Goal: Task Accomplishment & Management: Complete application form

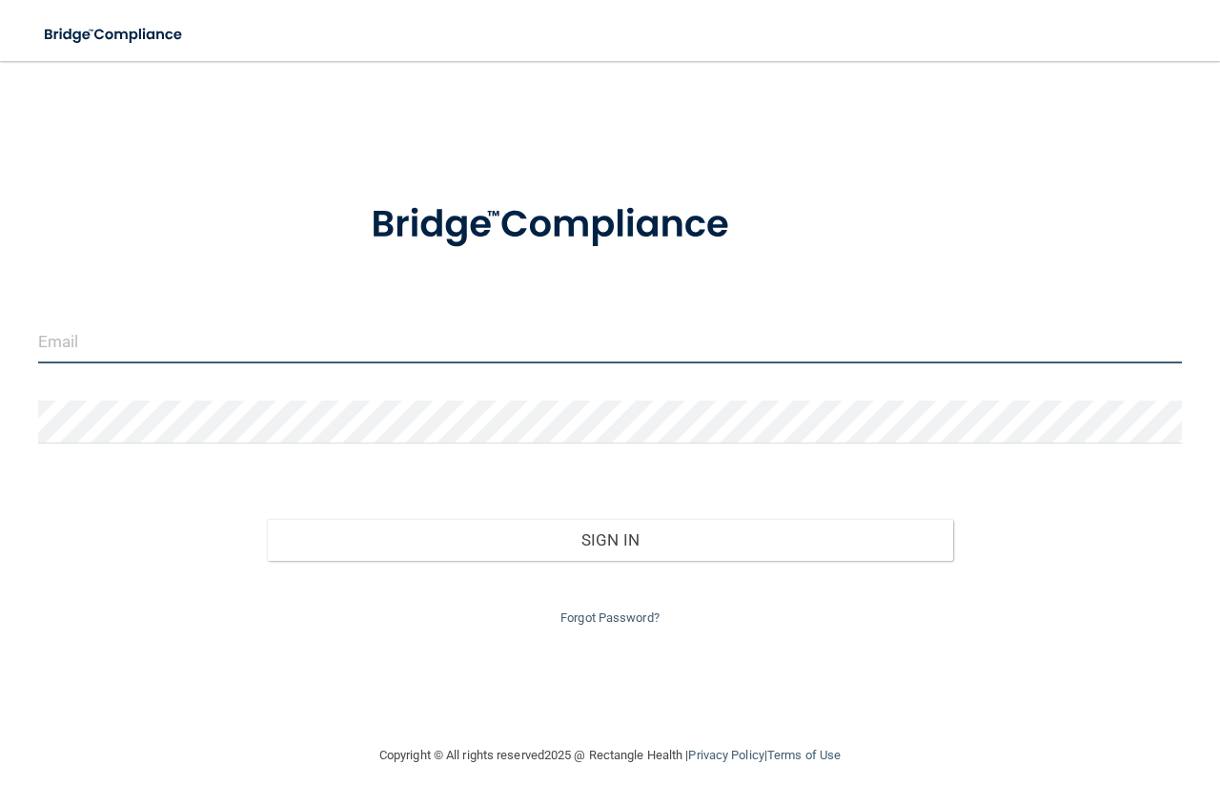
type input "[EMAIL_ADDRESS][DOMAIN_NAME]"
drag, startPoint x: 285, startPoint y: 342, endPoint x: 0, endPoint y: 321, distance: 285.8
click at [0, 321] on main "[EMAIL_ADDRESS][DOMAIN_NAME] Invalid email/password. You don't have permission …" at bounding box center [610, 433] width 1220 height 745
drag, startPoint x: 317, startPoint y: 343, endPoint x: 32, endPoint y: 325, distance: 285.7
click at [32, 325] on div "[EMAIL_ADDRESS][DOMAIN_NAME]" at bounding box center [610, 348] width 1173 height 57
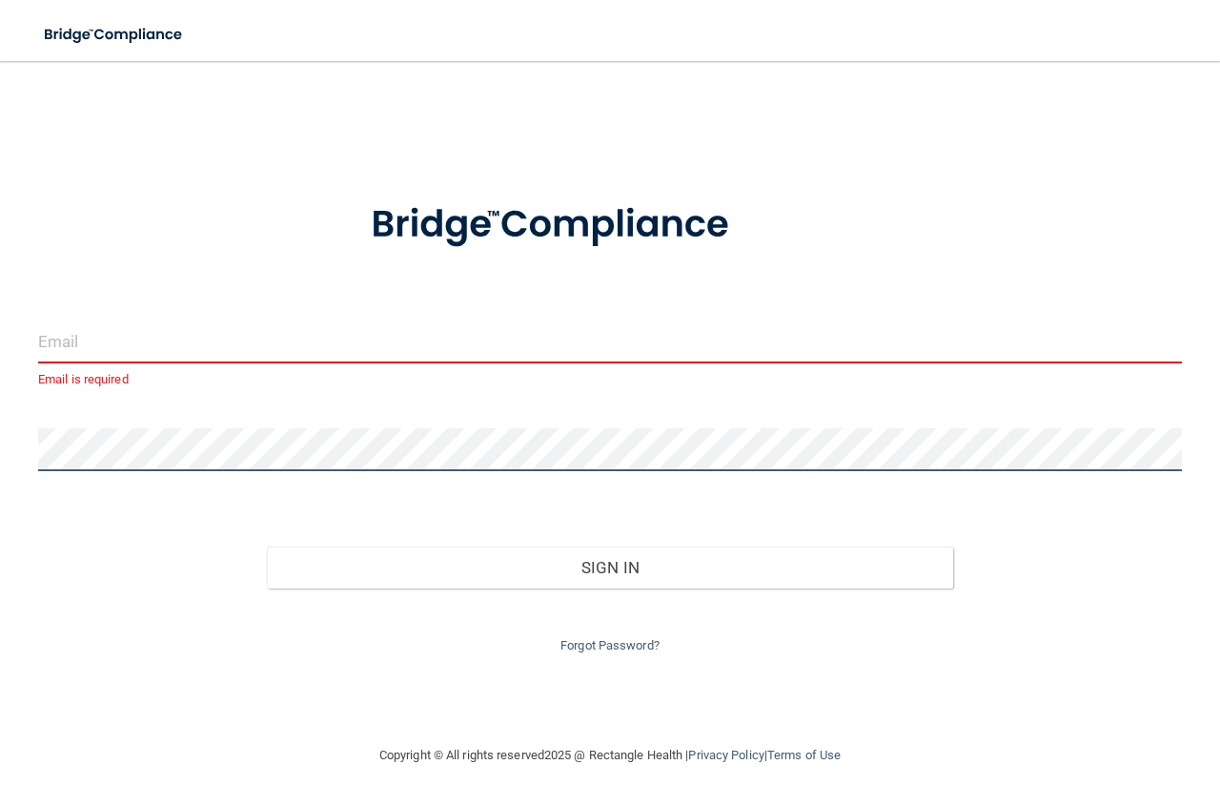
click at [0, 420] on main "Email is required Invalid email/password. You don't have permission to access t…" at bounding box center [610, 433] width 1220 height 745
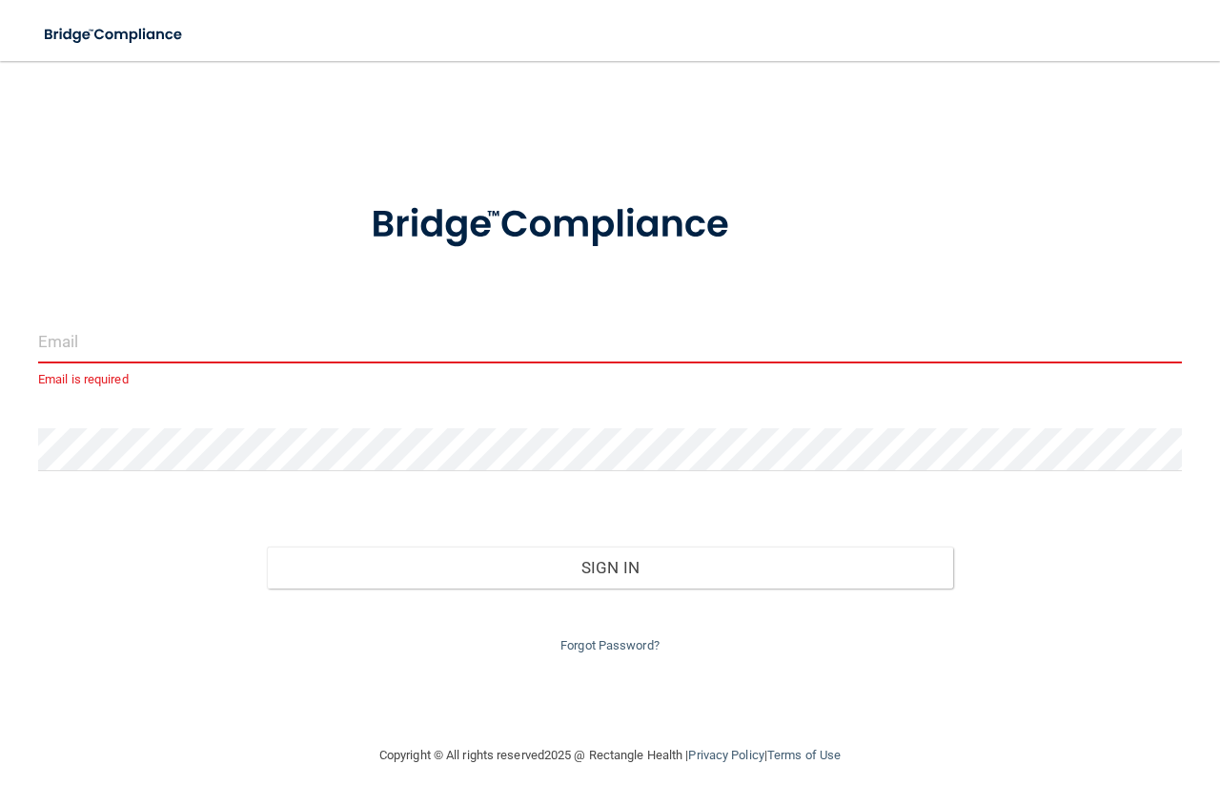
click at [101, 338] on input "email" at bounding box center [610, 341] width 1144 height 43
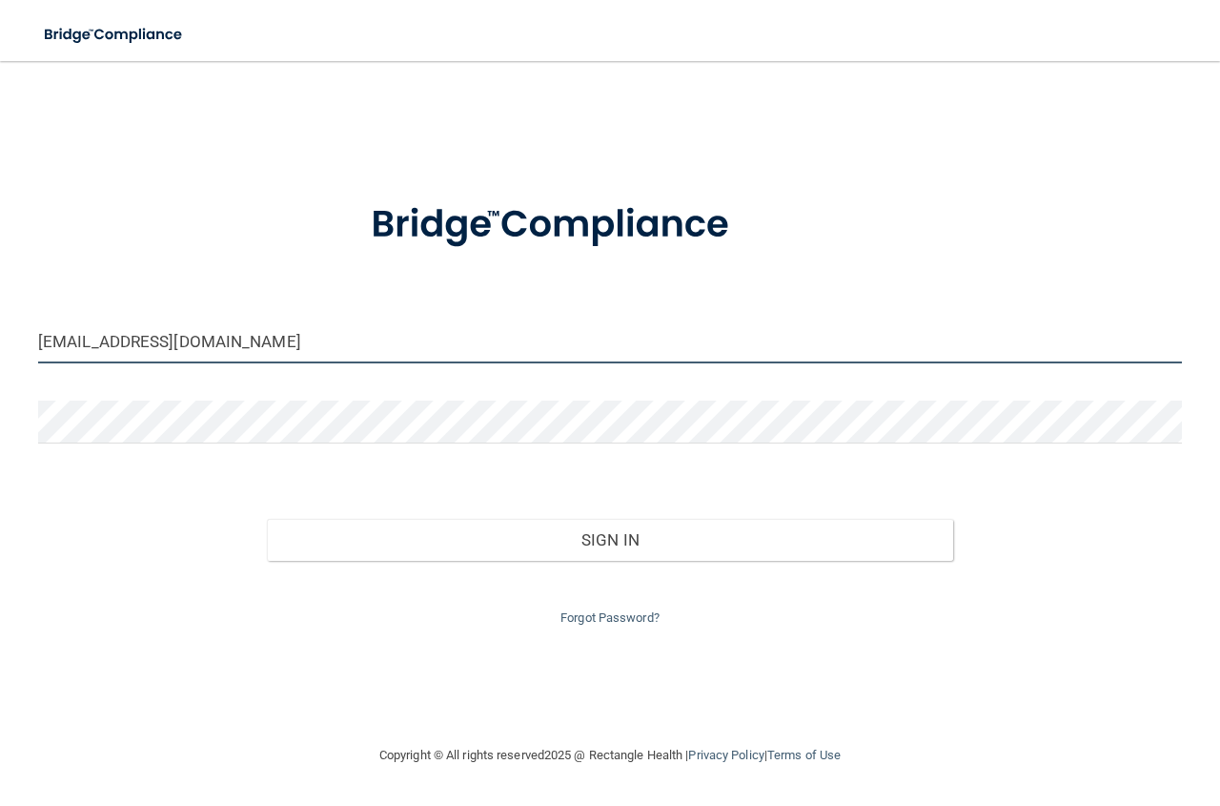
type input "[EMAIL_ADDRESS][DOMAIN_NAME]"
click at [267, 519] on button "Sign In" at bounding box center [610, 540] width 686 height 42
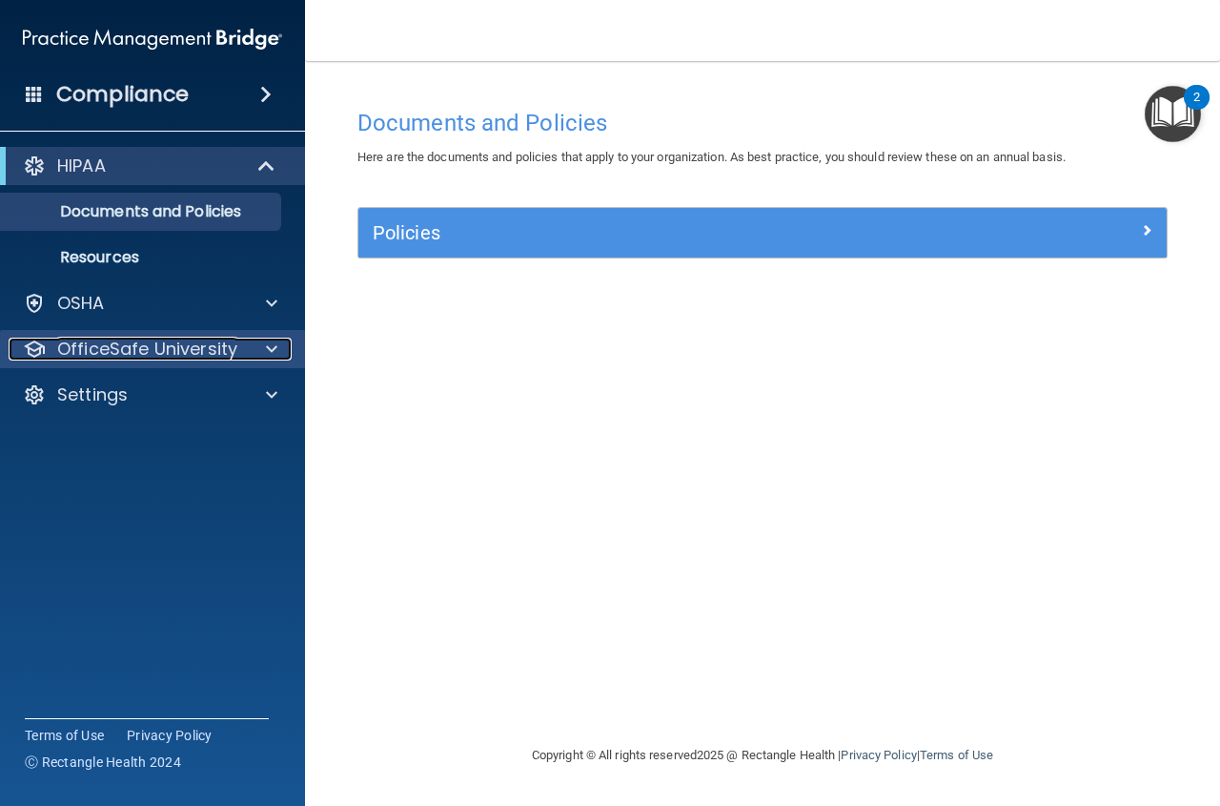
click at [267, 345] on span at bounding box center [271, 349] width 11 height 23
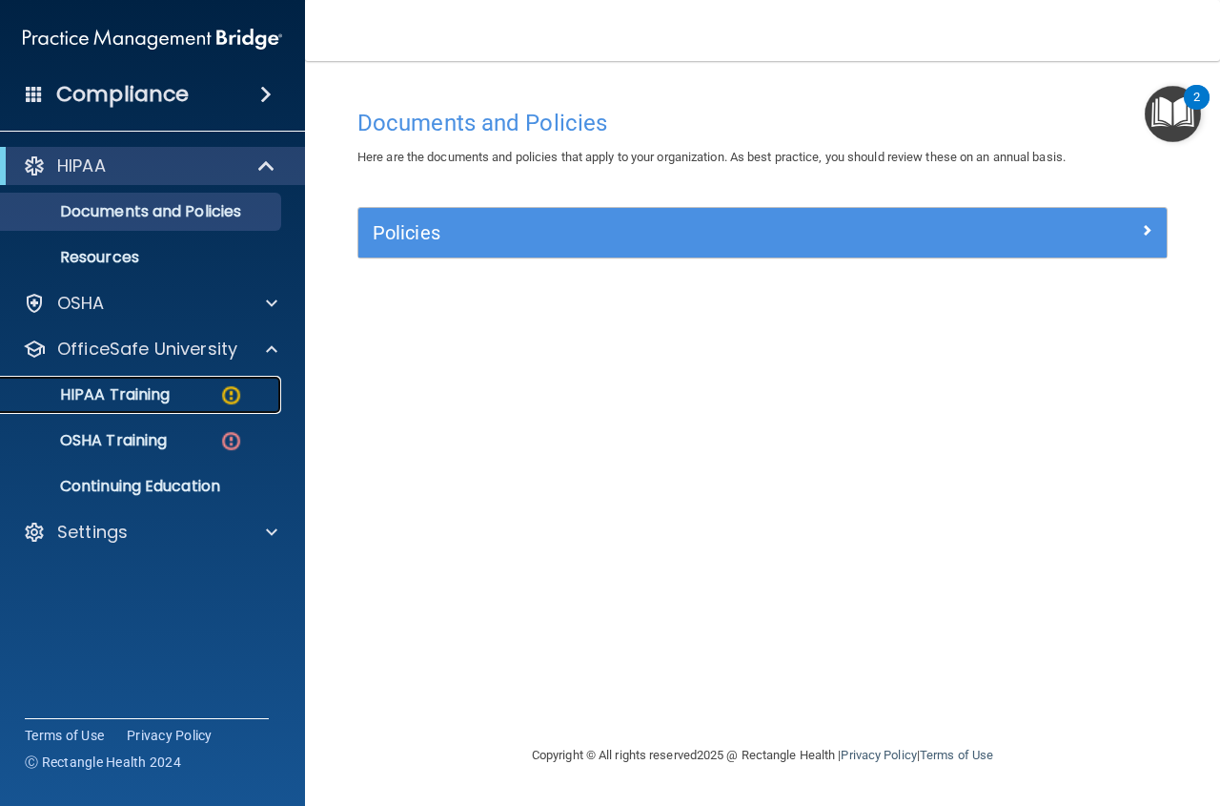
click at [173, 397] on div "HIPAA Training" at bounding box center [142, 394] width 260 height 19
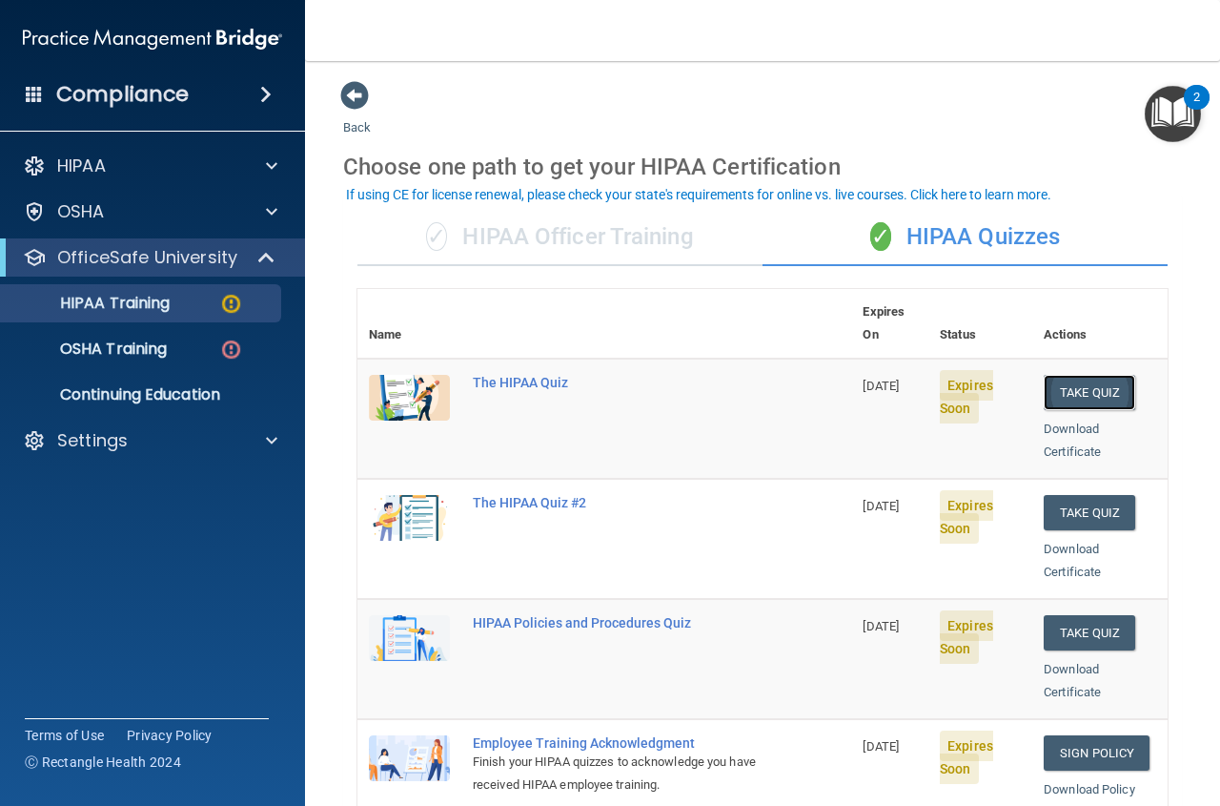
click at [1075, 375] on button "Take Quiz" at bounding box center [1090, 392] width 92 height 35
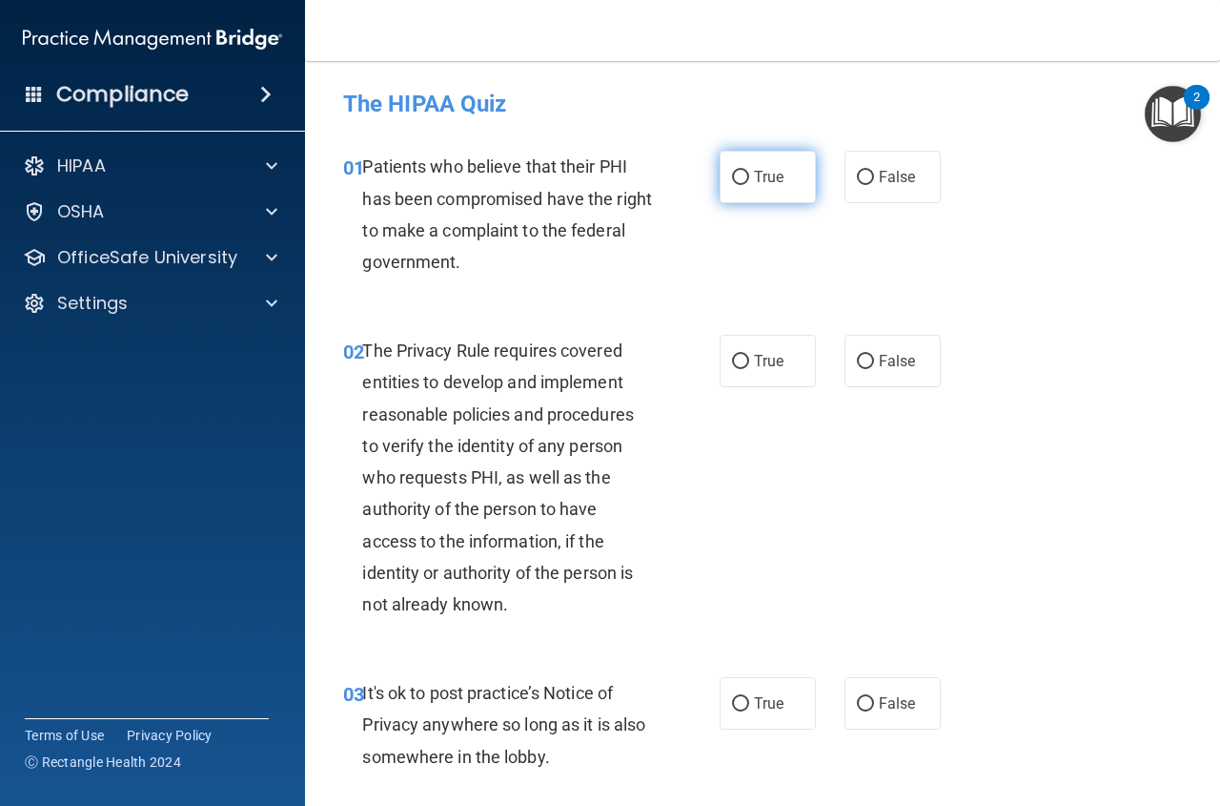
click at [732, 177] on input "True" at bounding box center [740, 178] width 17 height 14
radio input "true"
click at [738, 358] on input "True" at bounding box center [740, 362] width 17 height 14
radio input "true"
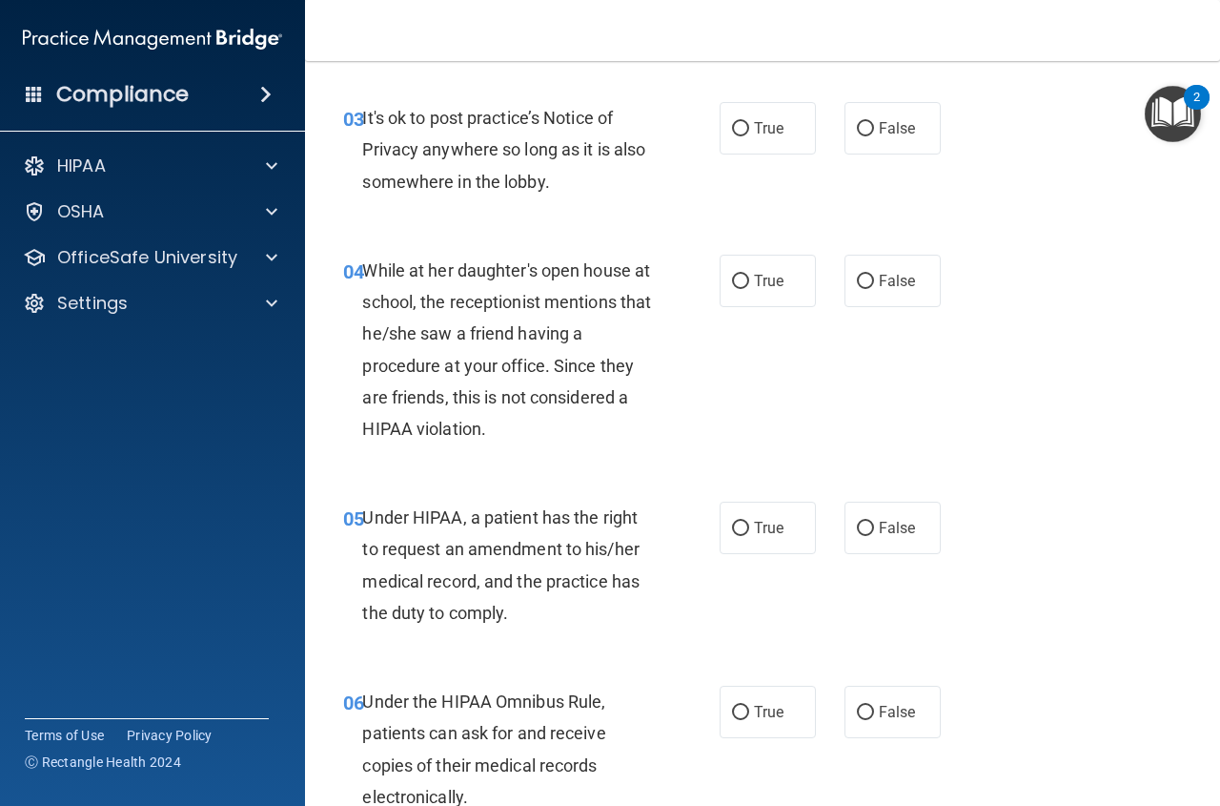
scroll to position [567, 0]
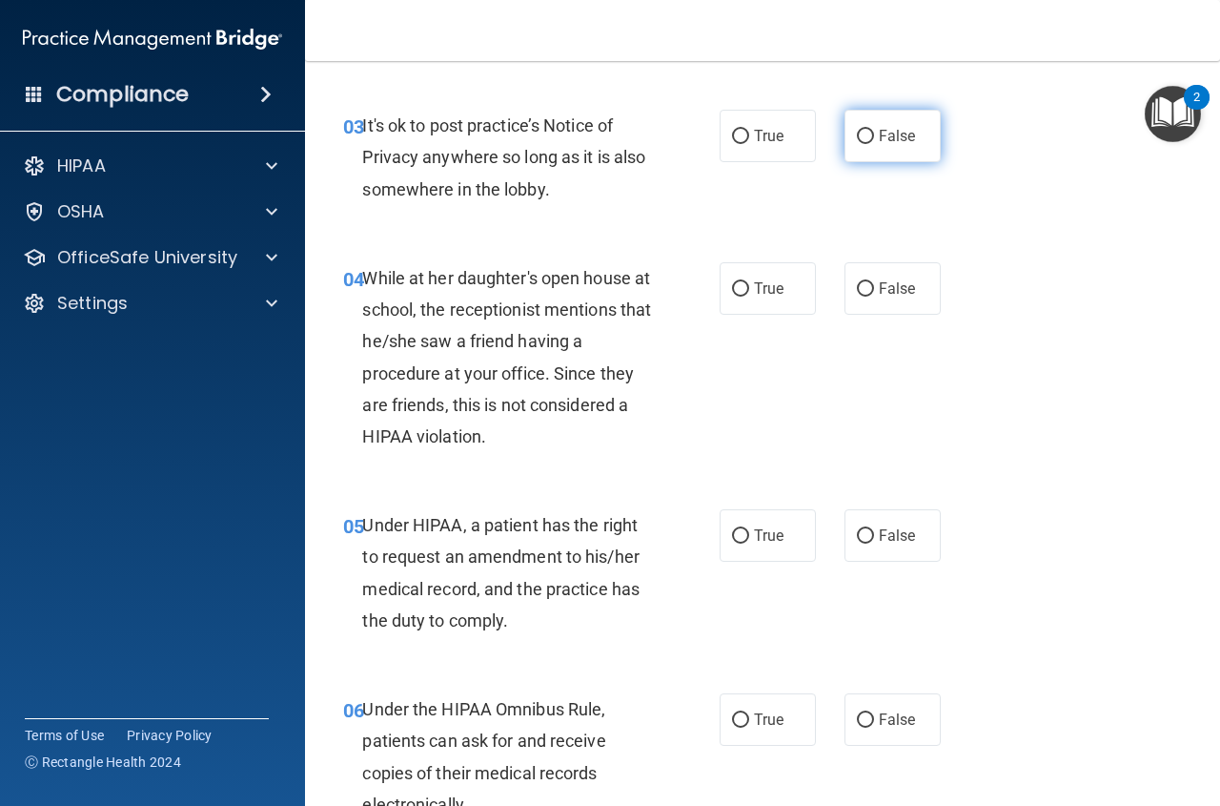
click at [857, 139] on input "False" at bounding box center [865, 137] width 17 height 14
radio input "true"
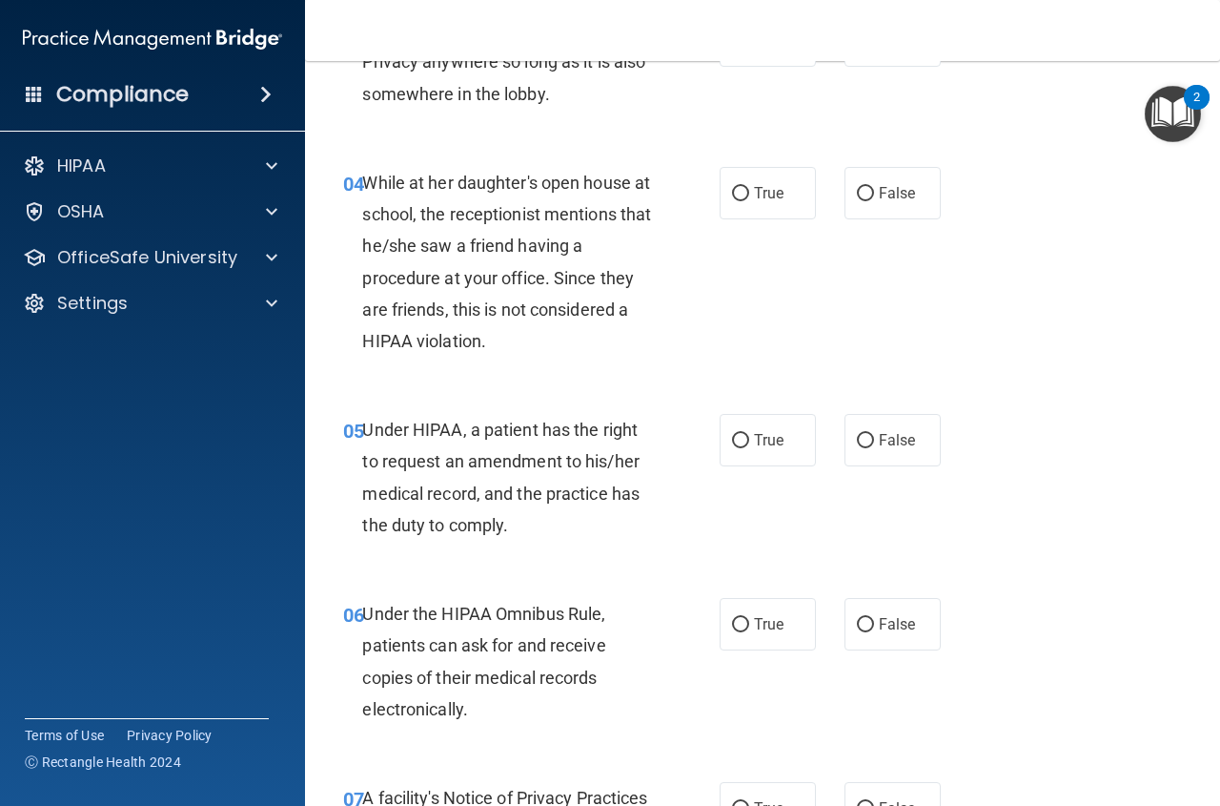
drag, startPoint x: 856, startPoint y: 194, endPoint x: 865, endPoint y: 229, distance: 36.3
click at [857, 193] on input "False" at bounding box center [865, 194] width 17 height 14
radio input "true"
click at [857, 440] on input "False" at bounding box center [865, 441] width 17 height 14
radio input "true"
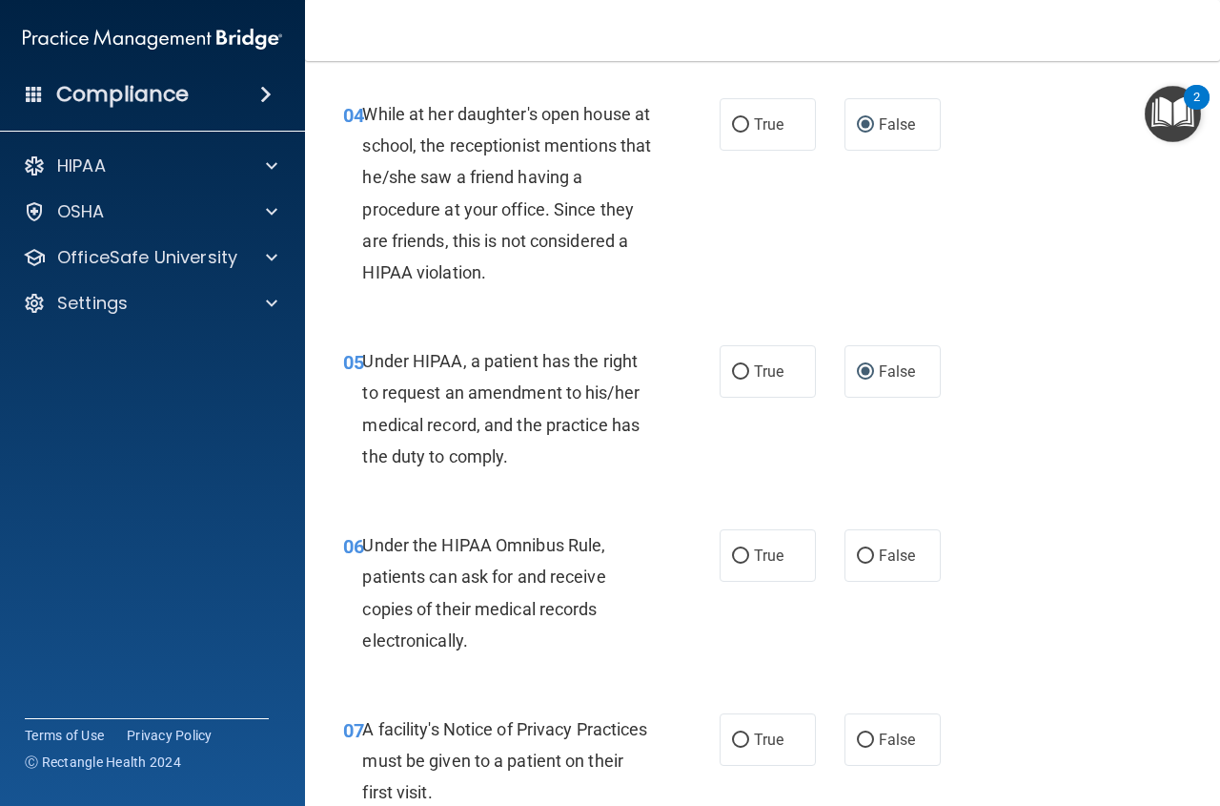
scroll to position [758, 0]
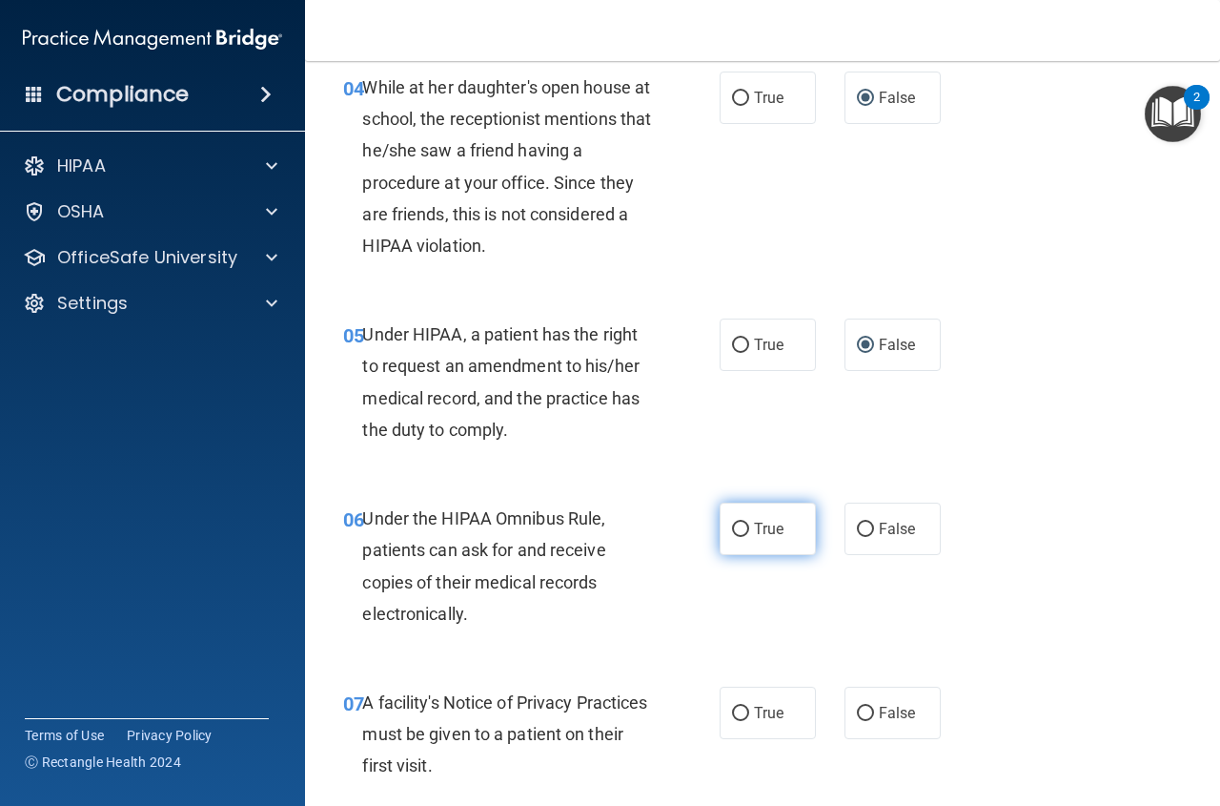
click at [738, 531] on input "True" at bounding box center [740, 529] width 17 height 14
radio input "true"
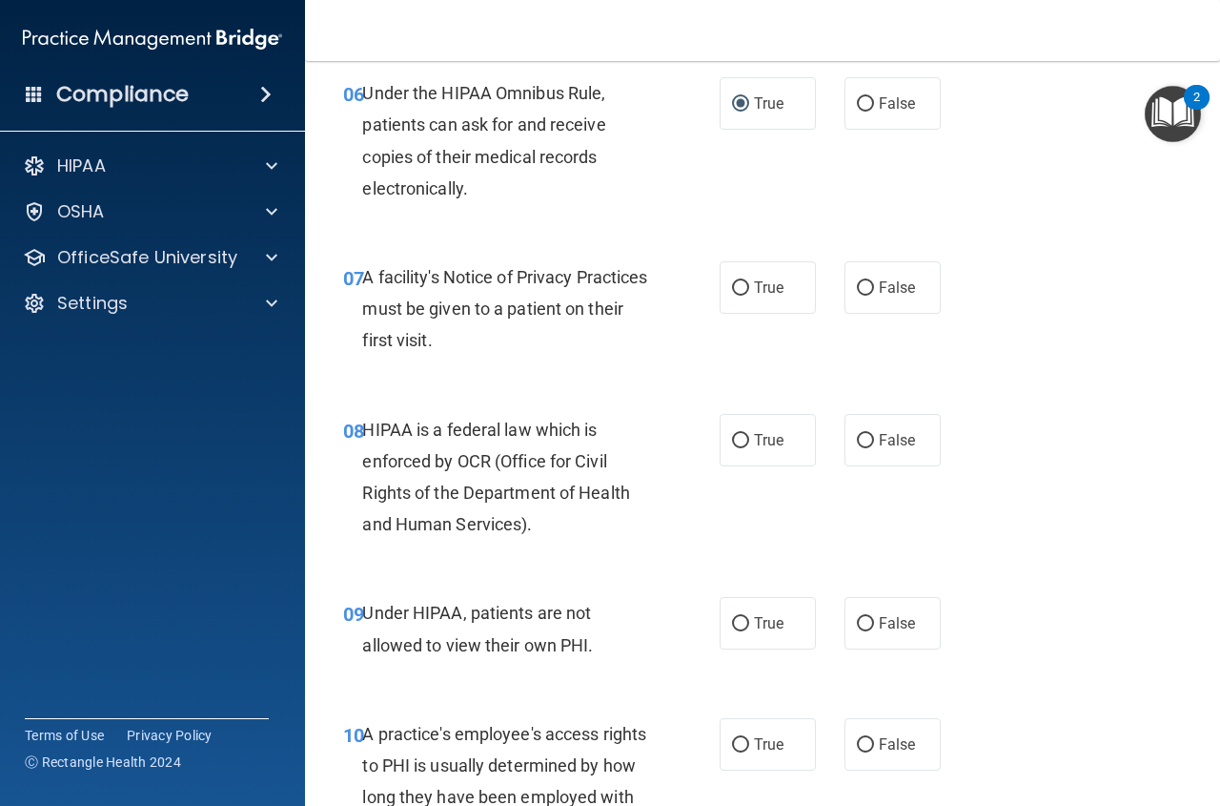
scroll to position [1350, 0]
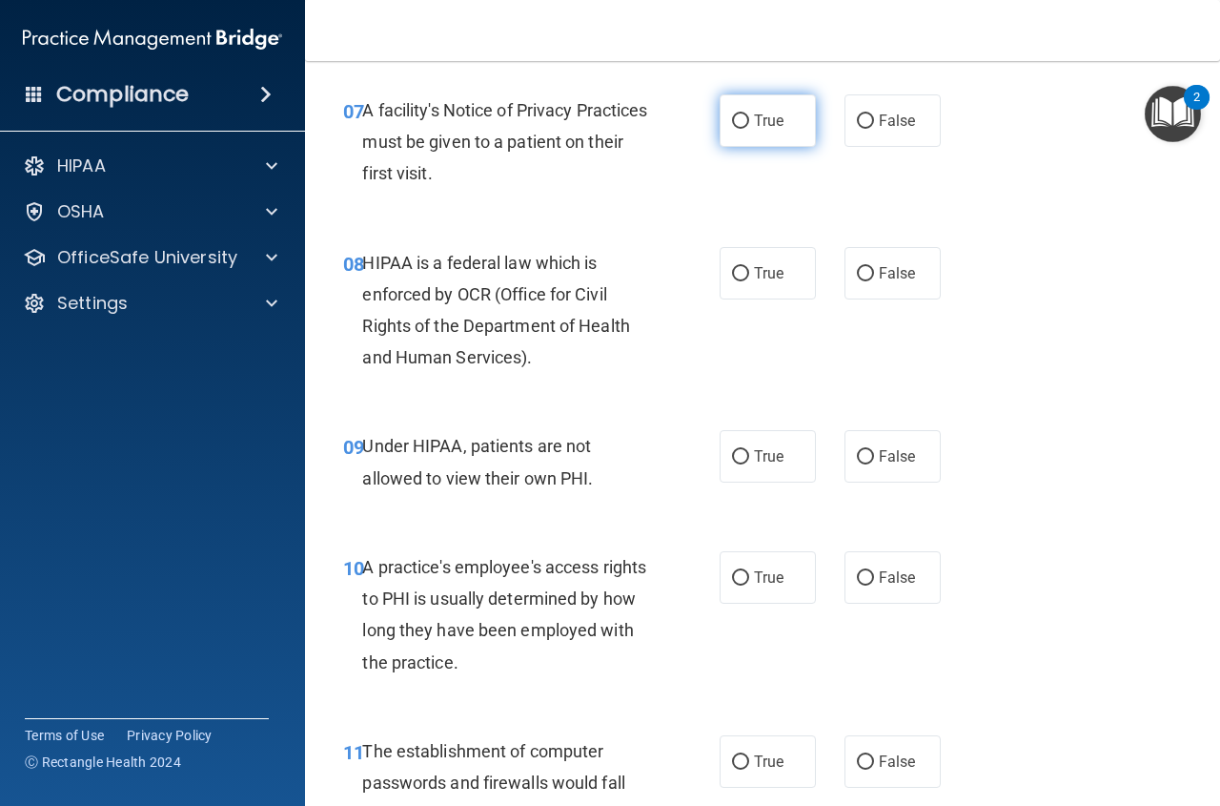
click at [733, 118] on input "True" at bounding box center [740, 121] width 17 height 14
radio input "true"
click at [732, 272] on input "True" at bounding box center [740, 274] width 17 height 14
radio input "true"
click at [860, 455] on input "False" at bounding box center [865, 457] width 17 height 14
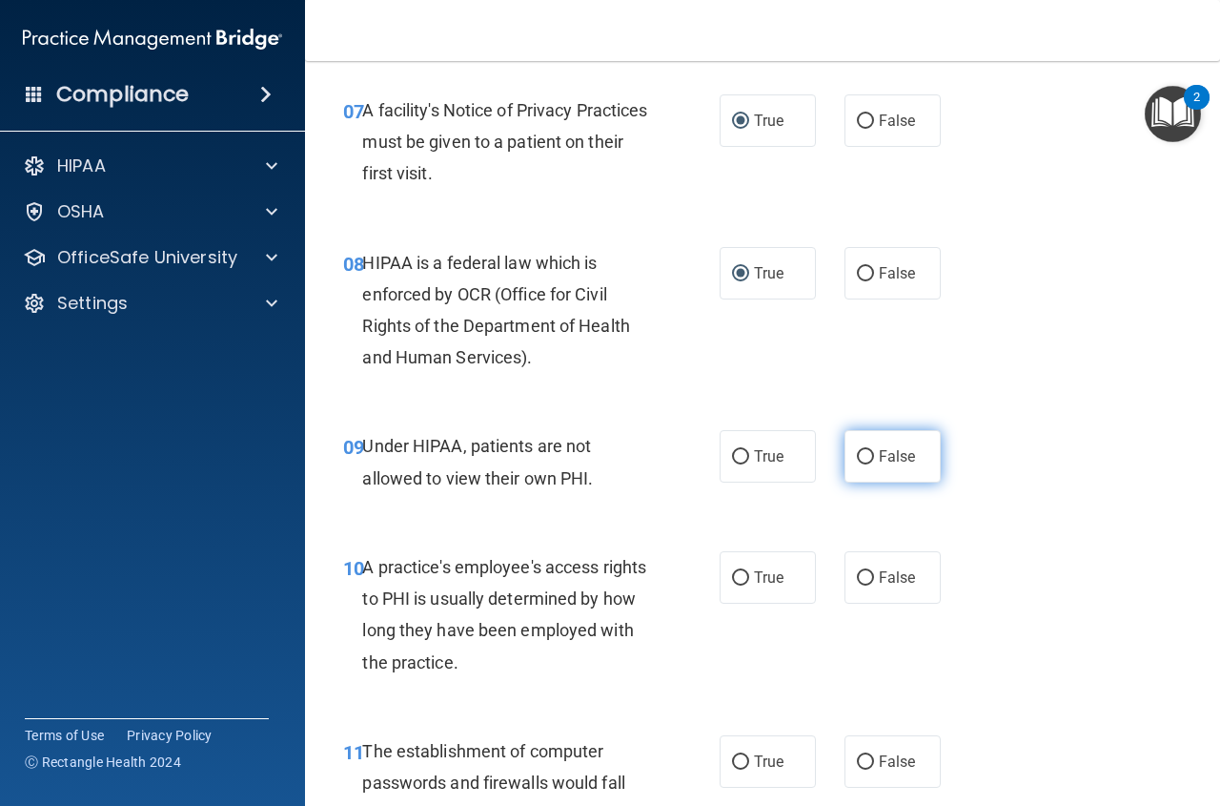
radio input "true"
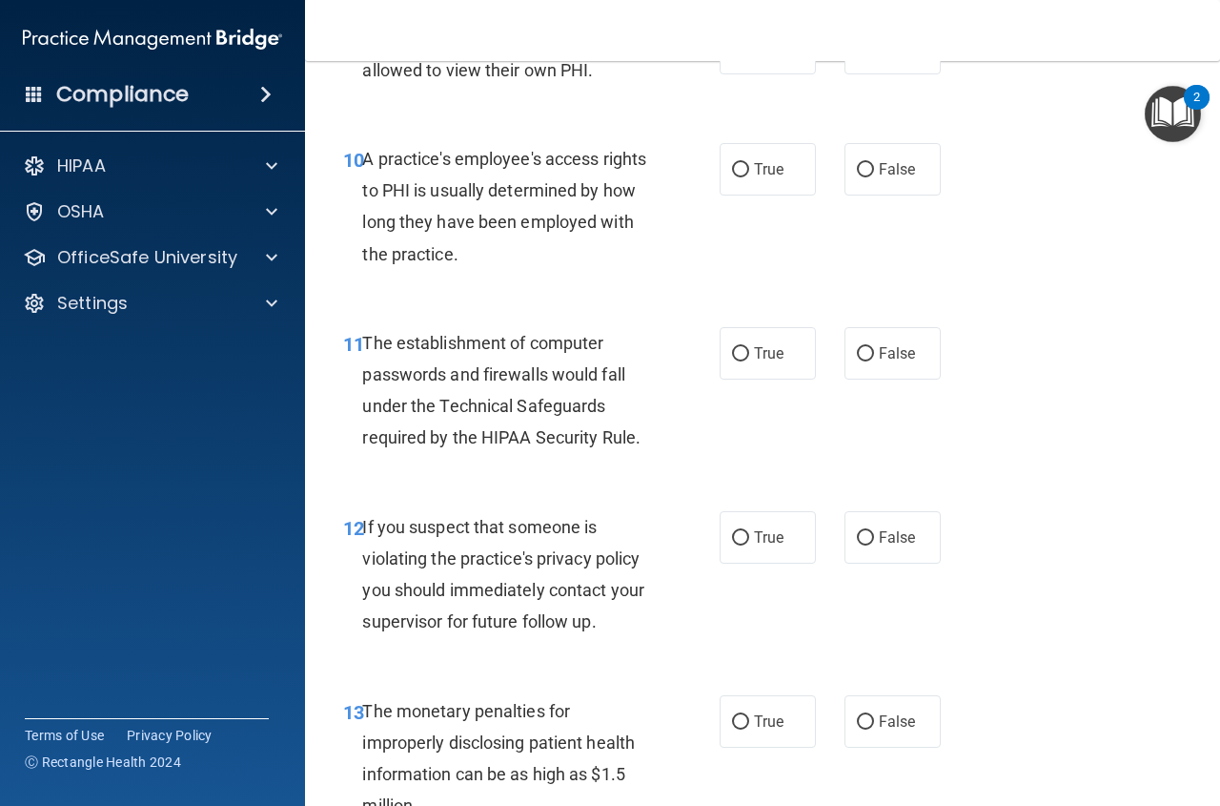
scroll to position [1775, 0]
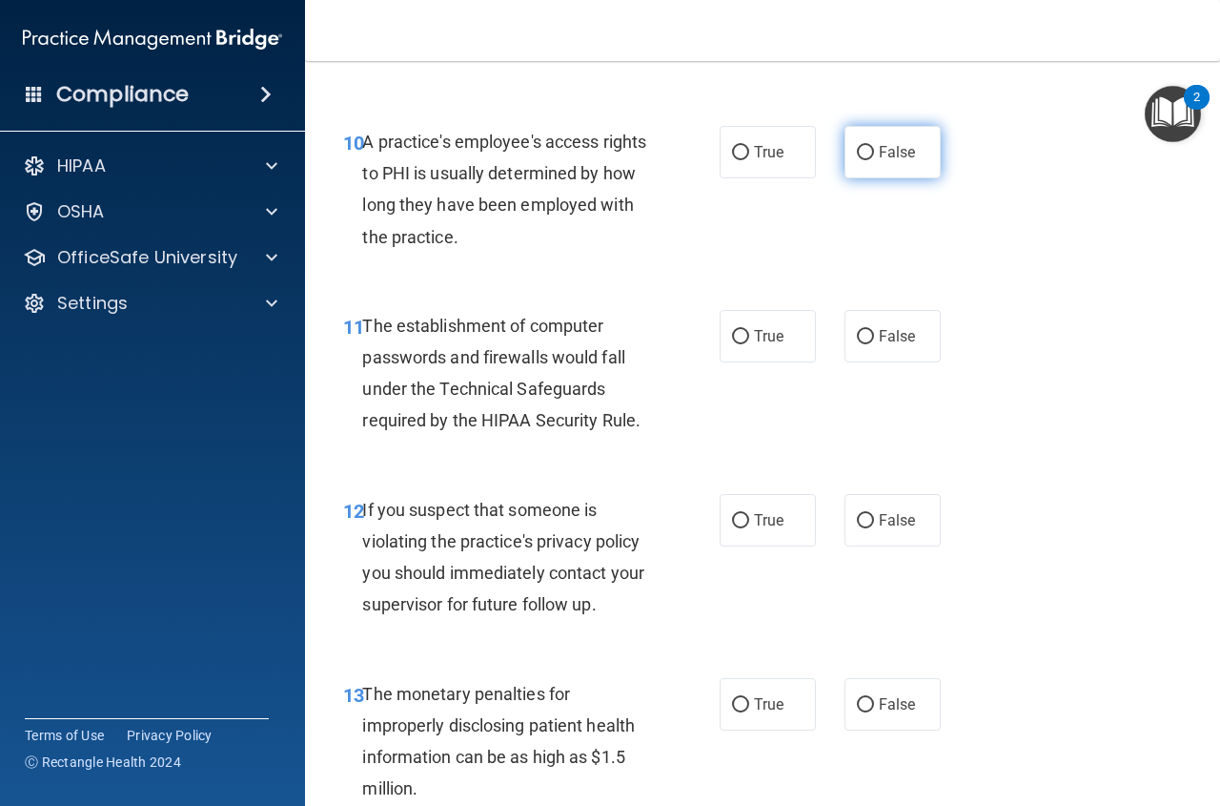
click at [860, 150] on input "False" at bounding box center [865, 153] width 17 height 14
radio input "true"
click at [733, 338] on input "True" at bounding box center [740, 337] width 17 height 14
radio input "true"
click at [734, 522] on input "True" at bounding box center [740, 521] width 17 height 14
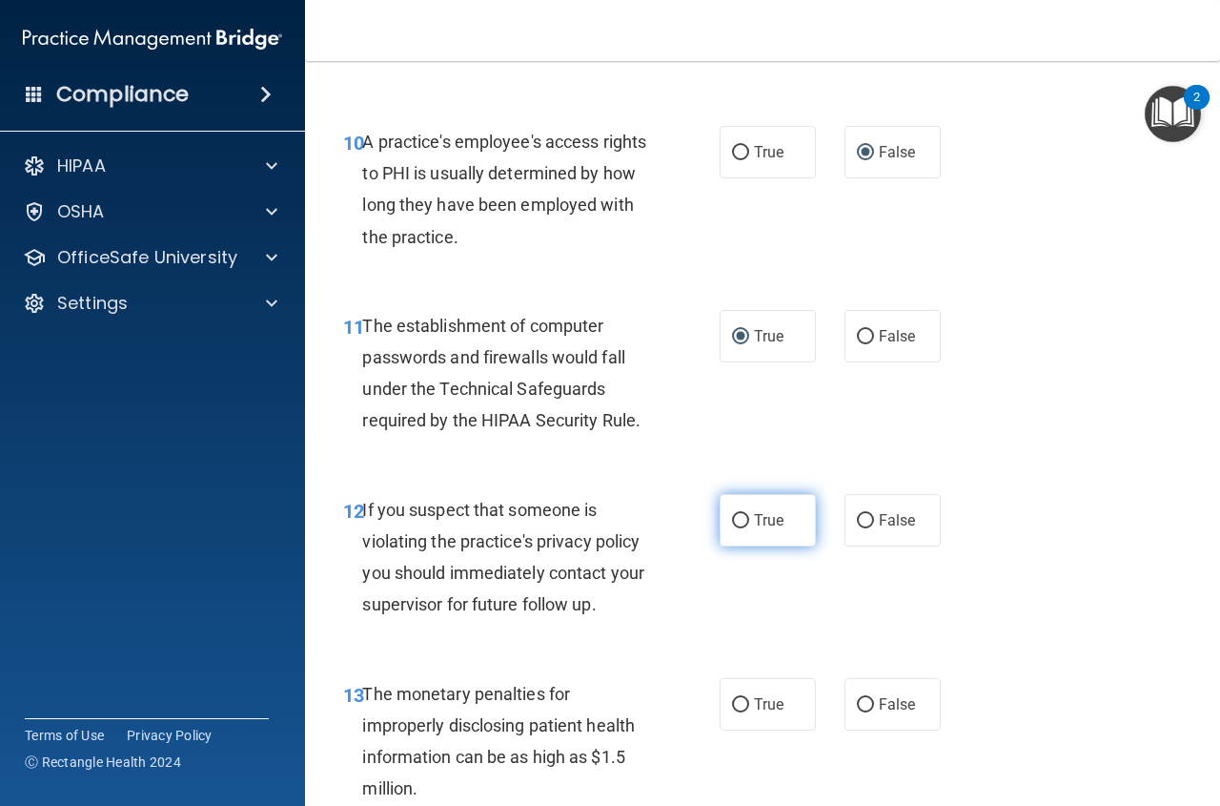
radio input "true"
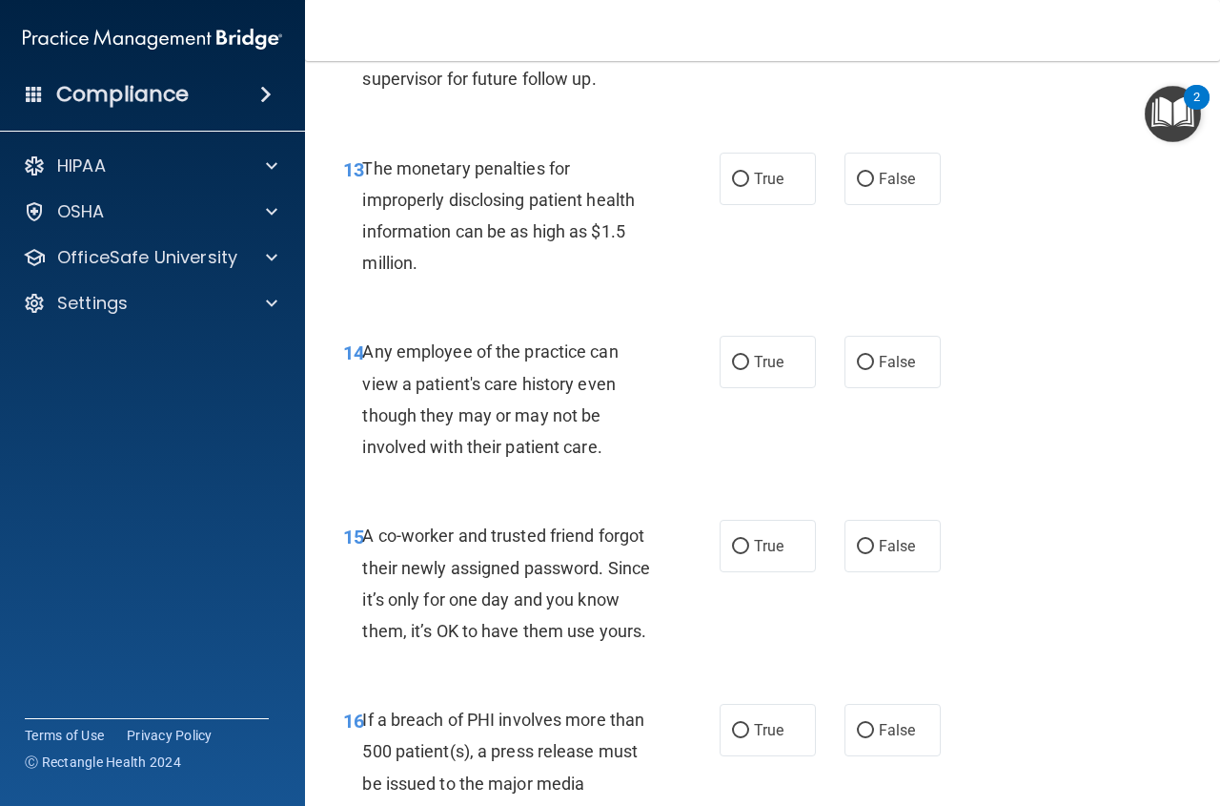
scroll to position [2342, 0]
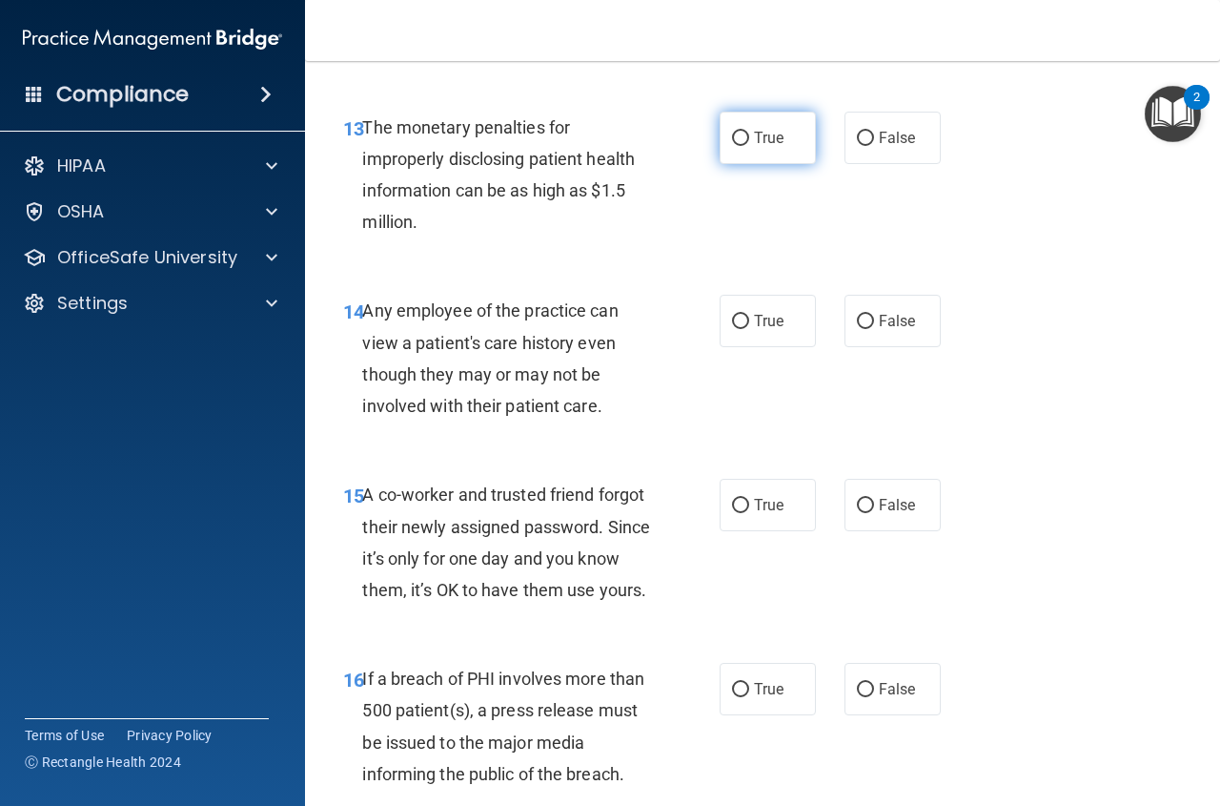
click at [733, 147] on label "True" at bounding box center [768, 138] width 96 height 52
click at [733, 146] on input "True" at bounding box center [740, 139] width 17 height 14
radio input "true"
click at [865, 321] on input "False" at bounding box center [865, 322] width 17 height 14
radio input "true"
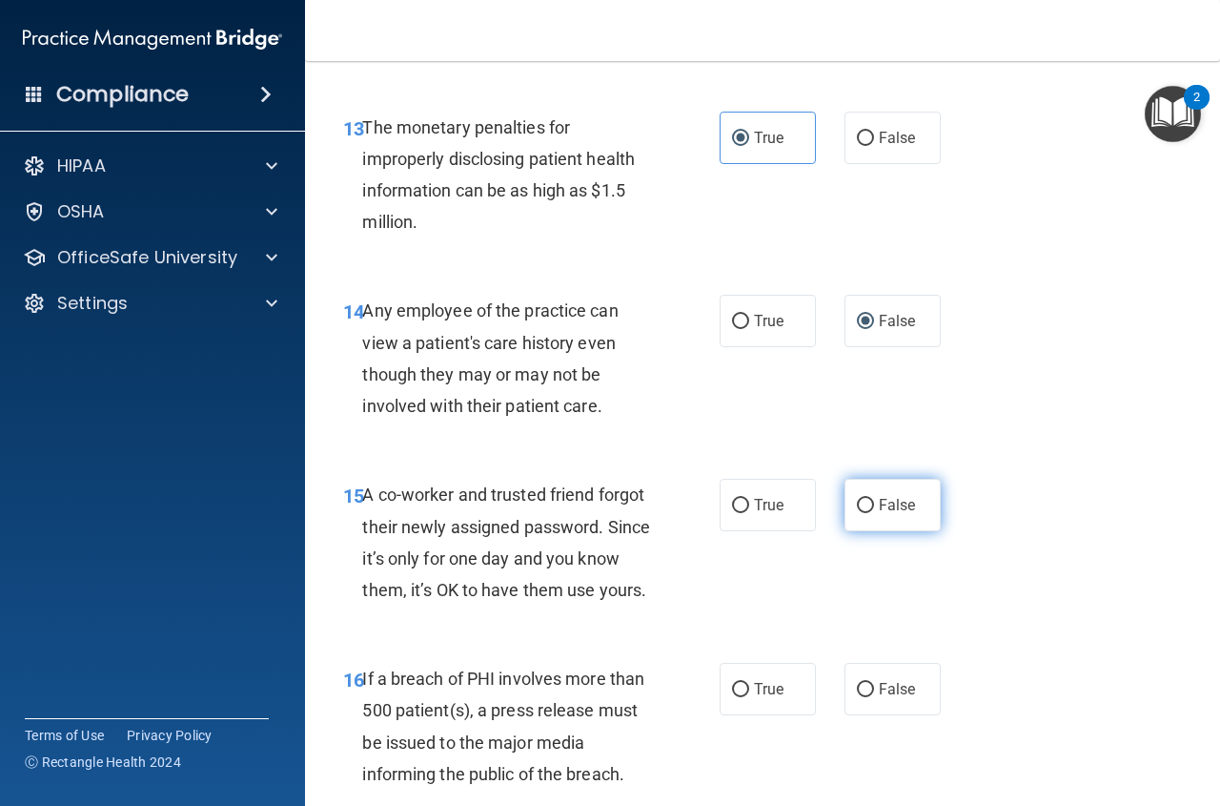
click at [858, 503] on input "False" at bounding box center [865, 506] width 17 height 14
radio input "true"
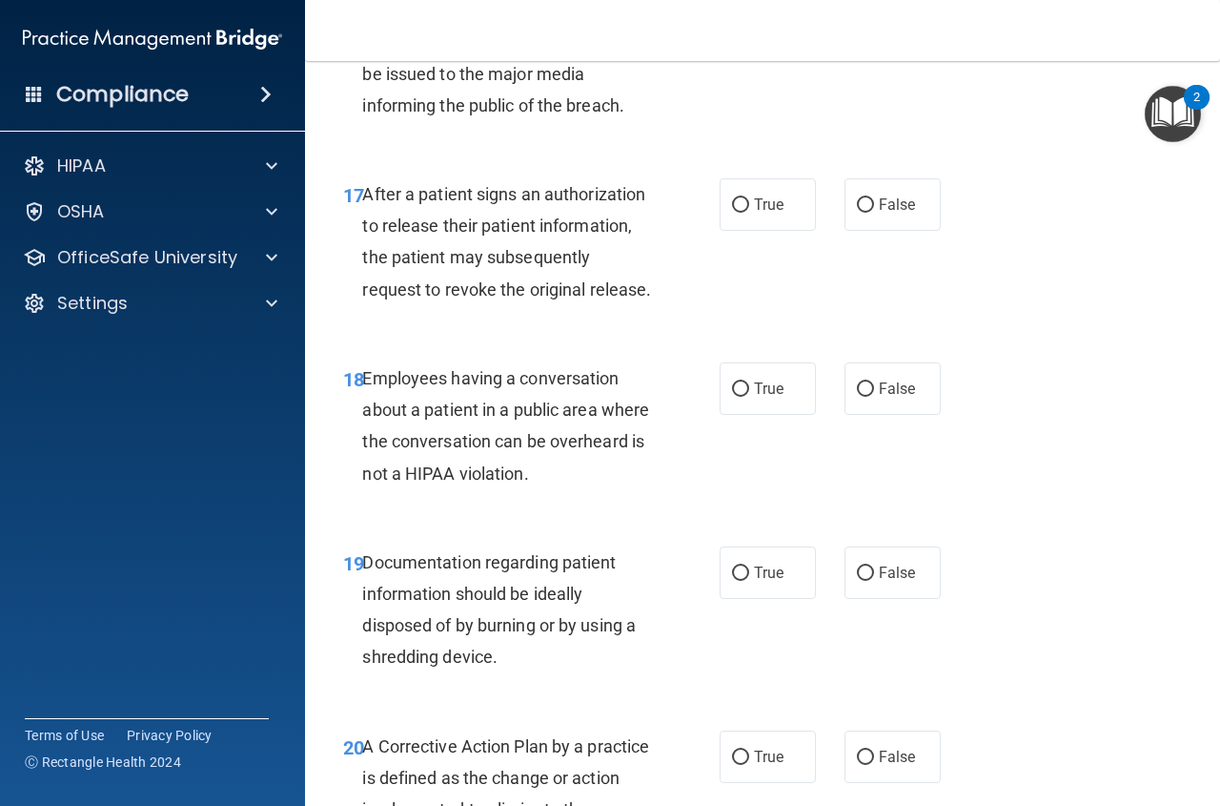
scroll to position [2972, 0]
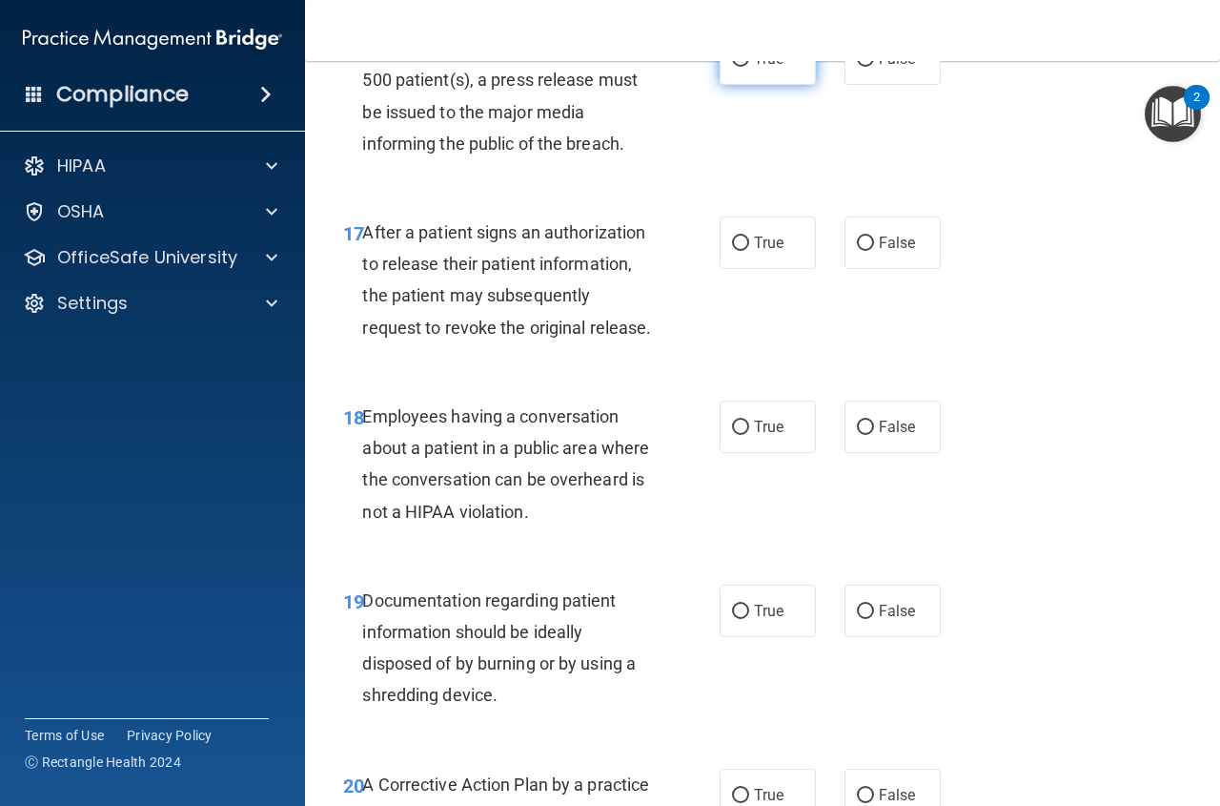
click at [732, 67] on input "True" at bounding box center [740, 59] width 17 height 14
radio input "true"
click at [737, 251] on input "True" at bounding box center [740, 243] width 17 height 14
radio input "true"
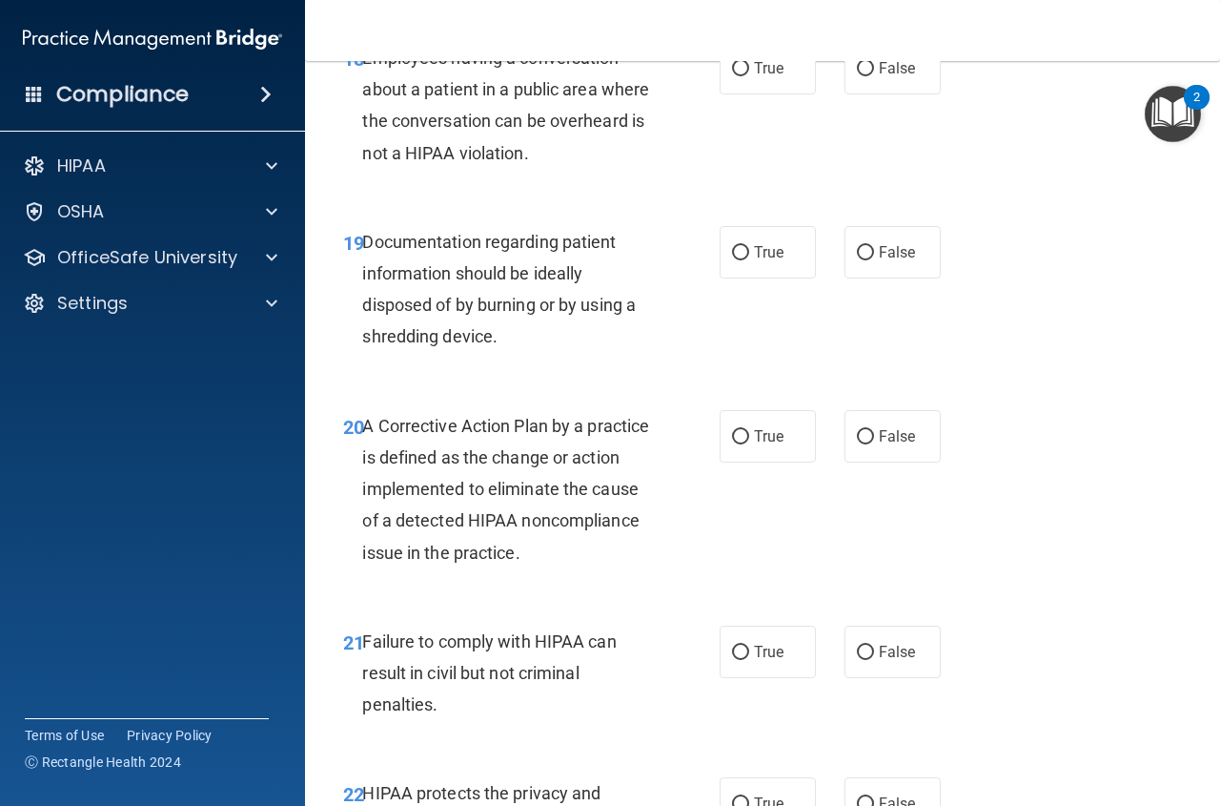
scroll to position [3339, 0]
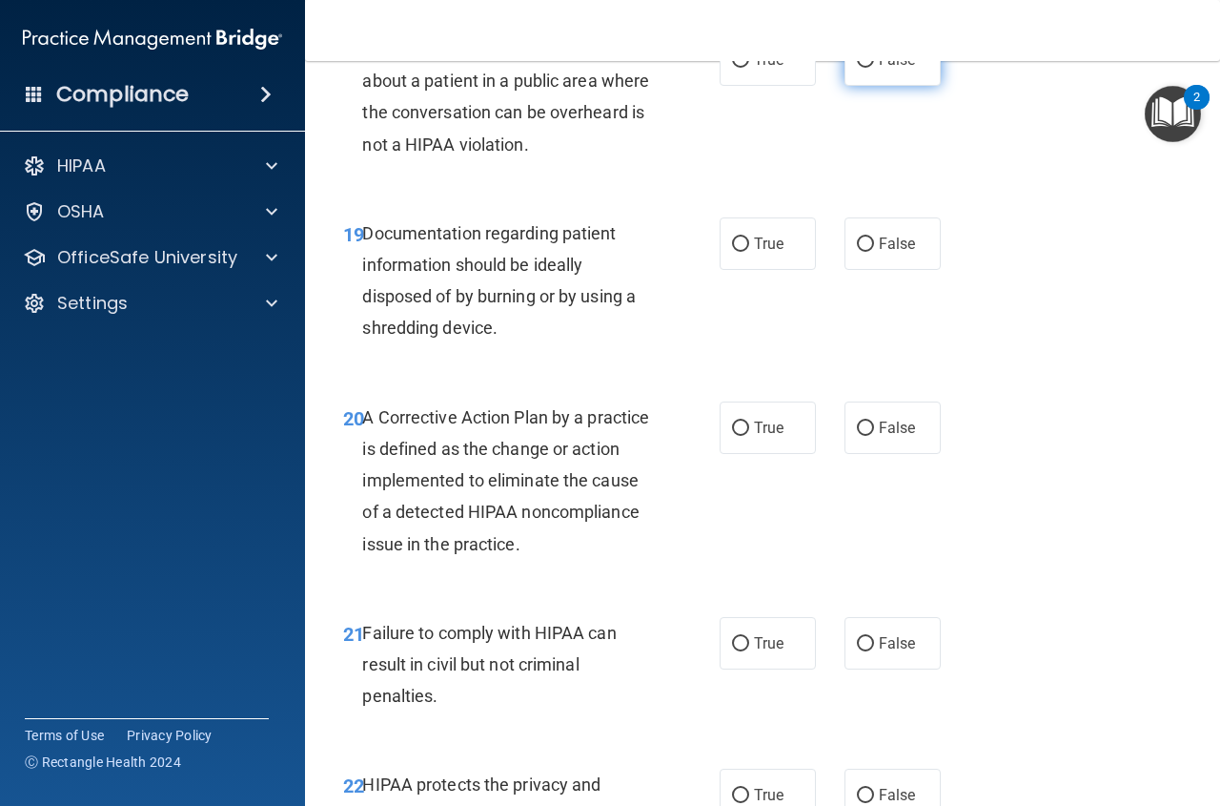
click at [861, 68] on input "False" at bounding box center [865, 60] width 17 height 14
radio input "true"
click at [754, 253] on span "True" at bounding box center [769, 244] width 30 height 18
click at [747, 252] on input "True" at bounding box center [740, 244] width 17 height 14
radio input "true"
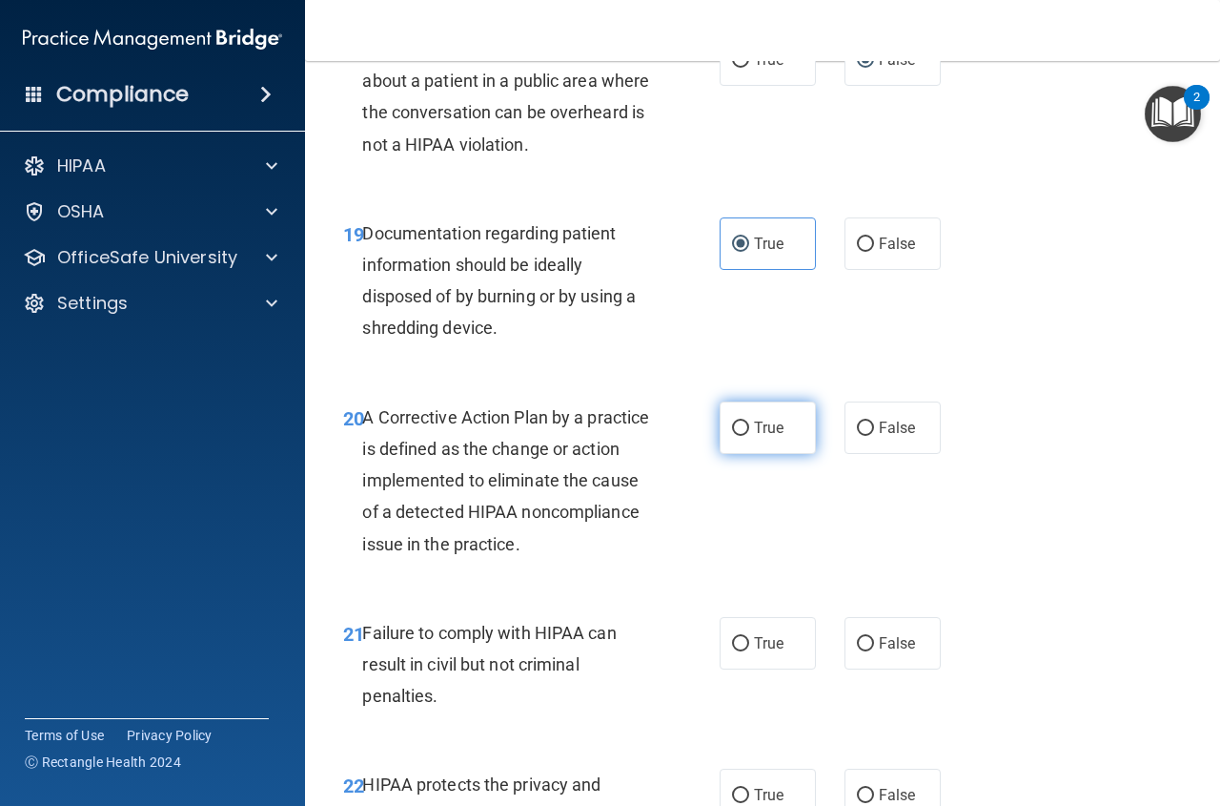
click at [780, 454] on label "True" at bounding box center [768, 427] width 96 height 52
click at [749, 436] on input "True" at bounding box center [740, 428] width 17 height 14
radio input "true"
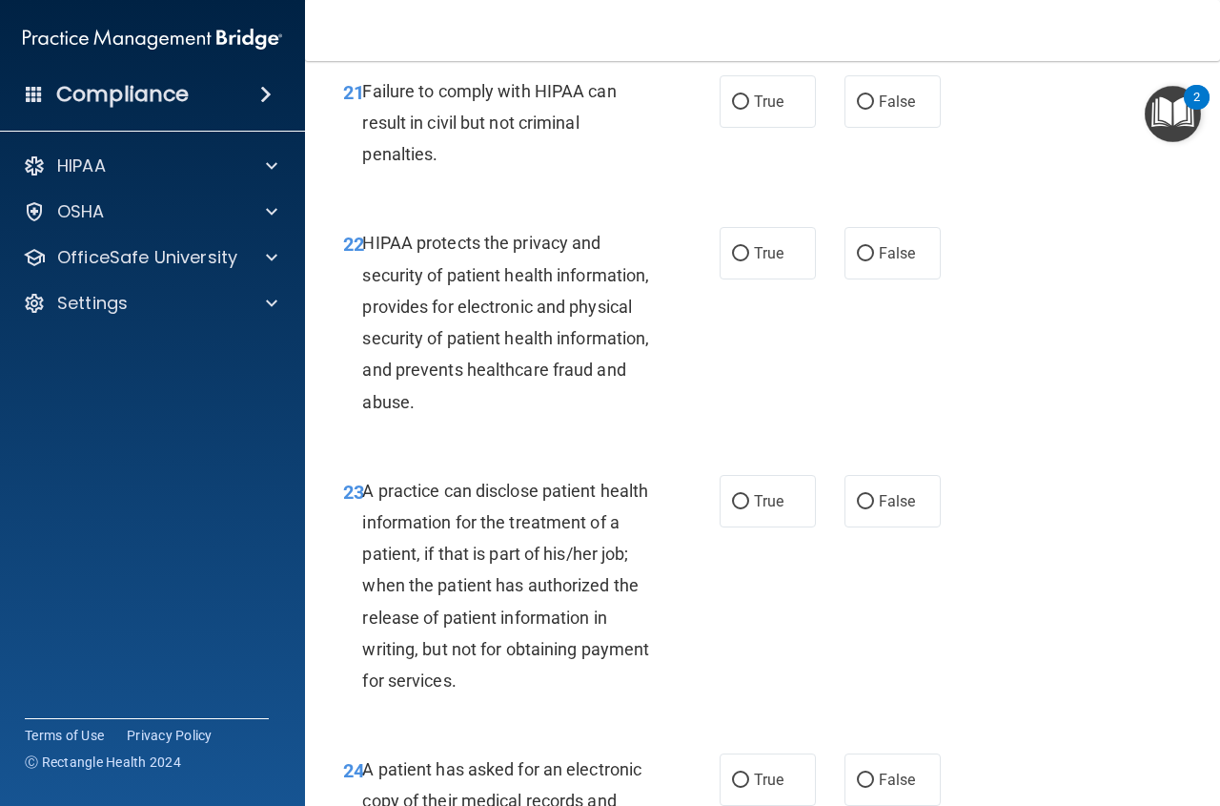
scroll to position [3931, 0]
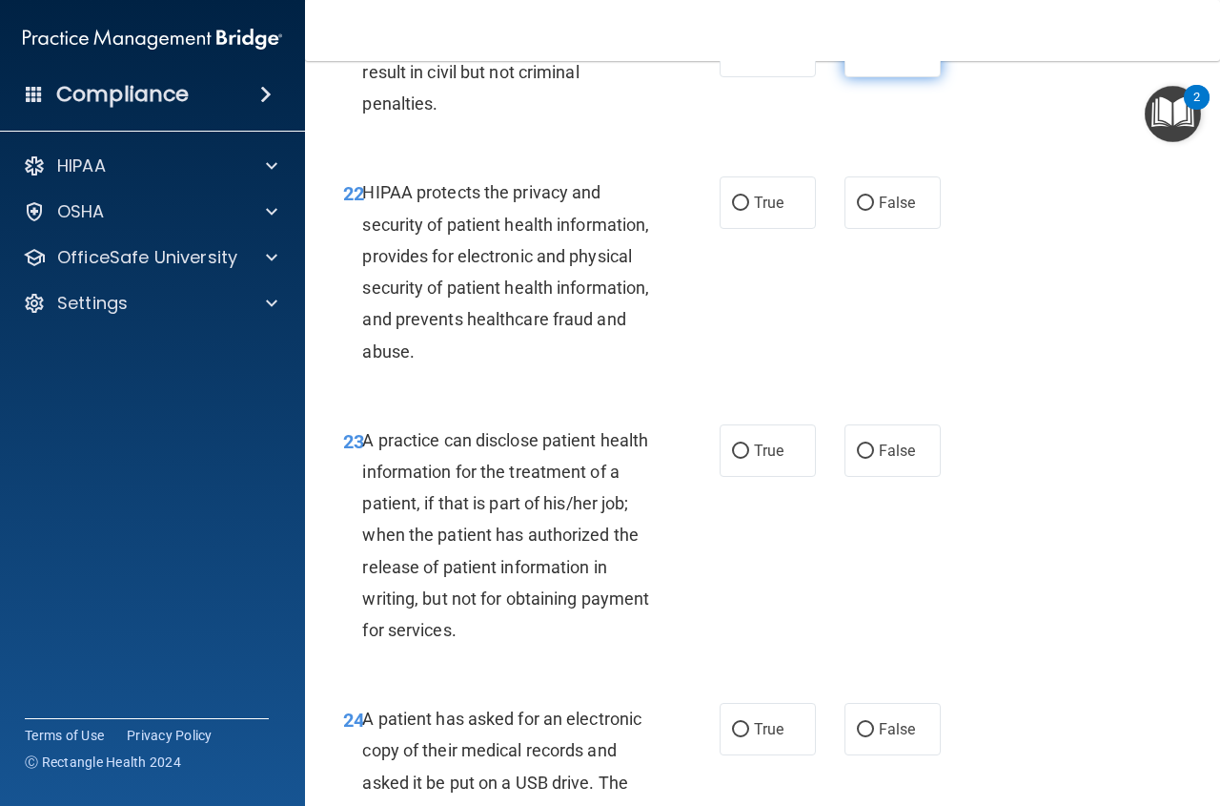
click at [893, 60] on span "False" at bounding box center [897, 51] width 37 height 18
click at [874, 59] on input "False" at bounding box center [865, 52] width 17 height 14
radio input "true"
click at [769, 212] on span "True" at bounding box center [769, 203] width 30 height 18
click at [749, 211] on input "True" at bounding box center [740, 203] width 17 height 14
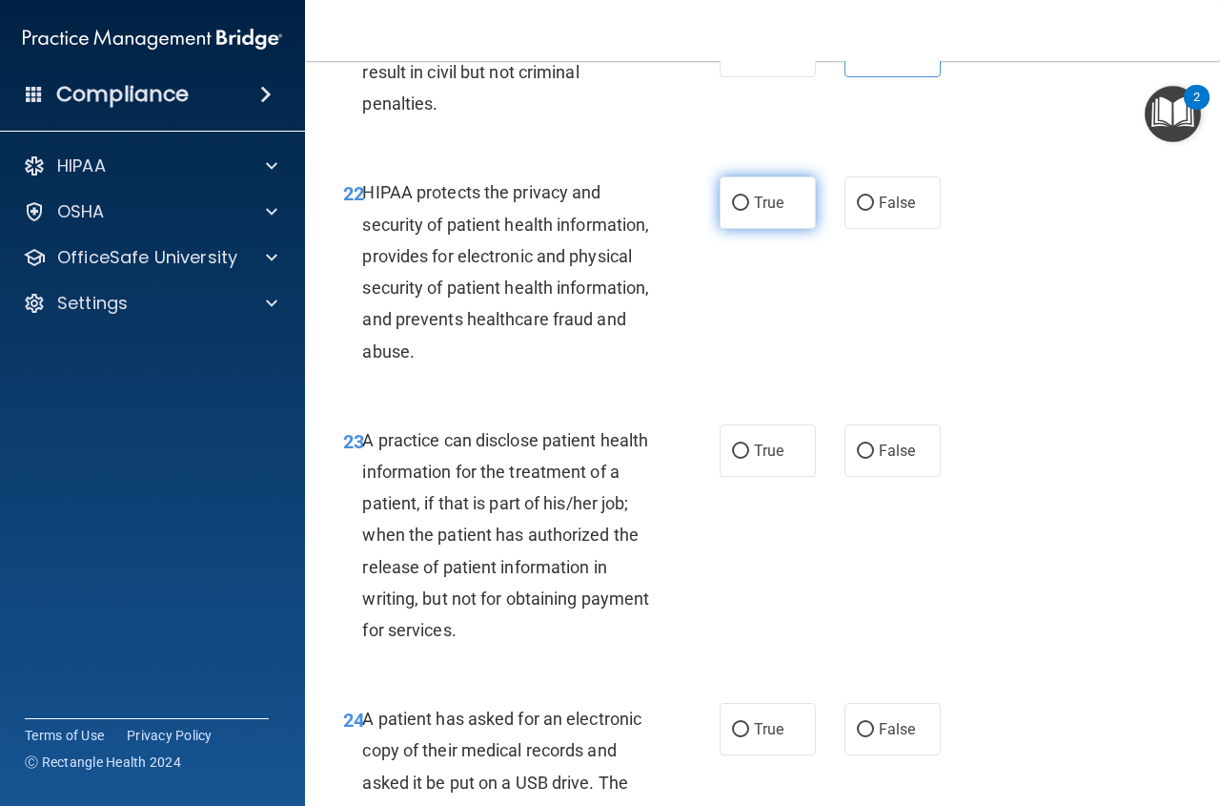
radio input "true"
click at [879, 460] on span "False" at bounding box center [897, 450] width 37 height 18
click at [873, 459] on input "False" at bounding box center [865, 451] width 17 height 14
radio input "true"
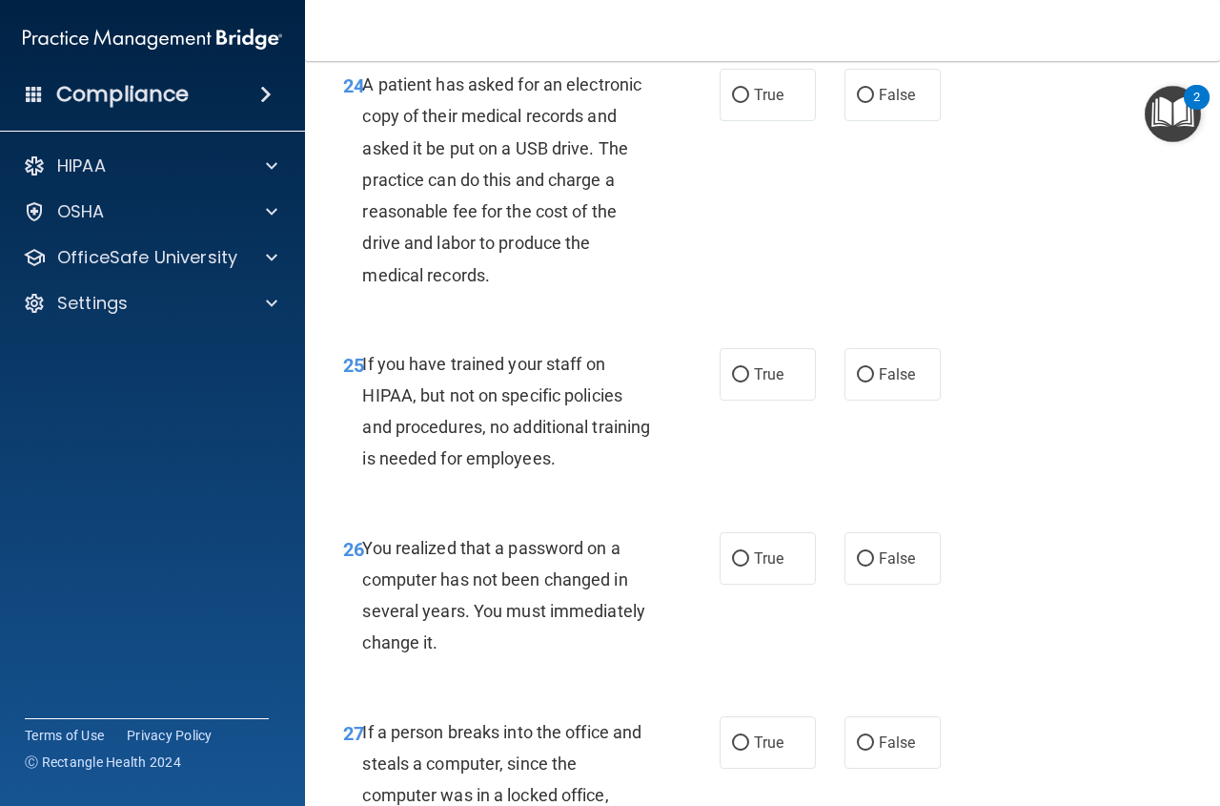
scroll to position [4606, 0]
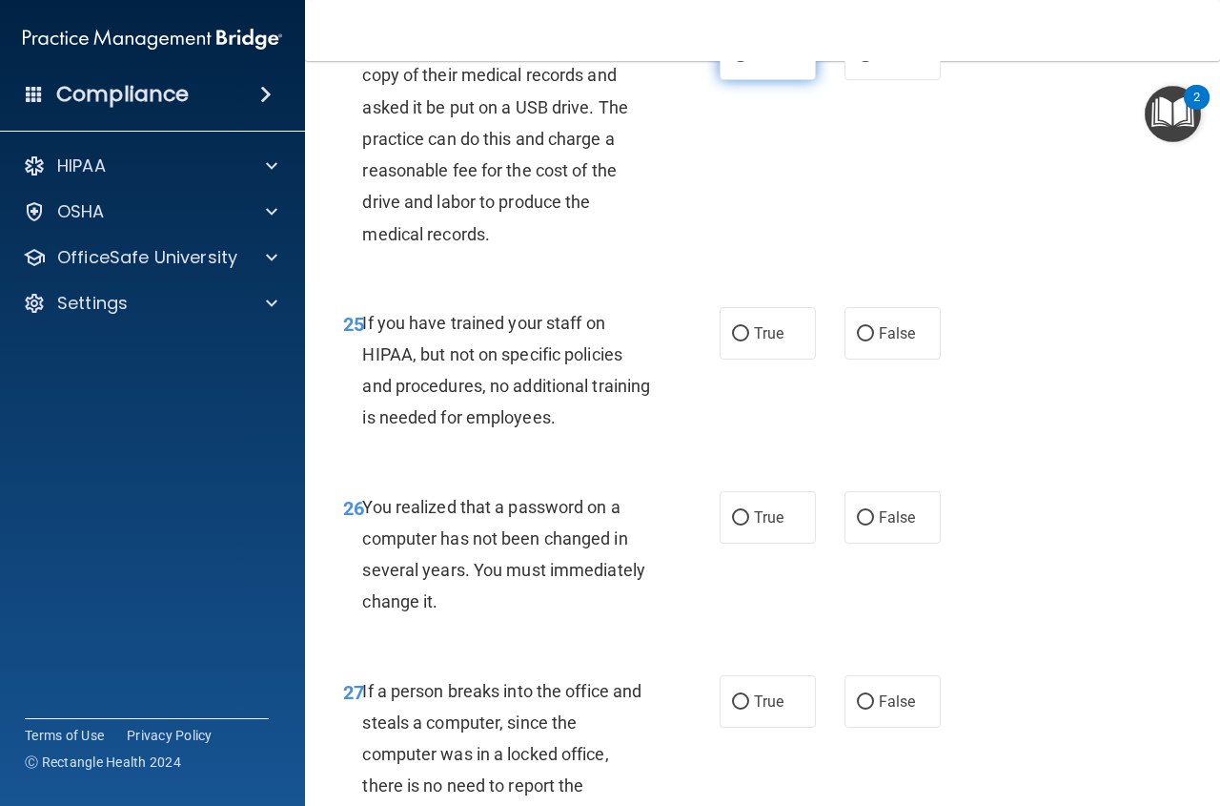
click at [736, 62] on input "True" at bounding box center [740, 55] width 17 height 14
radio input "true"
click at [906, 342] on span "False" at bounding box center [897, 333] width 37 height 18
click at [874, 341] on input "False" at bounding box center [865, 334] width 17 height 14
radio input "true"
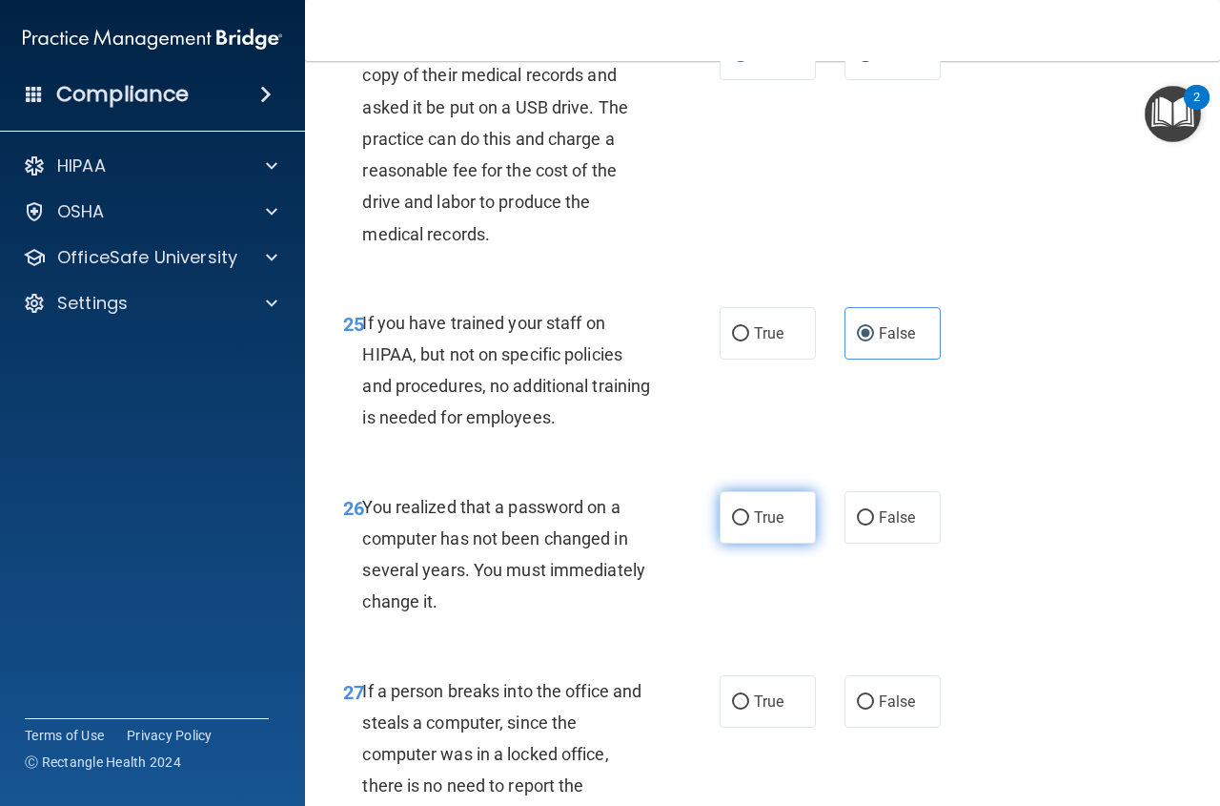
click at [773, 526] on span "True" at bounding box center [769, 517] width 30 height 18
click at [749, 525] on input "True" at bounding box center [740, 518] width 17 height 14
radio input "true"
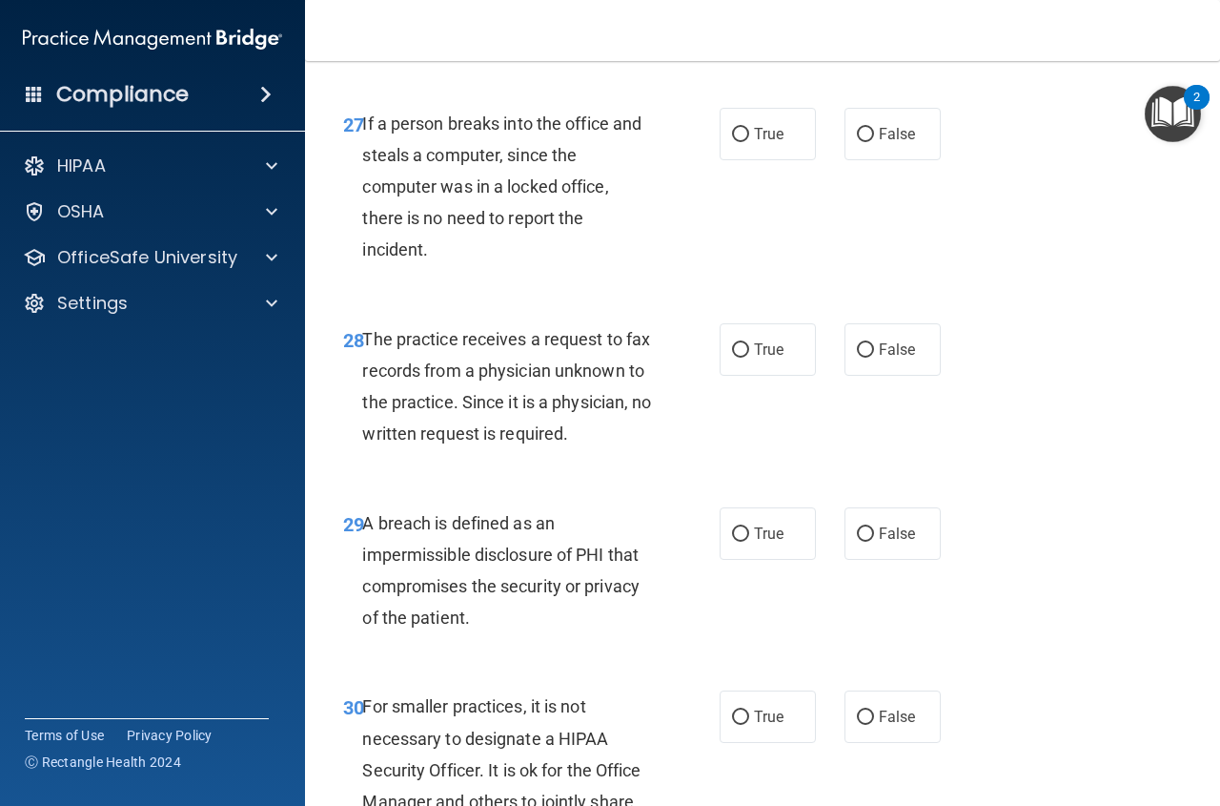
scroll to position [5232, 0]
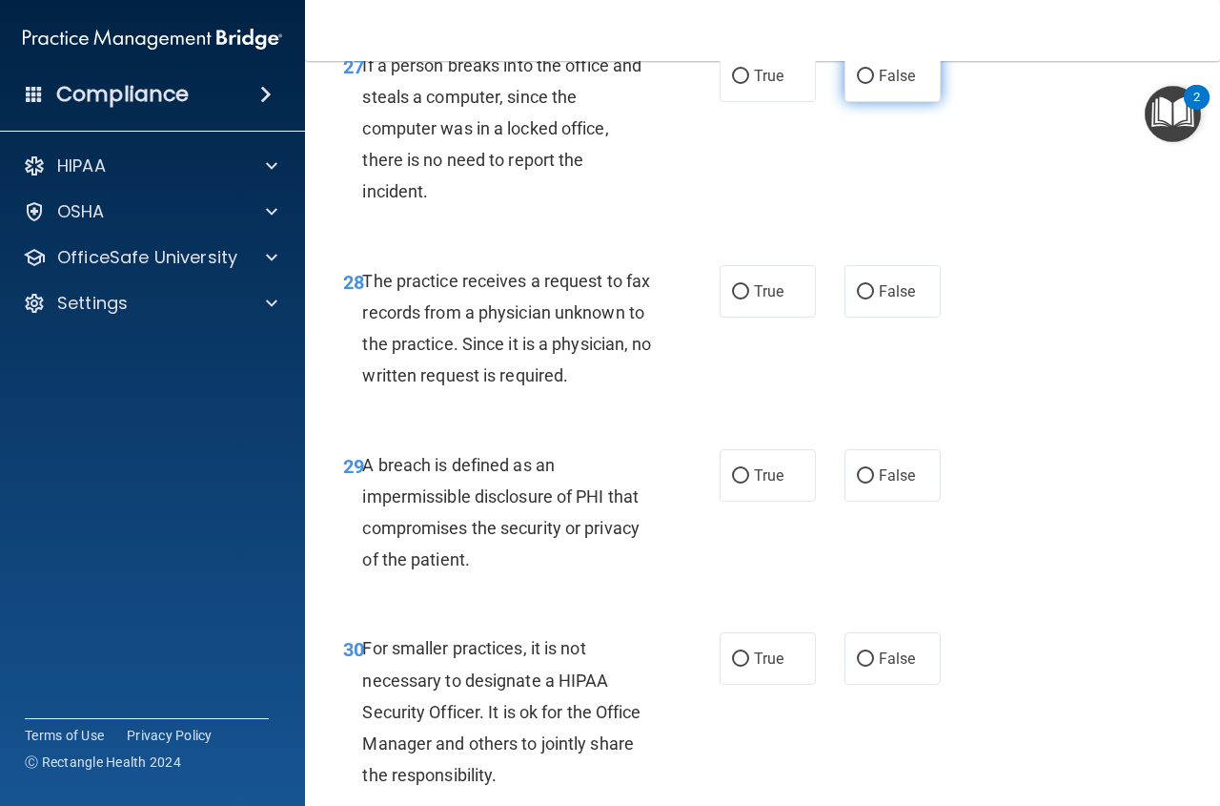
click at [868, 102] on label "False" at bounding box center [893, 76] width 96 height 52
click at [868, 84] on input "False" at bounding box center [865, 77] width 17 height 14
radio input "true"
click at [881, 300] on span "False" at bounding box center [897, 291] width 37 height 18
click at [874, 299] on input "False" at bounding box center [865, 292] width 17 height 14
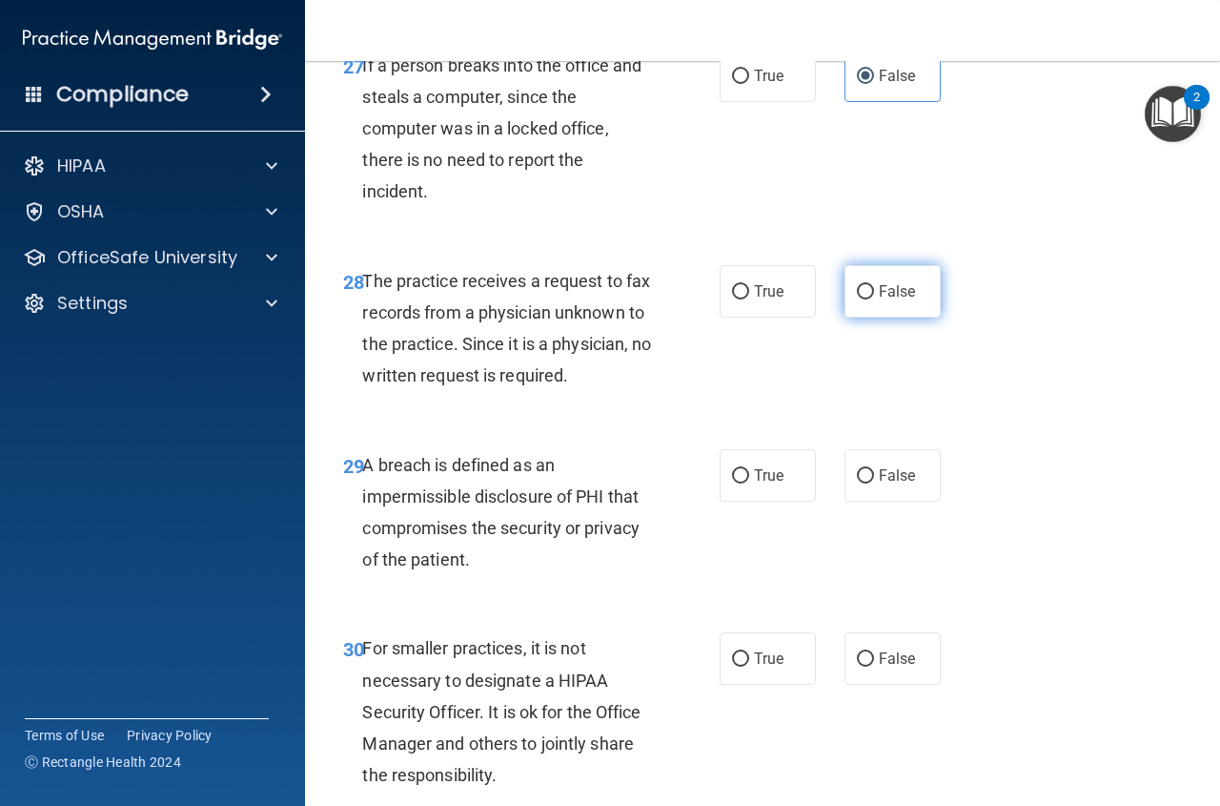
radio input "true"
click at [785, 502] on label "True" at bounding box center [768, 475] width 96 height 52
click at [749, 483] on input "True" at bounding box center [740, 476] width 17 height 14
radio input "true"
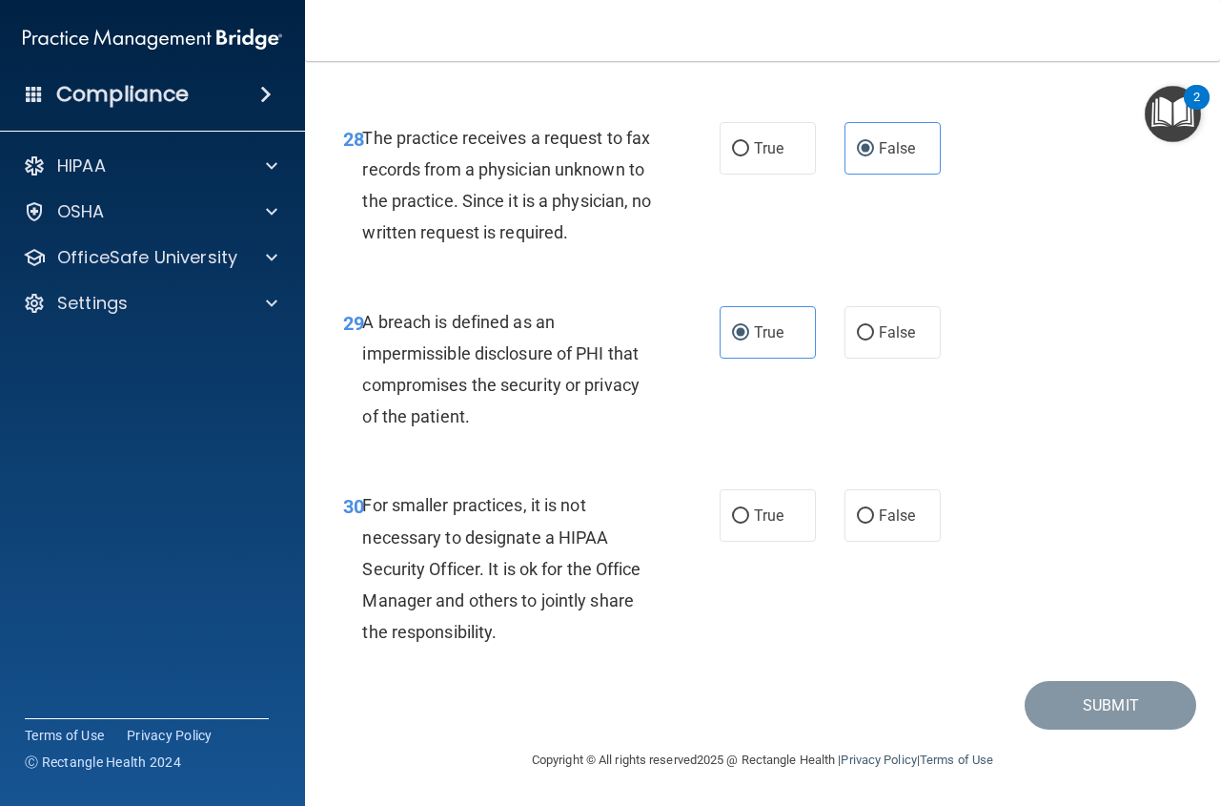
scroll to position [5470, 0]
click at [870, 511] on label "False" at bounding box center [893, 515] width 96 height 52
click at [870, 511] on input "False" at bounding box center [865, 516] width 17 height 14
radio input "true"
click at [1076, 704] on button "Submit" at bounding box center [1111, 705] width 172 height 49
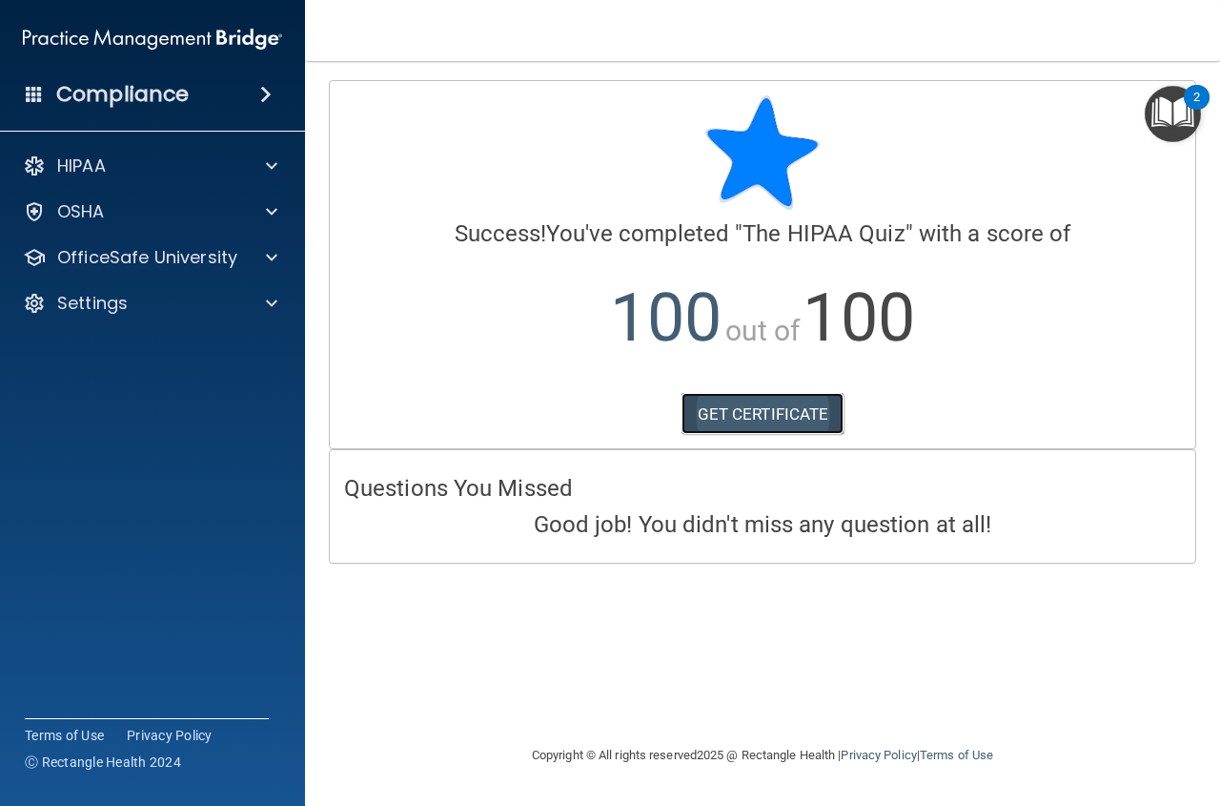
click at [768, 403] on link "GET CERTIFICATE" at bounding box center [763, 414] width 163 height 42
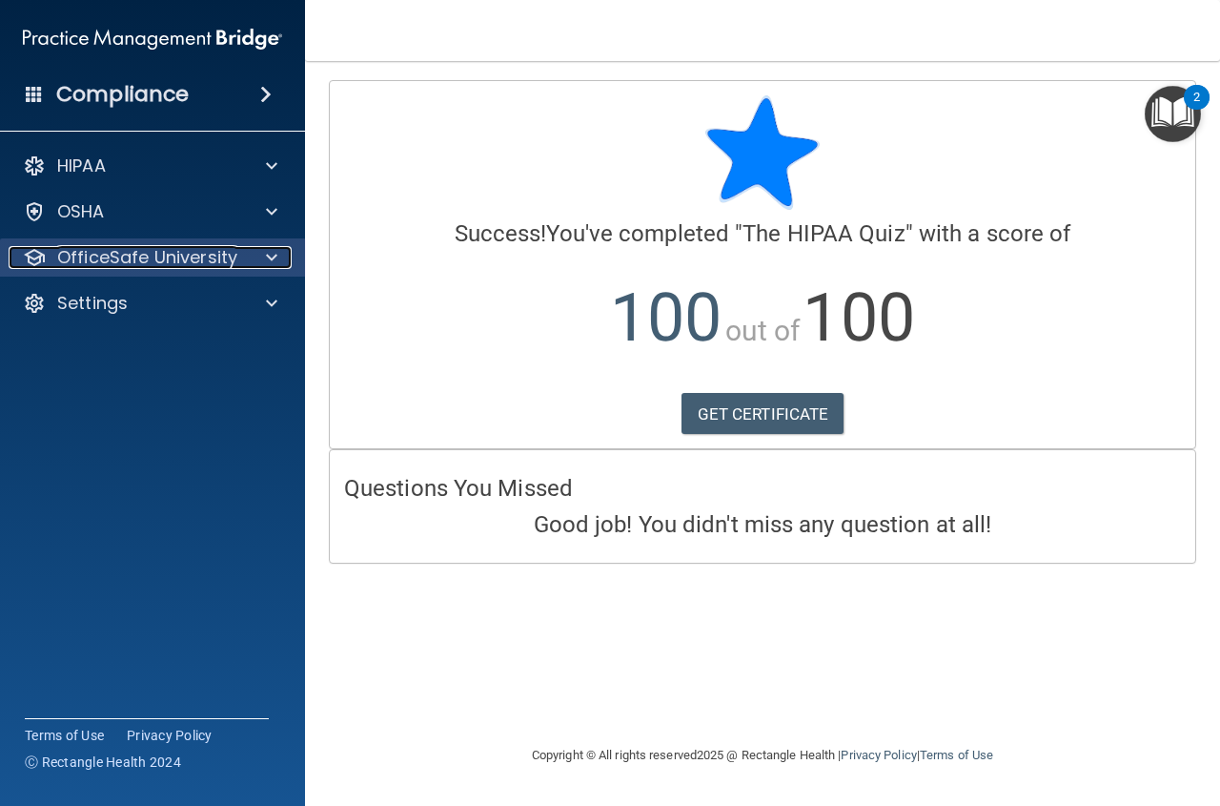
click at [276, 253] on span at bounding box center [271, 257] width 11 height 23
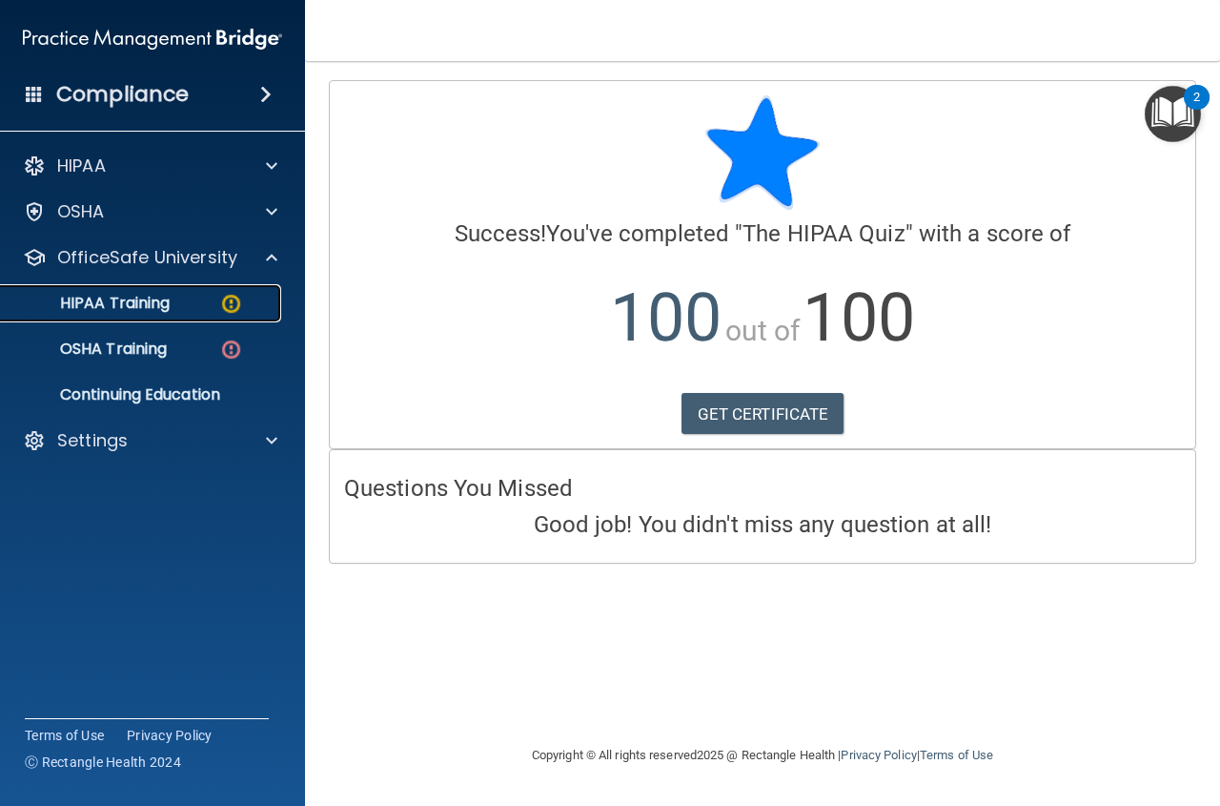
click at [218, 303] on div "HIPAA Training" at bounding box center [142, 303] width 260 height 19
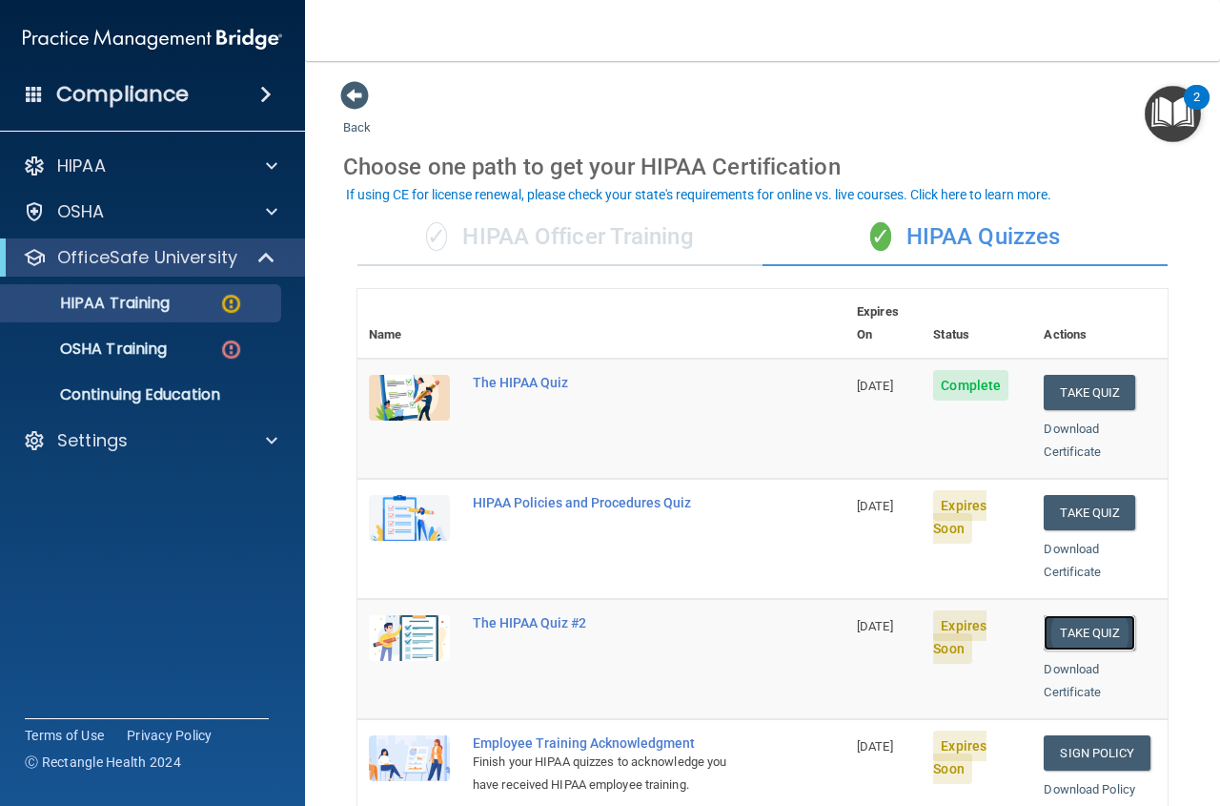
click at [1088, 615] on button "Take Quiz" at bounding box center [1090, 632] width 92 height 35
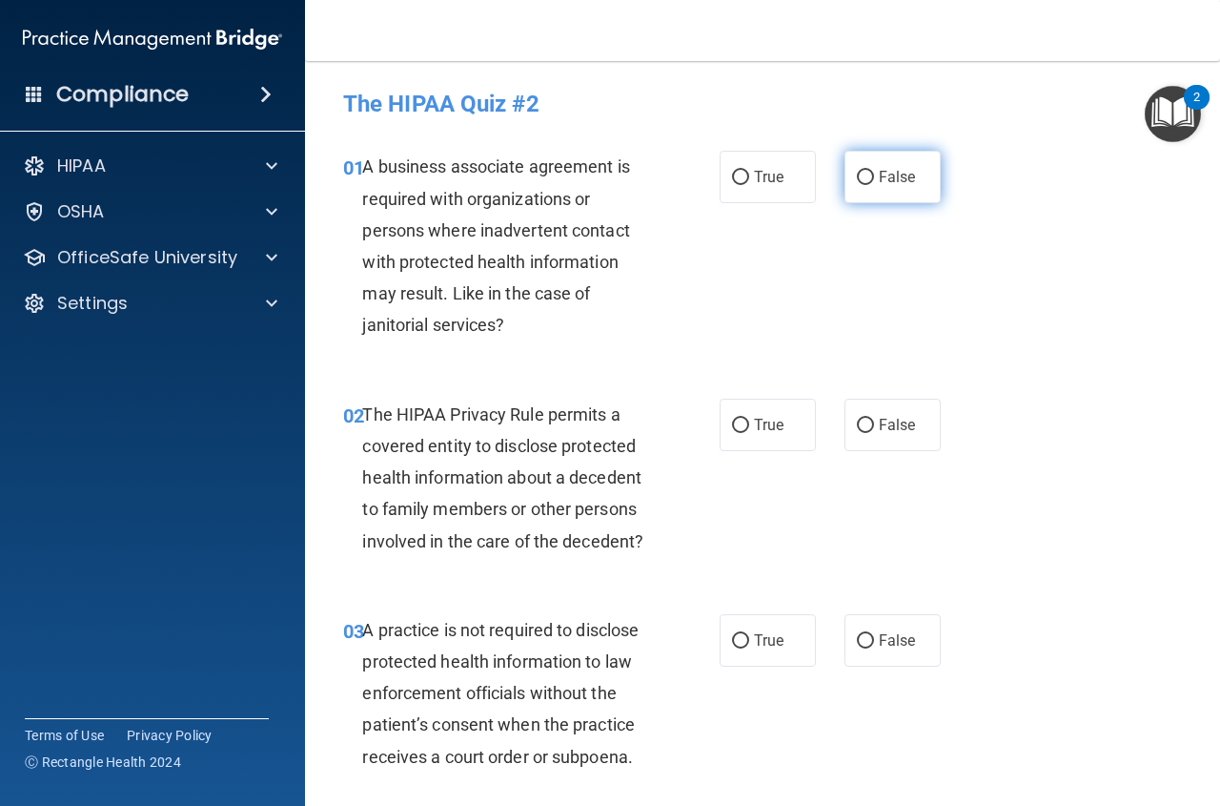
click at [915, 183] on label "False" at bounding box center [893, 177] width 96 height 52
click at [874, 183] on input "False" at bounding box center [865, 178] width 17 height 14
radio input "true"
click at [754, 429] on span "True" at bounding box center [769, 425] width 30 height 18
click at [749, 429] on input "True" at bounding box center [740, 426] width 17 height 14
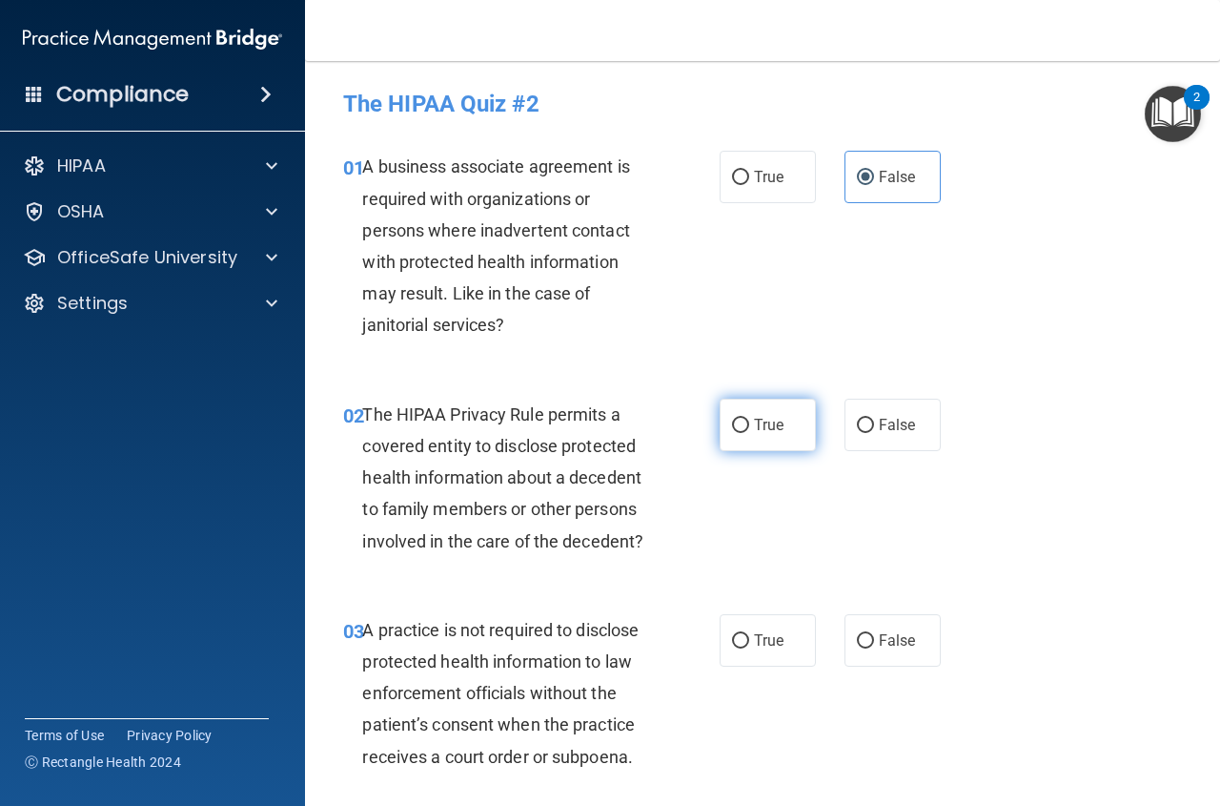
radio input "true"
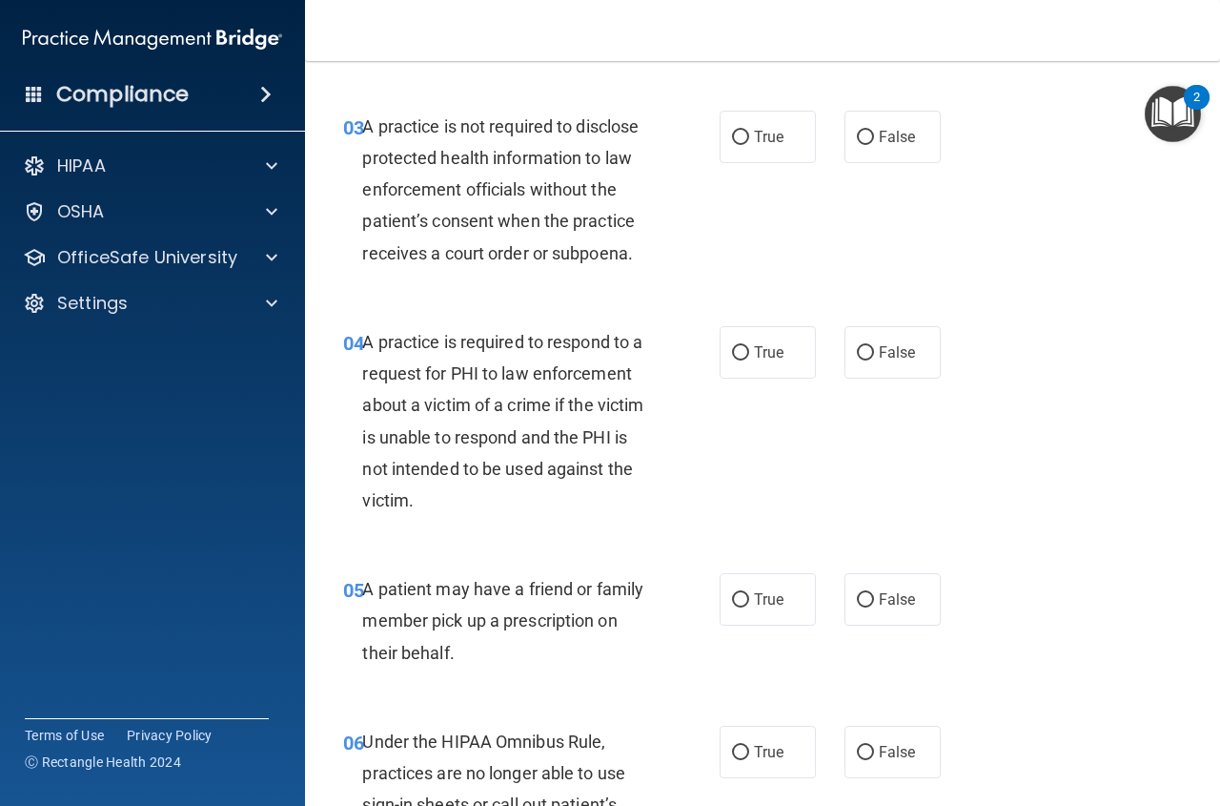
scroll to position [512, 0]
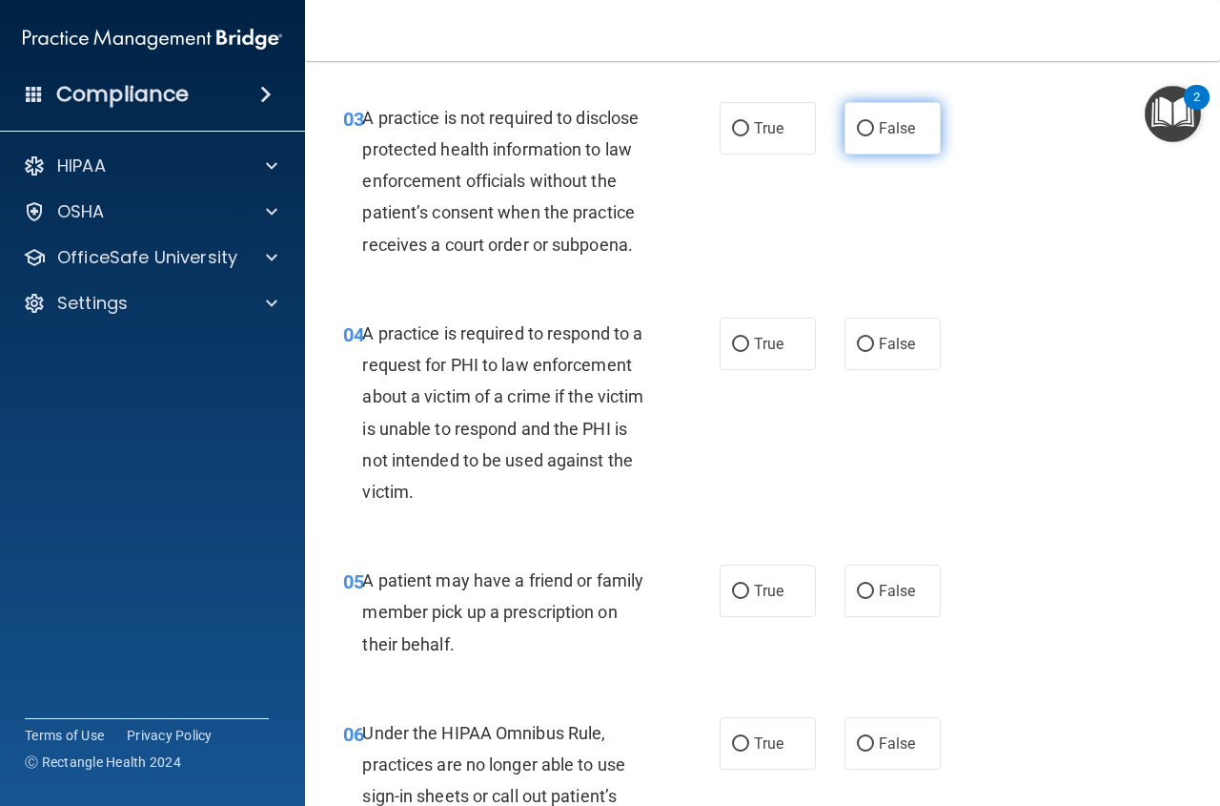
click at [865, 128] on input "False" at bounding box center [865, 129] width 17 height 14
radio input "true"
click at [769, 342] on span "True" at bounding box center [769, 344] width 30 height 18
click at [749, 342] on input "True" at bounding box center [740, 345] width 17 height 14
radio input "true"
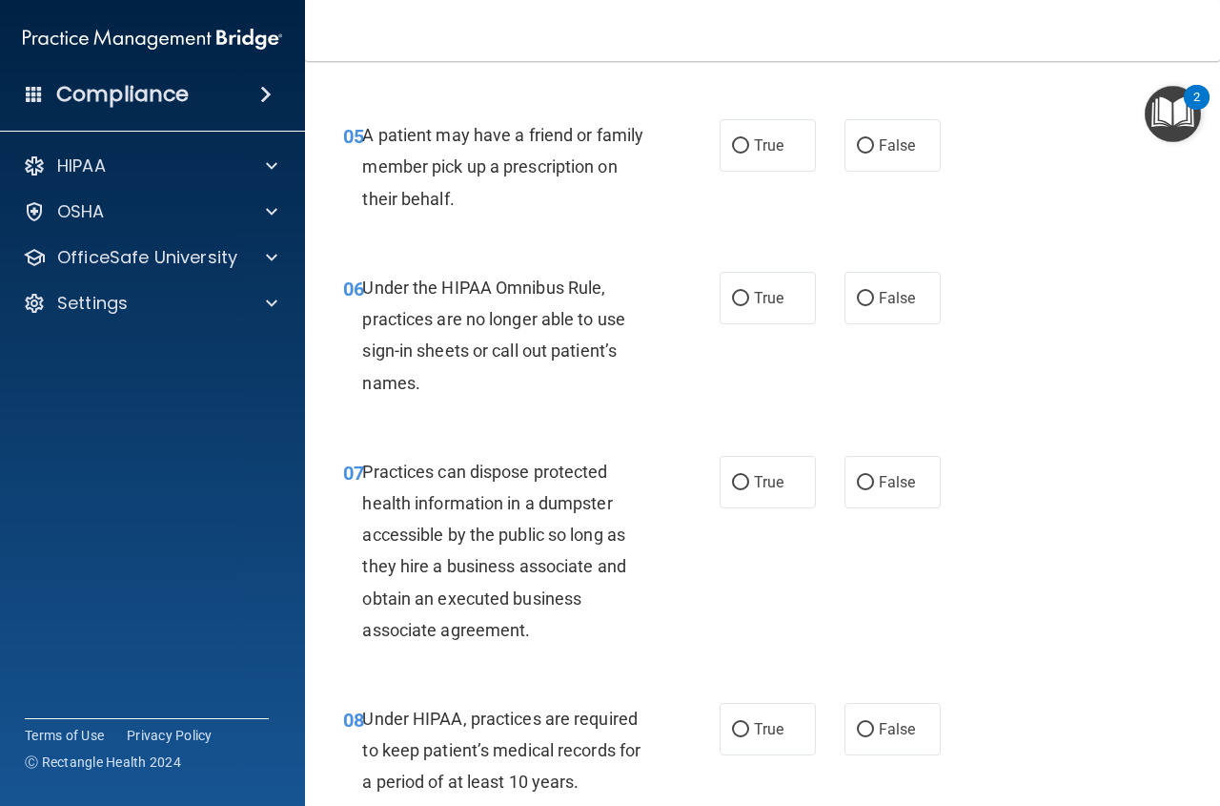
scroll to position [966, 0]
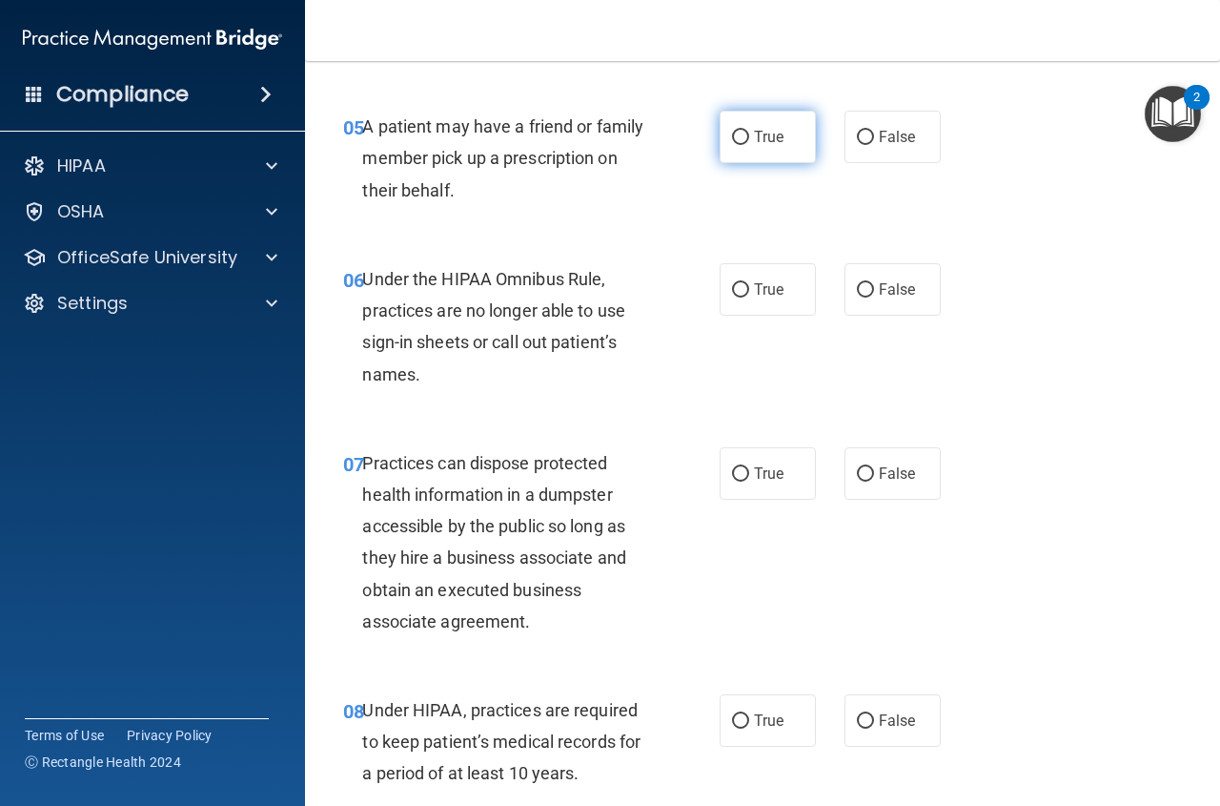
click at [768, 152] on label "True" at bounding box center [768, 137] width 96 height 52
click at [749, 145] on input "True" at bounding box center [740, 138] width 17 height 14
radio input "true"
click at [870, 295] on label "False" at bounding box center [893, 289] width 96 height 52
click at [870, 295] on input "False" at bounding box center [865, 290] width 17 height 14
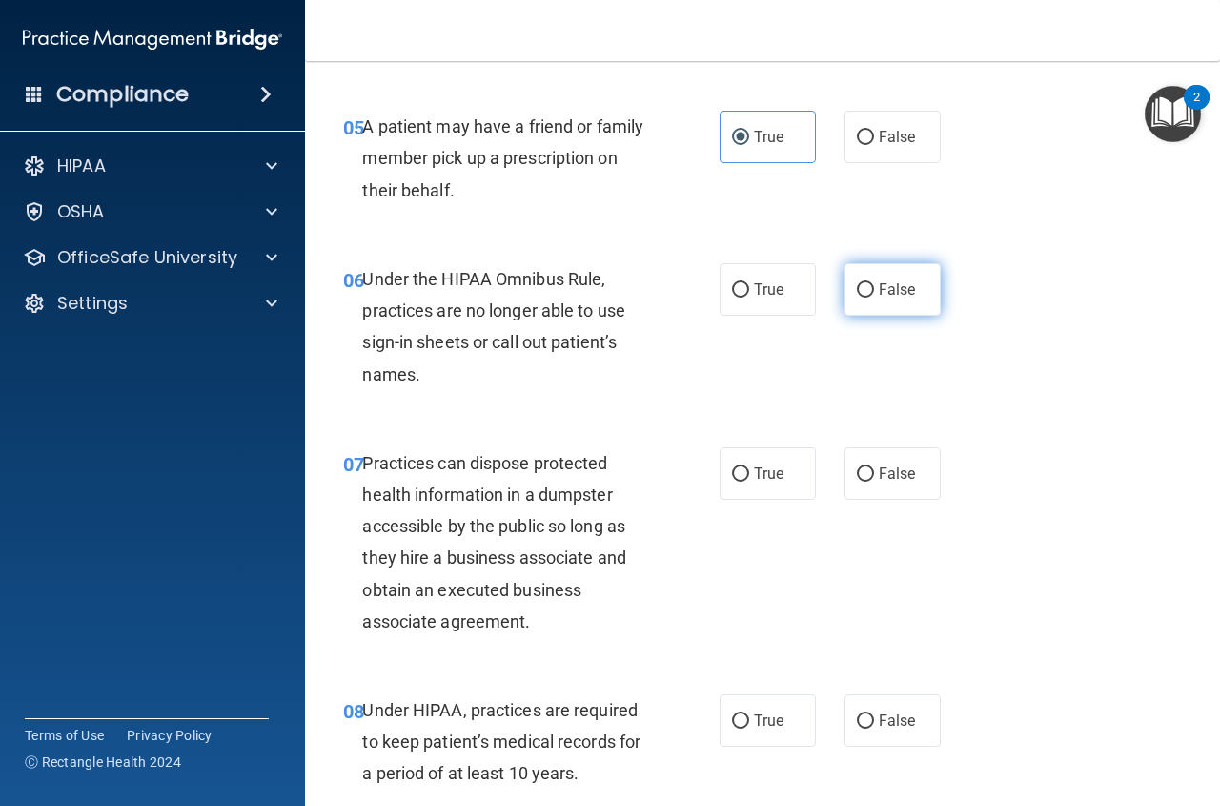
radio input "true"
click at [882, 453] on label "False" at bounding box center [893, 473] width 96 height 52
click at [874, 467] on input "False" at bounding box center [865, 474] width 17 height 14
radio input "true"
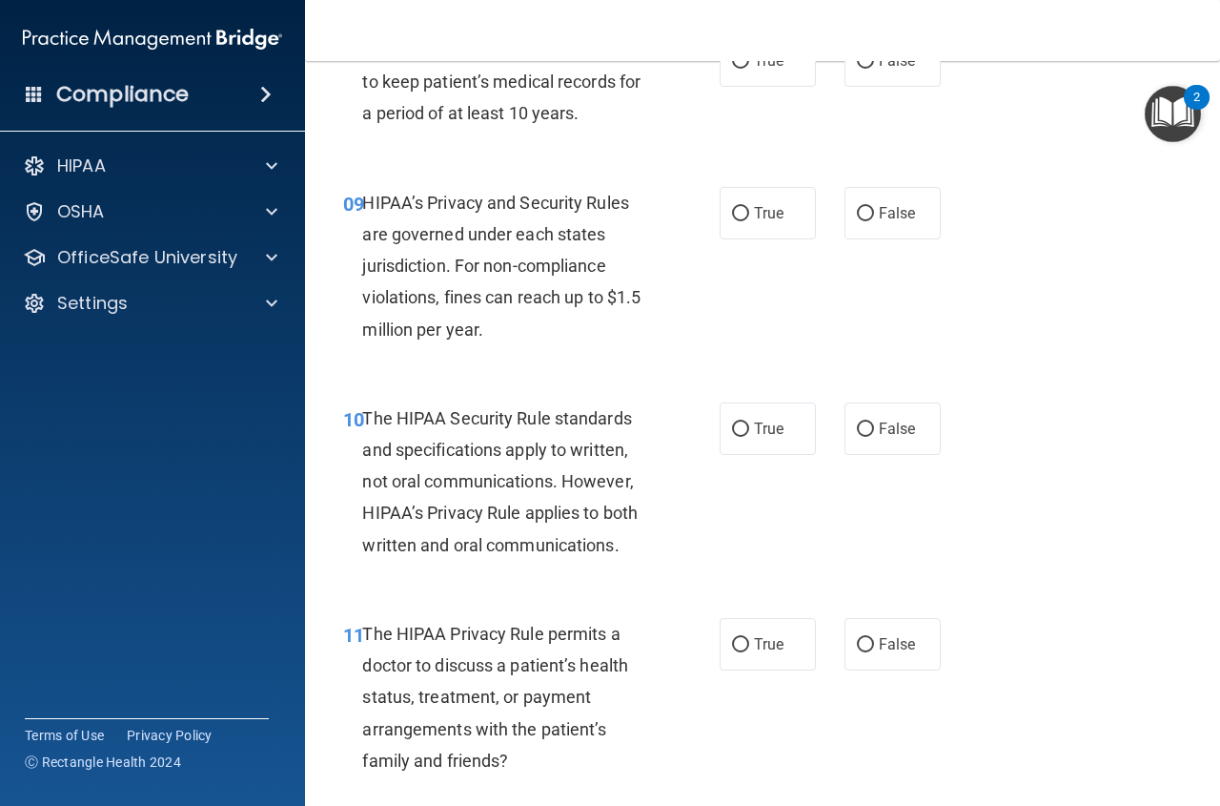
scroll to position [1568, 0]
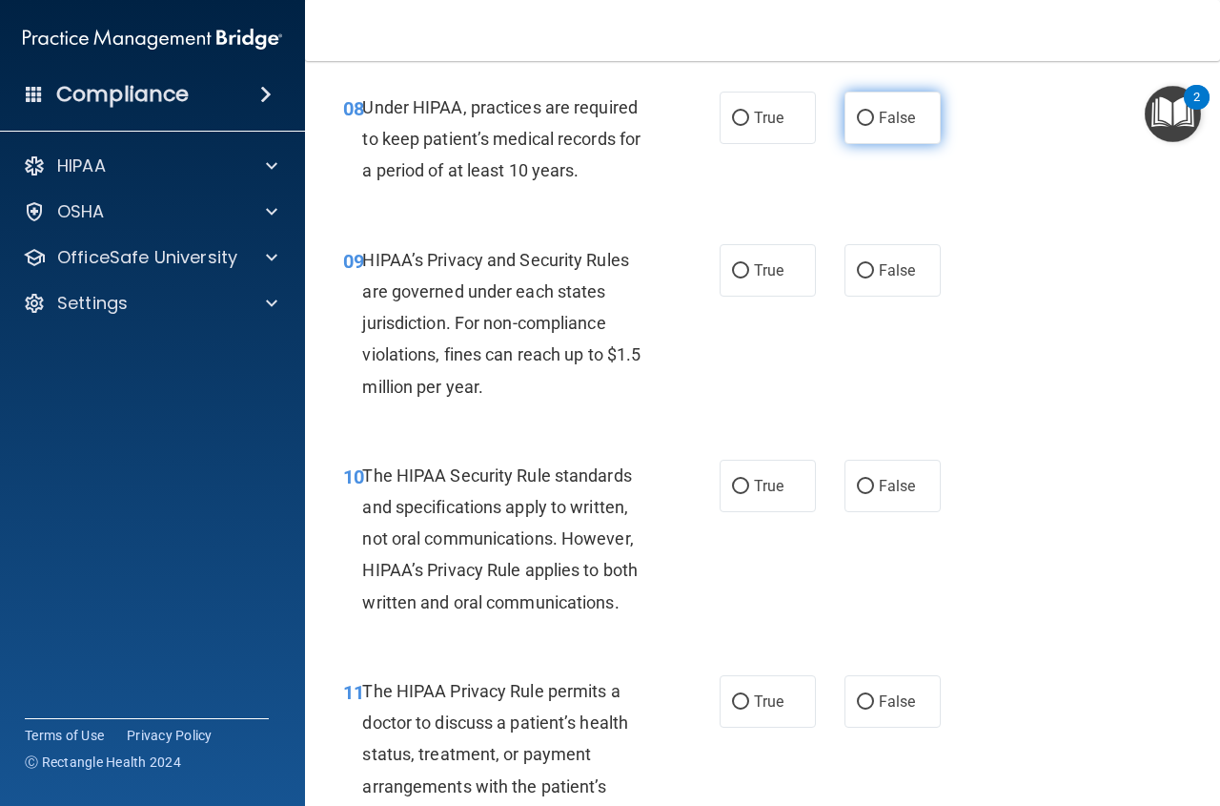
click at [879, 118] on span "False" at bounding box center [897, 118] width 37 height 18
click at [873, 118] on input "False" at bounding box center [865, 119] width 17 height 14
radio input "true"
click at [904, 268] on span "False" at bounding box center [897, 270] width 37 height 18
click at [874, 268] on input "False" at bounding box center [865, 271] width 17 height 14
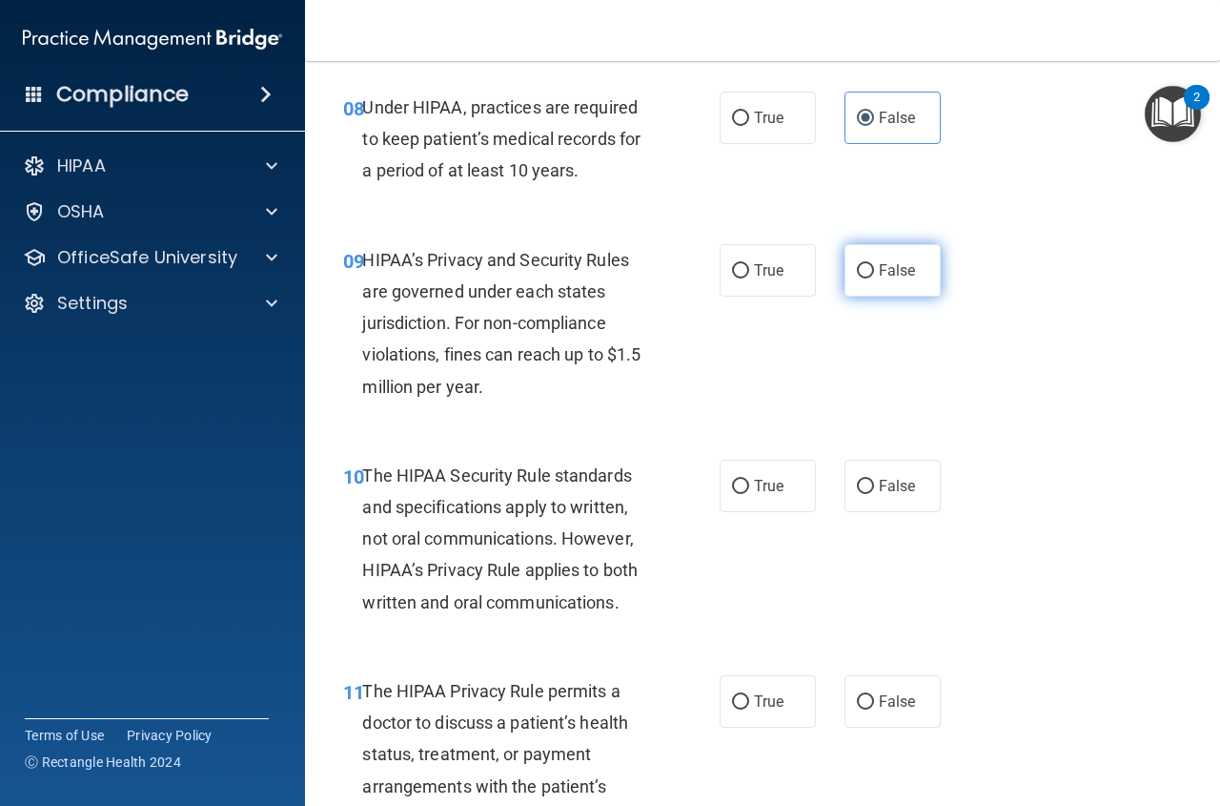
radio input "true"
click at [778, 479] on label "True" at bounding box center [768, 486] width 96 height 52
click at [749, 480] on input "True" at bounding box center [740, 487] width 17 height 14
radio input "true"
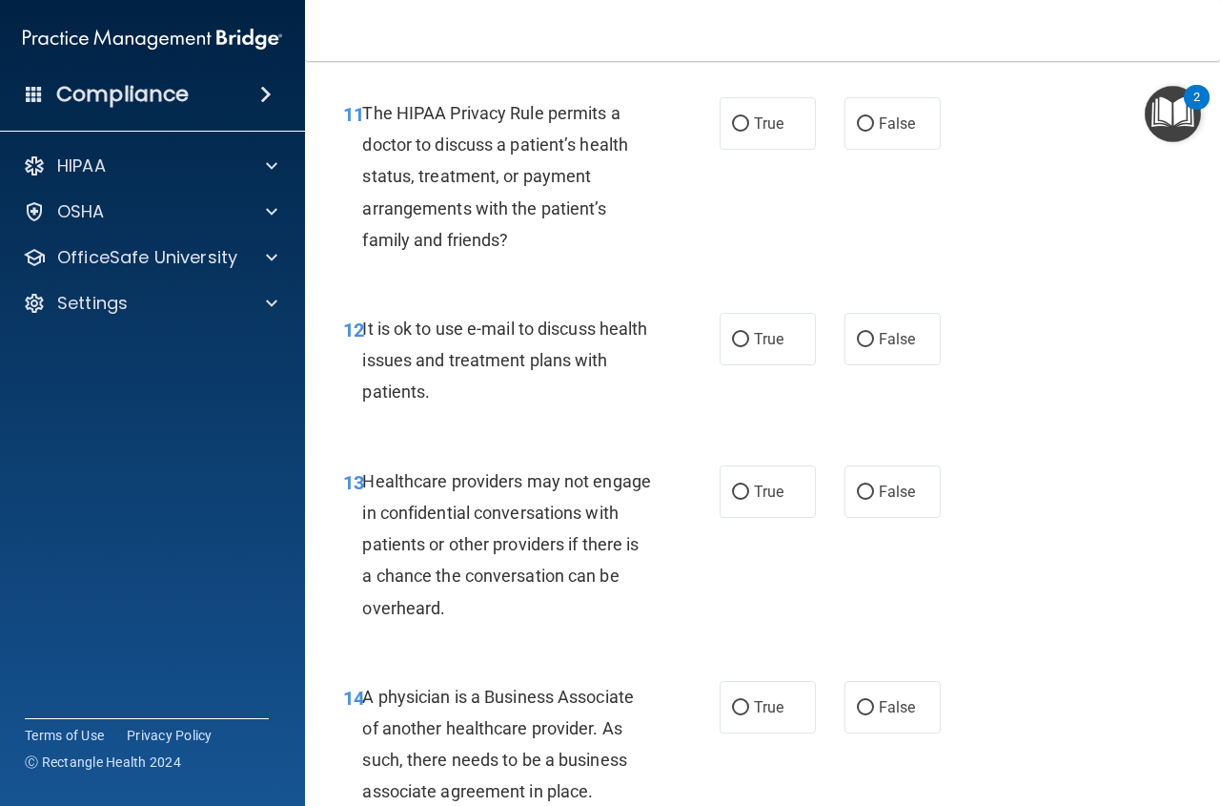
scroll to position [2154, 0]
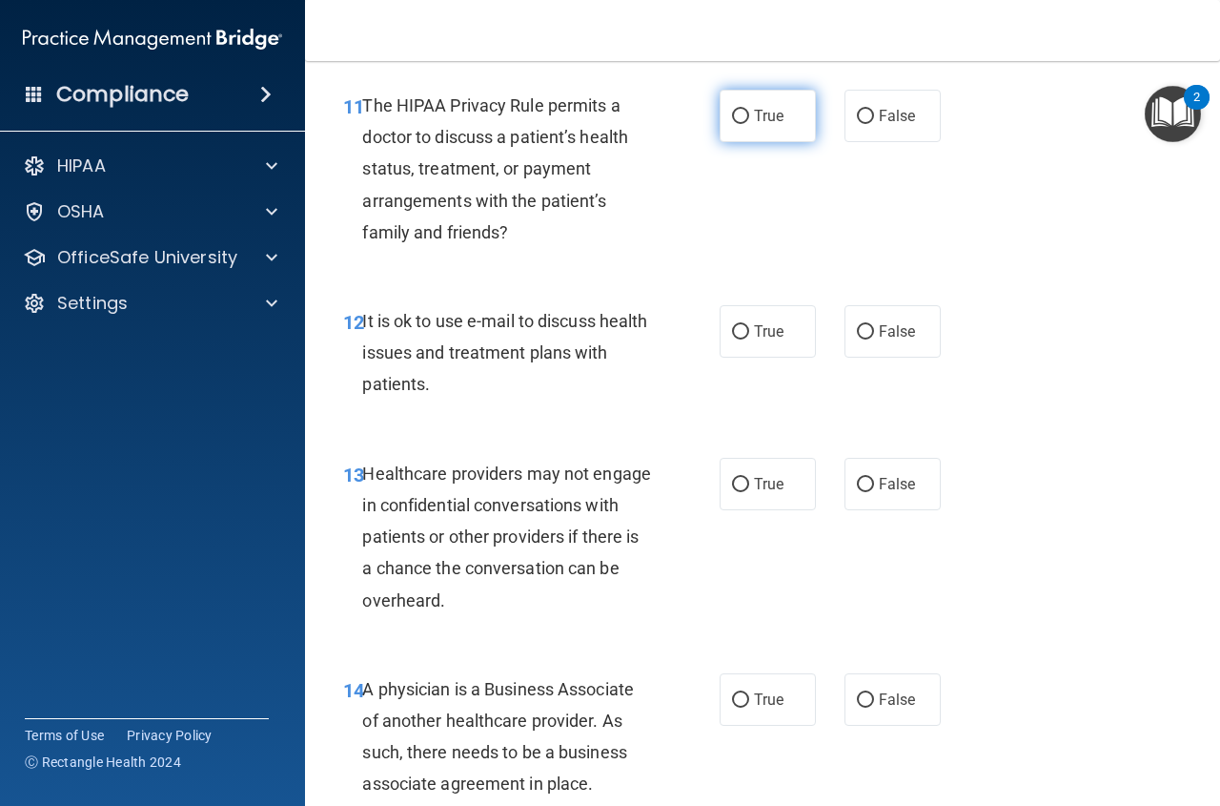
click at [770, 114] on span "True" at bounding box center [769, 116] width 30 height 18
click at [749, 114] on input "True" at bounding box center [740, 117] width 17 height 14
radio input "true"
click at [762, 338] on span "True" at bounding box center [769, 331] width 30 height 18
click at [749, 338] on input "True" at bounding box center [740, 332] width 17 height 14
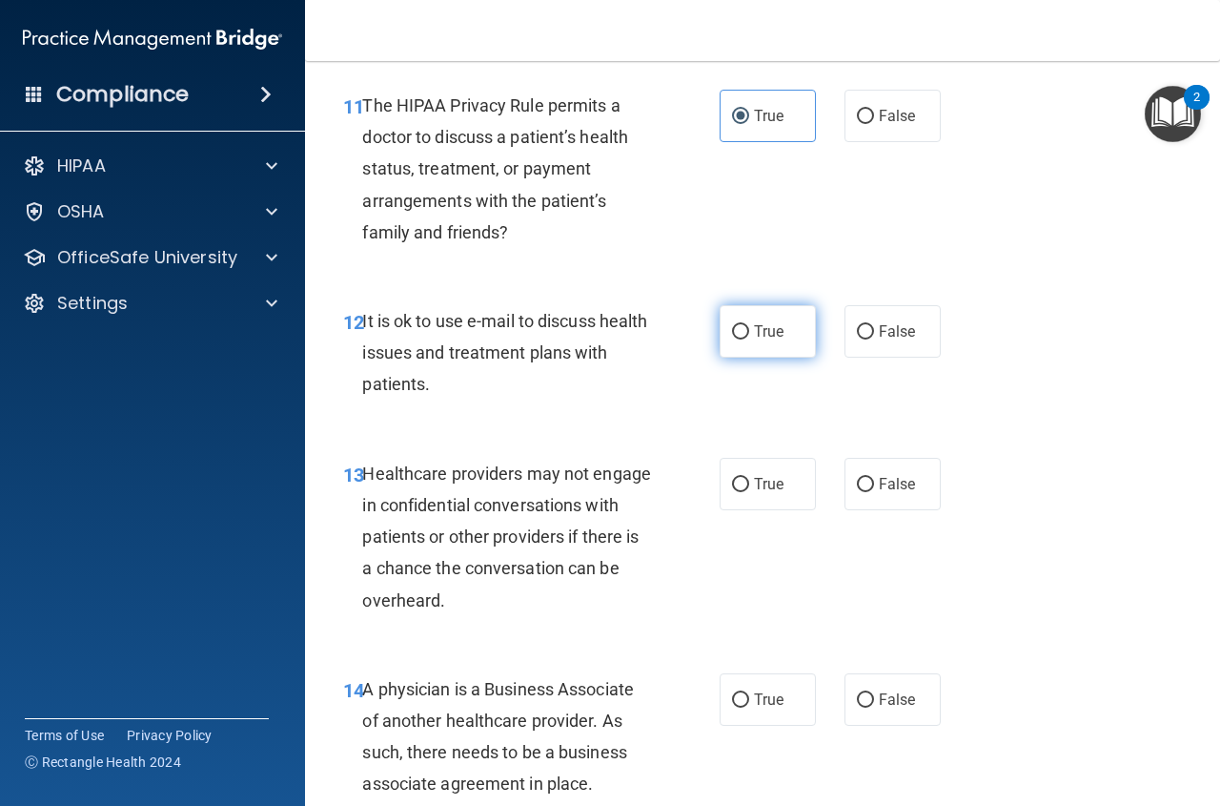
radio input "true"
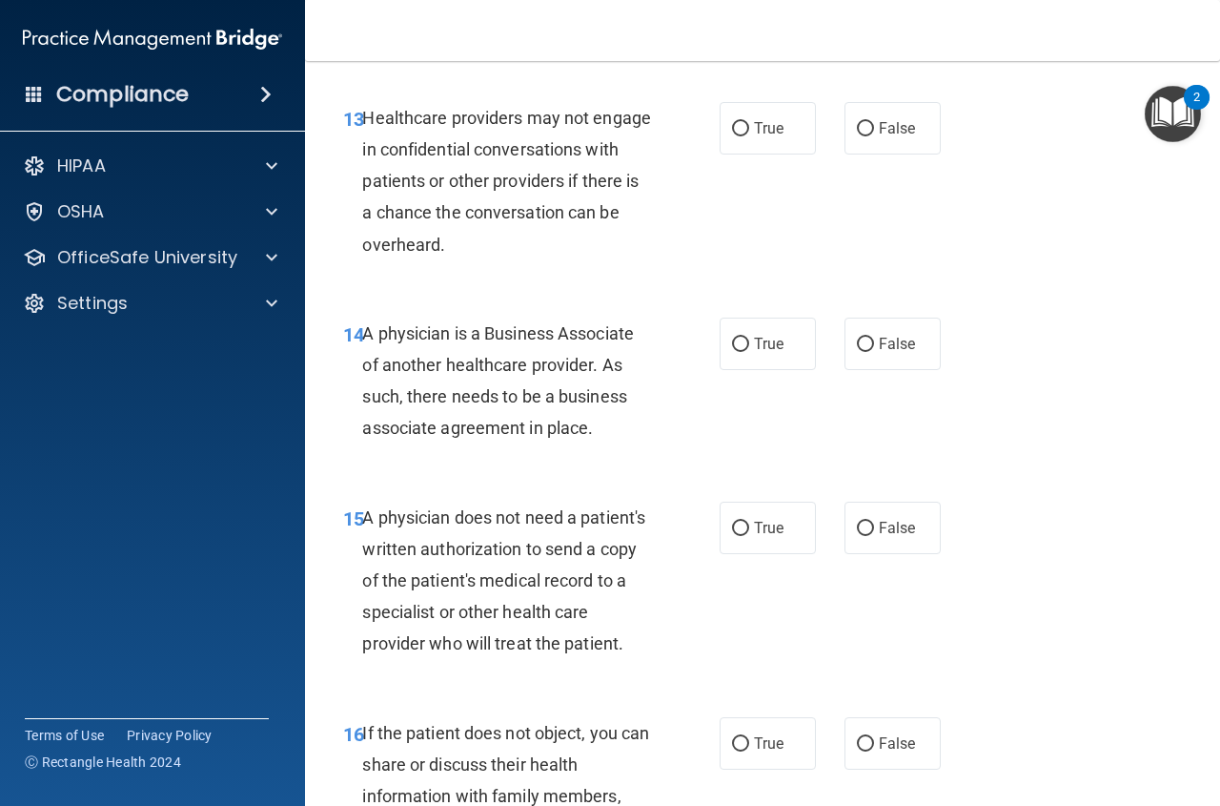
scroll to position [2559, 0]
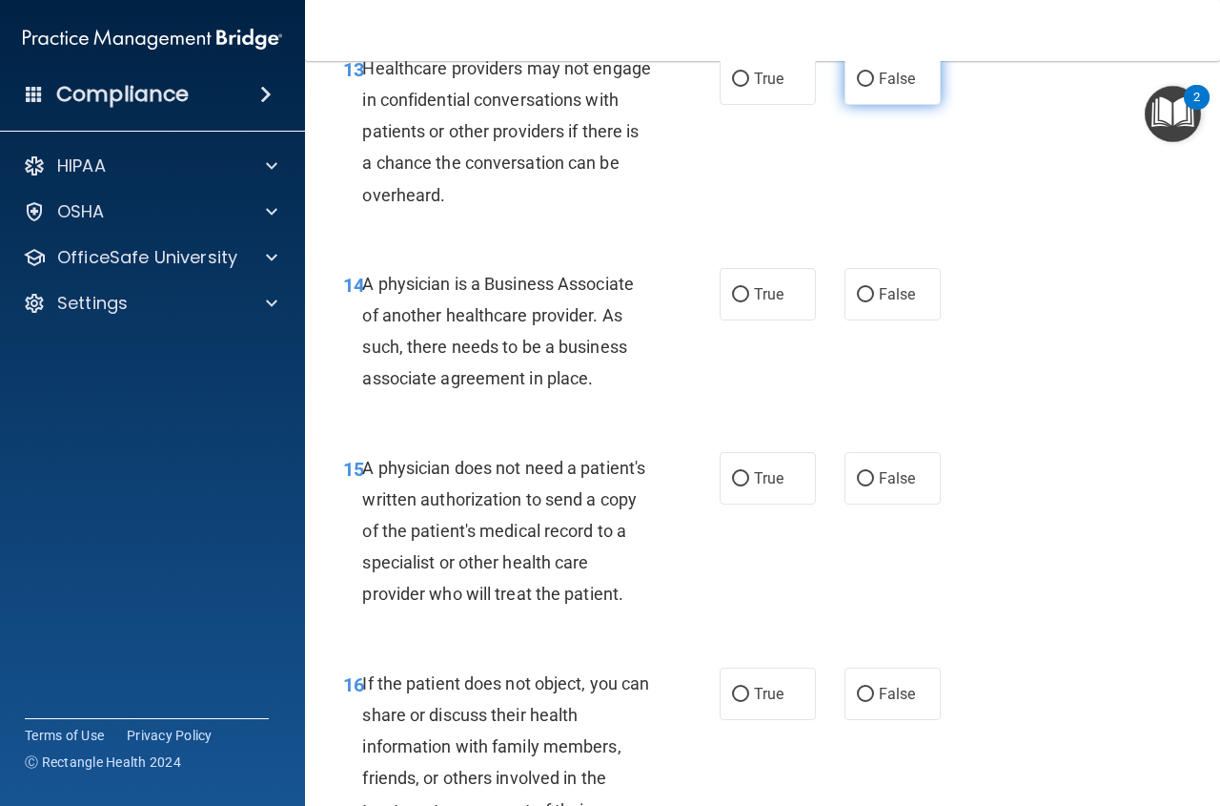
click at [882, 76] on span "False" at bounding box center [897, 79] width 37 height 18
click at [874, 76] on input "False" at bounding box center [865, 79] width 17 height 14
radio input "true"
click at [886, 297] on span "False" at bounding box center [897, 294] width 37 height 18
click at [911, 297] on label "False" at bounding box center [893, 294] width 96 height 52
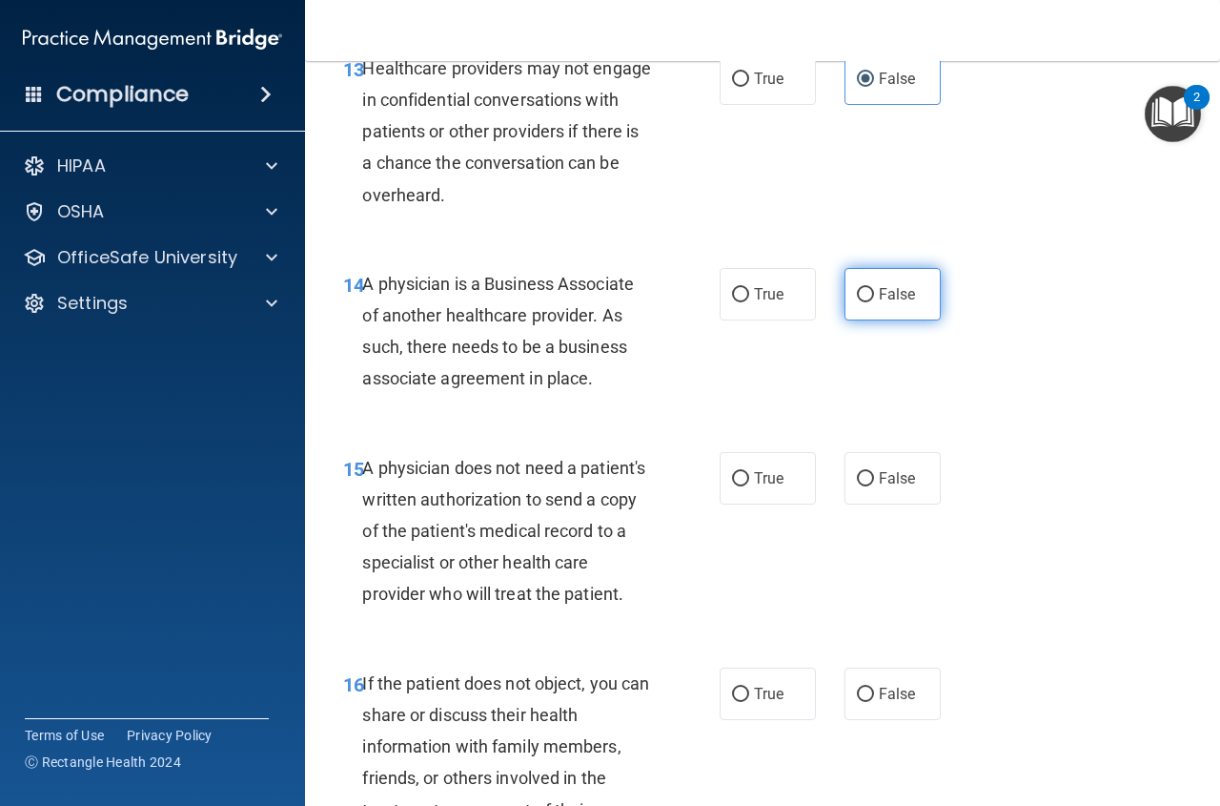
click at [874, 297] on input "False" at bounding box center [865, 295] width 17 height 14
radio input "true"
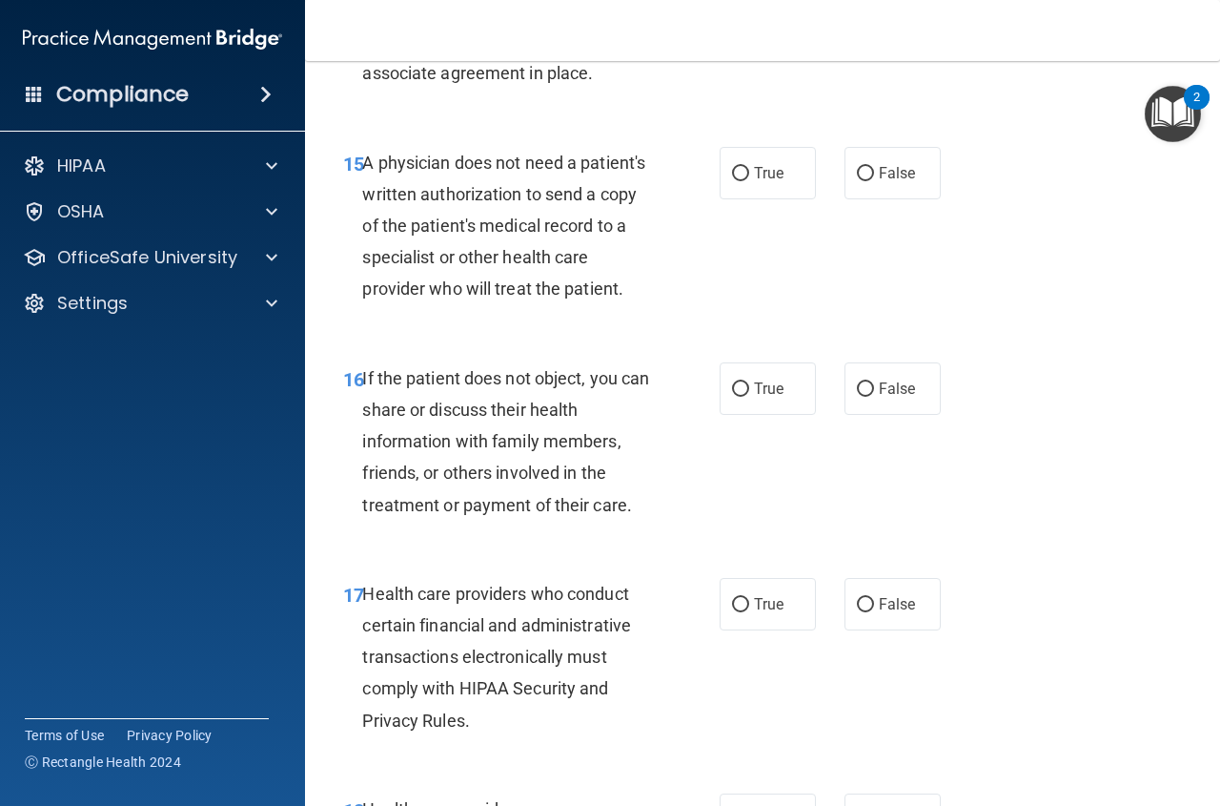
scroll to position [2938, 0]
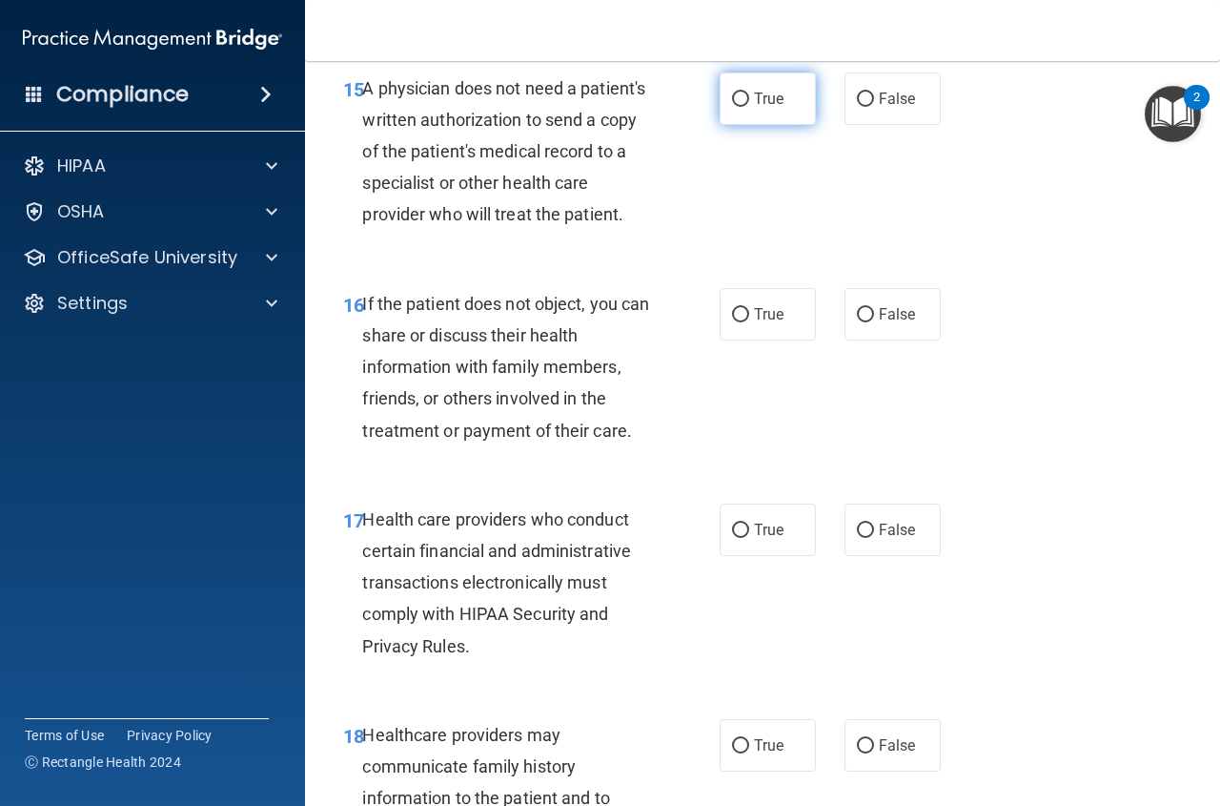
click at [782, 100] on label "True" at bounding box center [768, 98] width 96 height 52
click at [749, 100] on input "True" at bounding box center [740, 99] width 17 height 14
radio input "true"
click at [789, 340] on label "True" at bounding box center [768, 314] width 96 height 52
click at [749, 322] on input "True" at bounding box center [740, 315] width 17 height 14
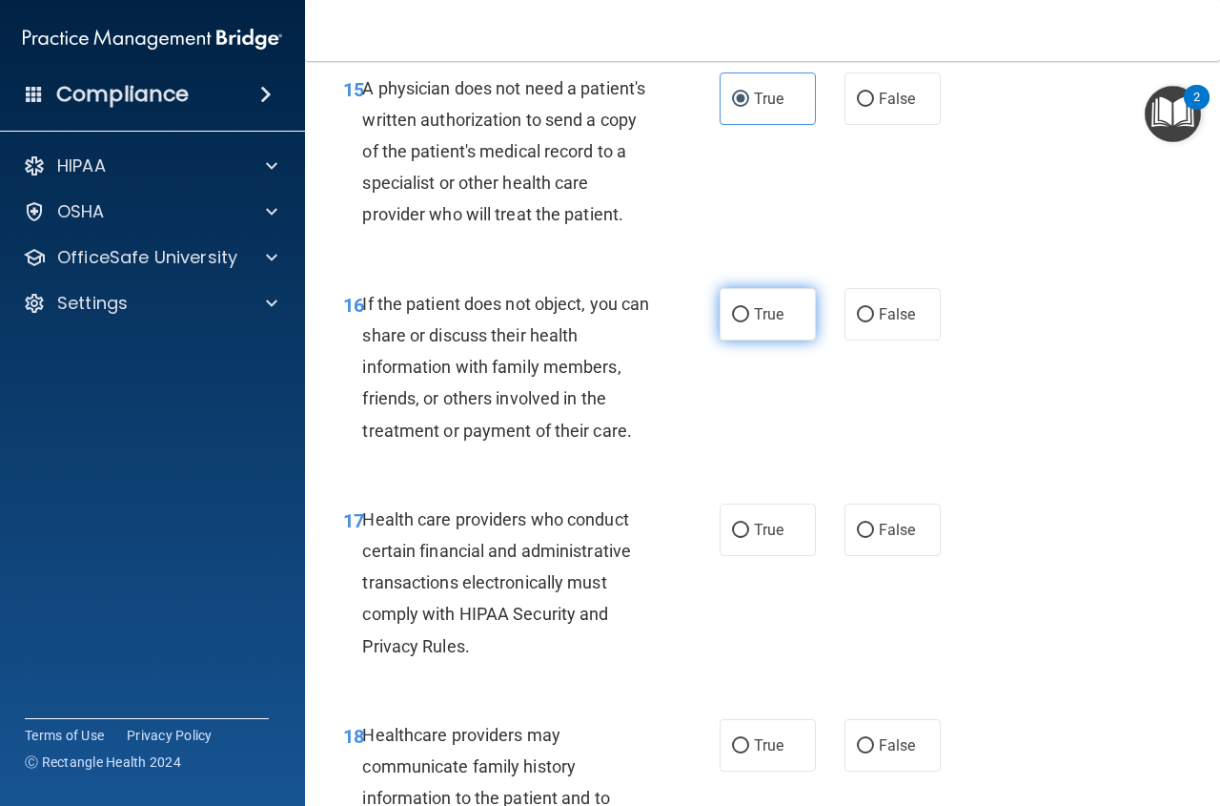
radio input "true"
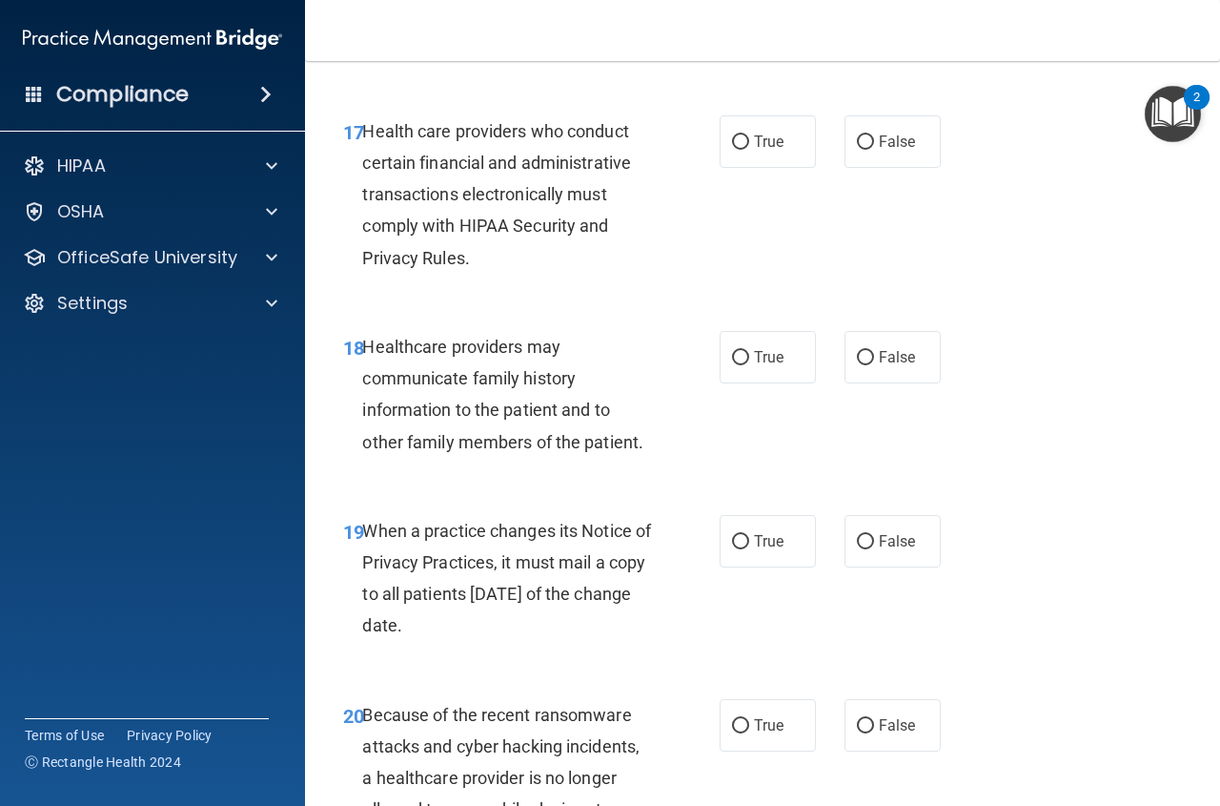
scroll to position [3351, 0]
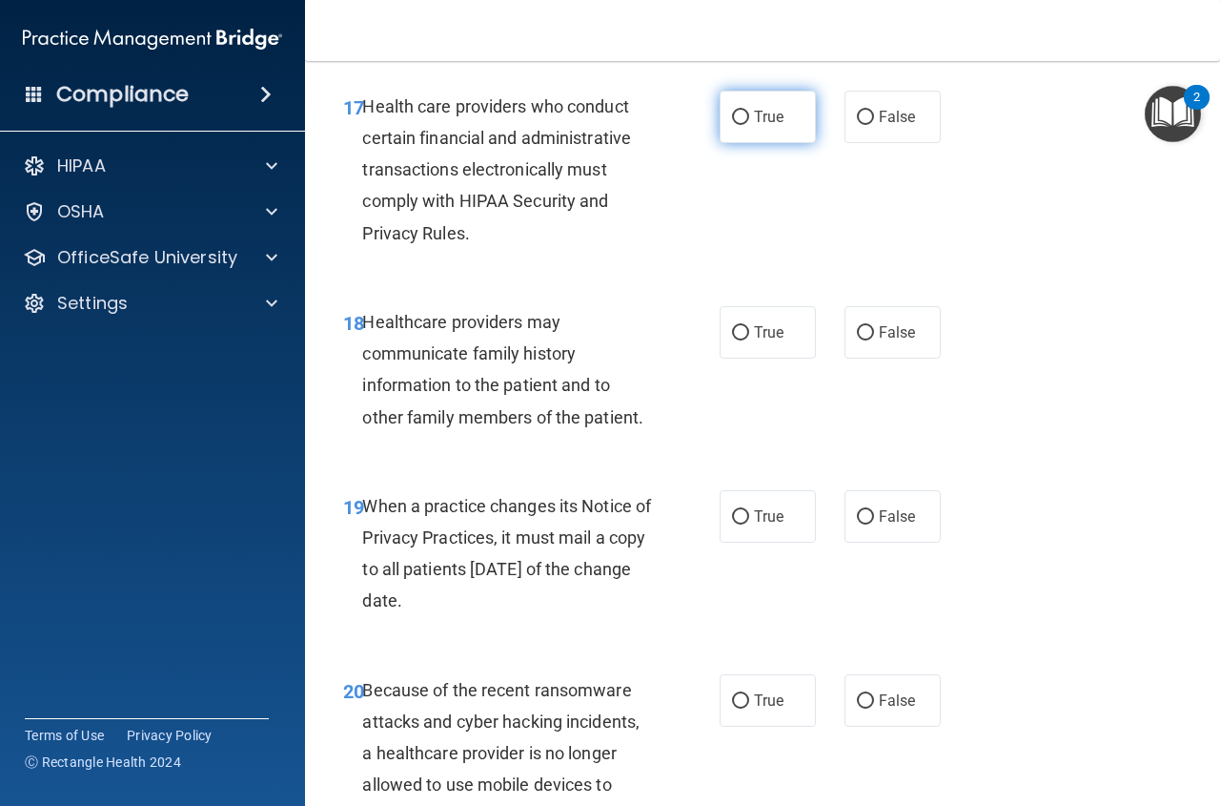
click at [784, 143] on label "True" at bounding box center [768, 117] width 96 height 52
click at [749, 125] on input "True" at bounding box center [740, 118] width 17 height 14
radio input "true"
click at [862, 340] on input "False" at bounding box center [865, 333] width 17 height 14
radio input "true"
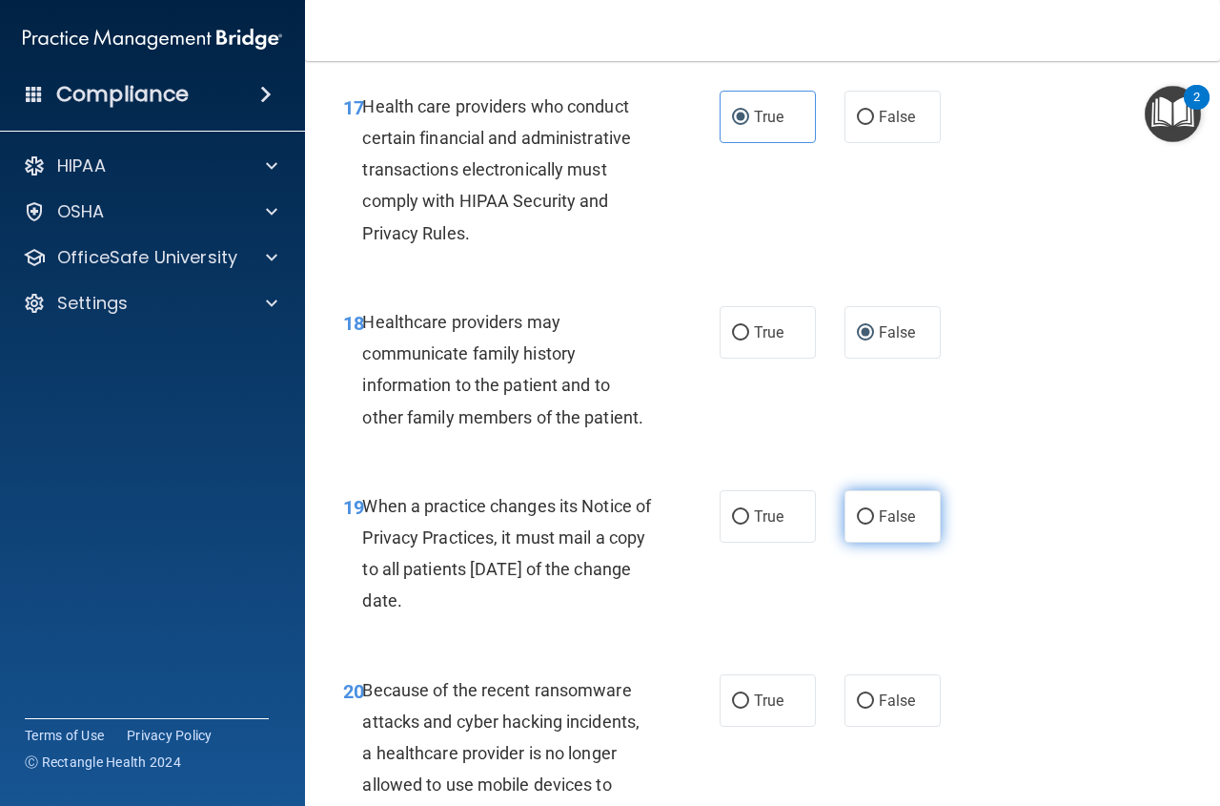
click at [917, 543] on label "False" at bounding box center [893, 516] width 96 height 52
click at [874, 524] on input "False" at bounding box center [865, 517] width 17 height 14
radio input "true"
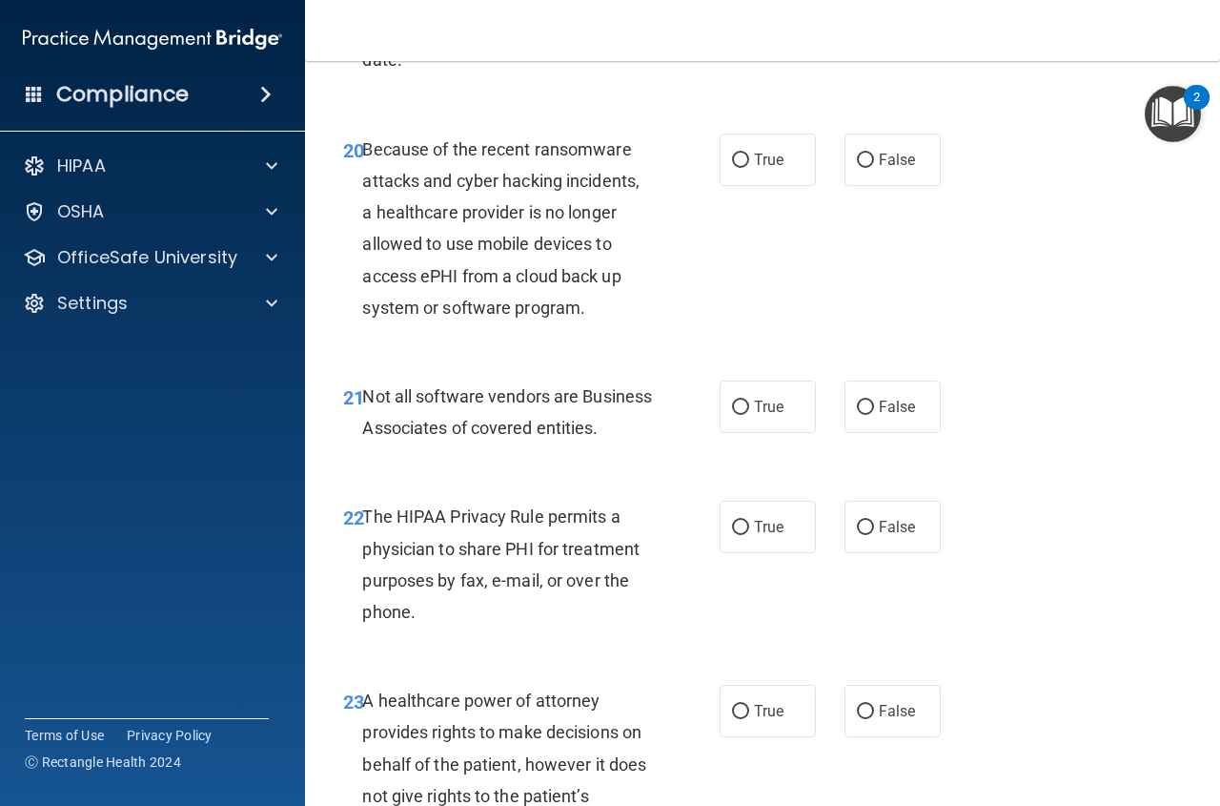
scroll to position [3858, 0]
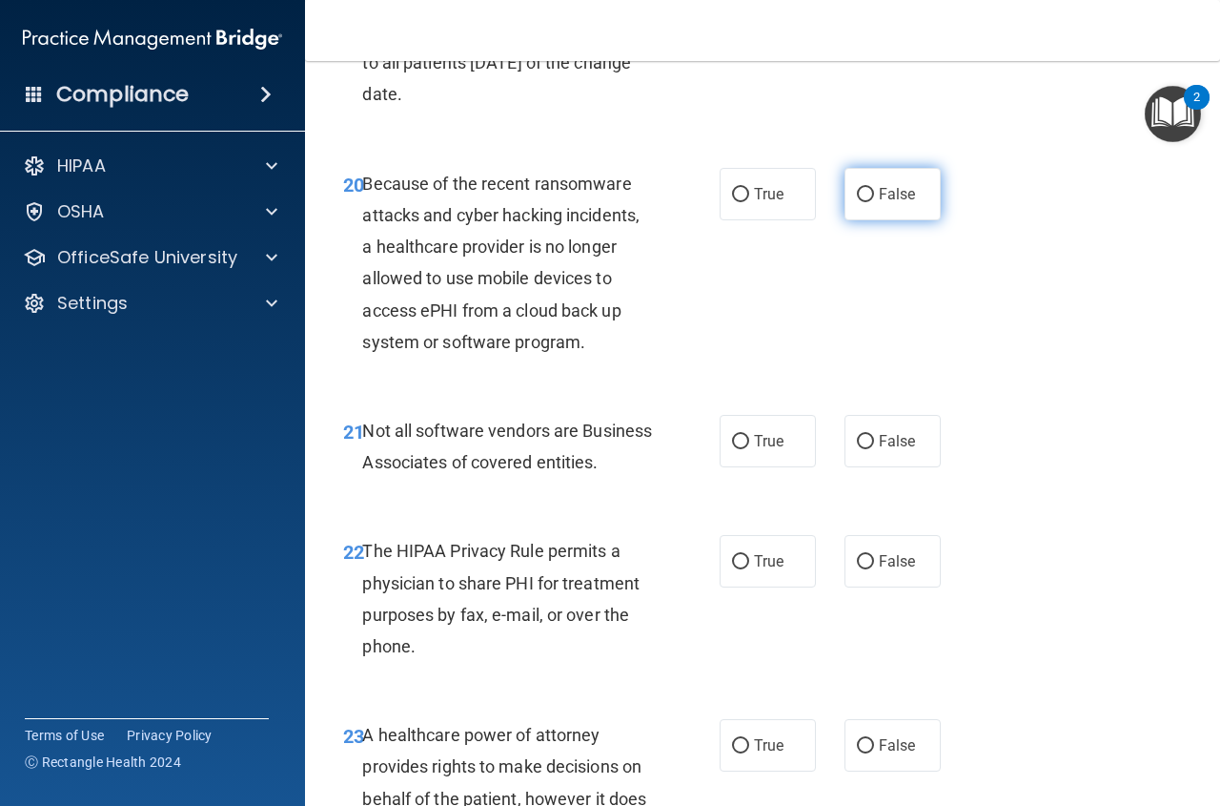
click at [914, 219] on label "False" at bounding box center [893, 194] width 96 height 52
click at [874, 202] on input "False" at bounding box center [865, 195] width 17 height 14
radio input "true"
click at [786, 467] on label "True" at bounding box center [768, 441] width 96 height 52
click at [749, 449] on input "True" at bounding box center [740, 442] width 17 height 14
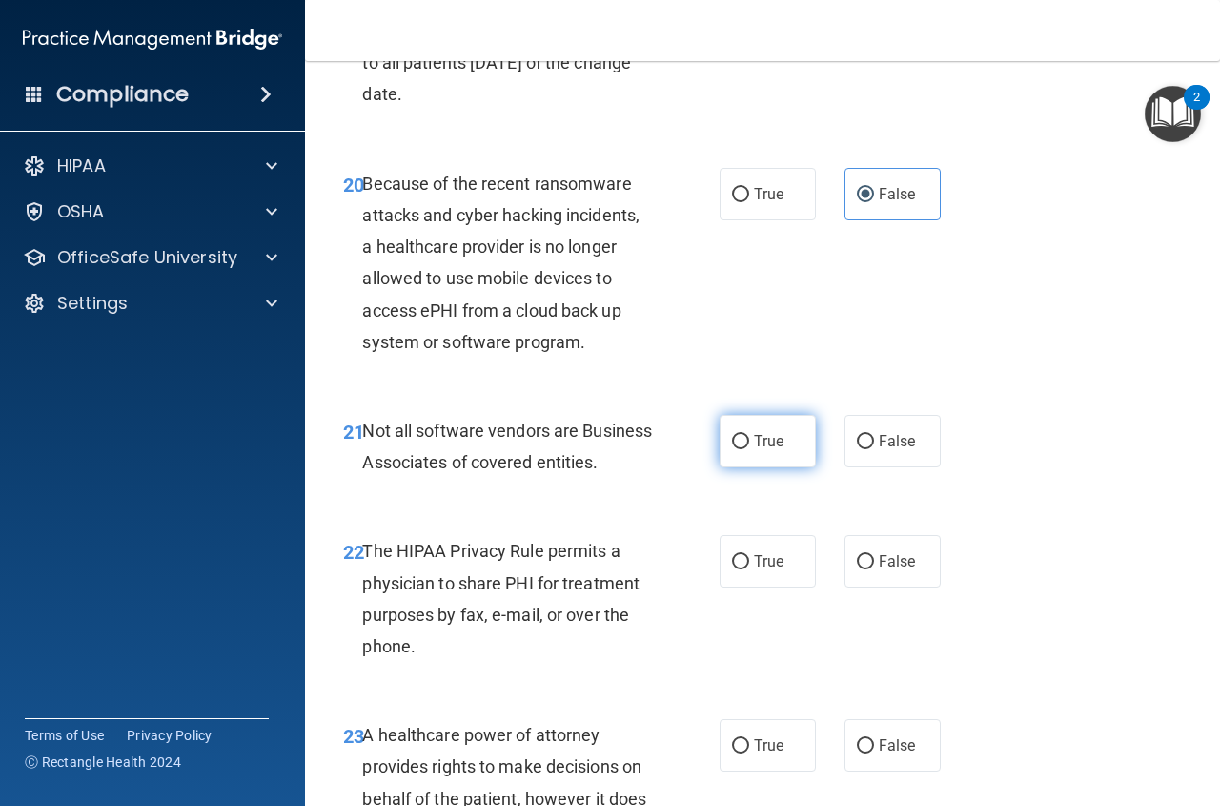
radio input "true"
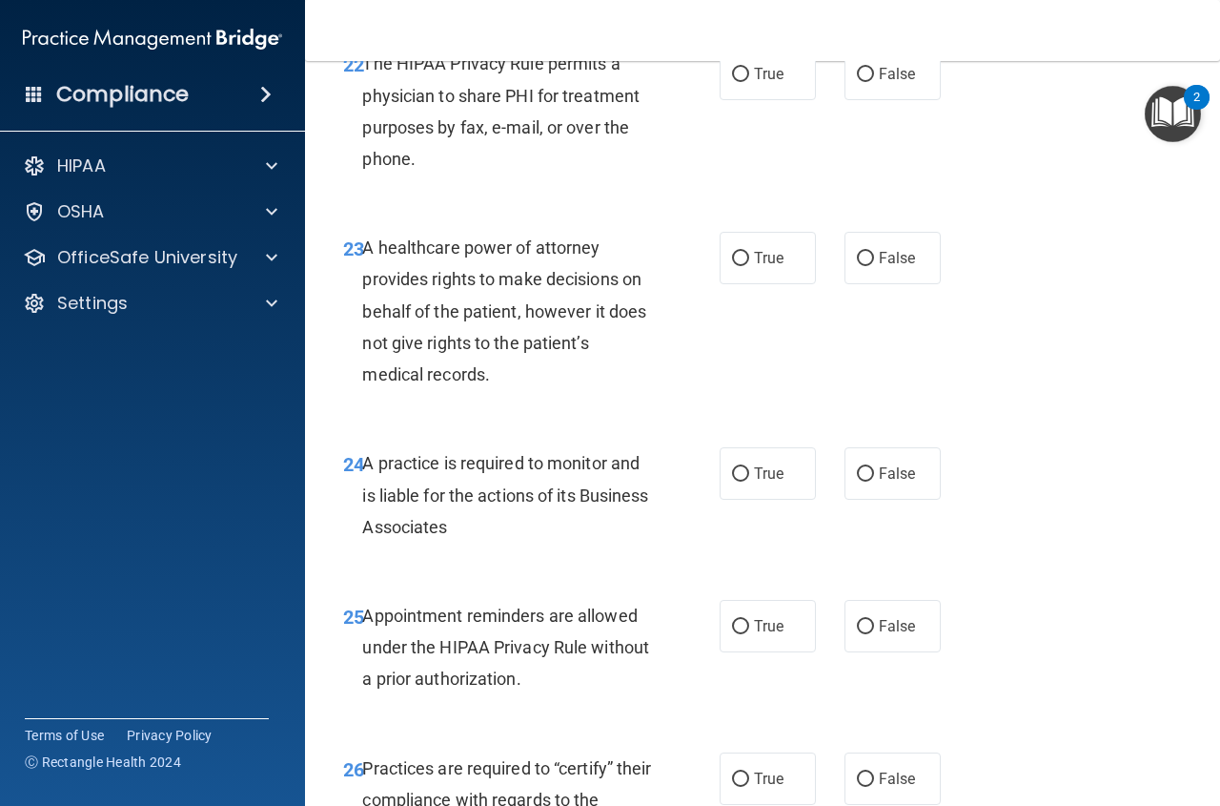
scroll to position [4353, 0]
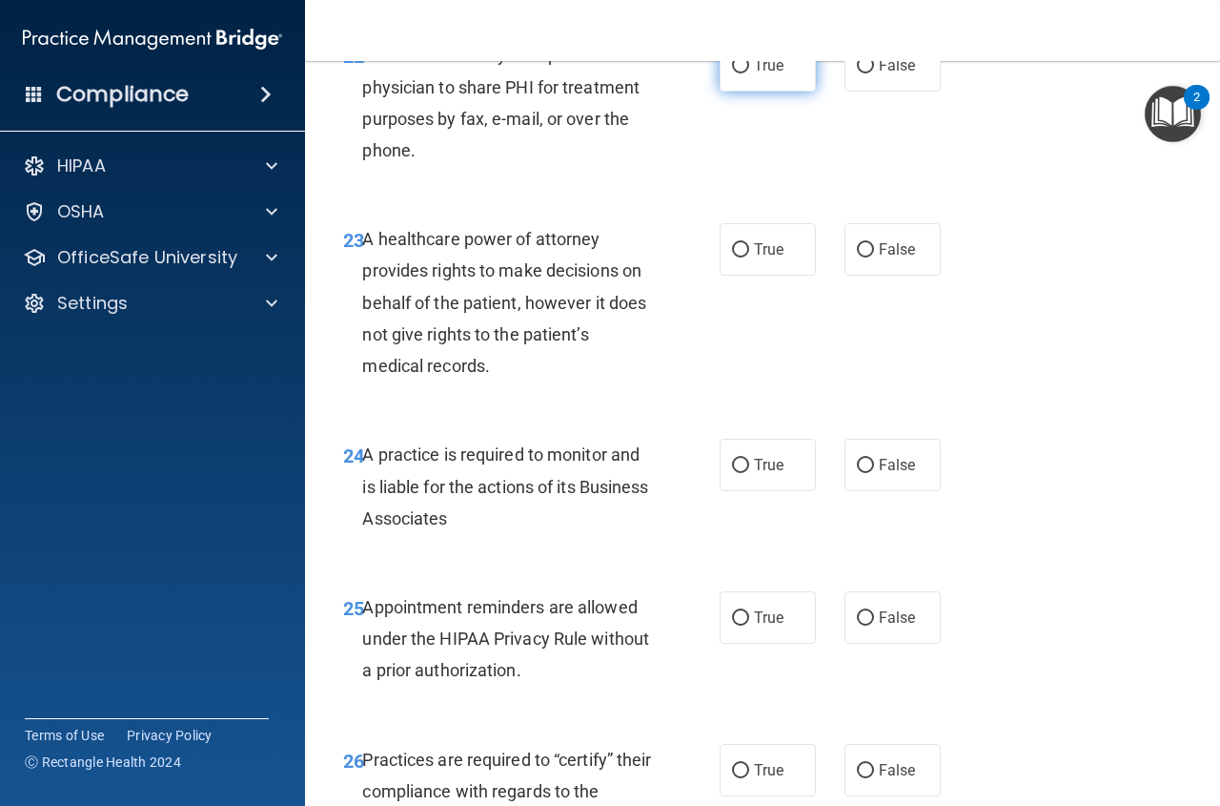
click at [791, 92] on label "True" at bounding box center [768, 65] width 96 height 52
click at [749, 73] on input "True" at bounding box center [740, 66] width 17 height 14
radio input "true"
click at [916, 276] on label "False" at bounding box center [893, 249] width 96 height 52
click at [874, 257] on input "False" at bounding box center [865, 250] width 17 height 14
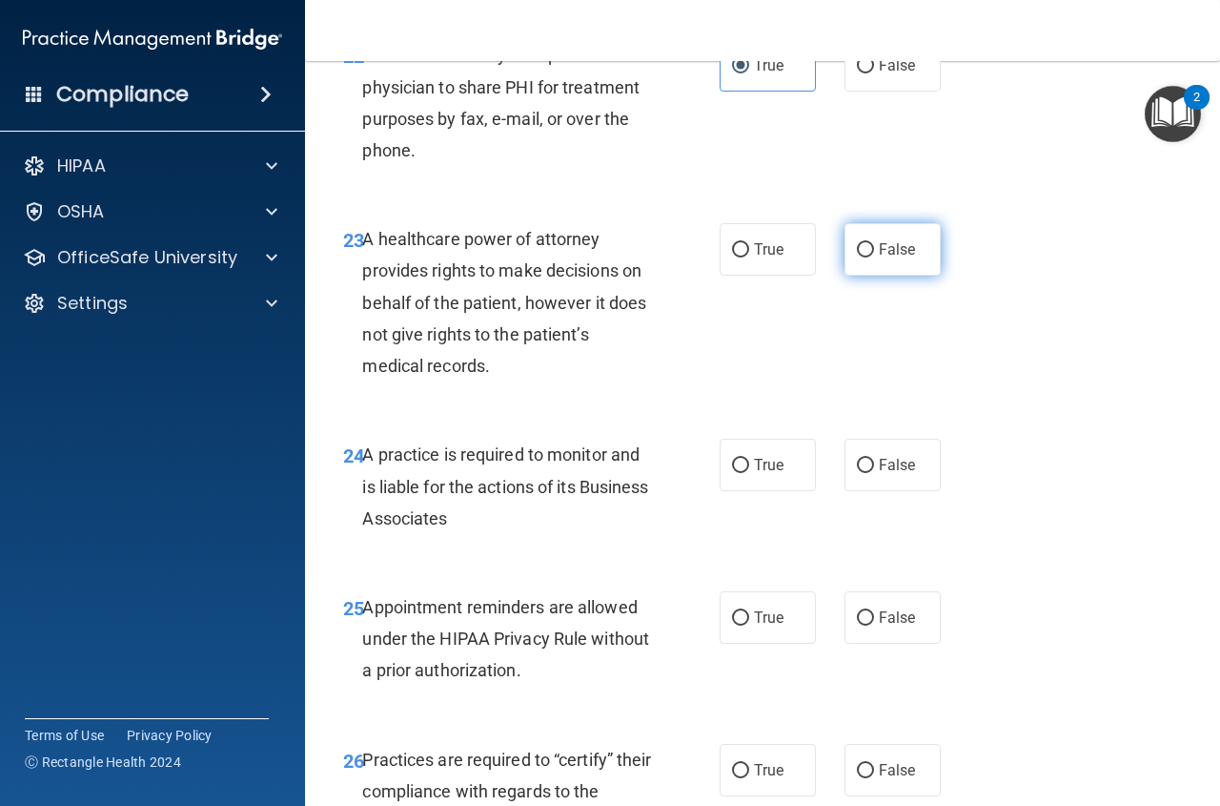
radio input "true"
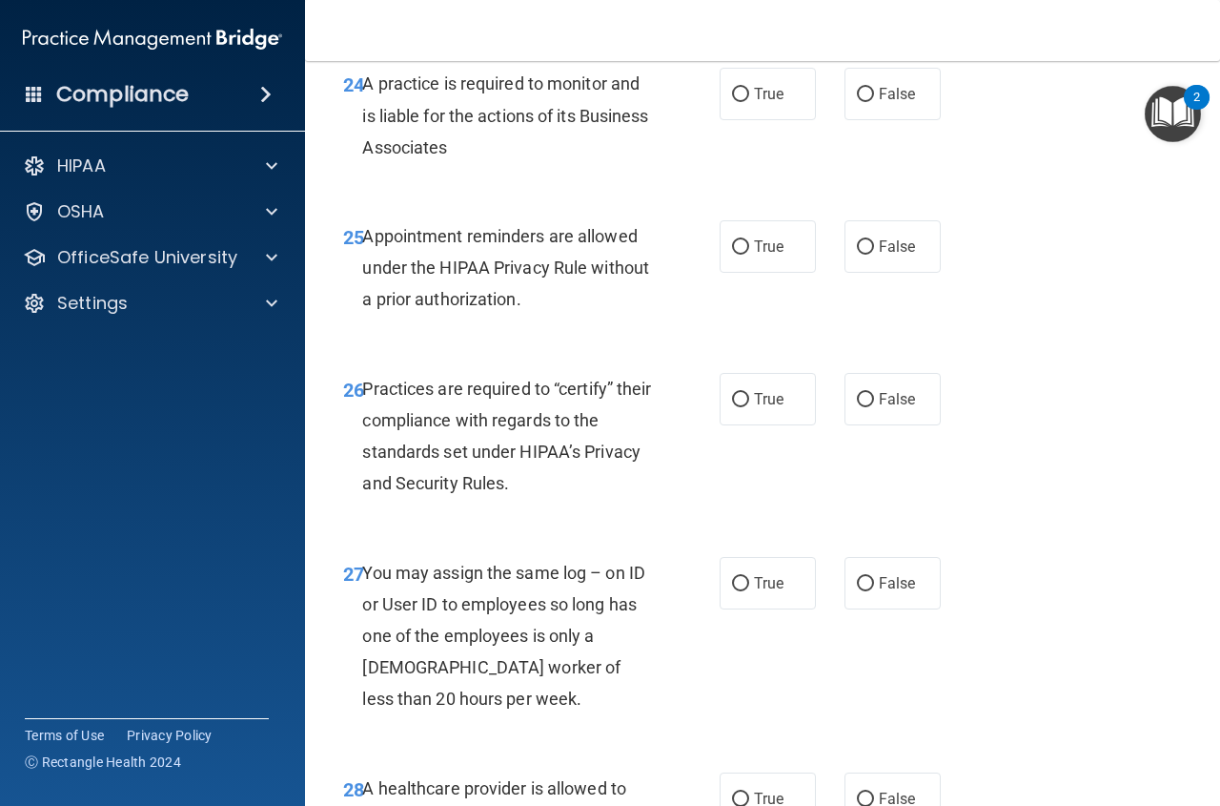
scroll to position [4733, 0]
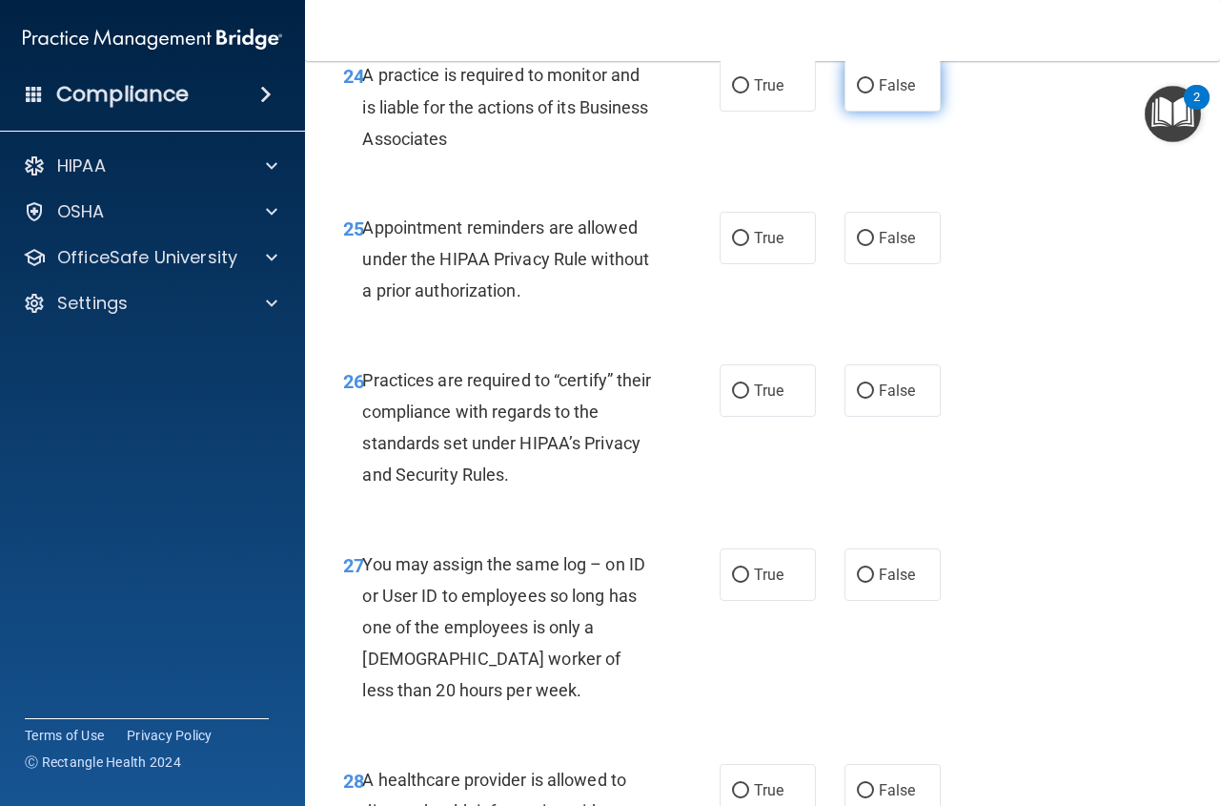
click at [917, 112] on label "False" at bounding box center [893, 85] width 96 height 52
click at [874, 93] on input "False" at bounding box center [865, 86] width 17 height 14
radio input "true"
click at [790, 264] on label "True" at bounding box center [768, 238] width 96 height 52
click at [749, 246] on input "True" at bounding box center [740, 239] width 17 height 14
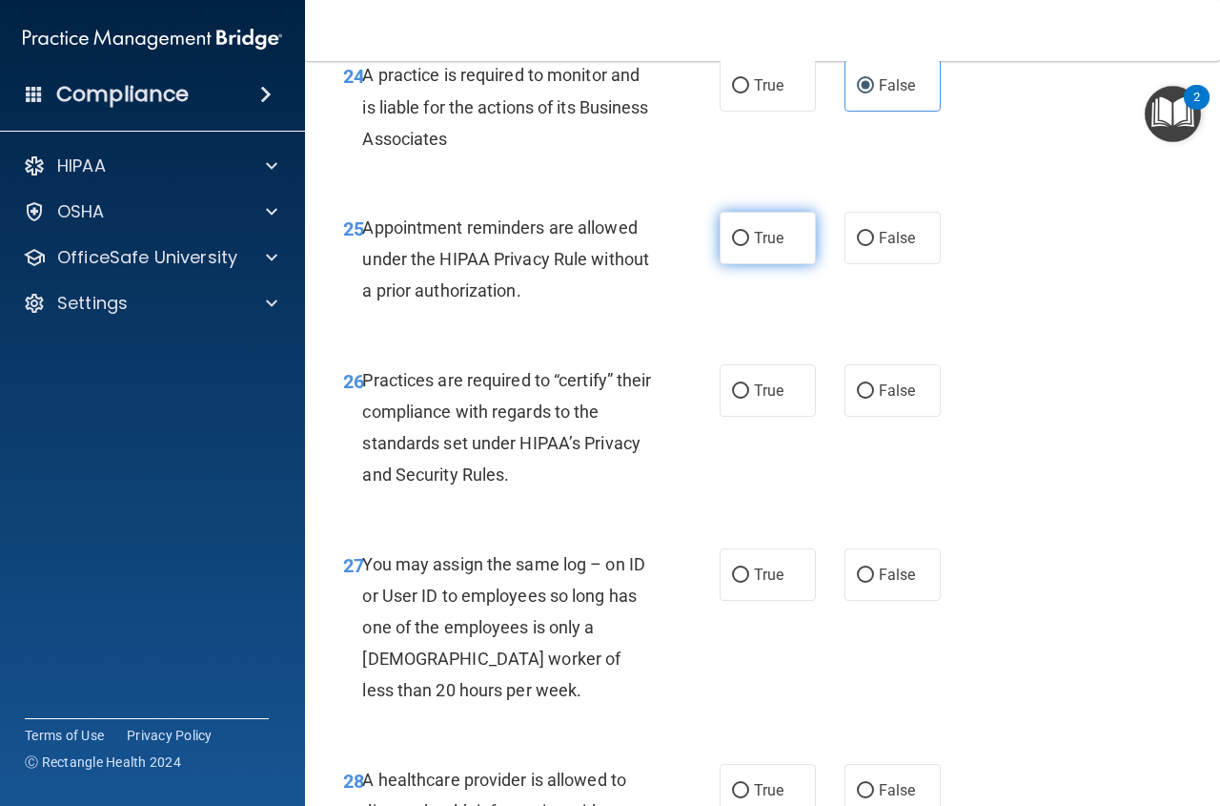
radio input "true"
click at [916, 417] on label "False" at bounding box center [893, 390] width 96 height 52
click at [874, 399] on input "False" at bounding box center [865, 391] width 17 height 14
radio input "true"
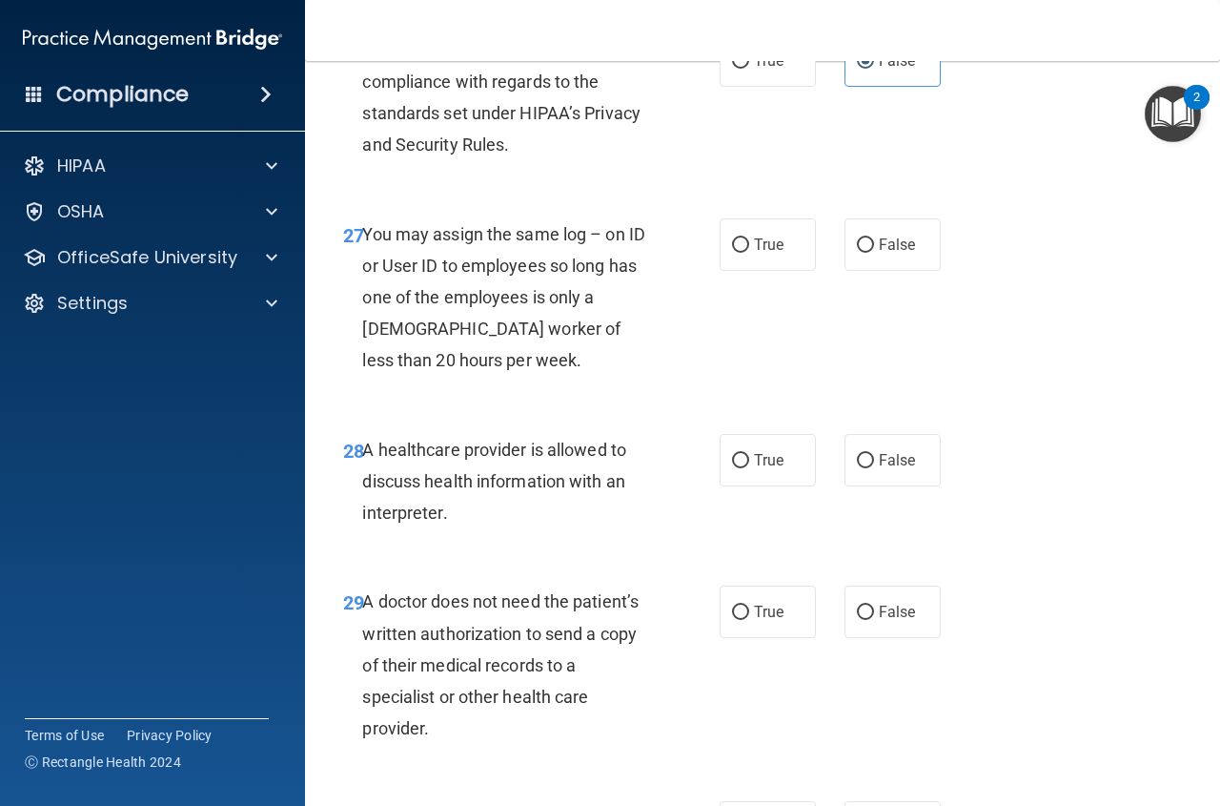
scroll to position [5112, 0]
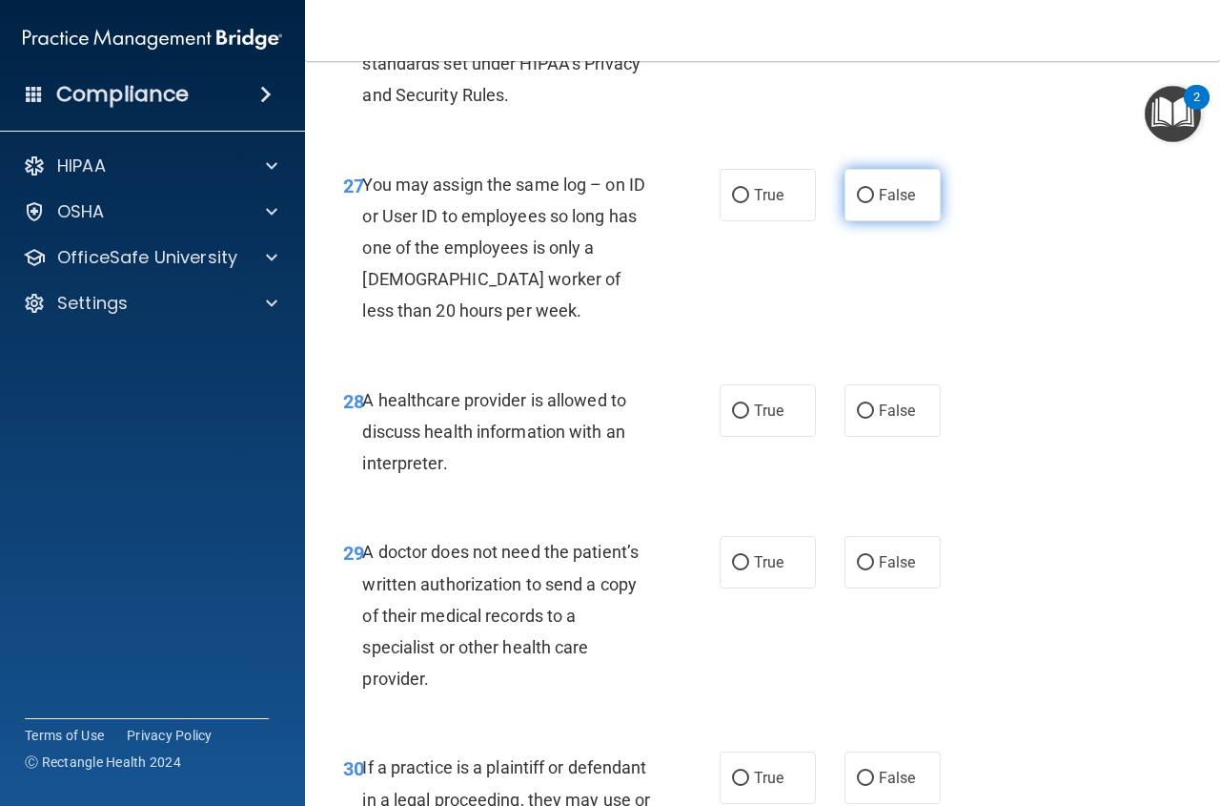
click at [913, 221] on label "False" at bounding box center [893, 195] width 96 height 52
click at [874, 203] on input "False" at bounding box center [865, 196] width 17 height 14
radio input "true"
click at [786, 437] on label "True" at bounding box center [768, 410] width 96 height 52
click at [749, 419] on input "True" at bounding box center [740, 411] width 17 height 14
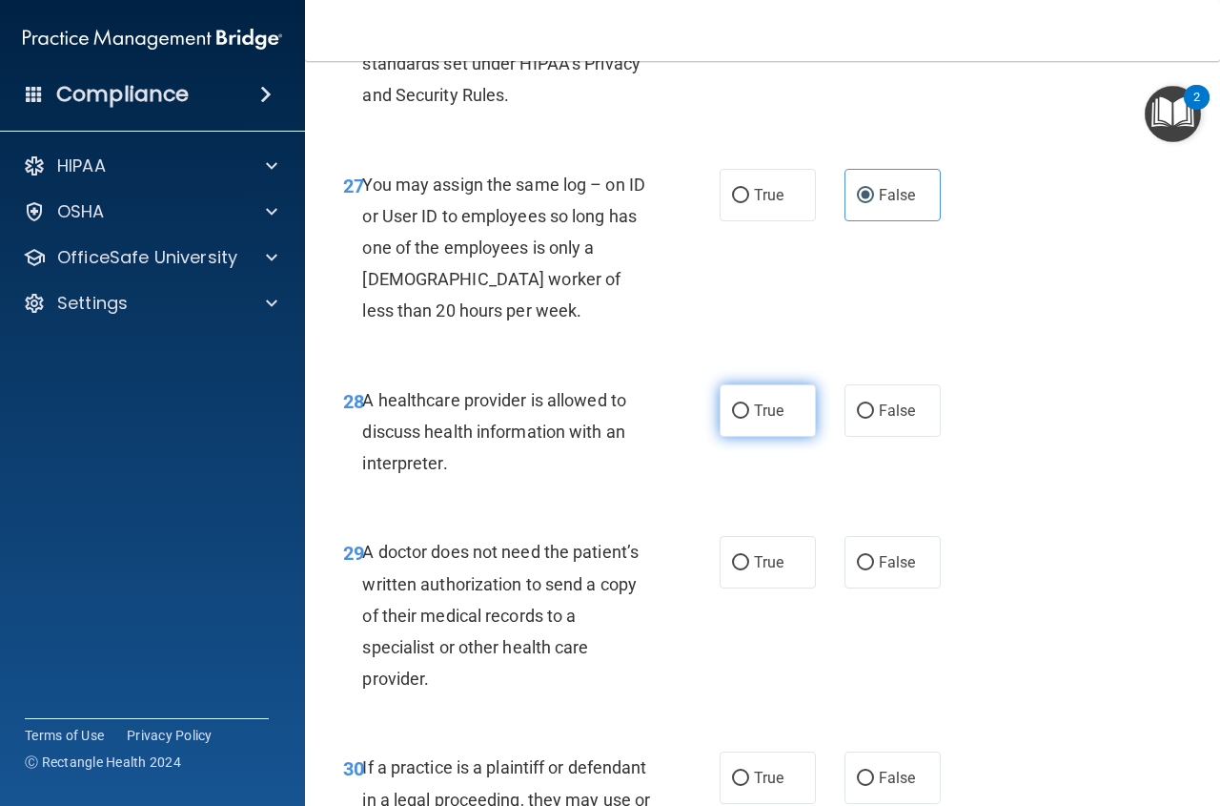
radio input "true"
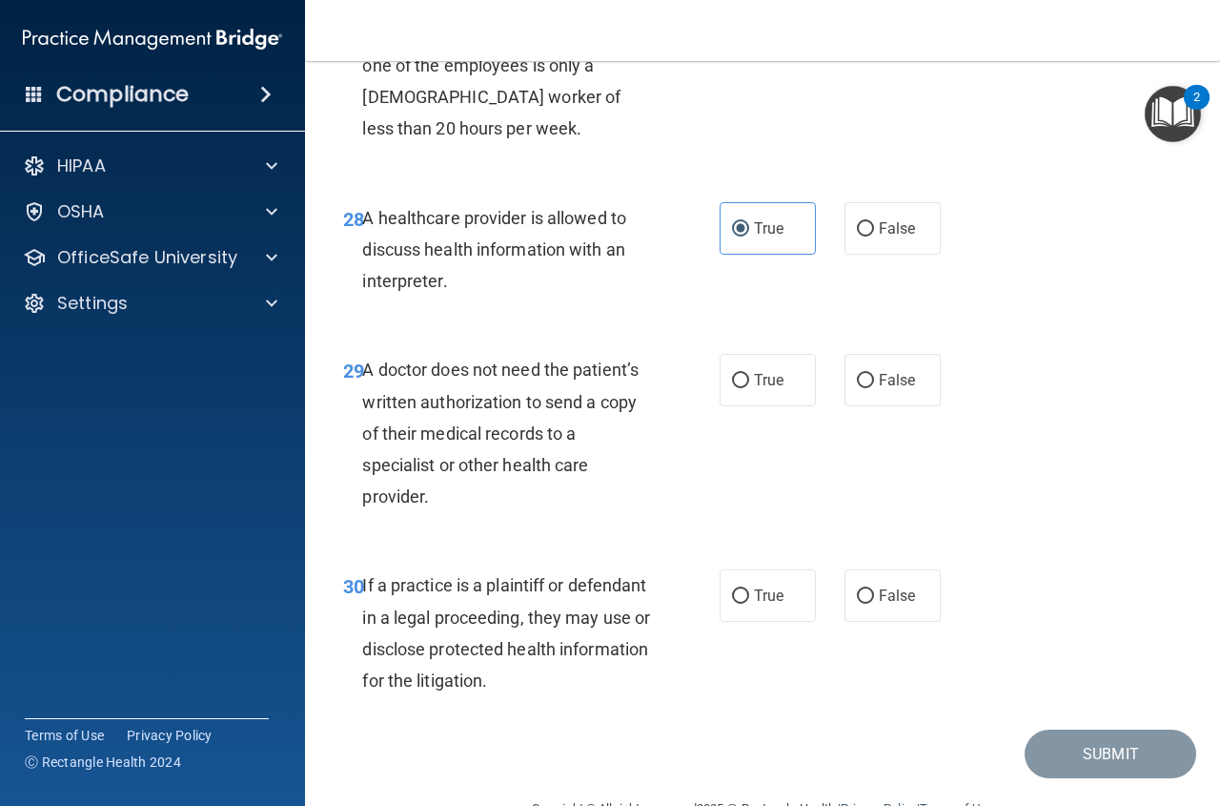
scroll to position [5385, 0]
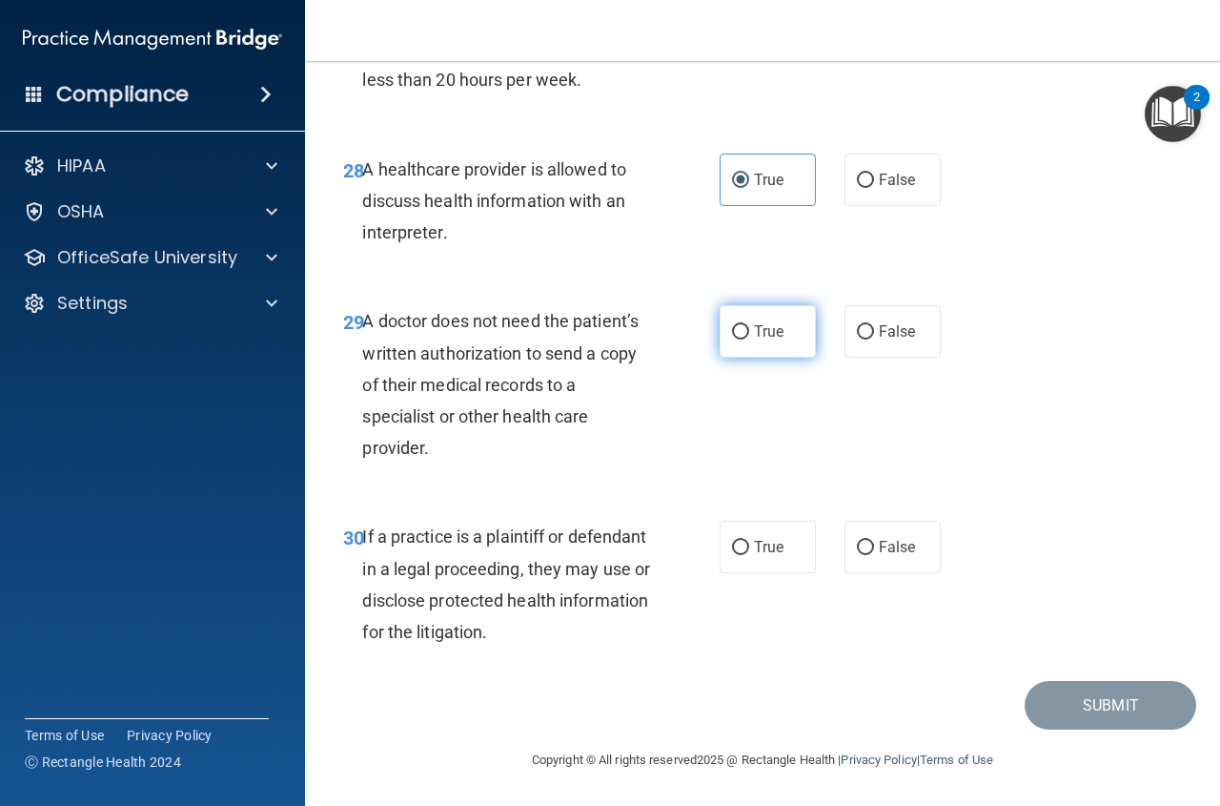
click at [789, 358] on label "True" at bounding box center [768, 331] width 96 height 52
click at [749, 339] on input "True" at bounding box center [740, 332] width 17 height 14
radio input "true"
click at [790, 573] on label "True" at bounding box center [768, 547] width 96 height 52
click at [749, 555] on input "True" at bounding box center [740, 548] width 17 height 14
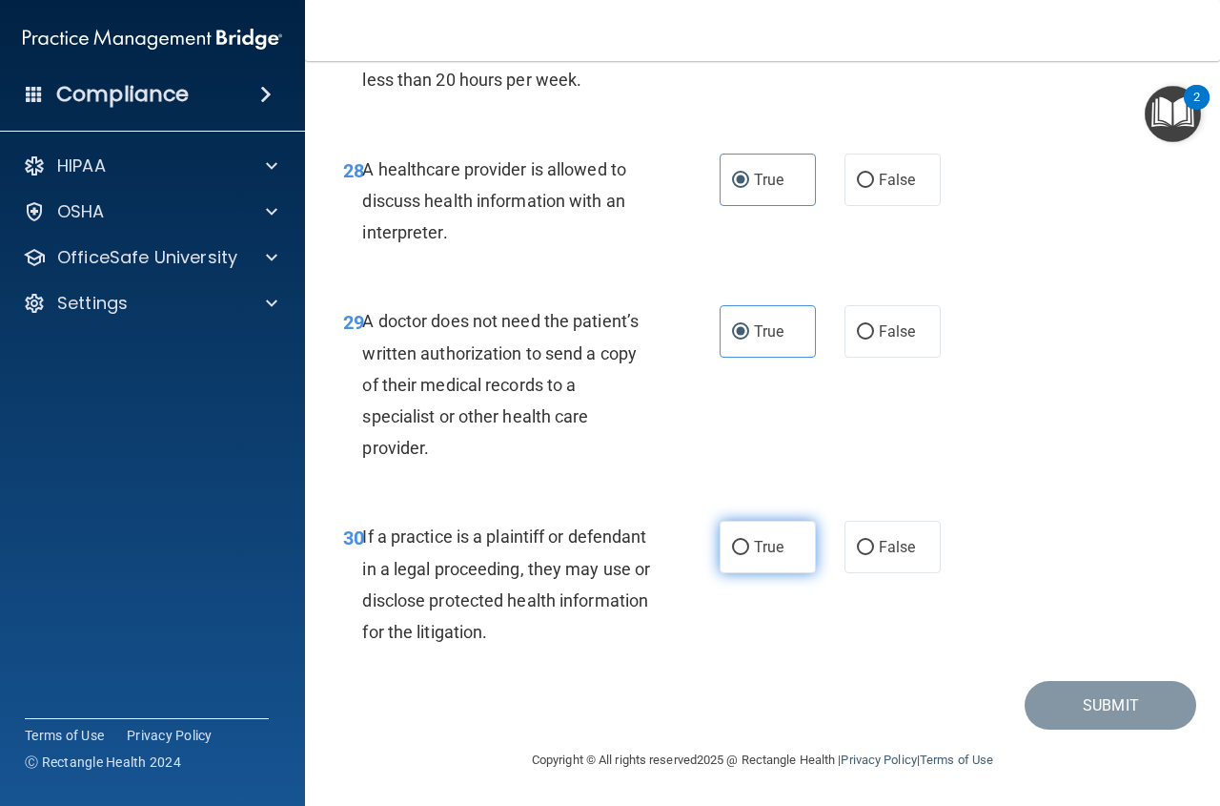
radio input "true"
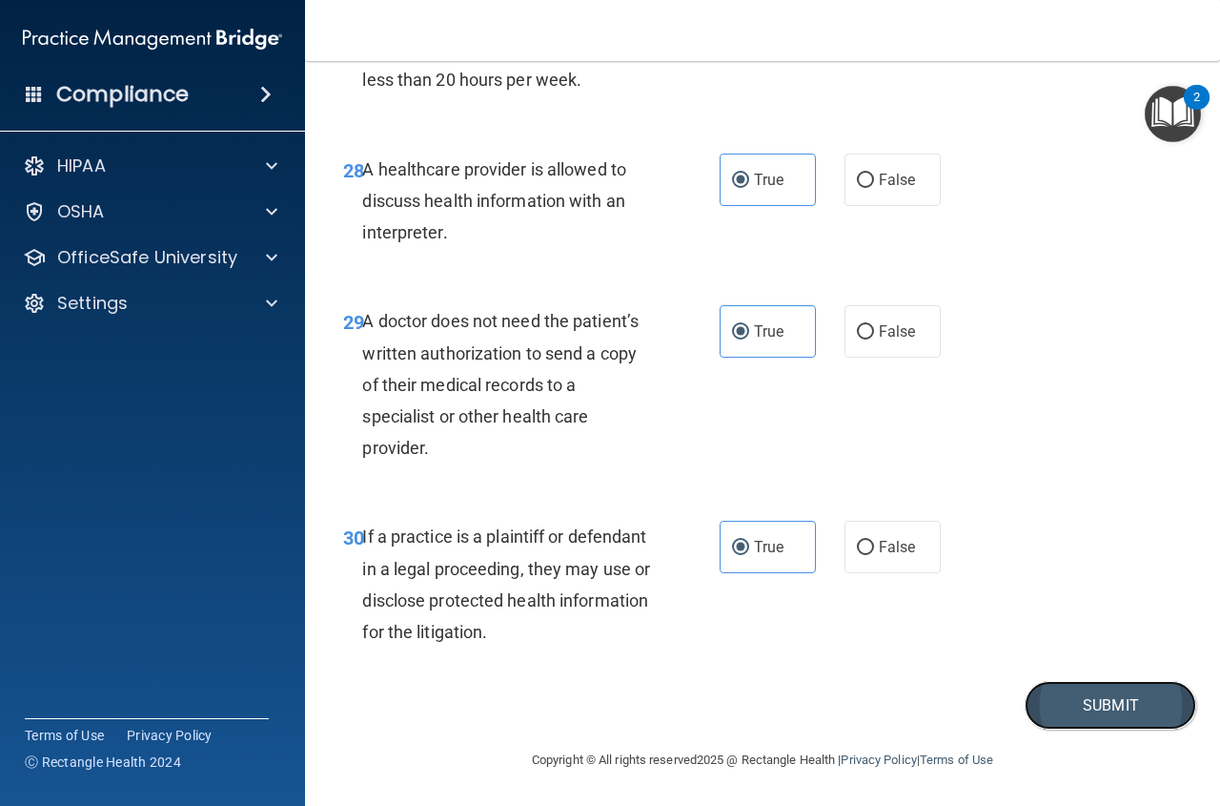
click at [1095, 724] on button "Submit" at bounding box center [1111, 705] width 172 height 49
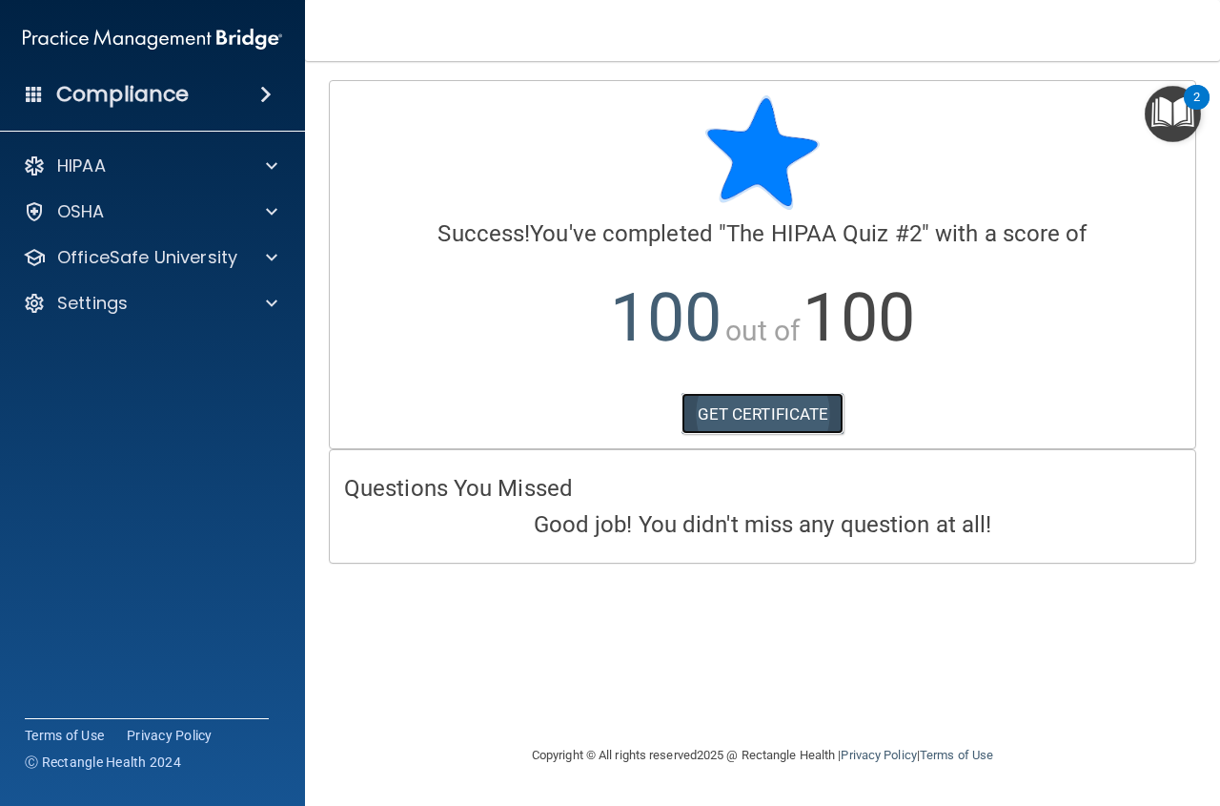
click at [746, 416] on link "GET CERTIFICATE" at bounding box center [763, 414] width 163 height 42
click at [263, 205] on div at bounding box center [269, 211] width 48 height 23
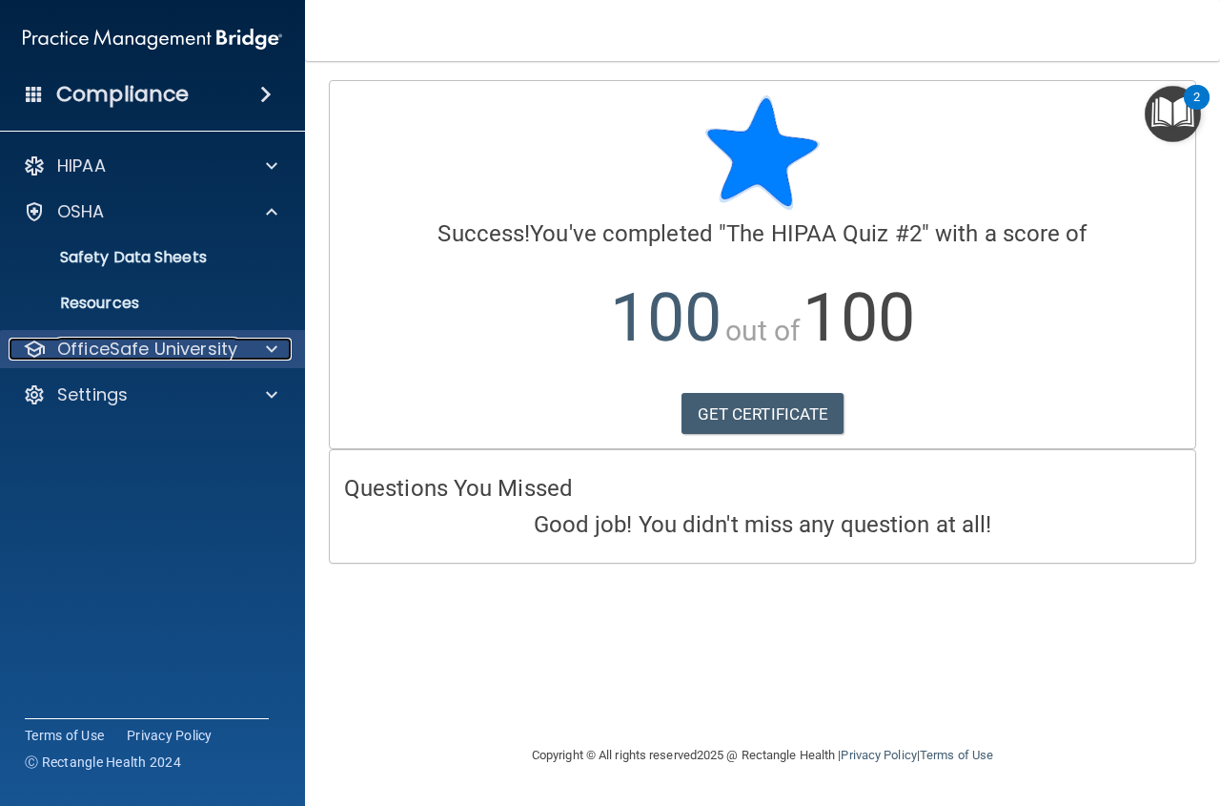
click at [270, 346] on span at bounding box center [271, 349] width 11 height 23
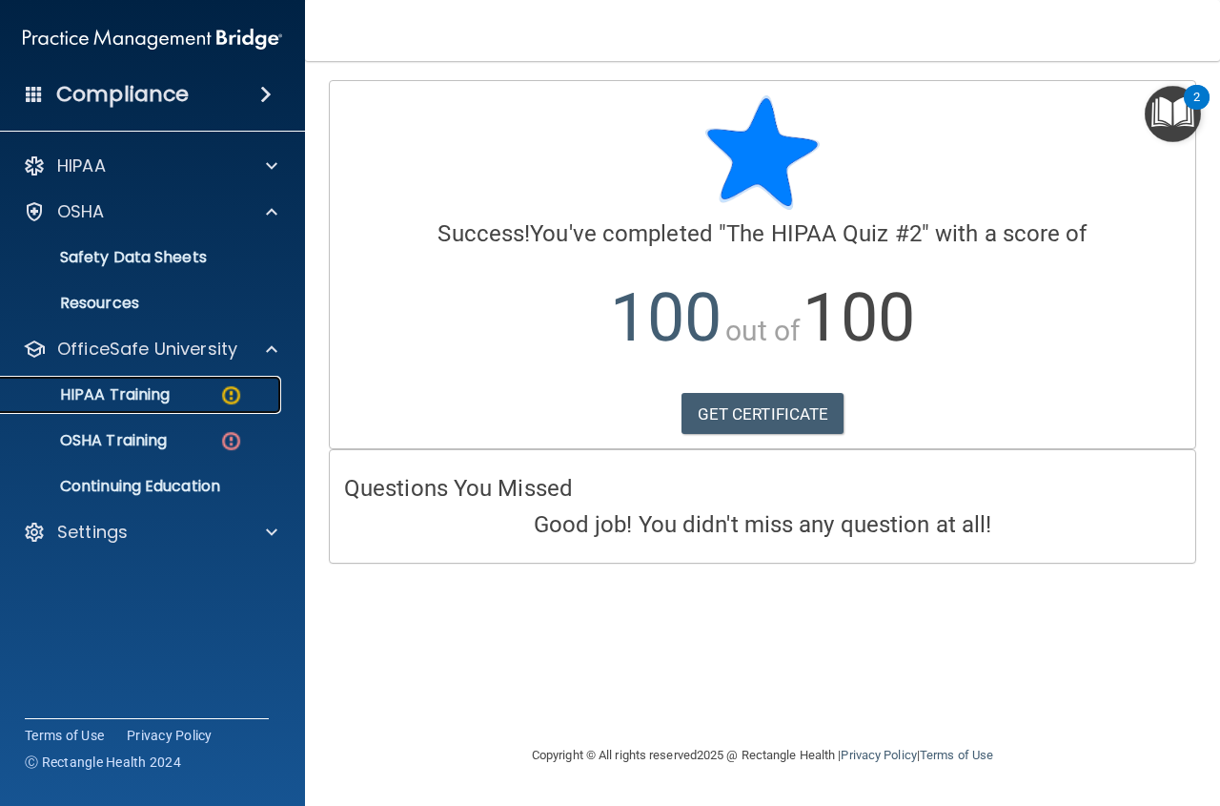
click at [232, 395] on img at bounding box center [231, 395] width 24 height 24
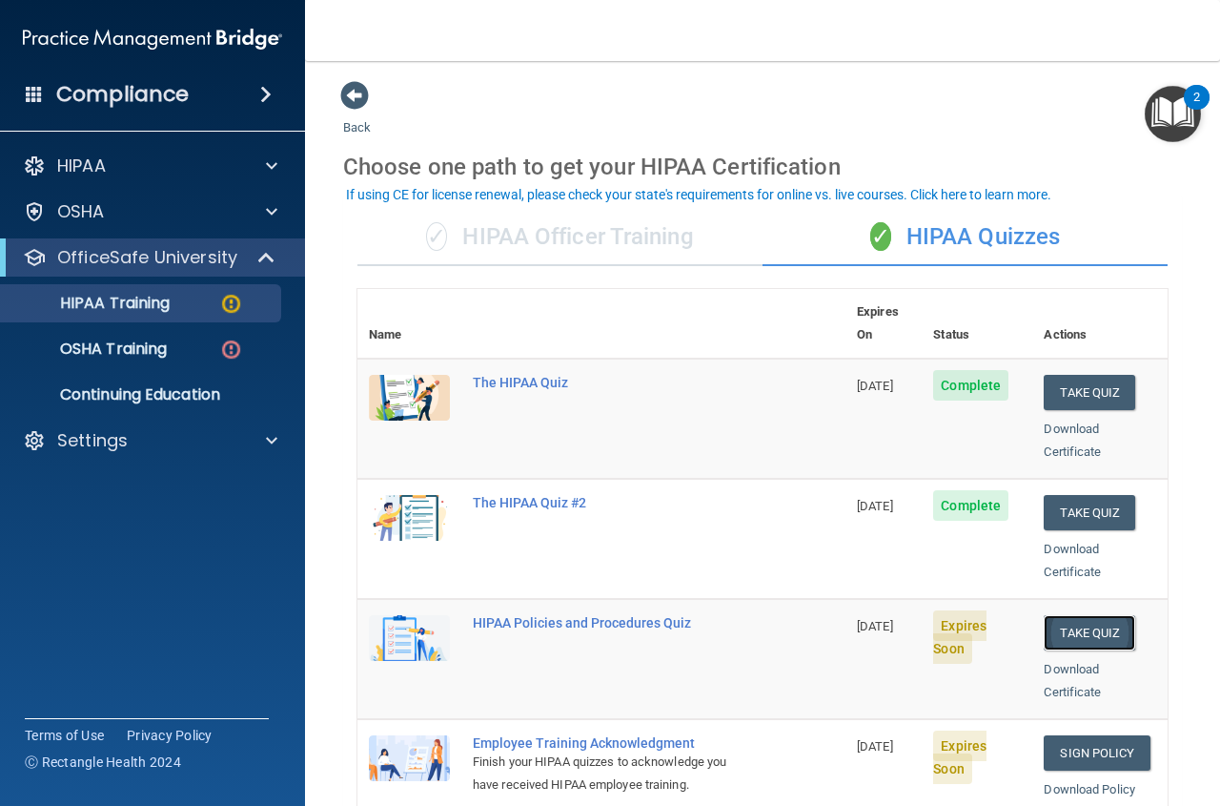
click at [1072, 615] on button "Take Quiz" at bounding box center [1090, 632] width 92 height 35
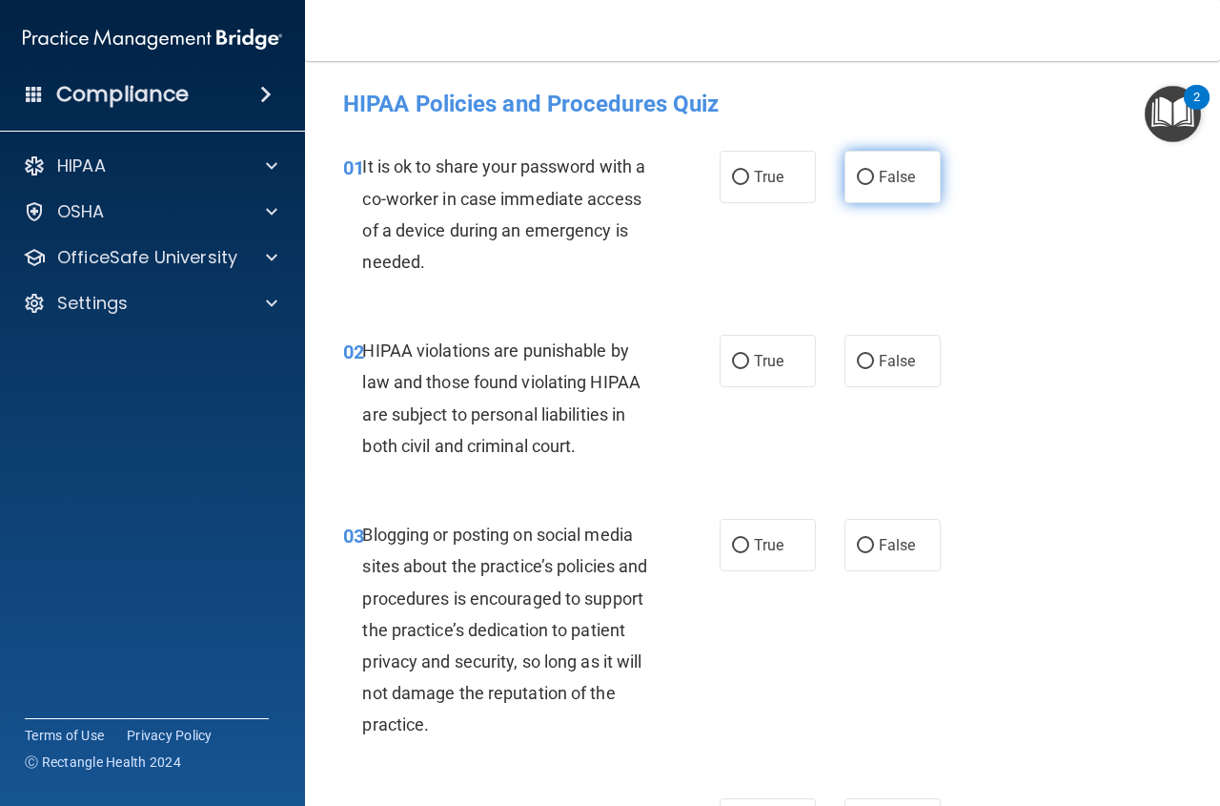
click at [920, 185] on label "False" at bounding box center [893, 177] width 96 height 52
click at [874, 185] on input "False" at bounding box center [865, 178] width 17 height 14
radio input "true"
click at [782, 365] on label "True" at bounding box center [768, 361] width 96 height 52
click at [749, 365] on input "True" at bounding box center [740, 362] width 17 height 14
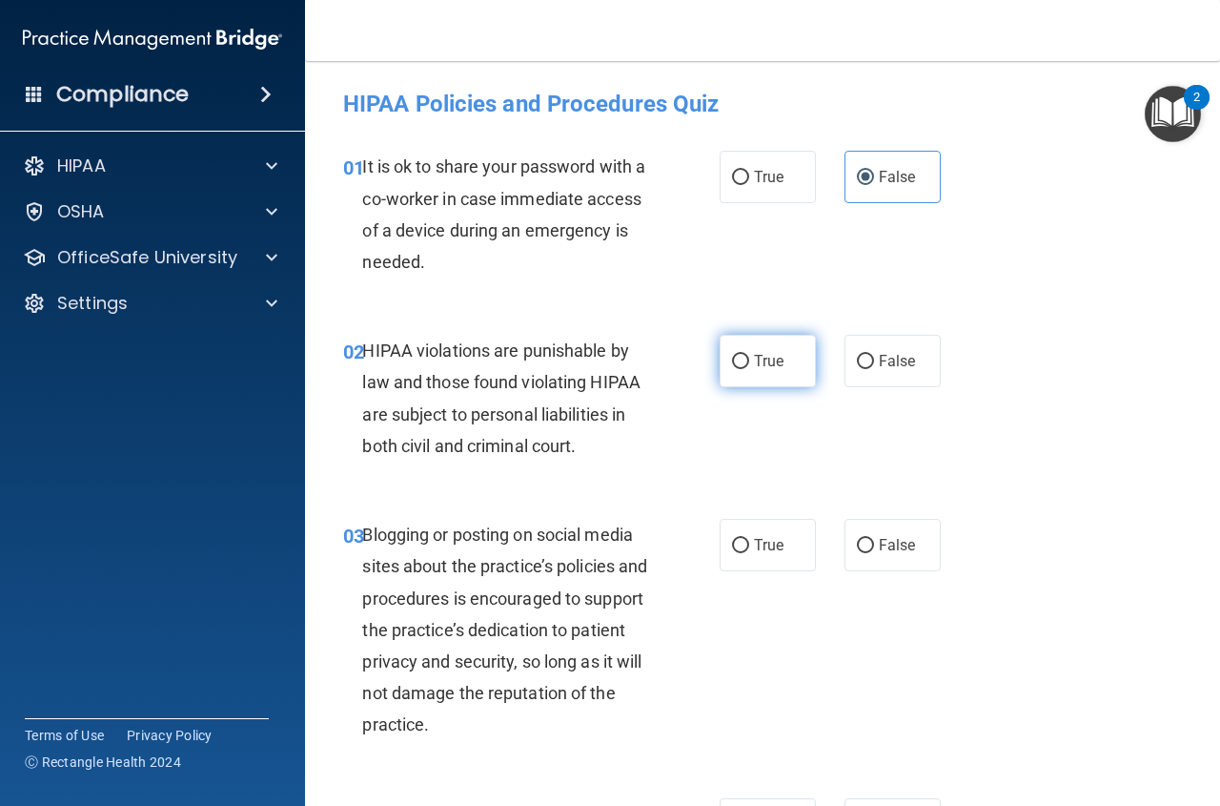
radio input "true"
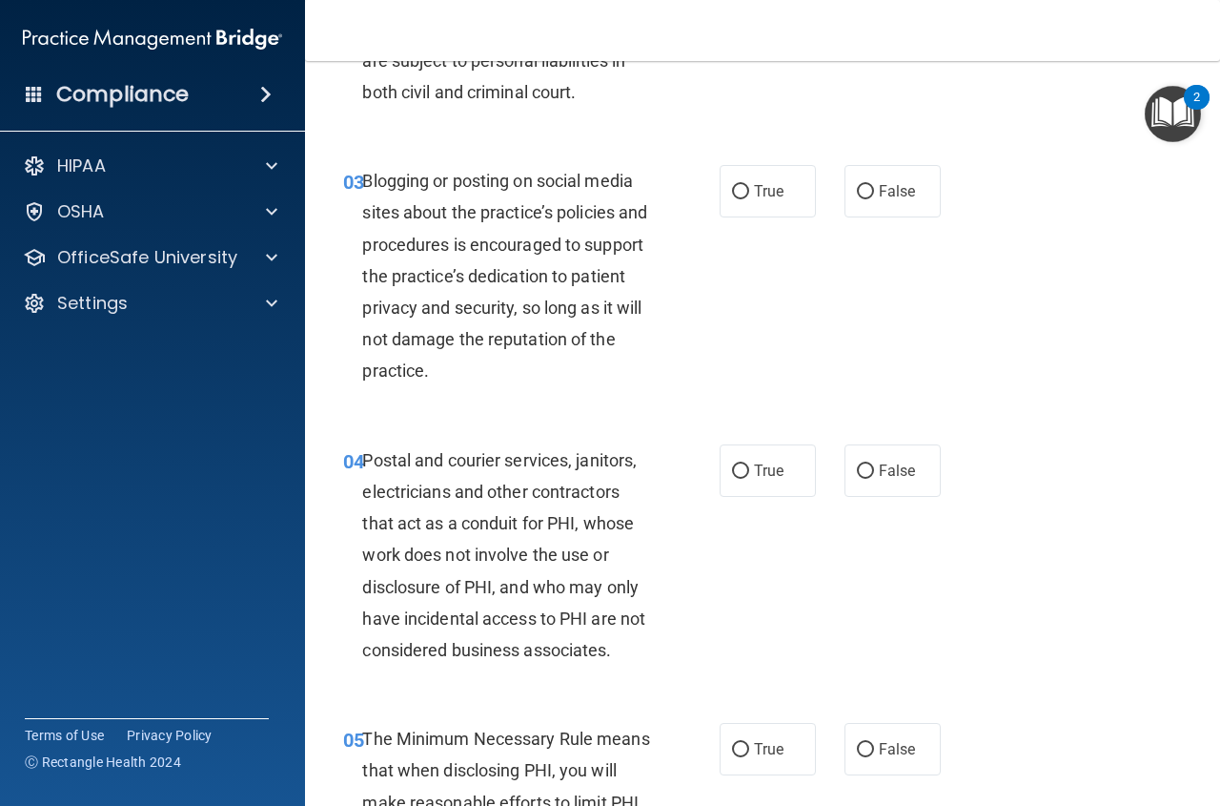
scroll to position [362, 0]
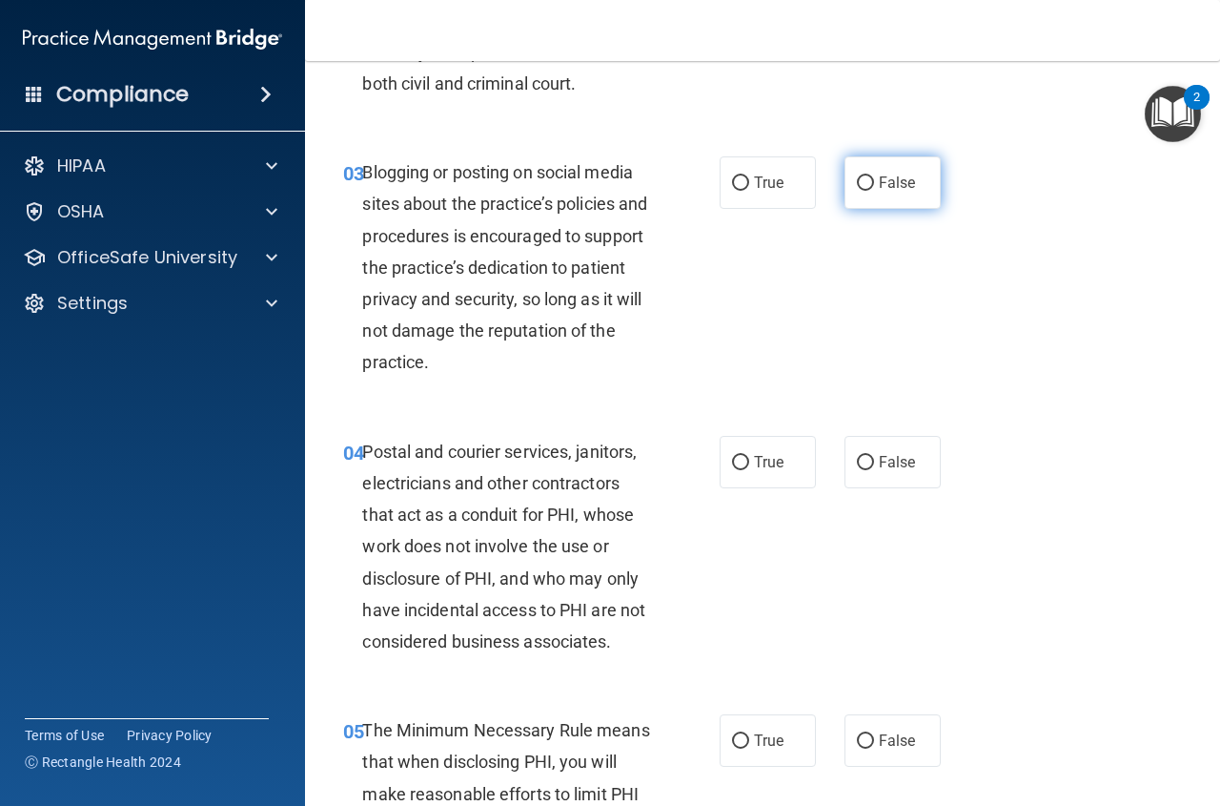
click at [900, 189] on span "False" at bounding box center [897, 183] width 37 height 18
click at [874, 189] on input "False" at bounding box center [865, 183] width 17 height 14
radio input "true"
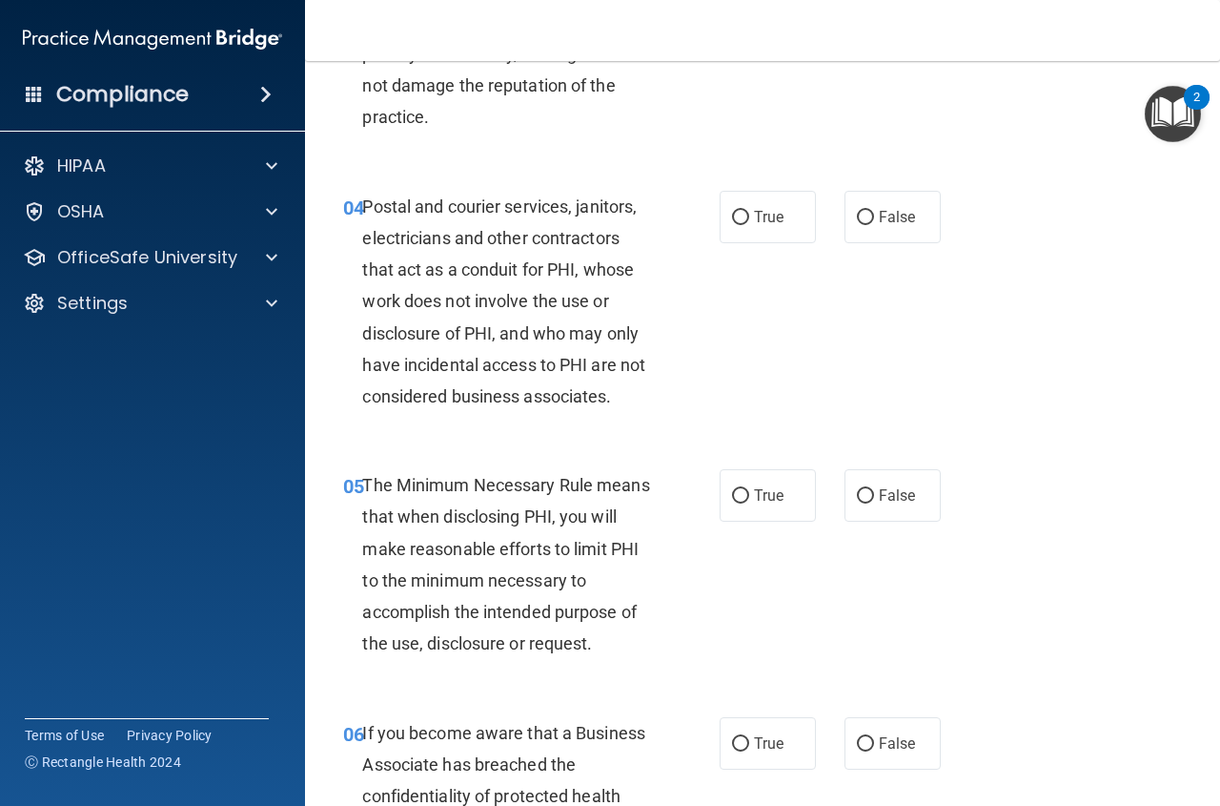
scroll to position [662, 0]
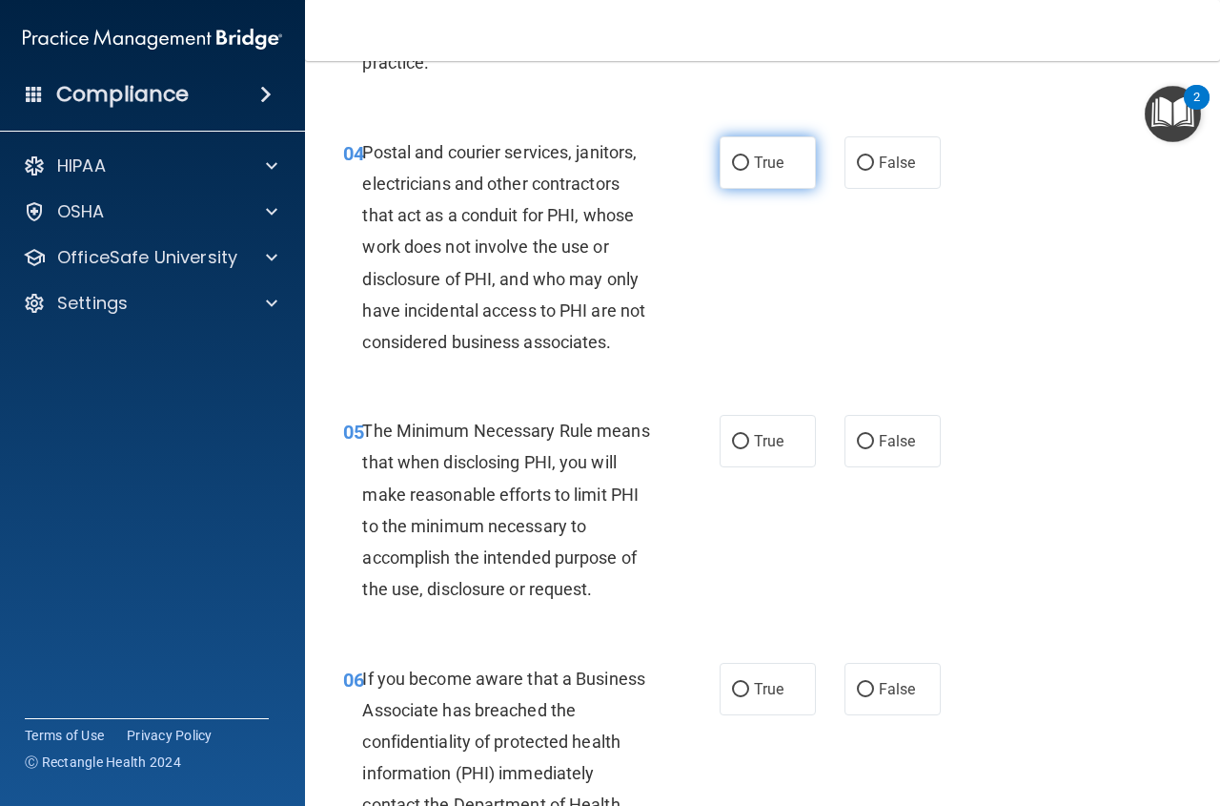
click at [794, 169] on label "True" at bounding box center [768, 162] width 96 height 52
click at [749, 169] on input "True" at bounding box center [740, 163] width 17 height 14
radio input "true"
click at [782, 448] on label "True" at bounding box center [768, 441] width 96 height 52
click at [749, 448] on input "True" at bounding box center [740, 442] width 17 height 14
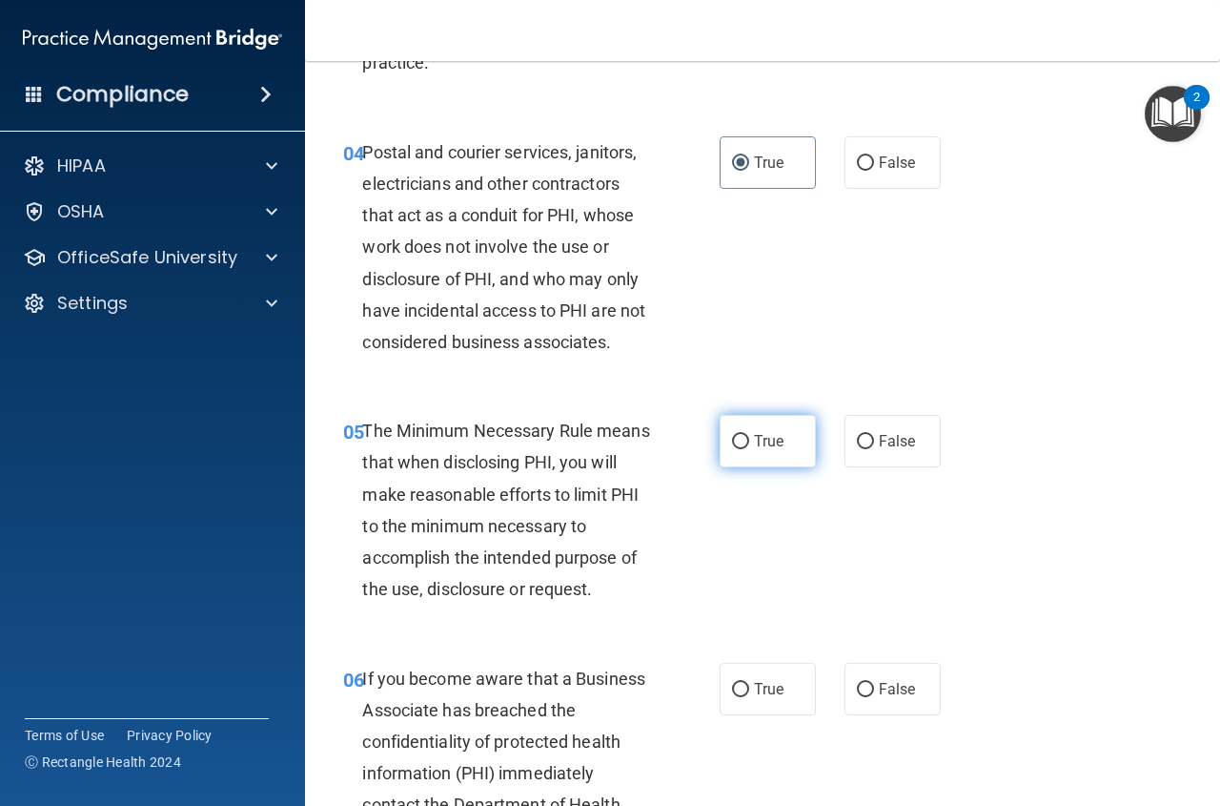
radio input "true"
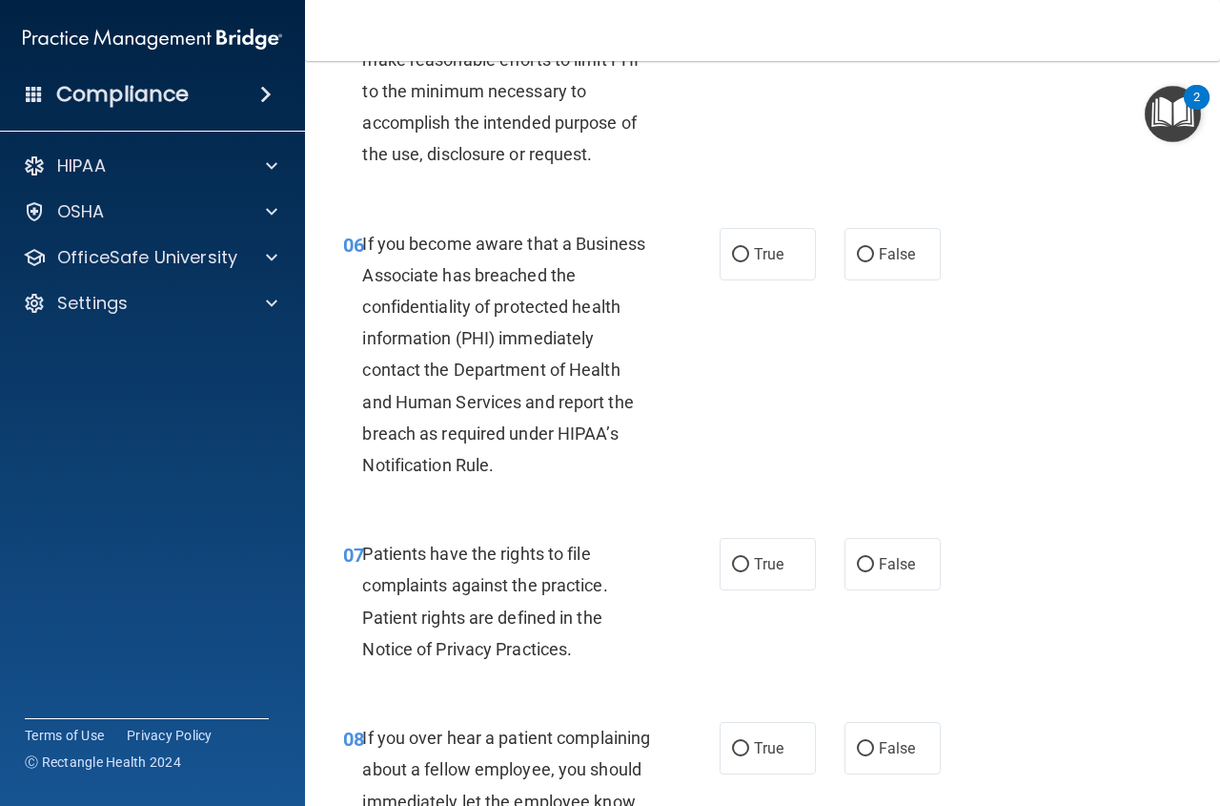
scroll to position [1251, 0]
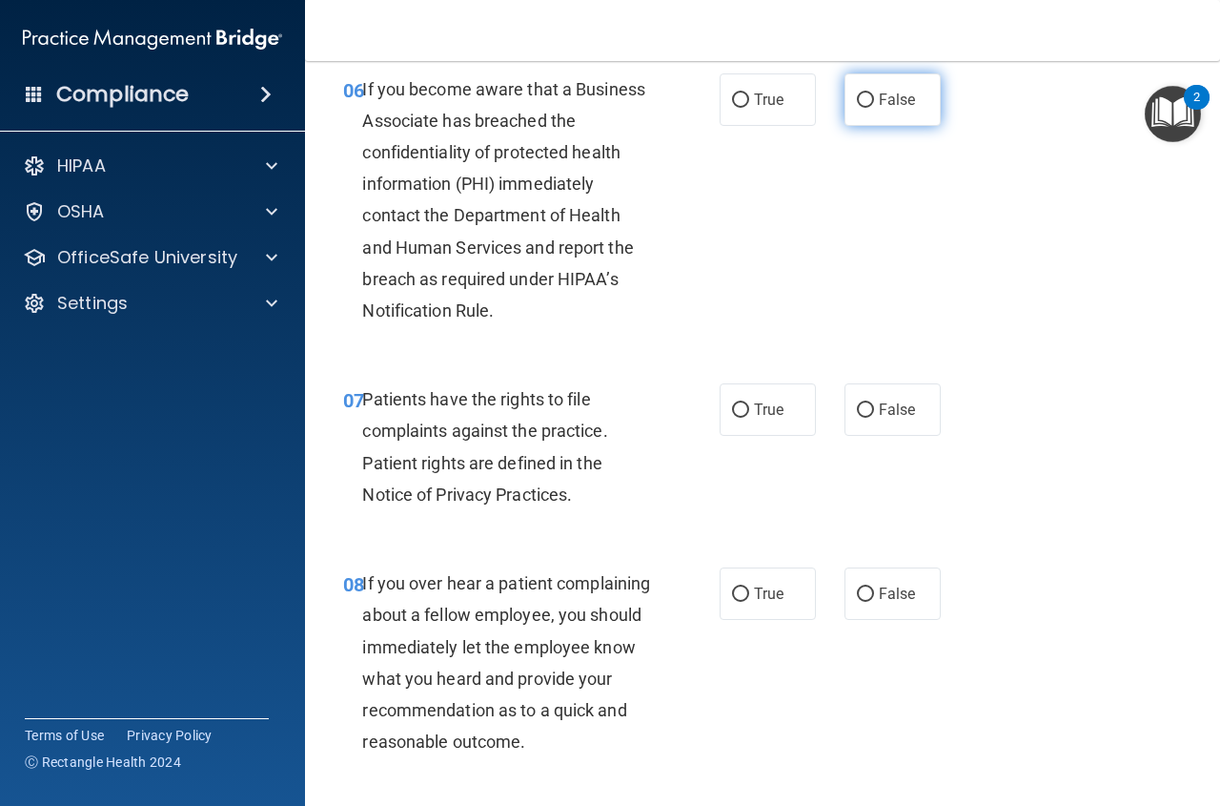
click at [911, 115] on label "False" at bounding box center [893, 99] width 96 height 52
click at [874, 108] on input "False" at bounding box center [865, 100] width 17 height 14
radio input "true"
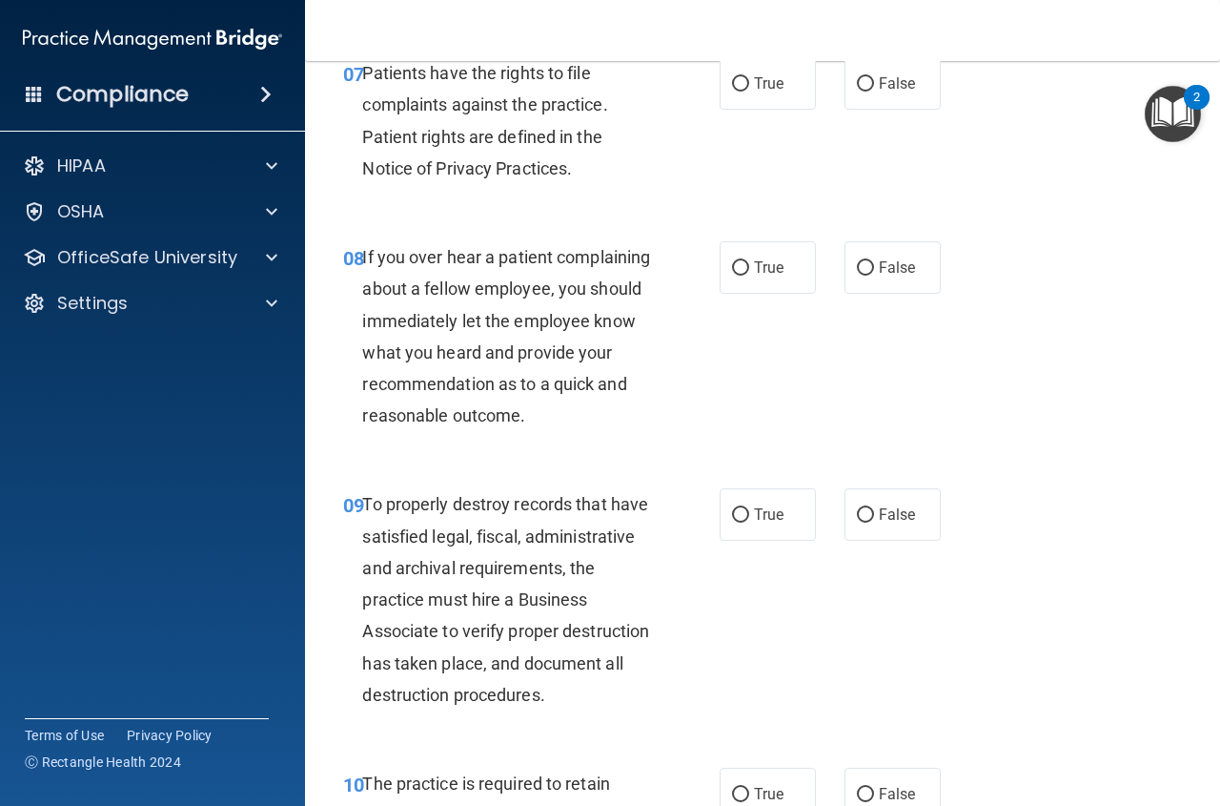
scroll to position [1567, 0]
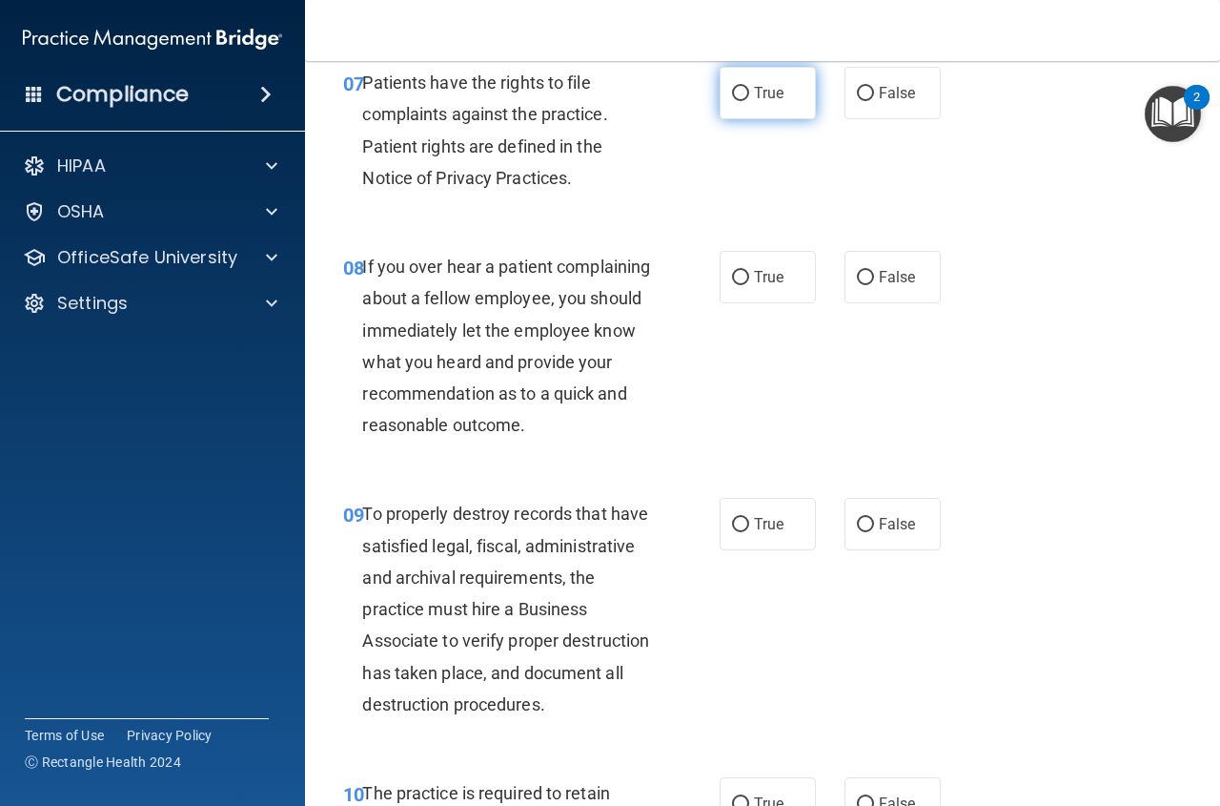
click at [787, 116] on label "True" at bounding box center [768, 93] width 96 height 52
click at [749, 101] on input "True" at bounding box center [740, 94] width 17 height 14
radio input "true"
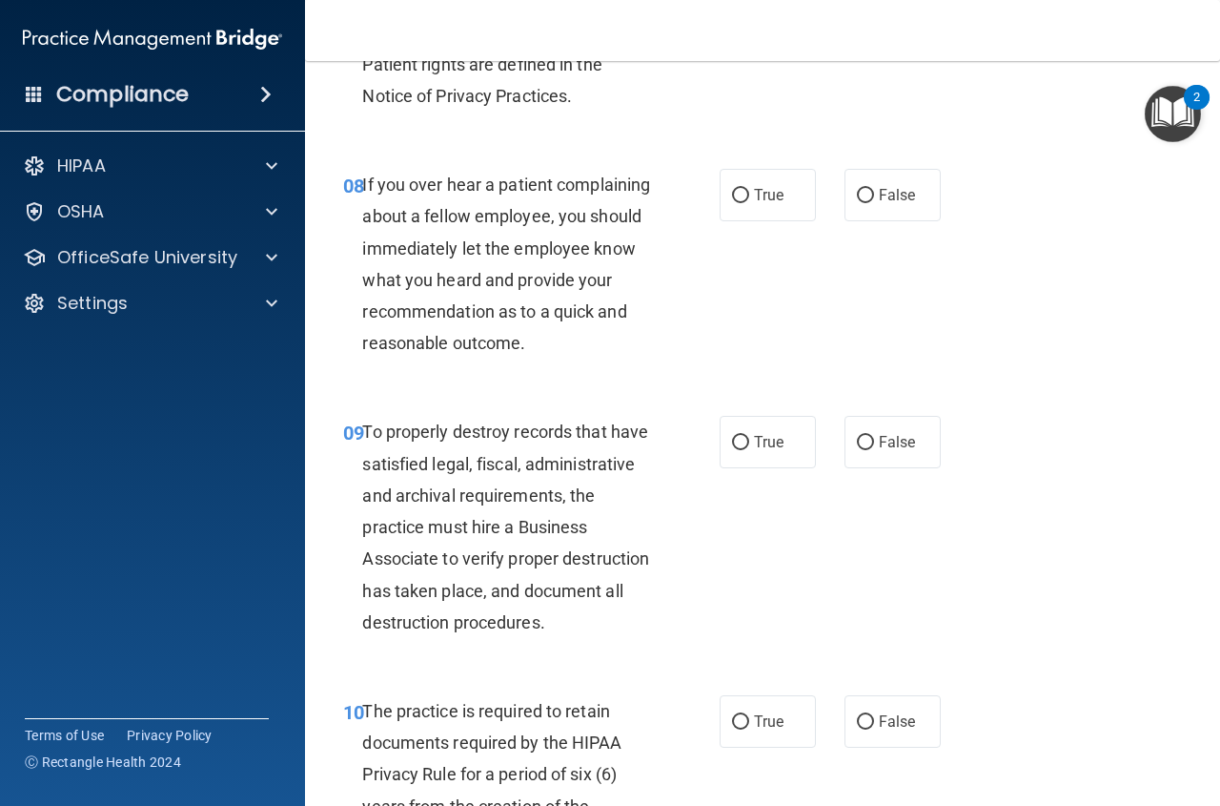
scroll to position [1712, 0]
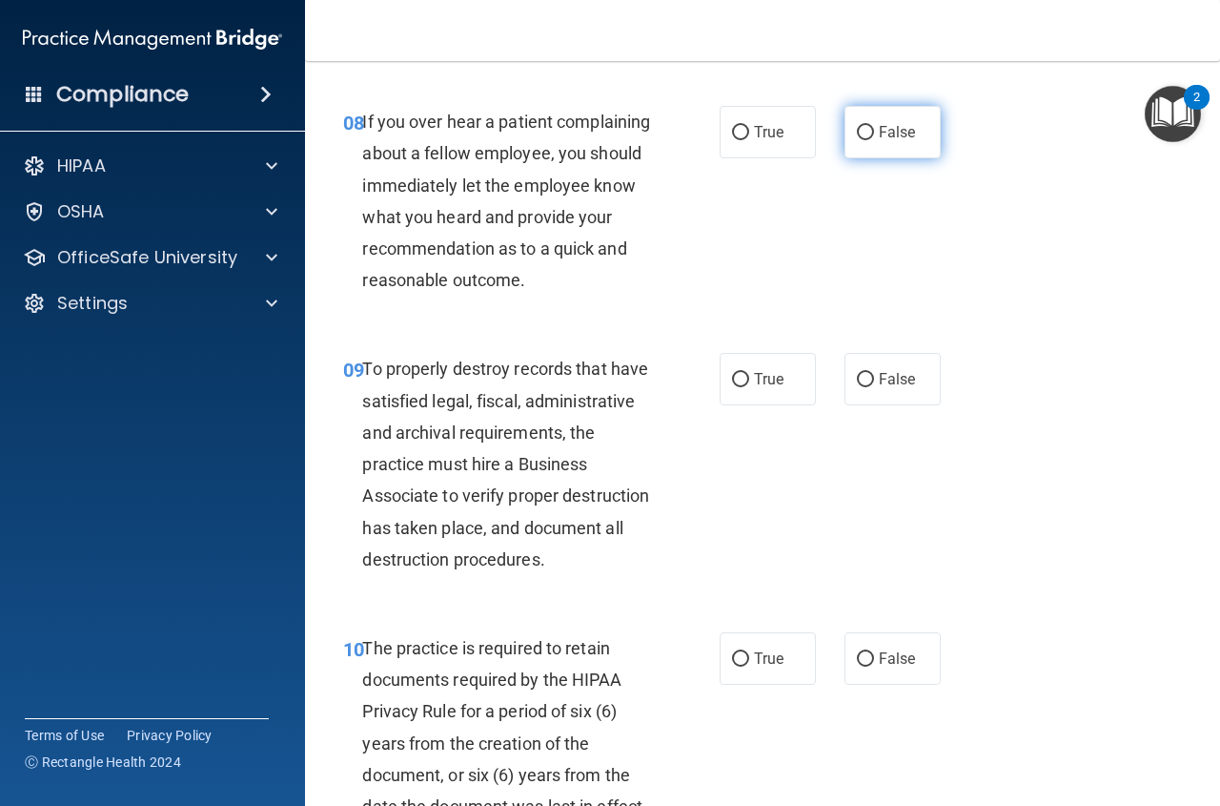
click at [900, 144] on label "False" at bounding box center [893, 132] width 96 height 52
click at [874, 140] on input "False" at bounding box center [865, 133] width 17 height 14
radio input "true"
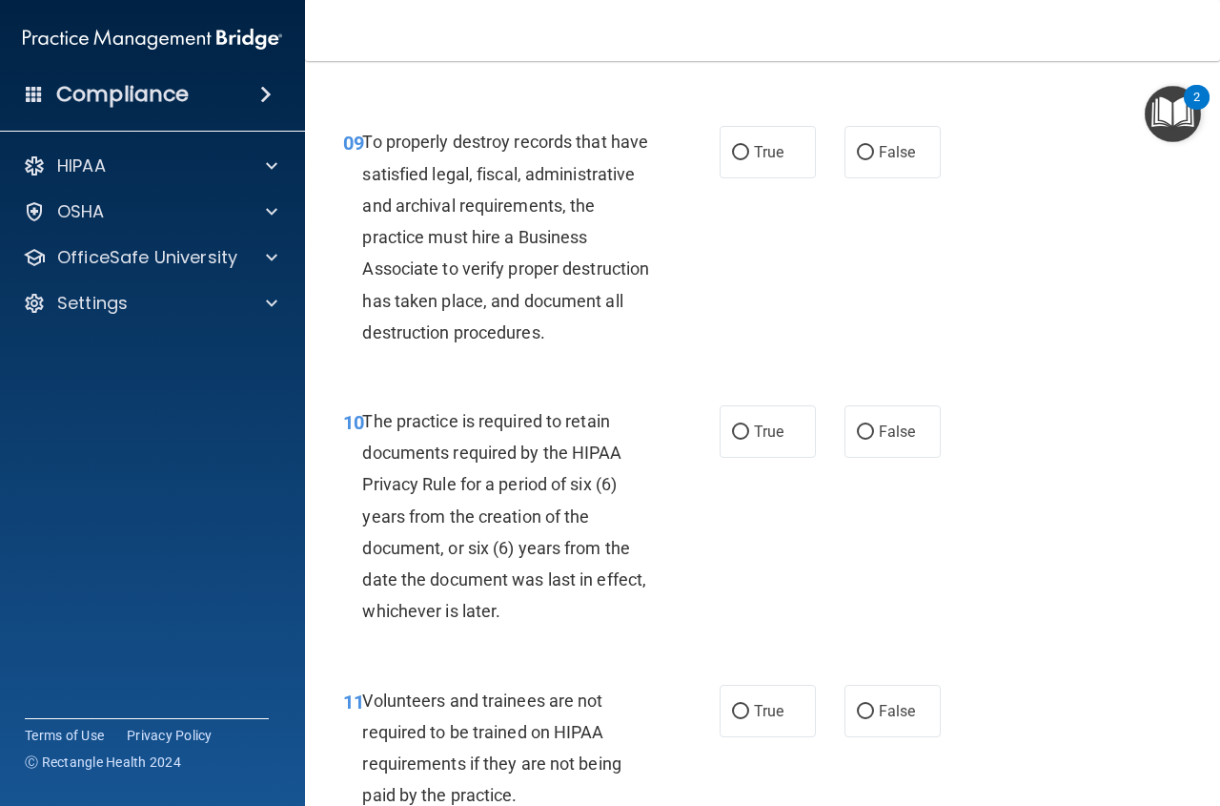
scroll to position [2012, 0]
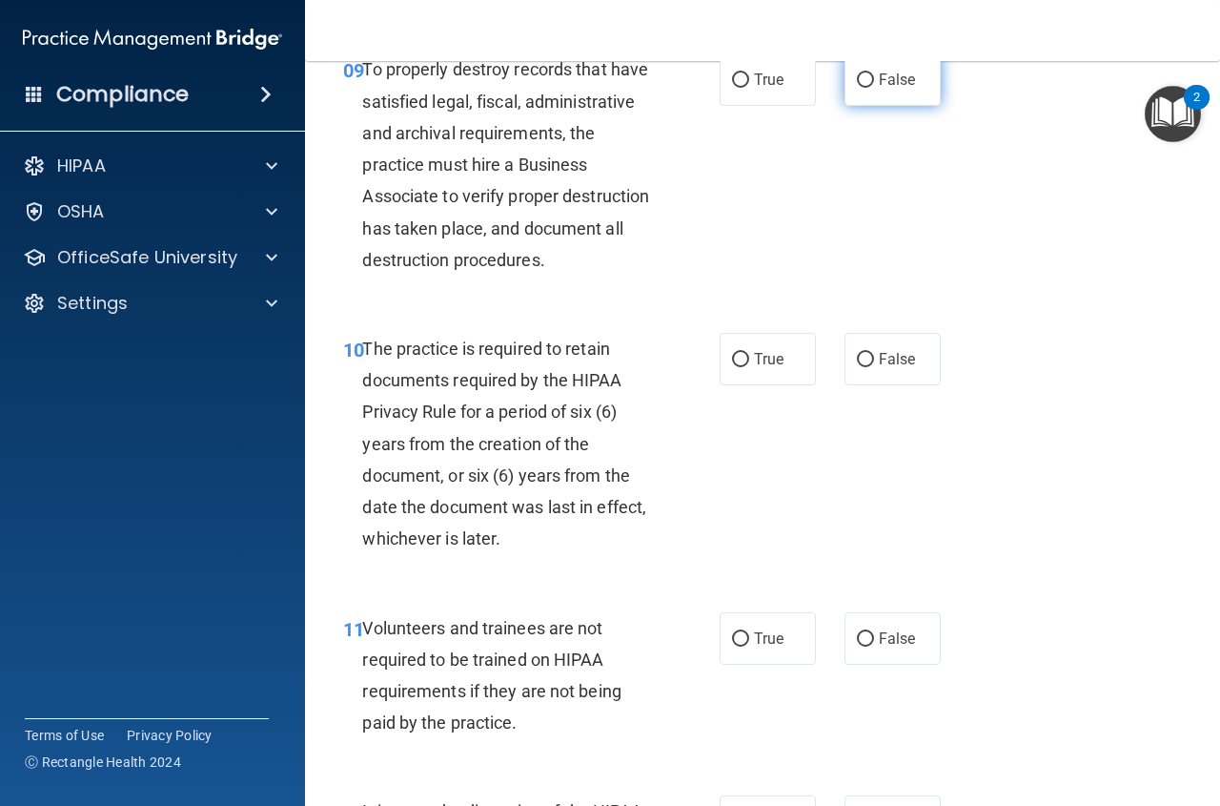
click at [916, 106] on label "False" at bounding box center [893, 79] width 96 height 52
click at [874, 88] on input "False" at bounding box center [865, 80] width 17 height 14
radio input "true"
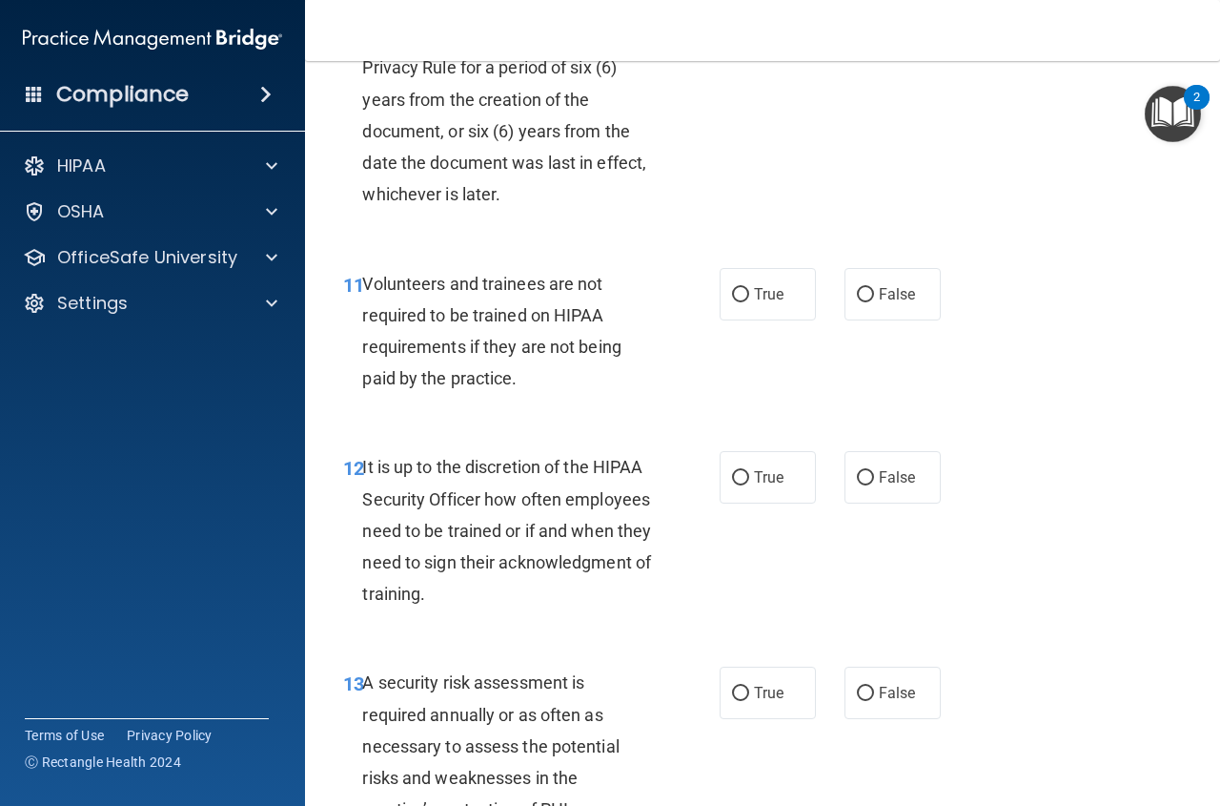
scroll to position [2346, 0]
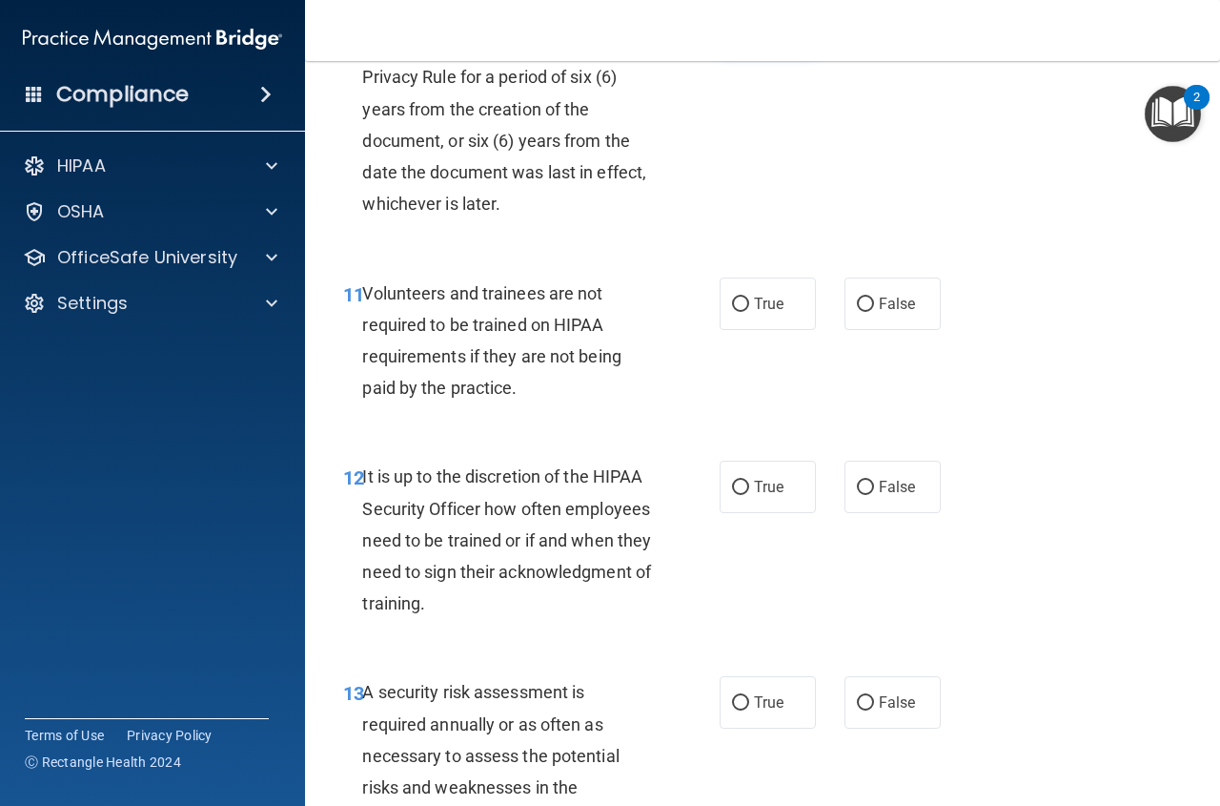
click at [778, 51] on label "True" at bounding box center [768, 24] width 96 height 52
click at [749, 32] on input "True" at bounding box center [740, 25] width 17 height 14
radio input "true"
click at [911, 330] on label "False" at bounding box center [893, 303] width 96 height 52
click at [874, 312] on input "False" at bounding box center [865, 304] width 17 height 14
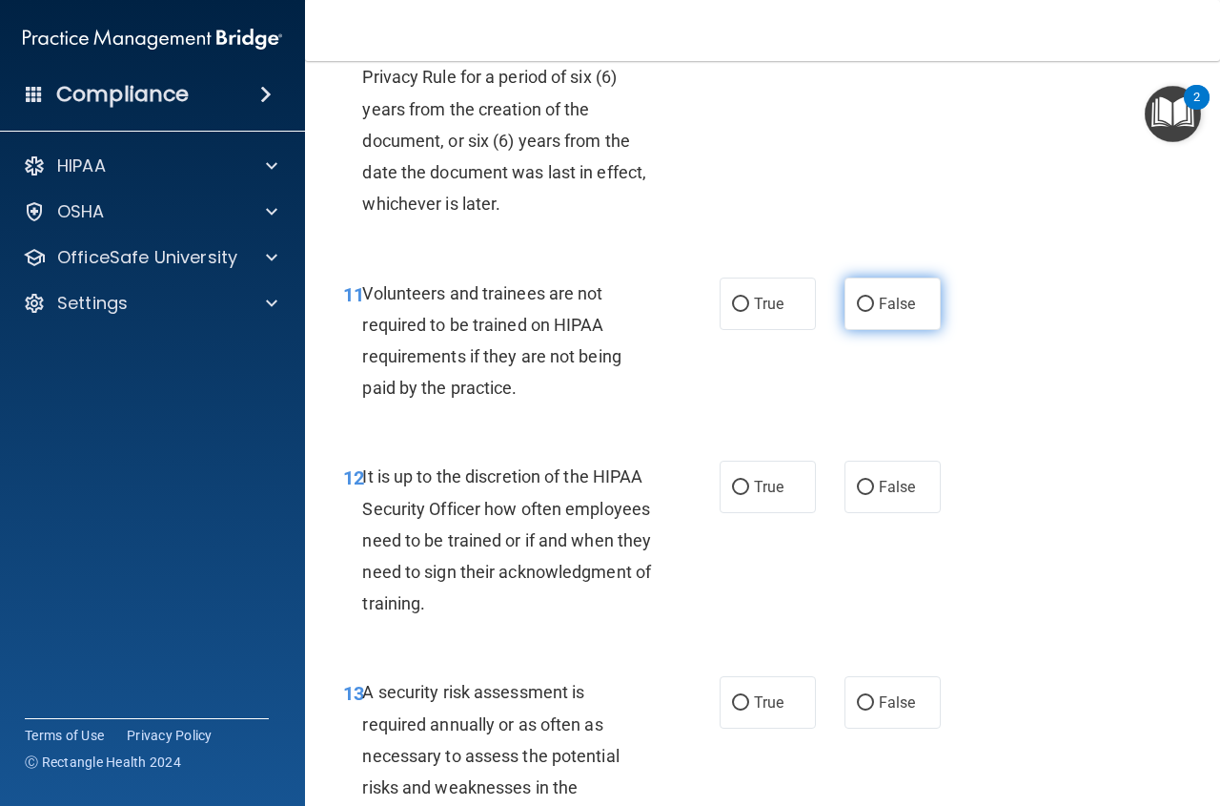
radio input "true"
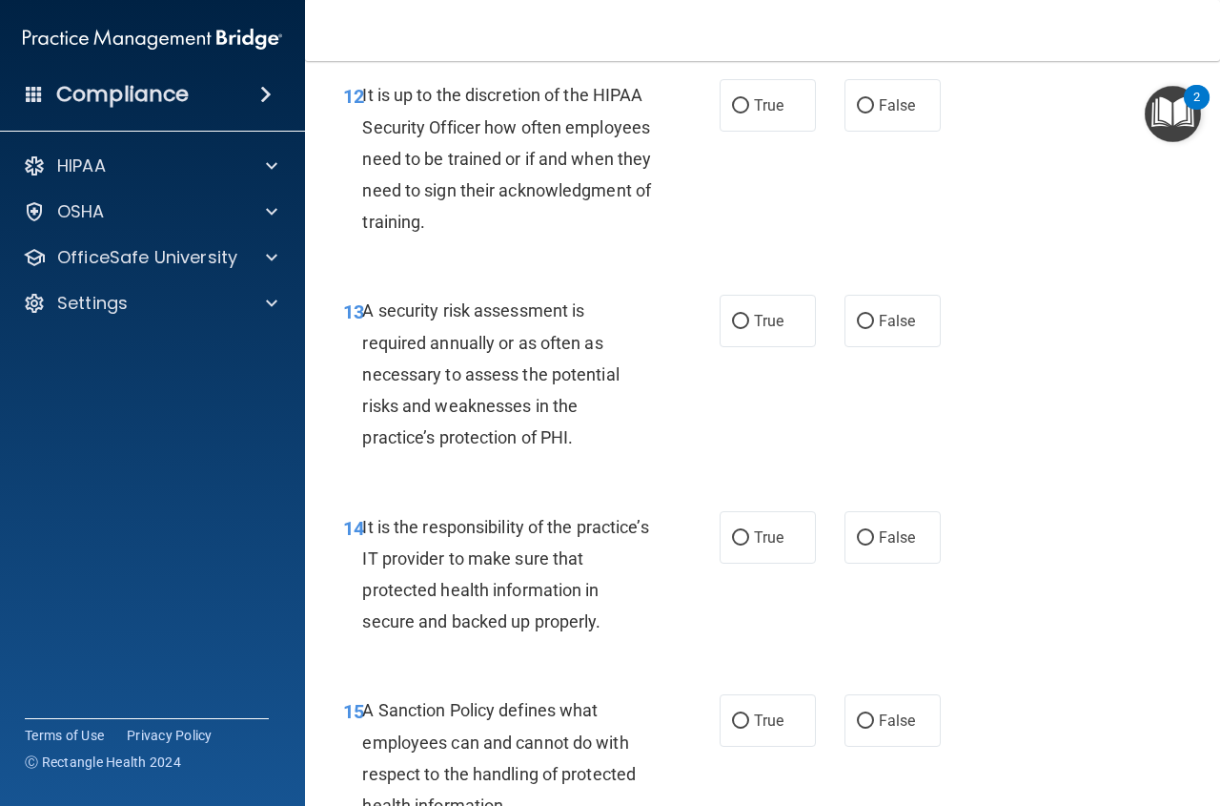
scroll to position [2632, 0]
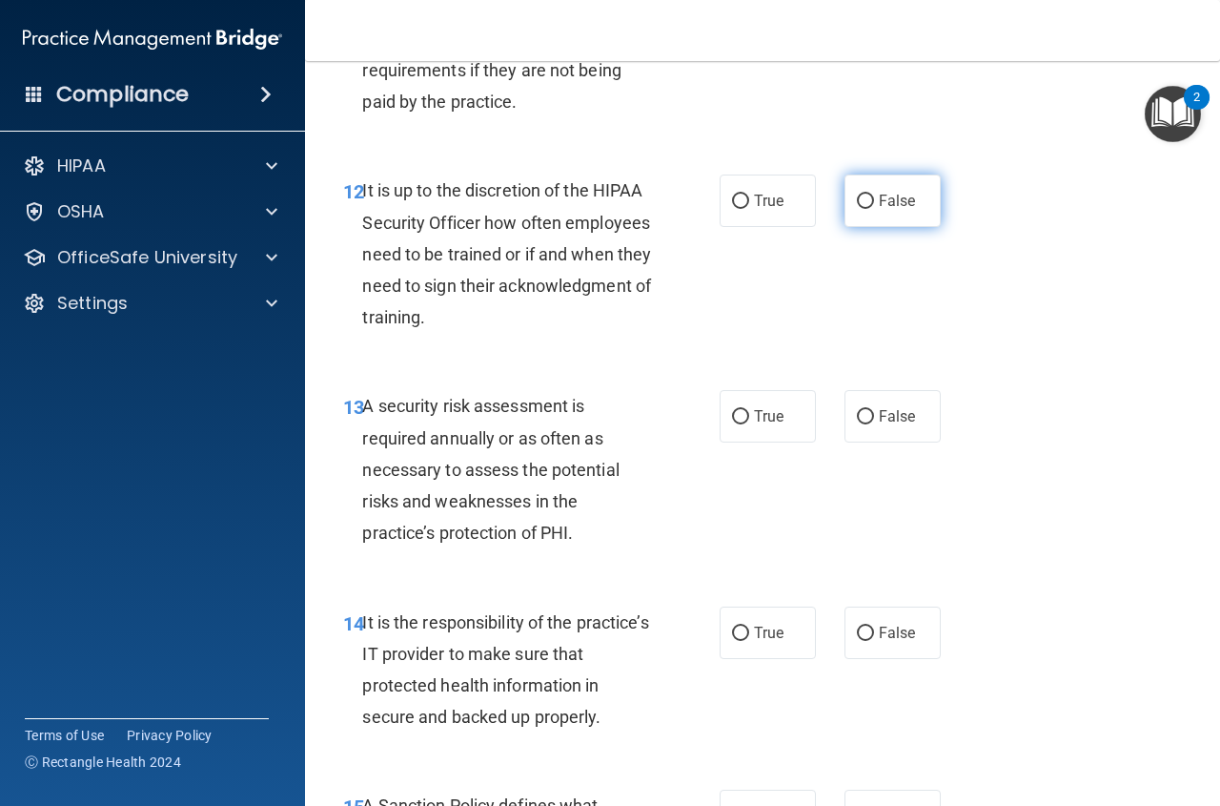
click at [910, 227] on label "False" at bounding box center [893, 200] width 96 height 52
click at [874, 209] on input "False" at bounding box center [865, 202] width 17 height 14
radio input "true"
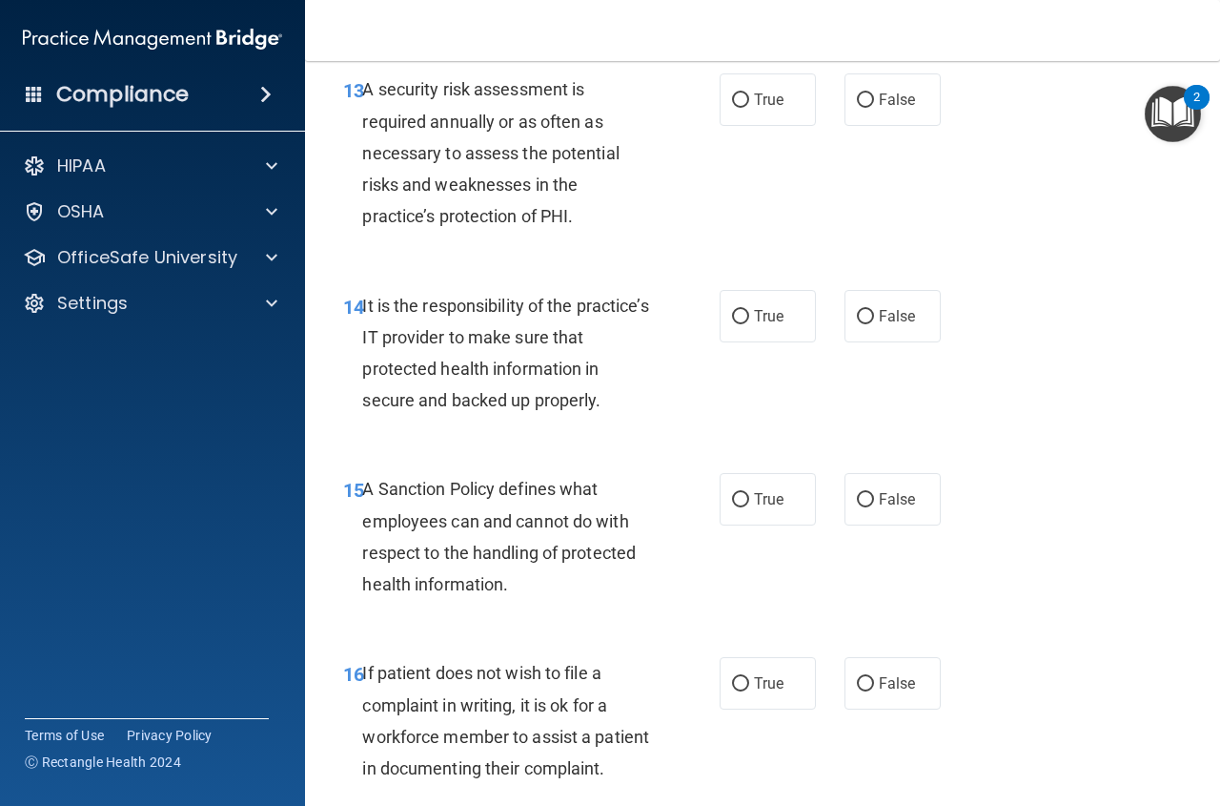
scroll to position [2967, 0]
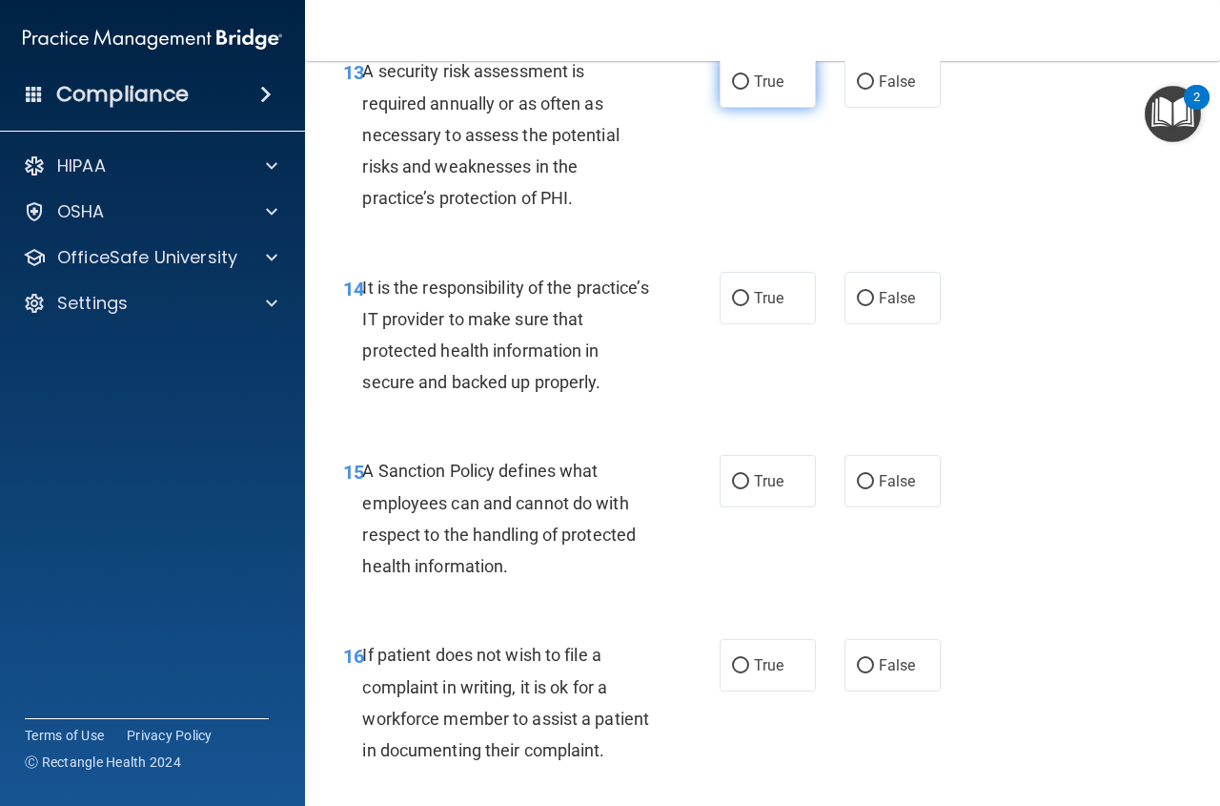
click at [781, 108] on label "True" at bounding box center [768, 81] width 96 height 52
click at [749, 90] on input "True" at bounding box center [740, 82] width 17 height 14
radio input "true"
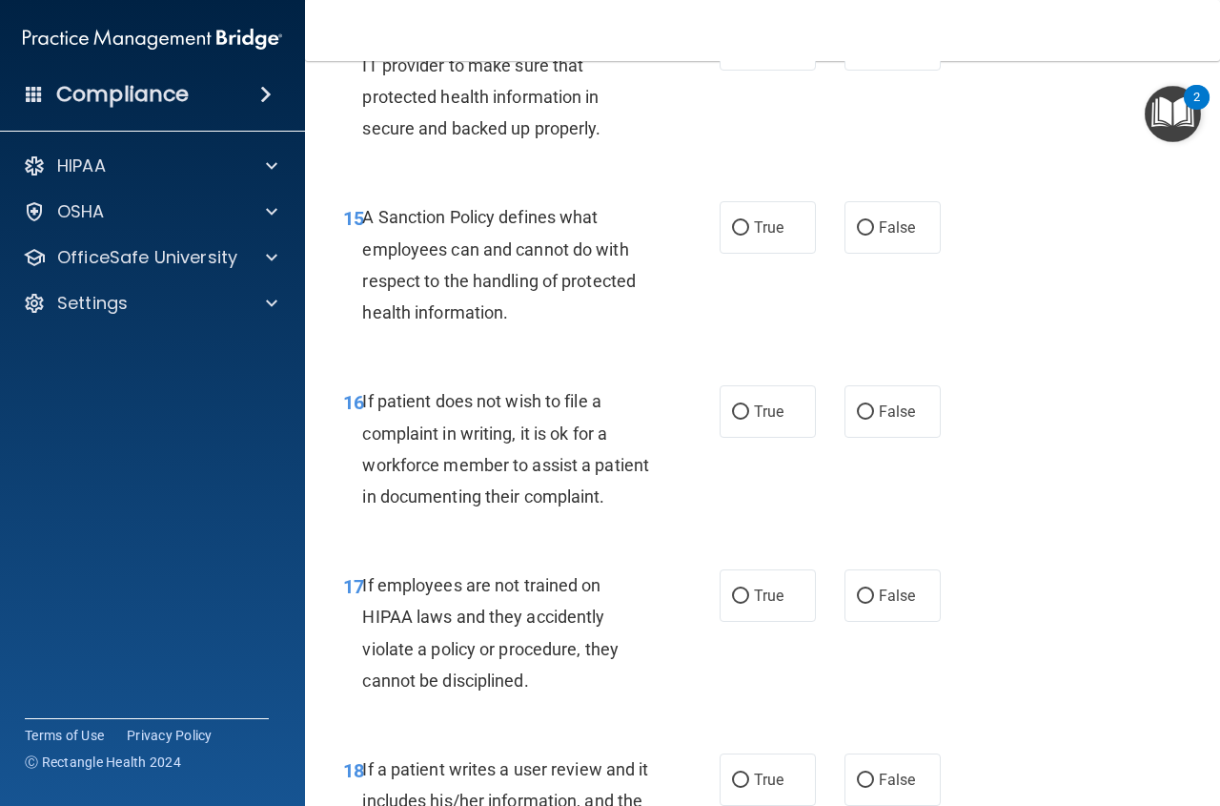
scroll to position [3212, 0]
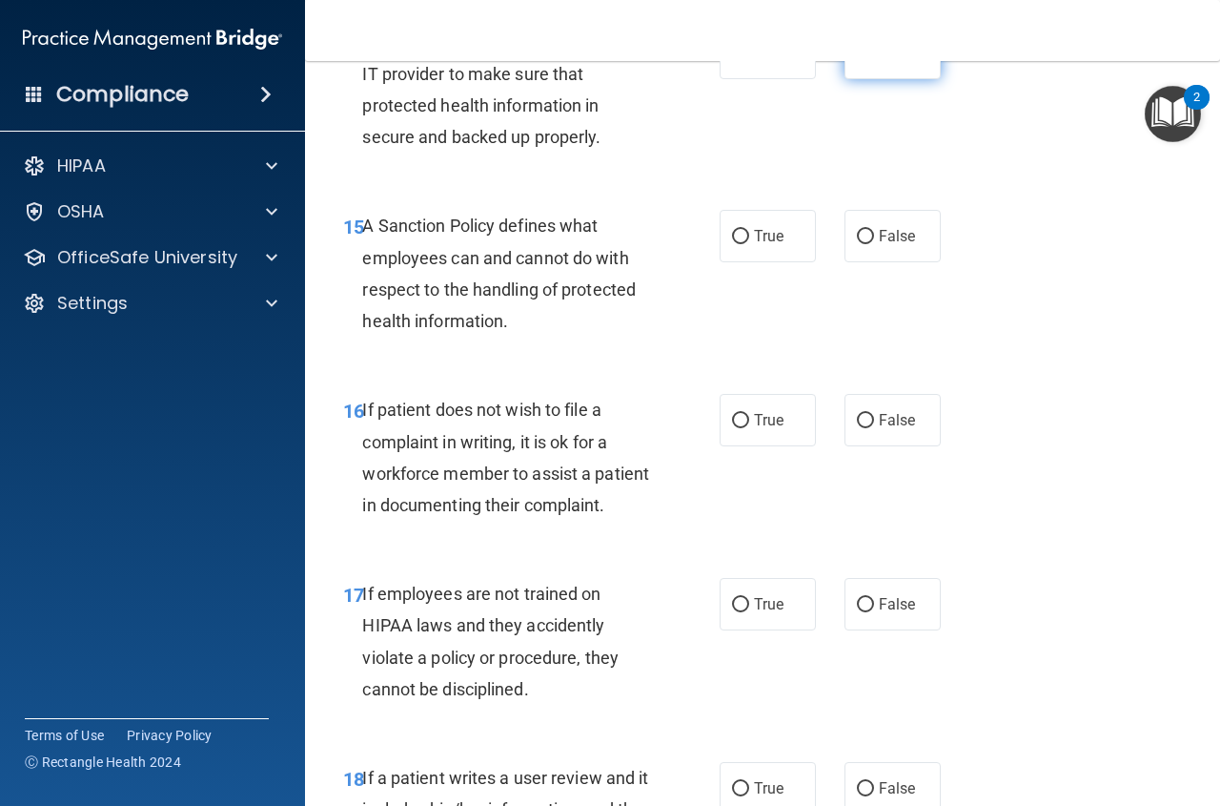
click at [896, 79] on label "False" at bounding box center [893, 53] width 96 height 52
click at [874, 61] on input "False" at bounding box center [865, 54] width 17 height 14
radio input "true"
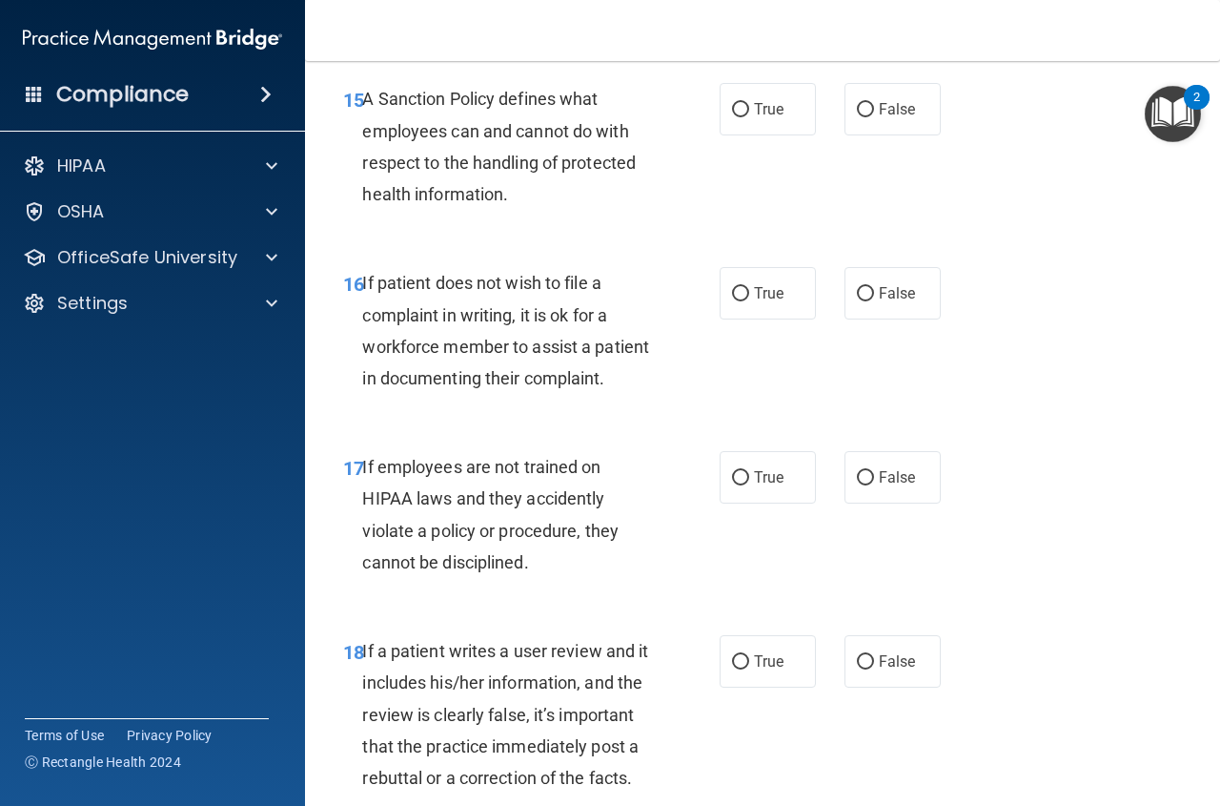
scroll to position [3393, 0]
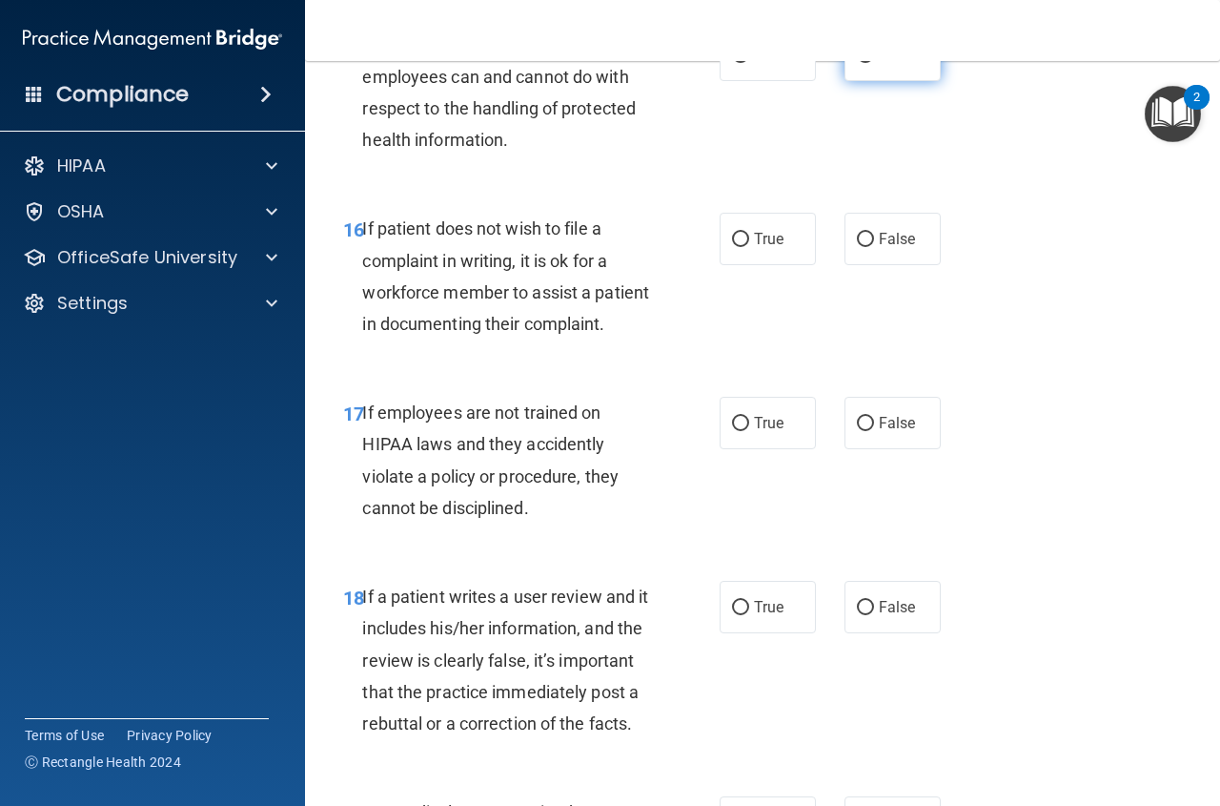
click at [902, 81] on label "False" at bounding box center [893, 55] width 96 height 52
click at [874, 63] on input "False" at bounding box center [865, 56] width 17 height 14
radio input "true"
click at [787, 265] on label "True" at bounding box center [768, 239] width 96 height 52
click at [749, 247] on input "True" at bounding box center [740, 240] width 17 height 14
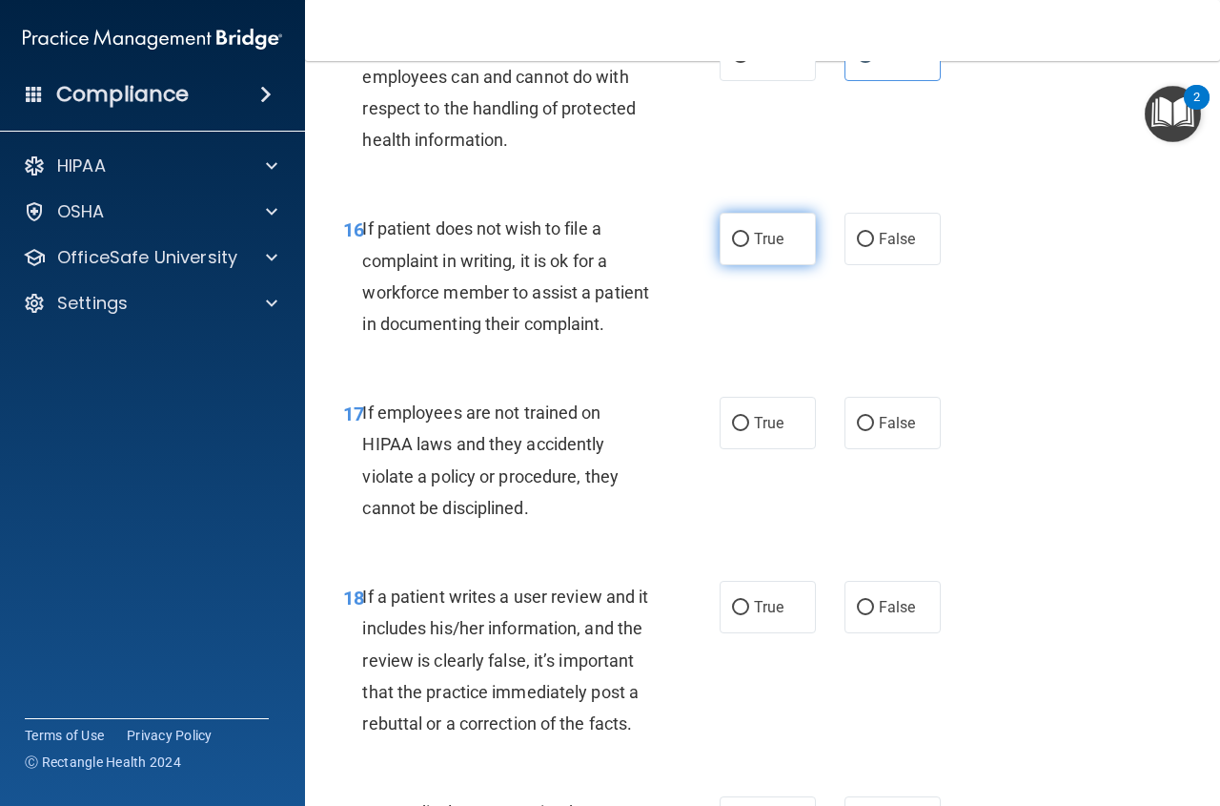
radio input "true"
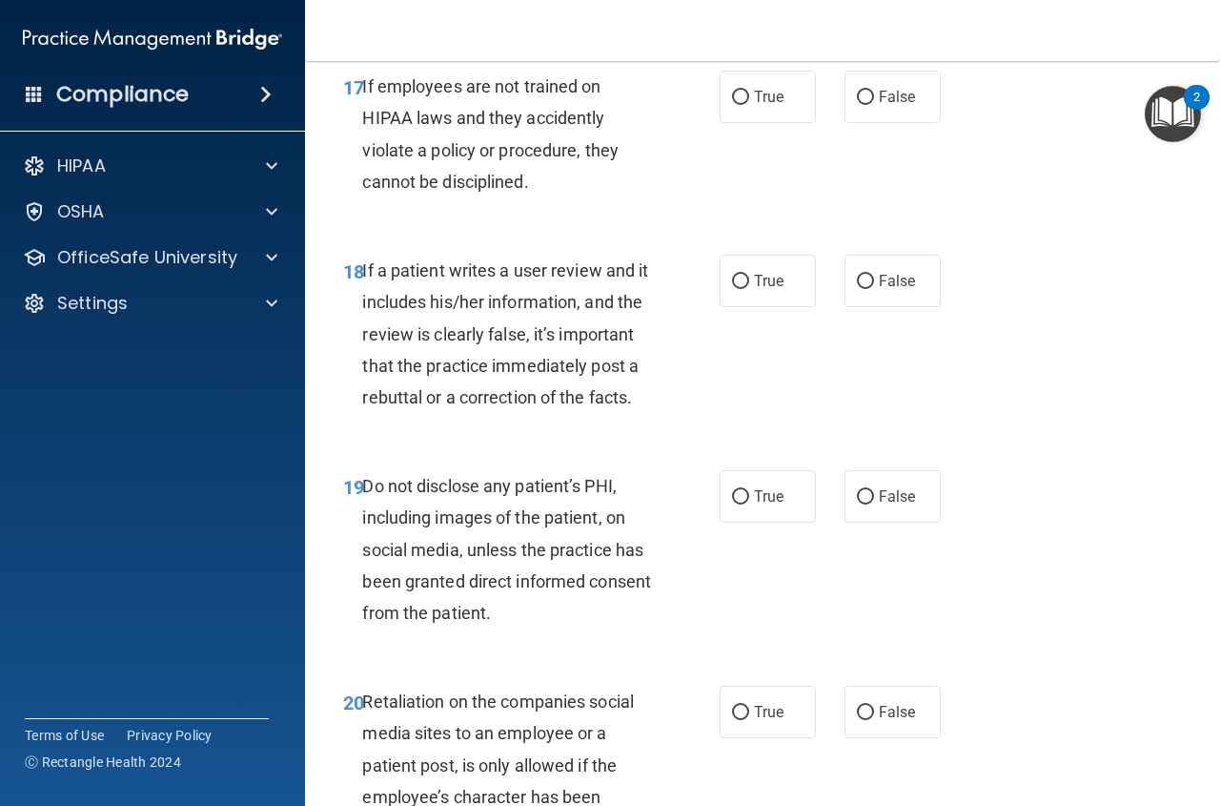
scroll to position [3783, 0]
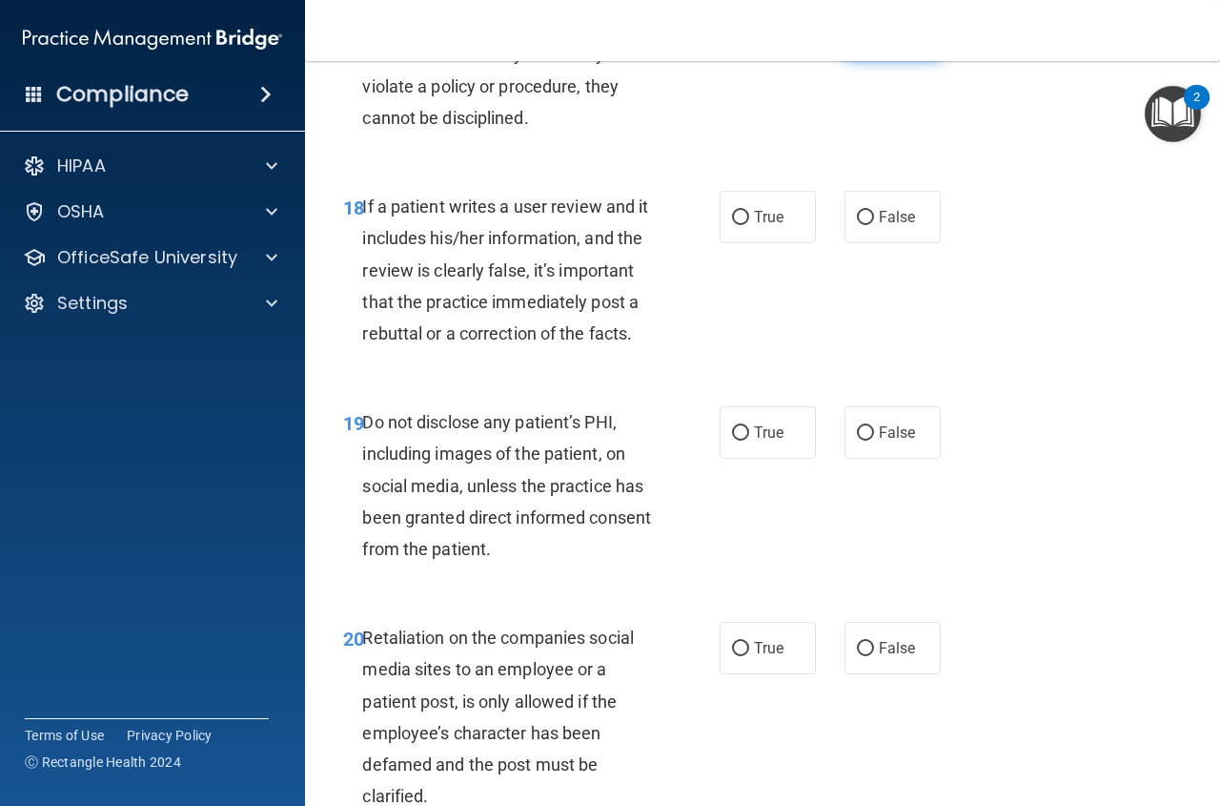
click at [910, 59] on label "False" at bounding box center [893, 33] width 96 height 52
click at [874, 41] on input "False" at bounding box center [865, 34] width 17 height 14
radio input "true"
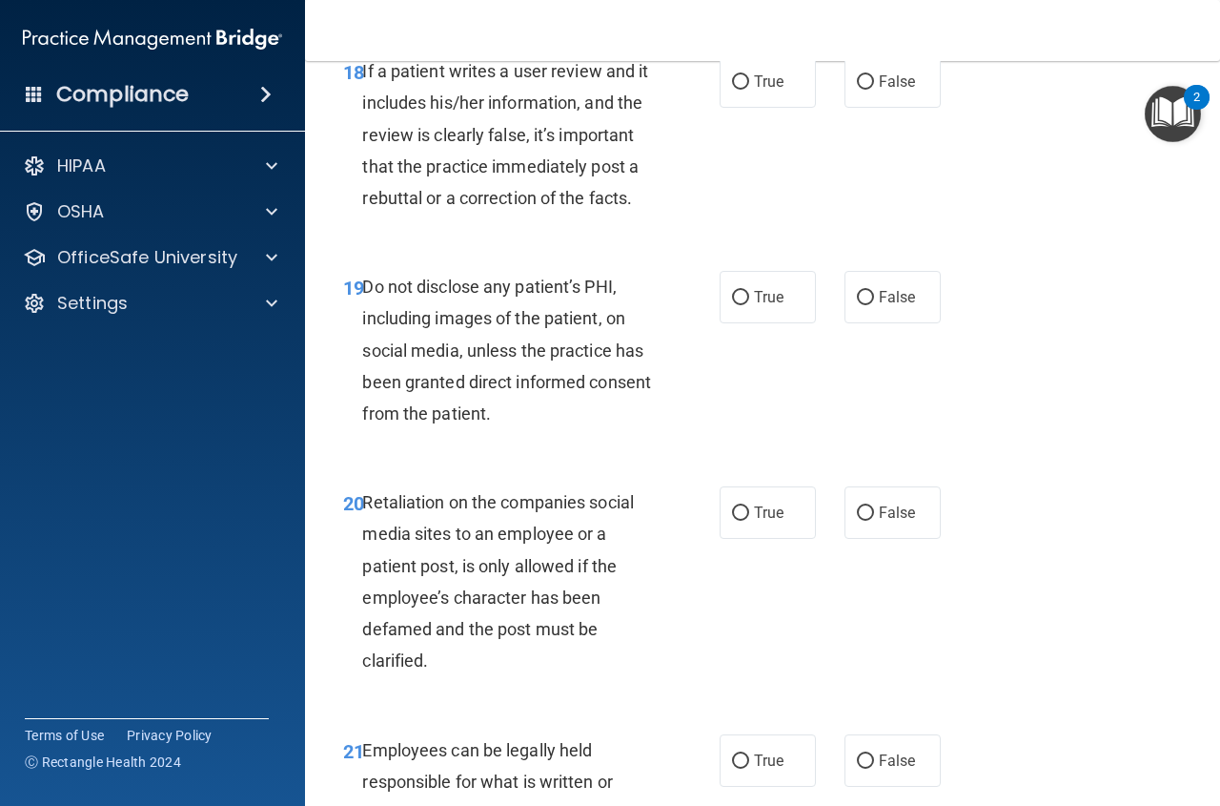
scroll to position [3973, 0]
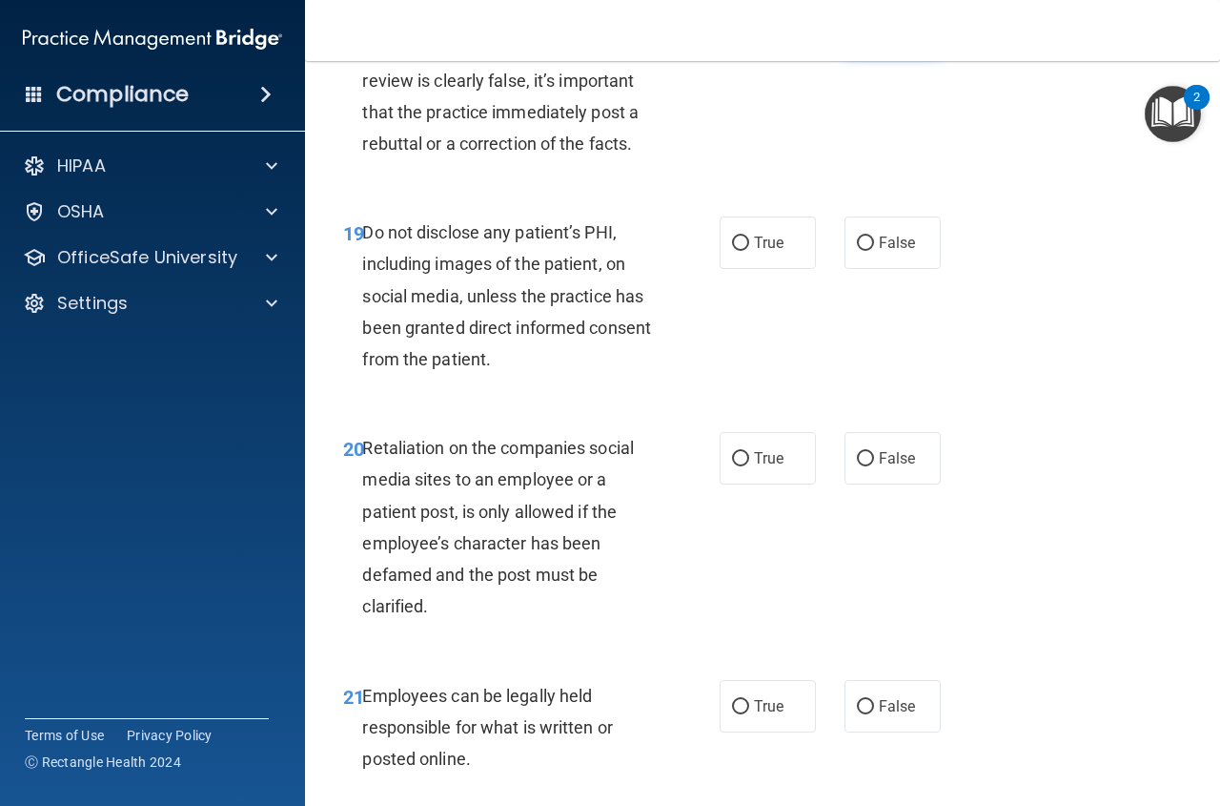
click at [915, 53] on label "False" at bounding box center [893, 27] width 96 height 52
click at [874, 35] on input "False" at bounding box center [865, 28] width 17 height 14
radio input "true"
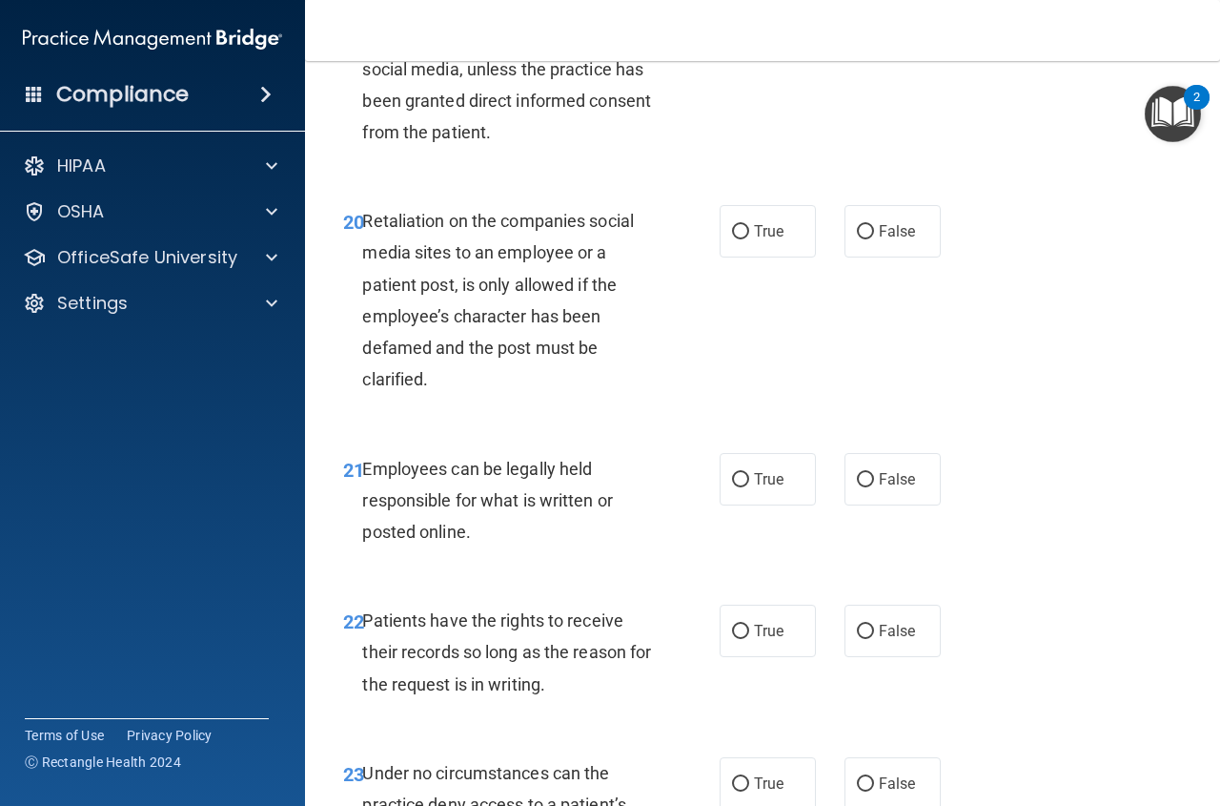
scroll to position [4236, 0]
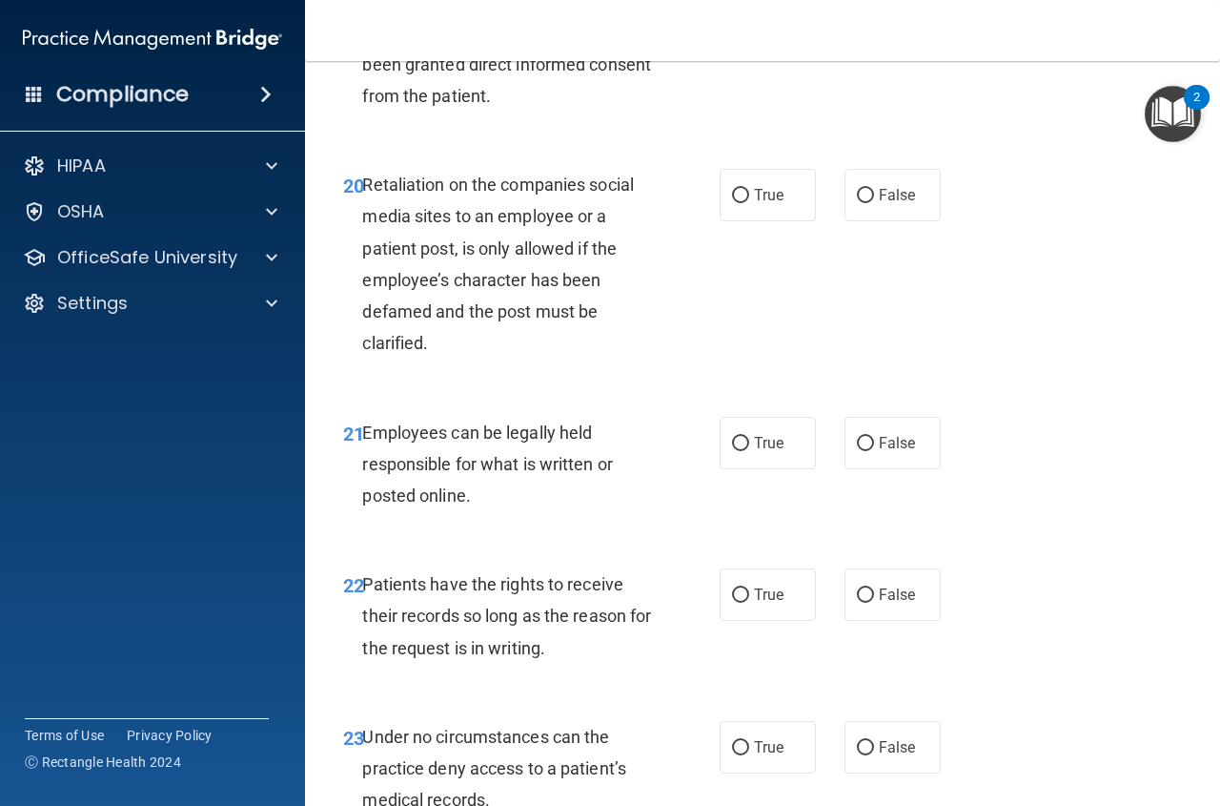
radio input "true"
click at [924, 221] on label "False" at bounding box center [893, 195] width 96 height 52
click at [874, 203] on input "False" at bounding box center [865, 196] width 17 height 14
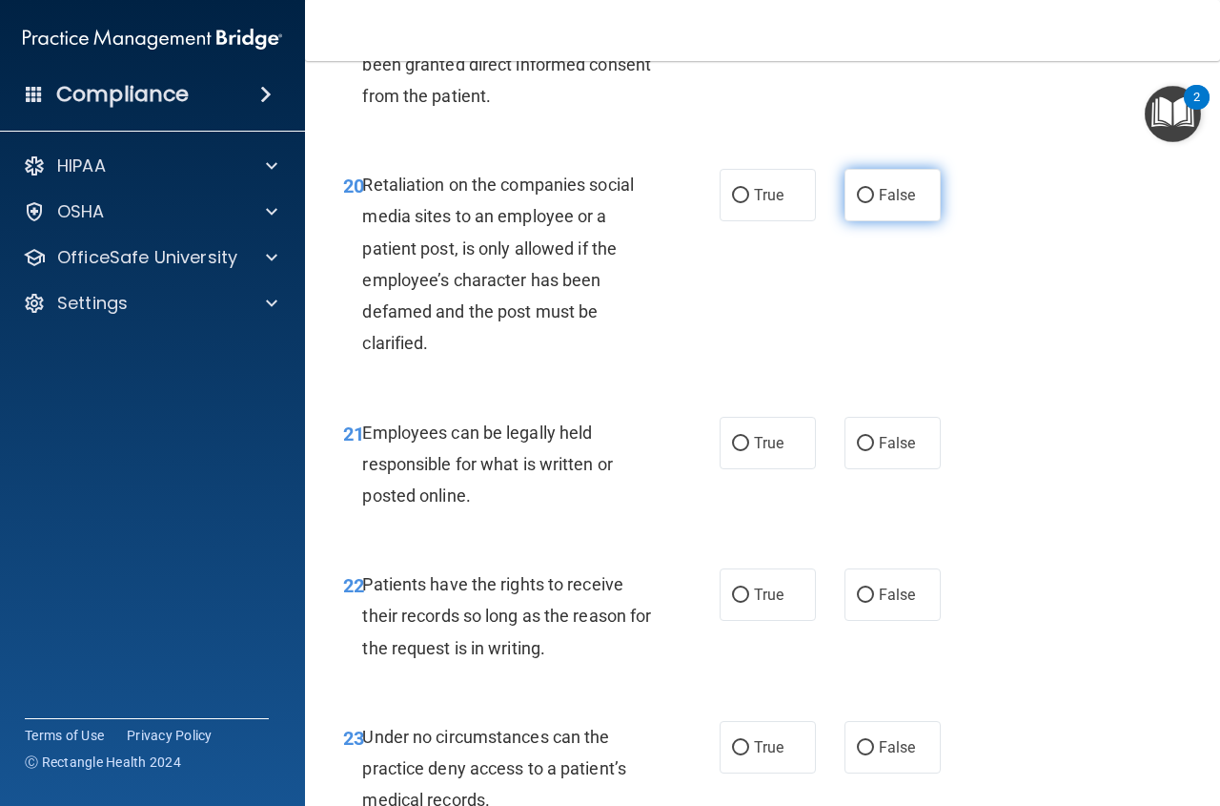
radio input "true"
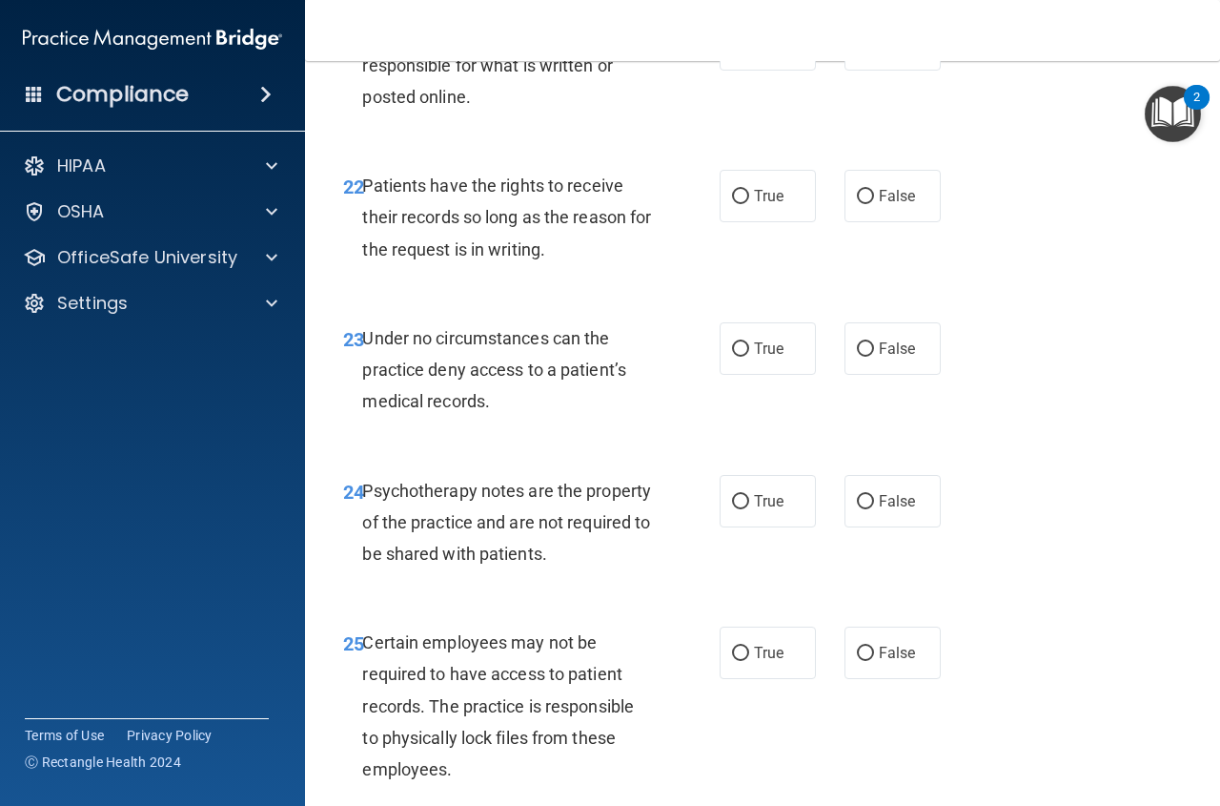
scroll to position [4707, 0]
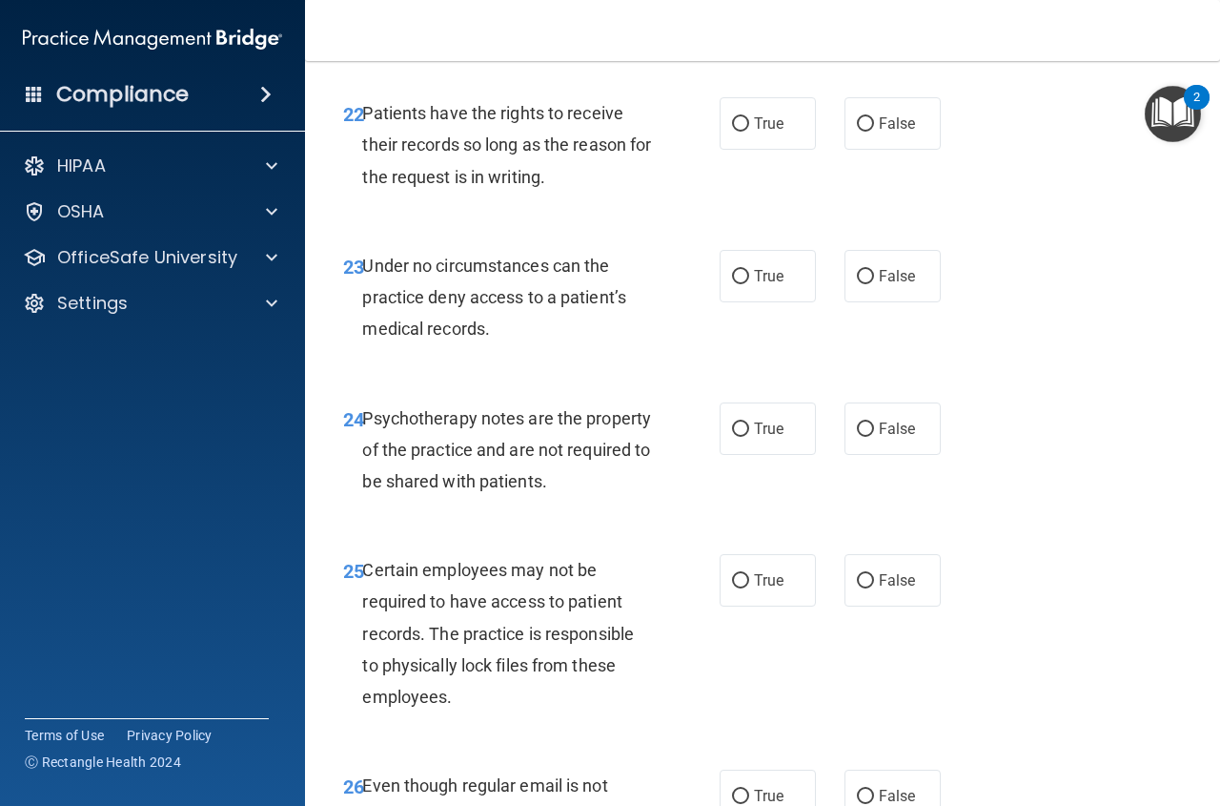
radio input "true"
drag, startPoint x: 914, startPoint y: 255, endPoint x: 943, endPoint y: 291, distance: 46.2
click at [915, 150] on label "False" at bounding box center [893, 123] width 96 height 52
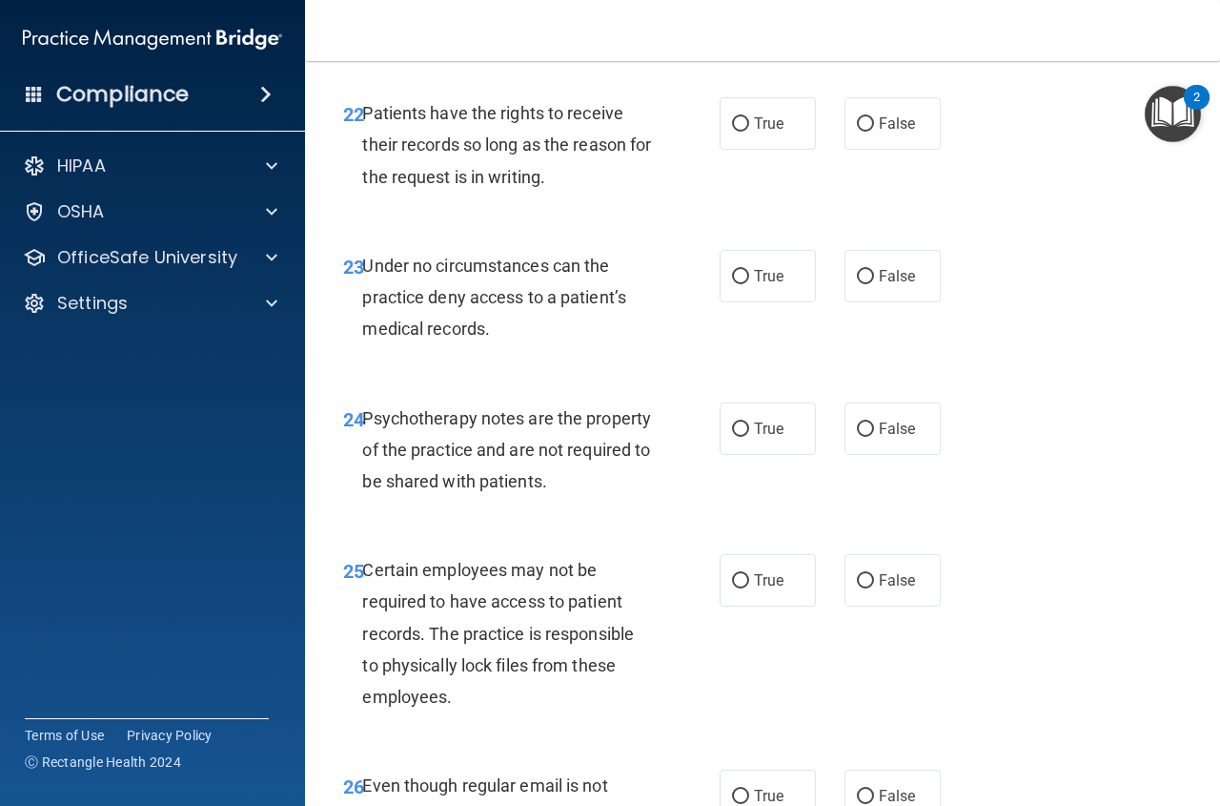
click at [874, 132] on input "False" at bounding box center [865, 124] width 17 height 14
radio input "true"
drag, startPoint x: 919, startPoint y: 400, endPoint x: 929, endPoint y: 407, distance: 11.6
click at [918, 302] on label "False" at bounding box center [893, 276] width 96 height 52
click at [874, 284] on input "False" at bounding box center [865, 277] width 17 height 14
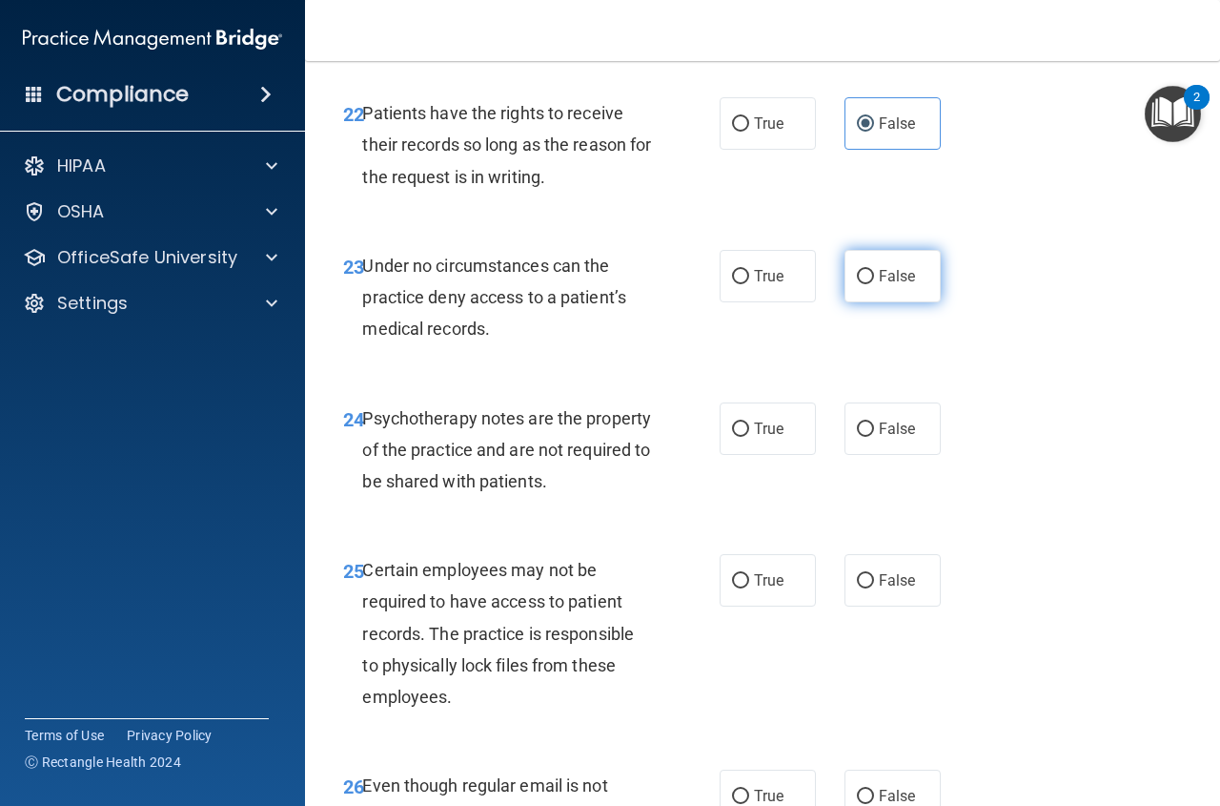
radio input "true"
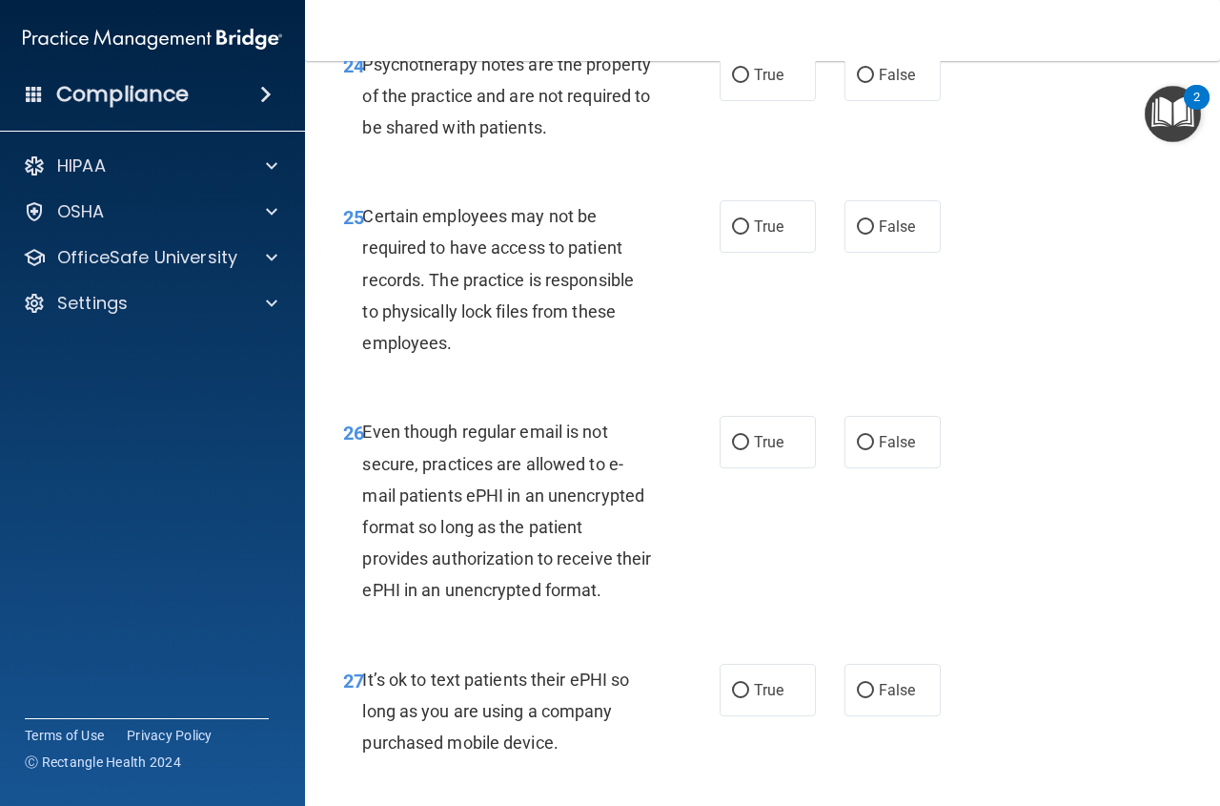
scroll to position [5133, 0]
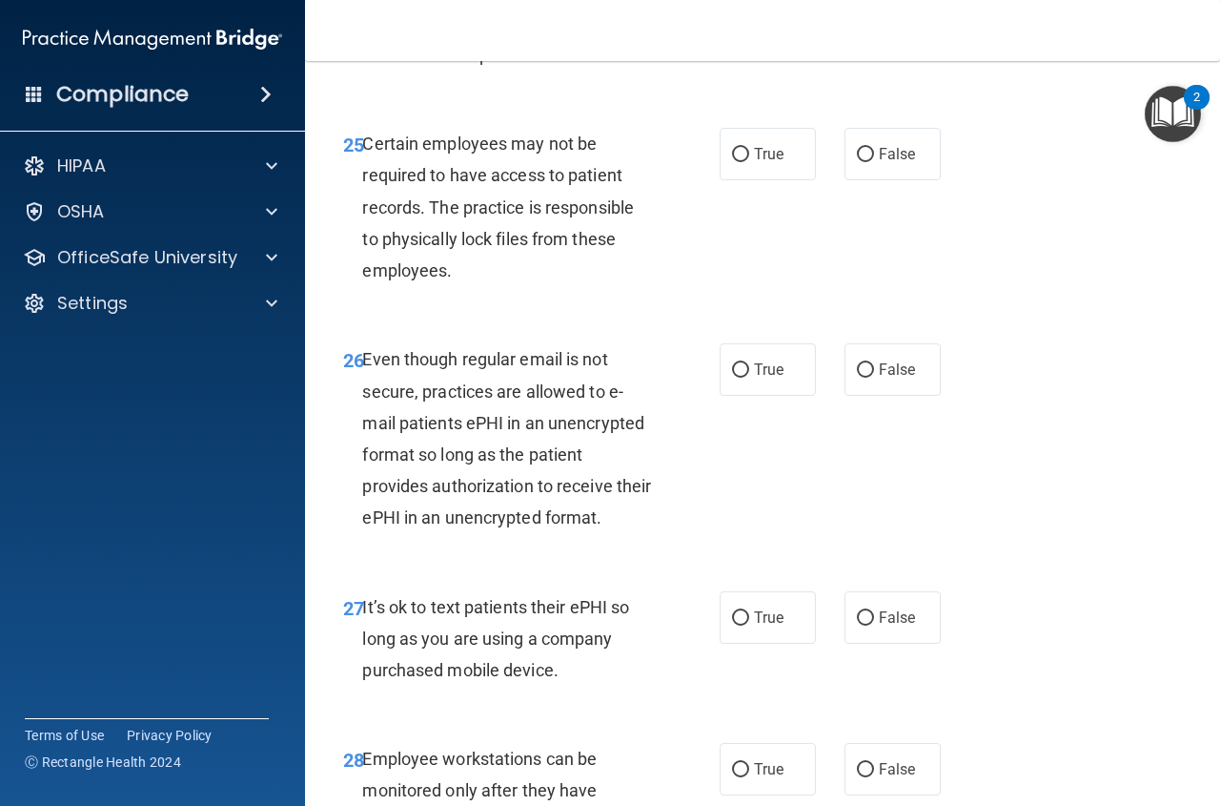
click at [790, 29] on label "True" at bounding box center [768, 2] width 96 height 52
click at [749, 10] on input "True" at bounding box center [740, 3] width 17 height 14
radio input "true"
click at [790, 180] on label "True" at bounding box center [768, 154] width 96 height 52
click at [749, 162] on input "True" at bounding box center [740, 155] width 17 height 14
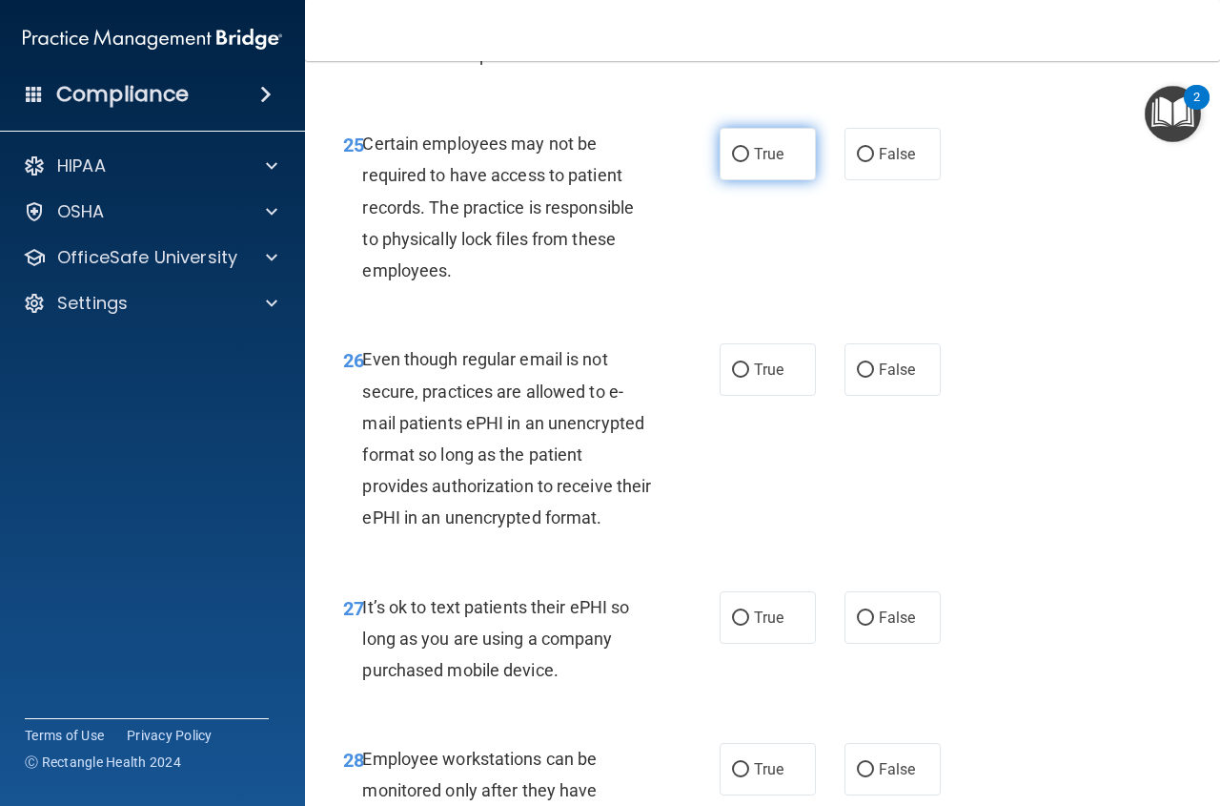
radio input "true"
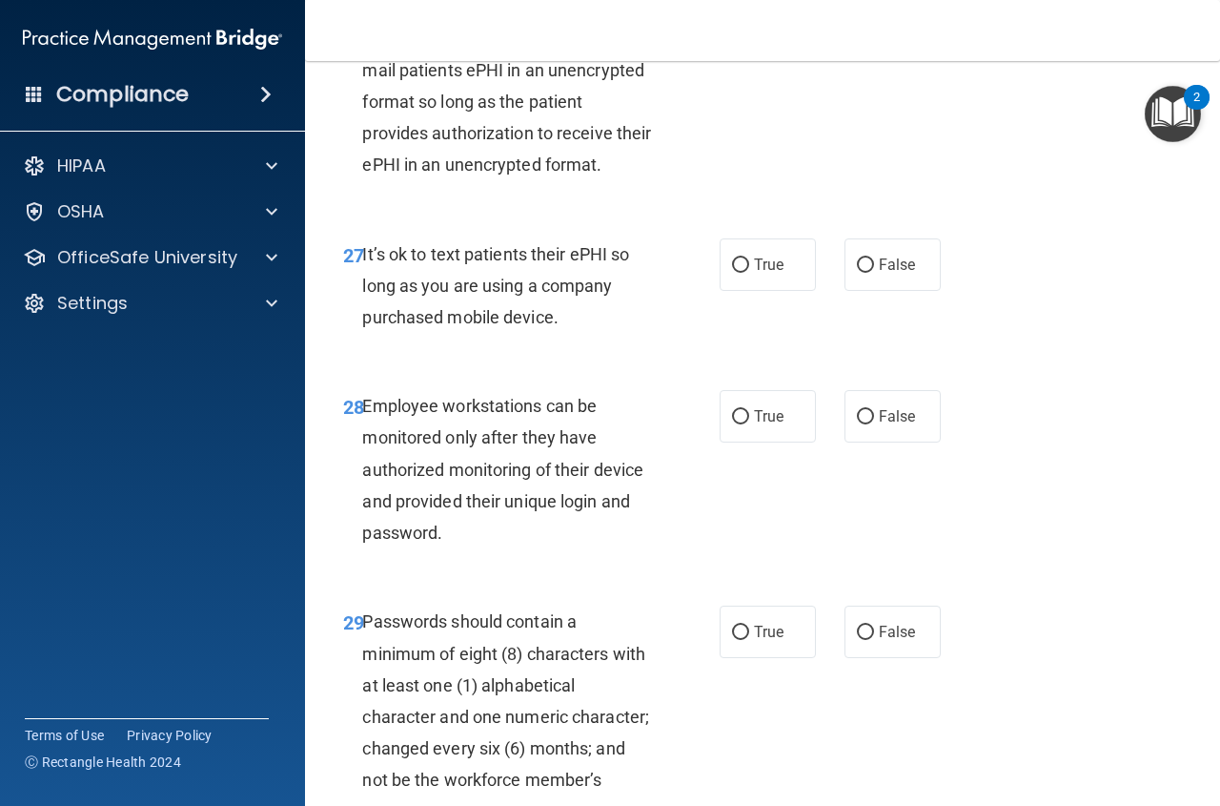
scroll to position [5540, 0]
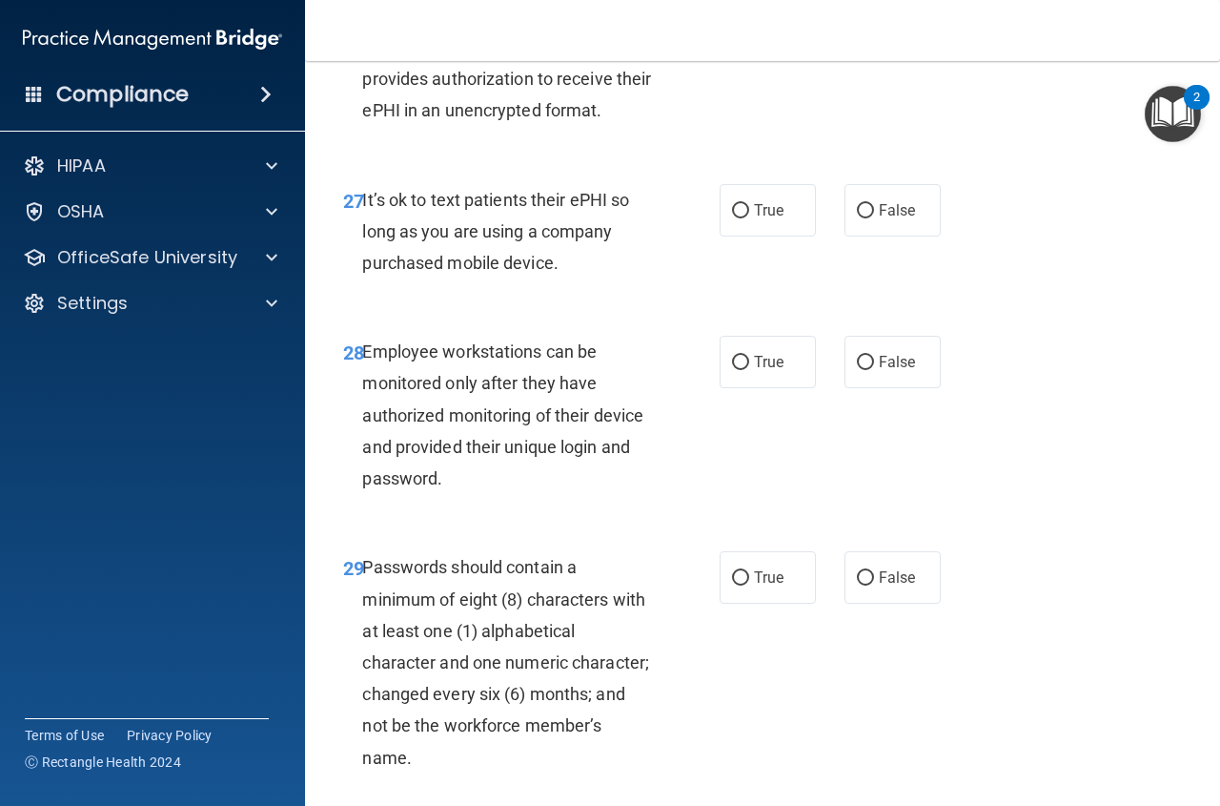
radio input "true"
click at [890, 219] on span "False" at bounding box center [897, 210] width 37 height 18
click at [874, 218] on input "False" at bounding box center [865, 211] width 17 height 14
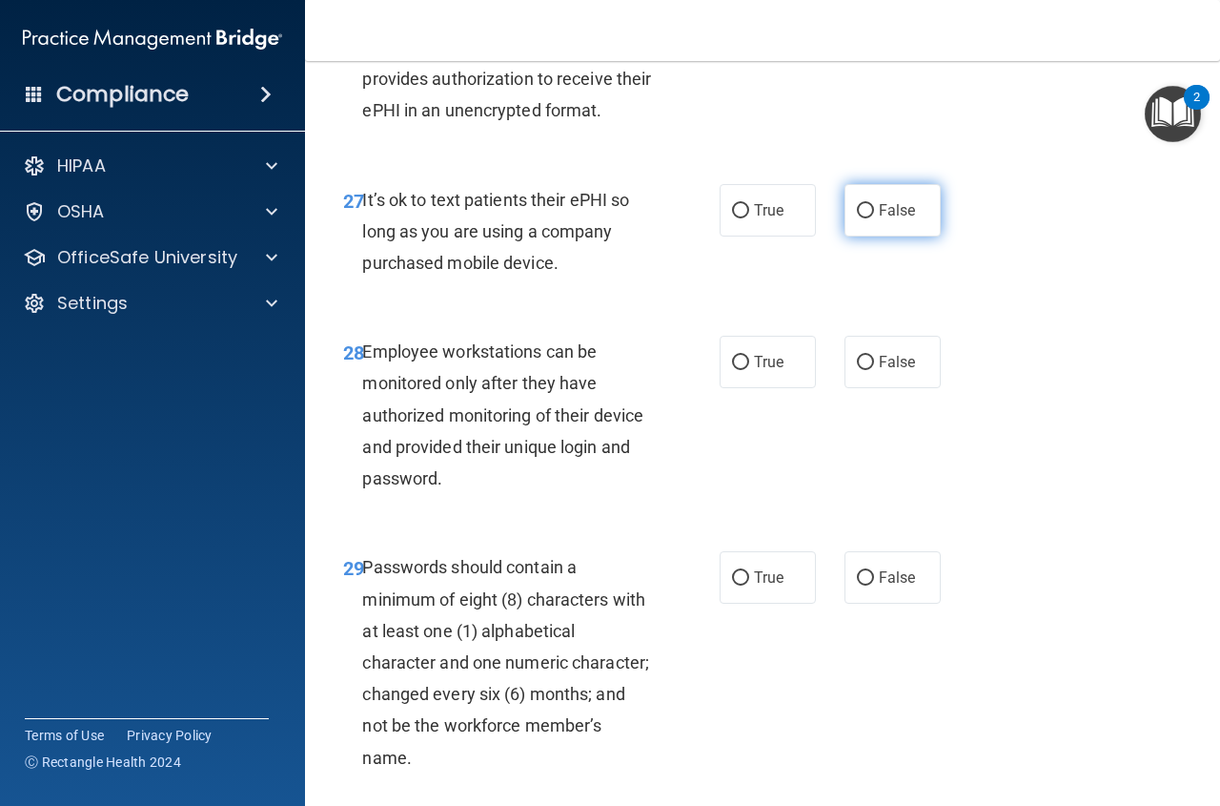
radio input "true"
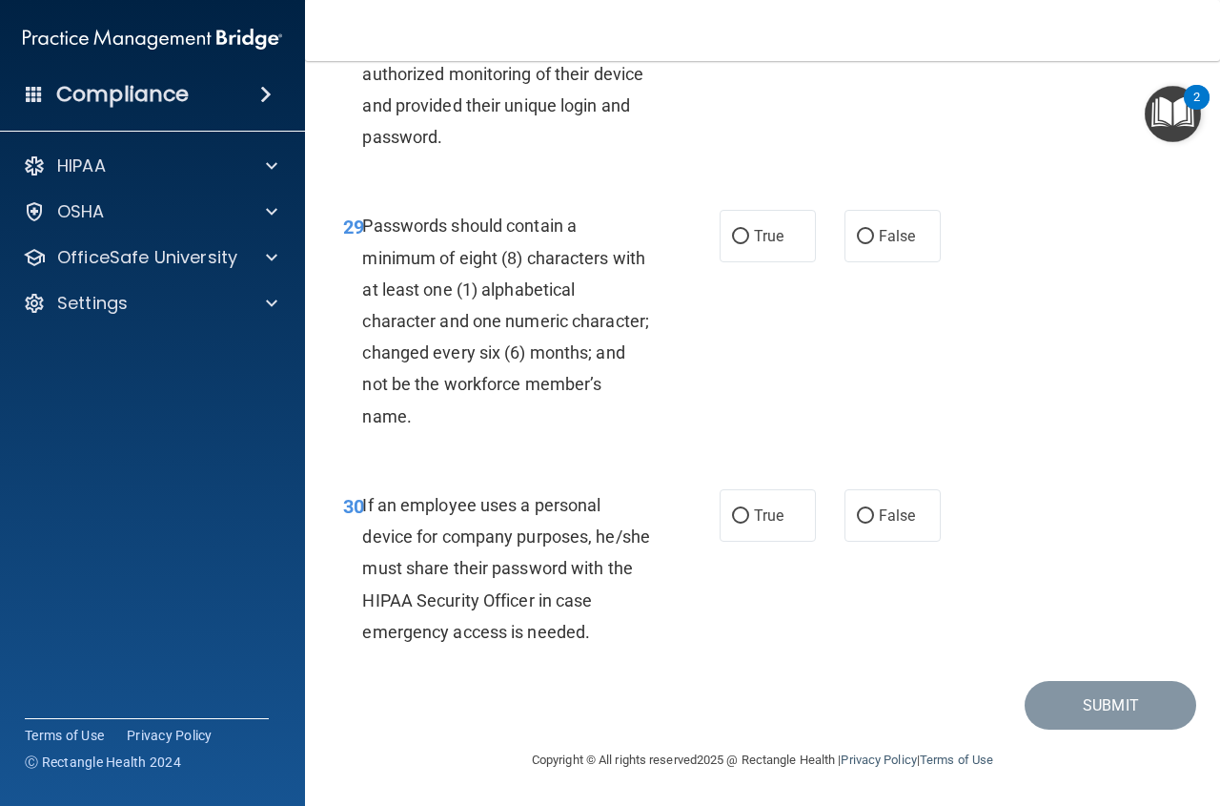
scroll to position [5913, 0]
click at [917, 47] on label "False" at bounding box center [893, 20] width 96 height 52
click at [874, 29] on input "False" at bounding box center [865, 21] width 17 height 14
radio input "true"
click at [792, 262] on label "True" at bounding box center [768, 236] width 96 height 52
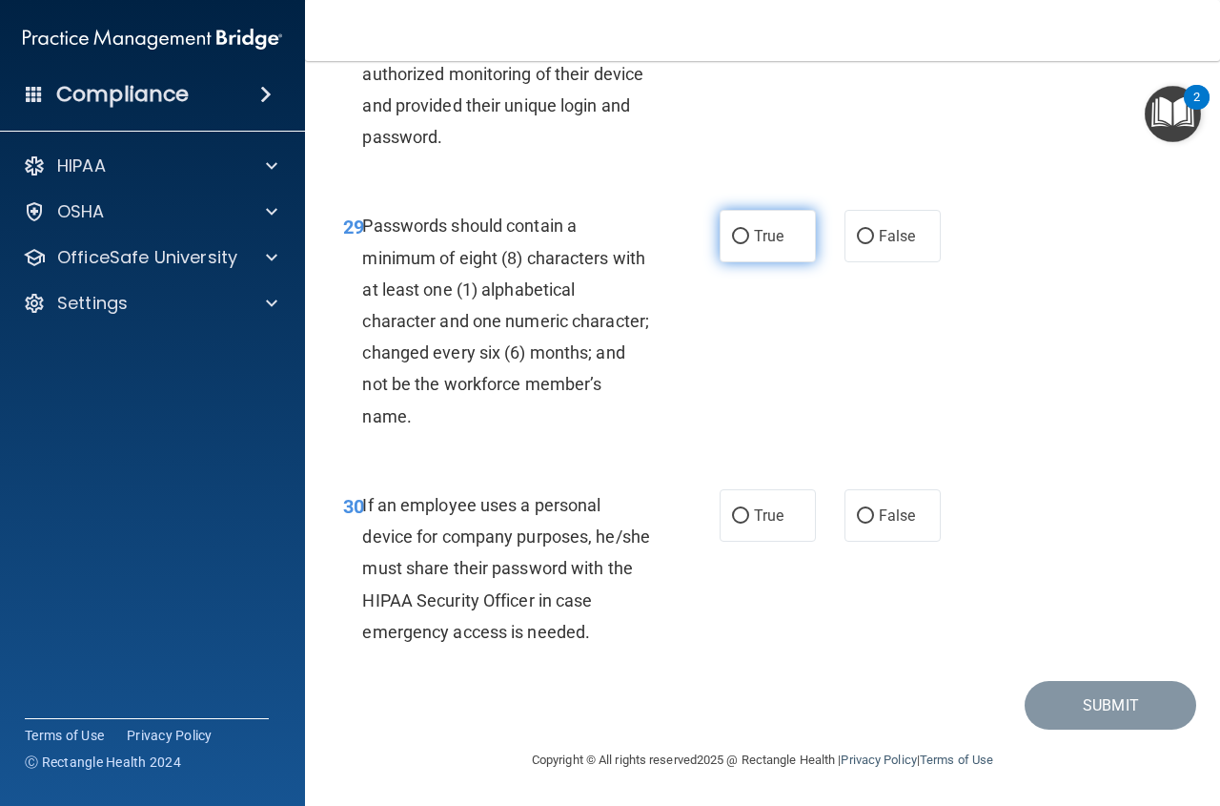
click at [749, 244] on input "True" at bounding box center [740, 237] width 17 height 14
radio input "true"
click at [913, 527] on label "False" at bounding box center [893, 515] width 96 height 52
click at [874, 523] on input "False" at bounding box center [865, 516] width 17 height 14
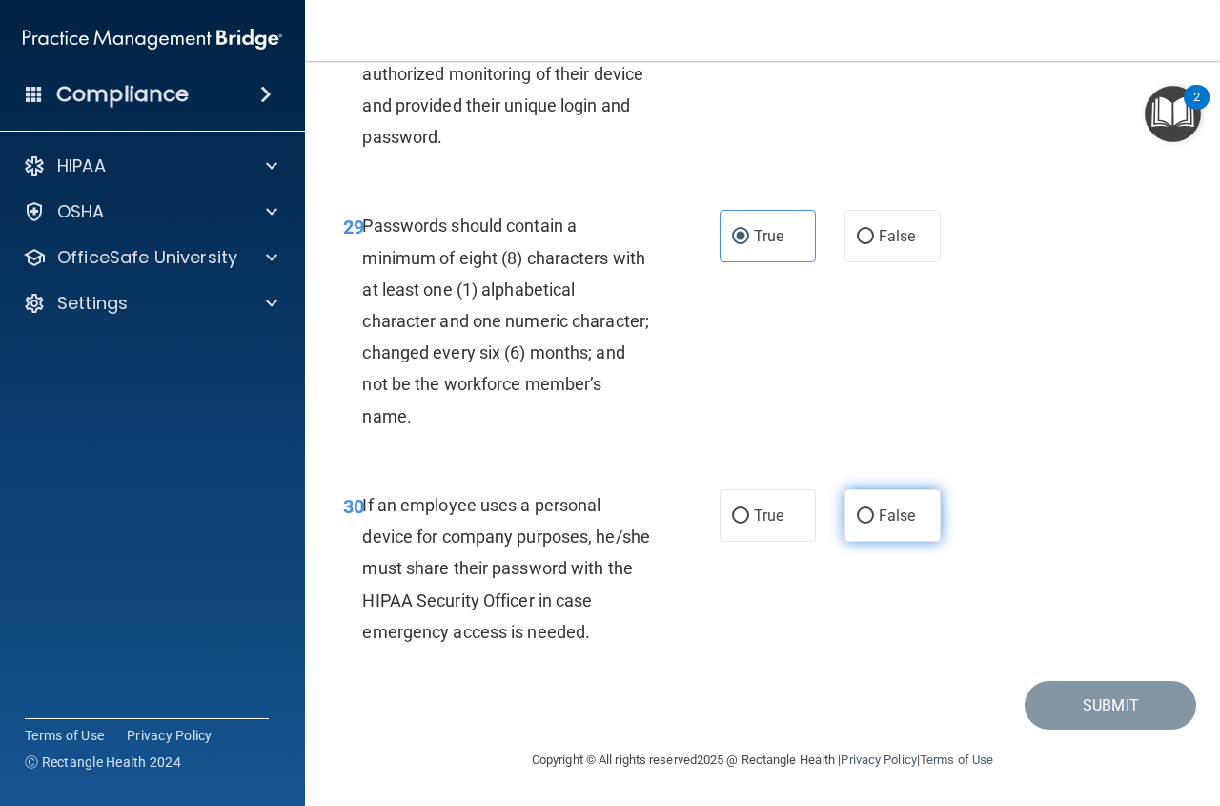
radio input "true"
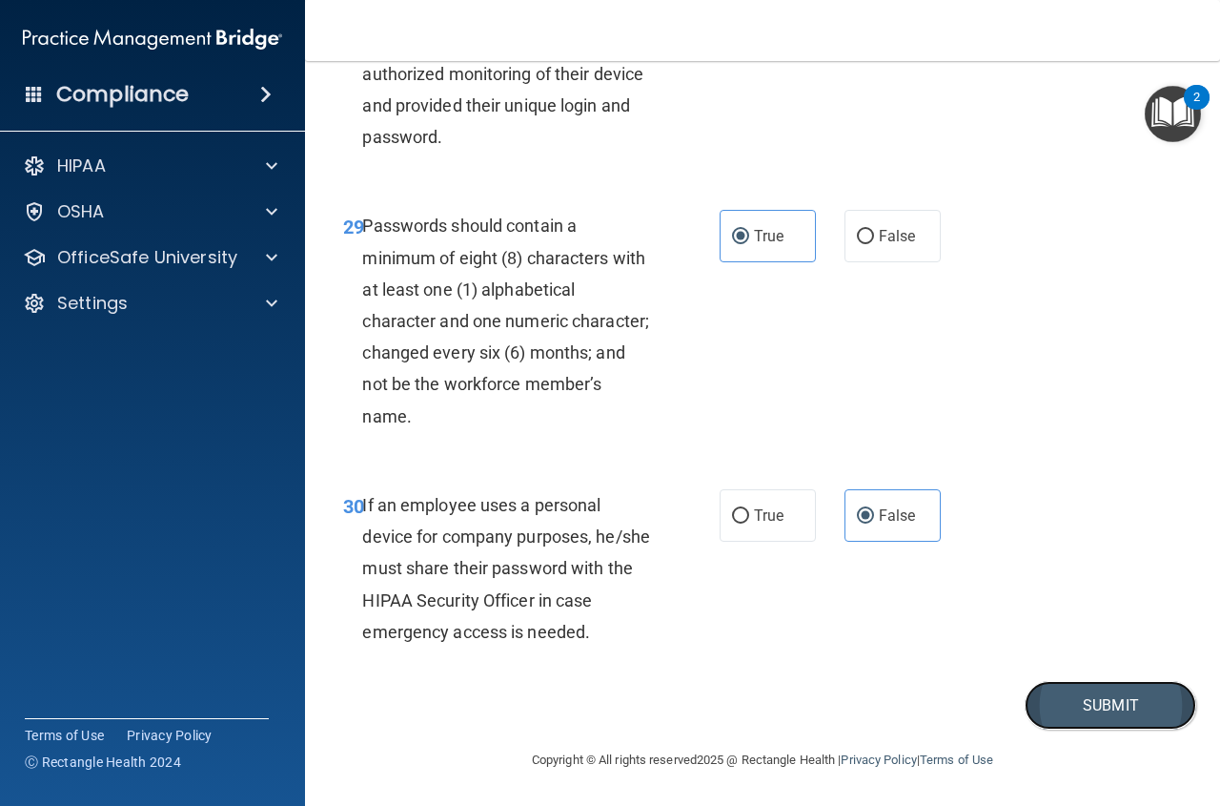
click at [1123, 704] on button "Submit" at bounding box center [1111, 705] width 172 height 49
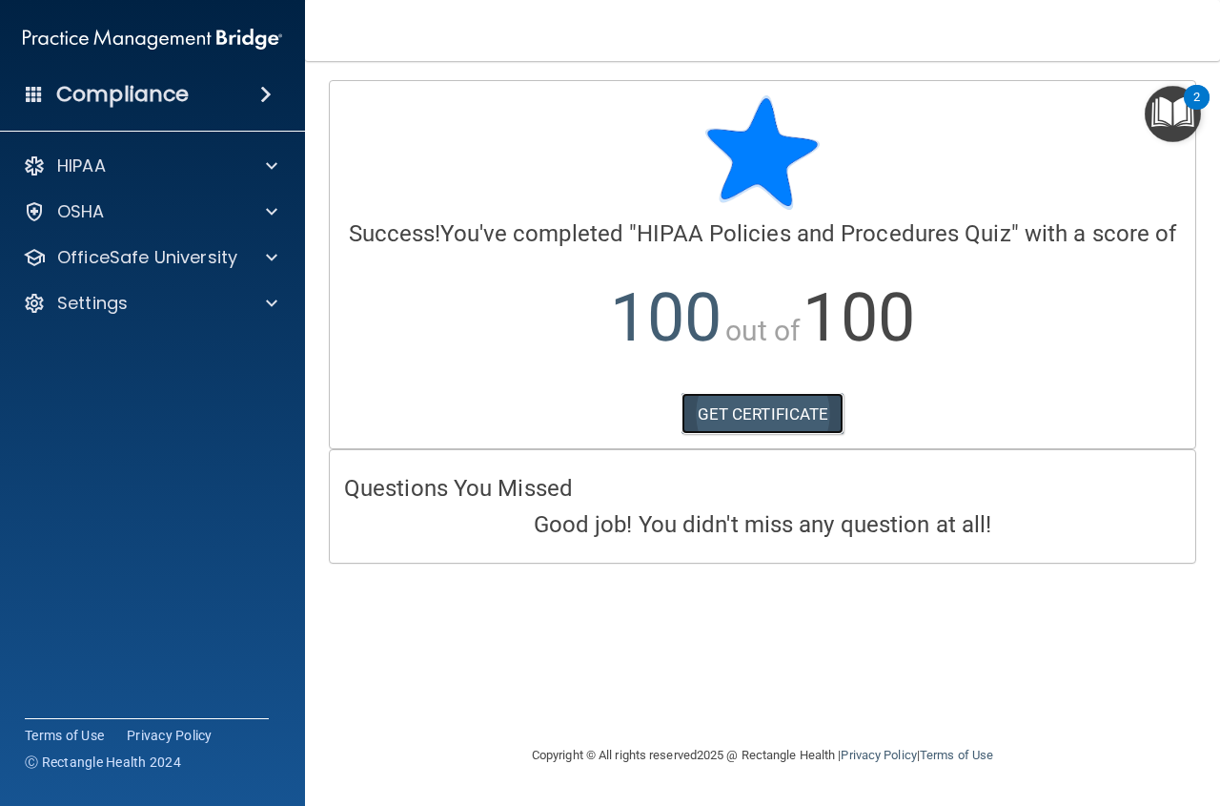
click at [759, 413] on link "GET CERTIFICATE" at bounding box center [763, 414] width 163 height 42
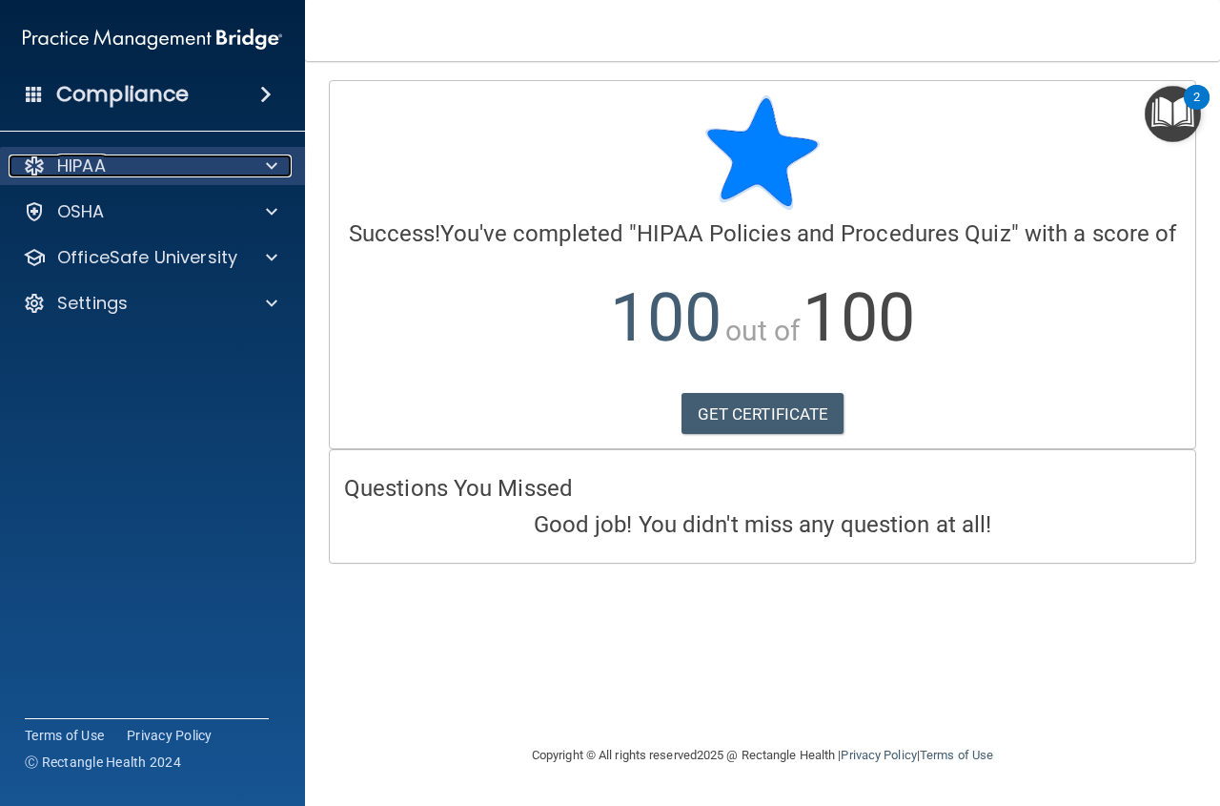
click at [272, 167] on span at bounding box center [271, 165] width 11 height 23
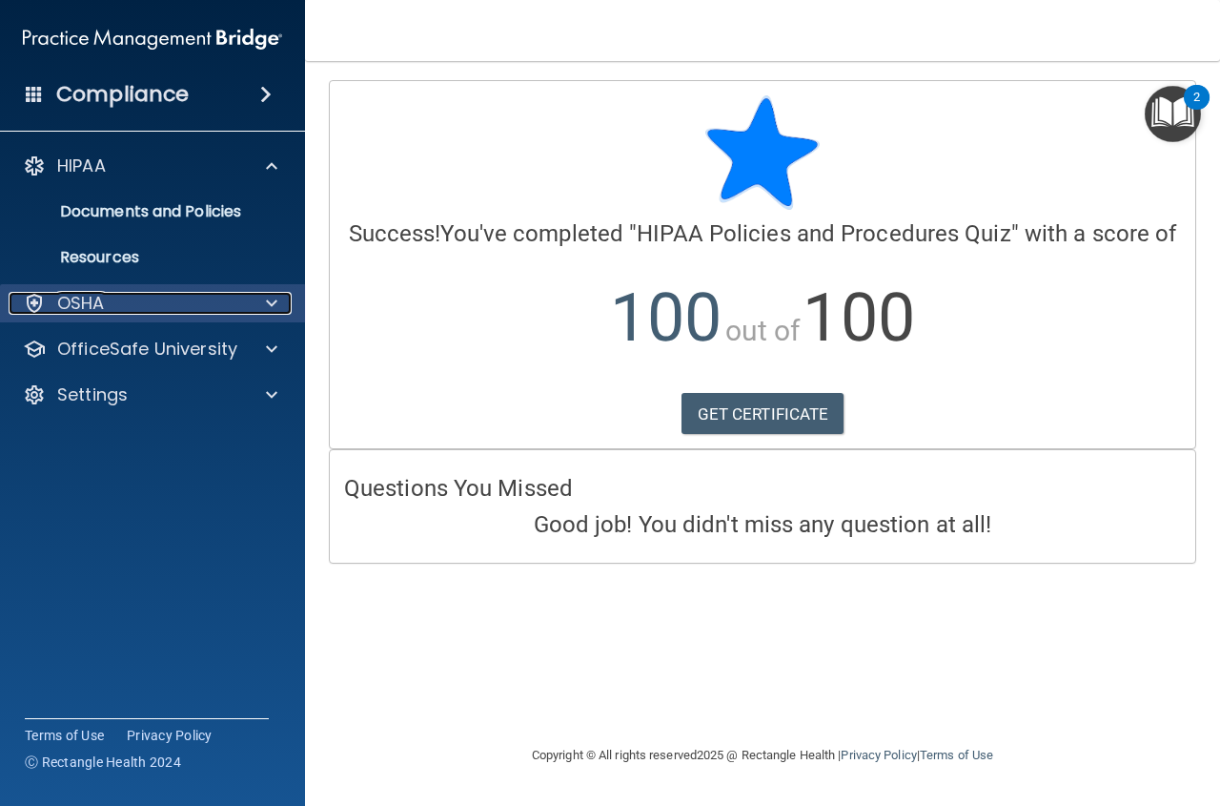
click at [249, 300] on div at bounding box center [269, 303] width 48 height 23
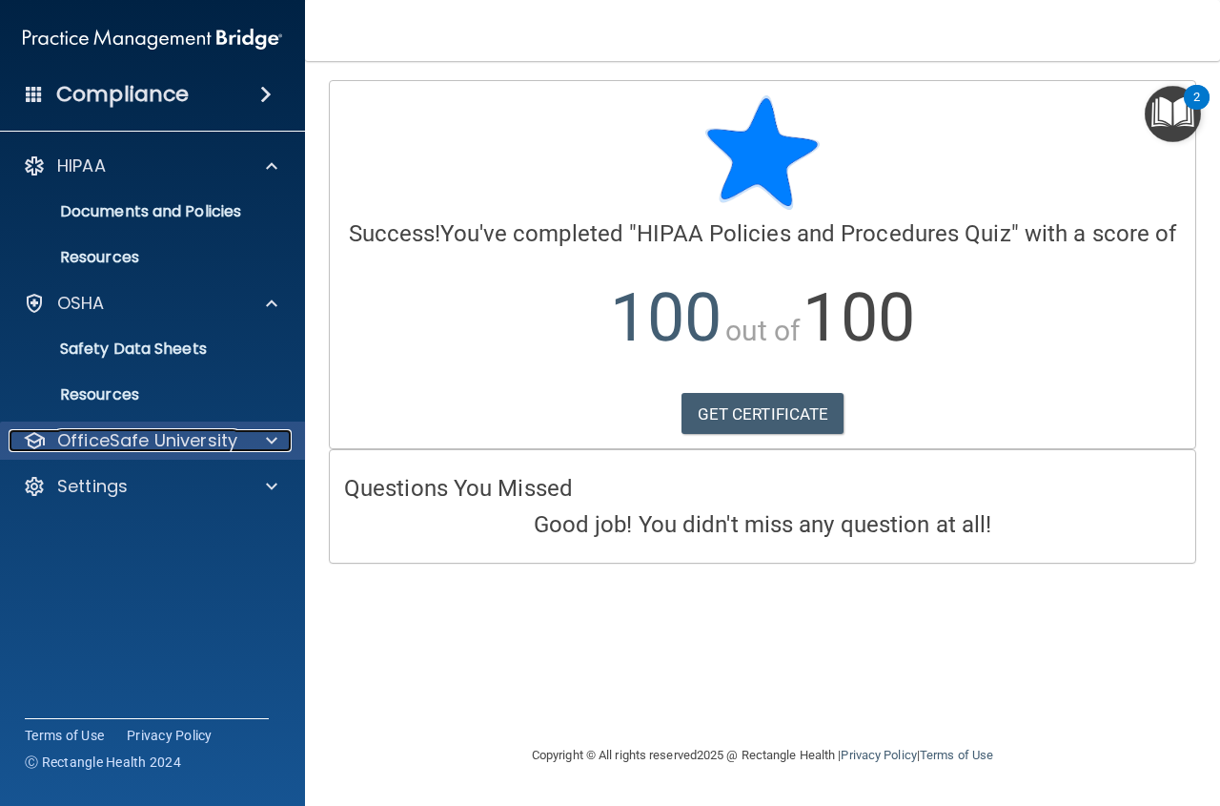
click at [265, 440] on div at bounding box center [269, 440] width 48 height 23
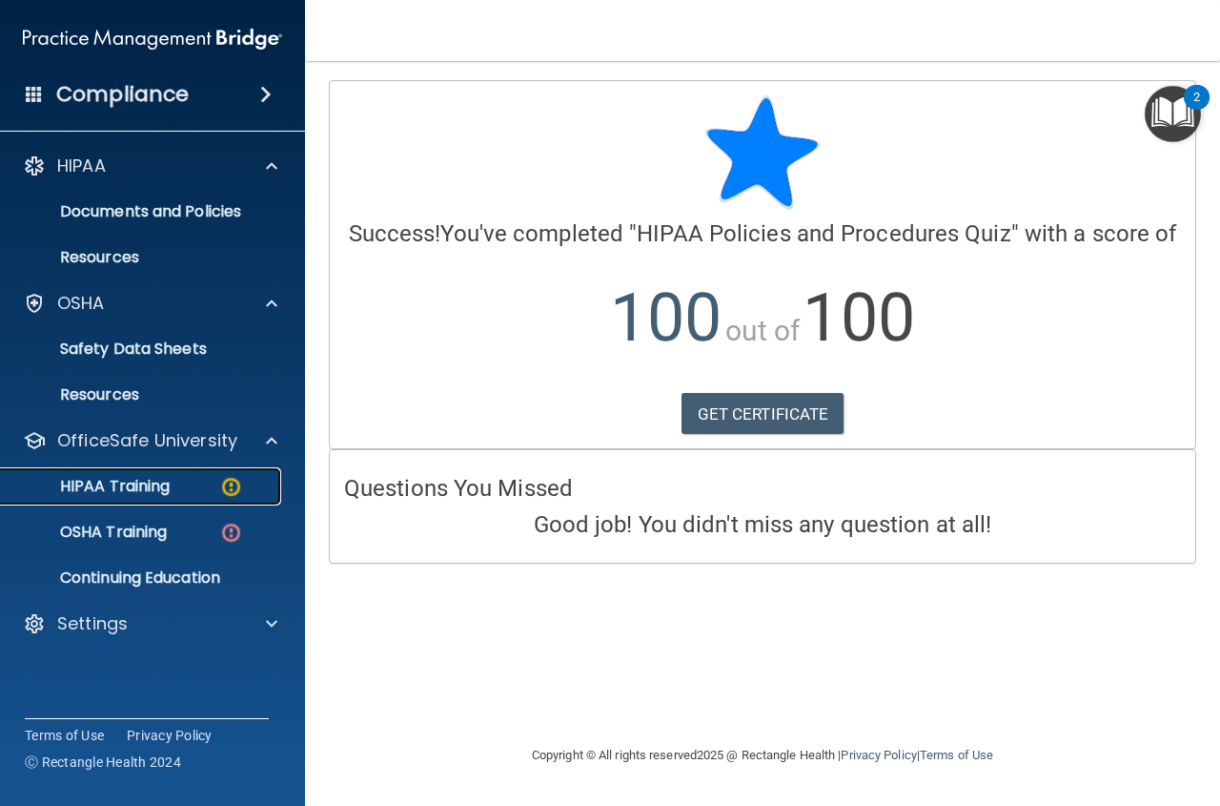
click at [197, 472] on link "HIPAA Training" at bounding box center [131, 486] width 300 height 38
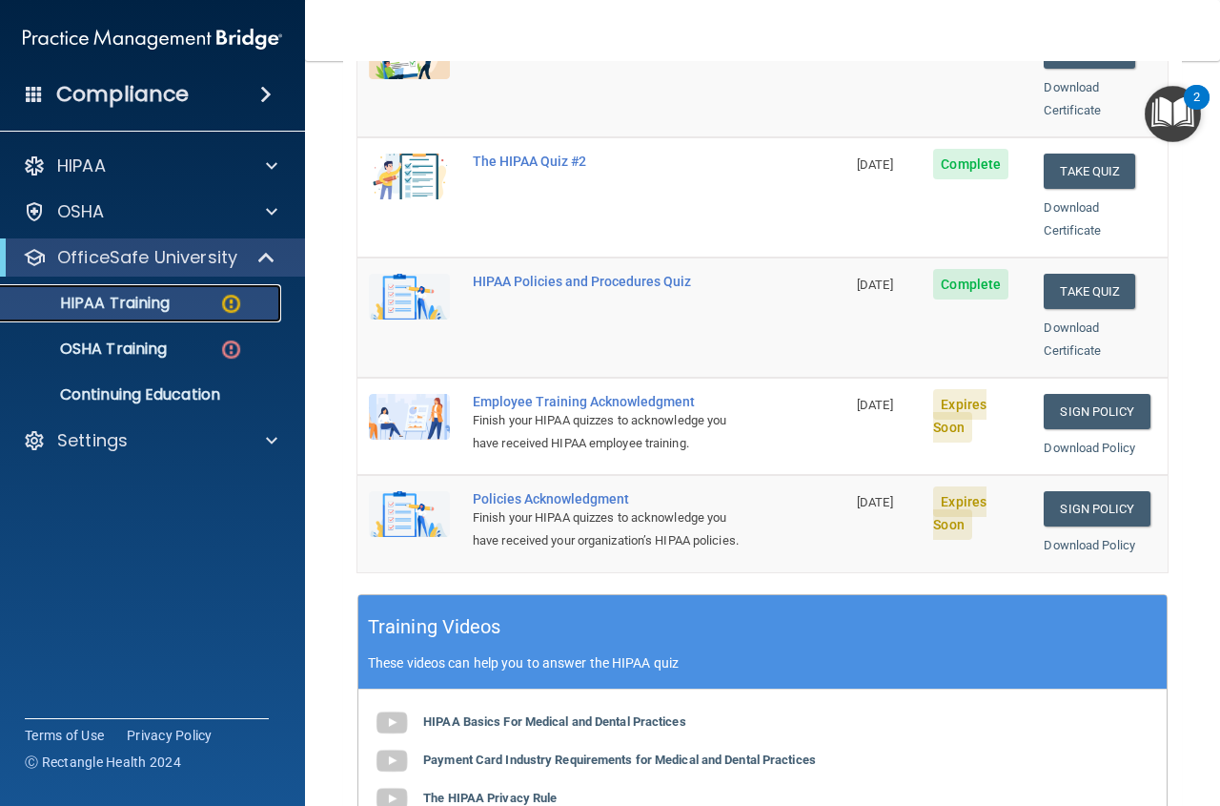
scroll to position [343, 0]
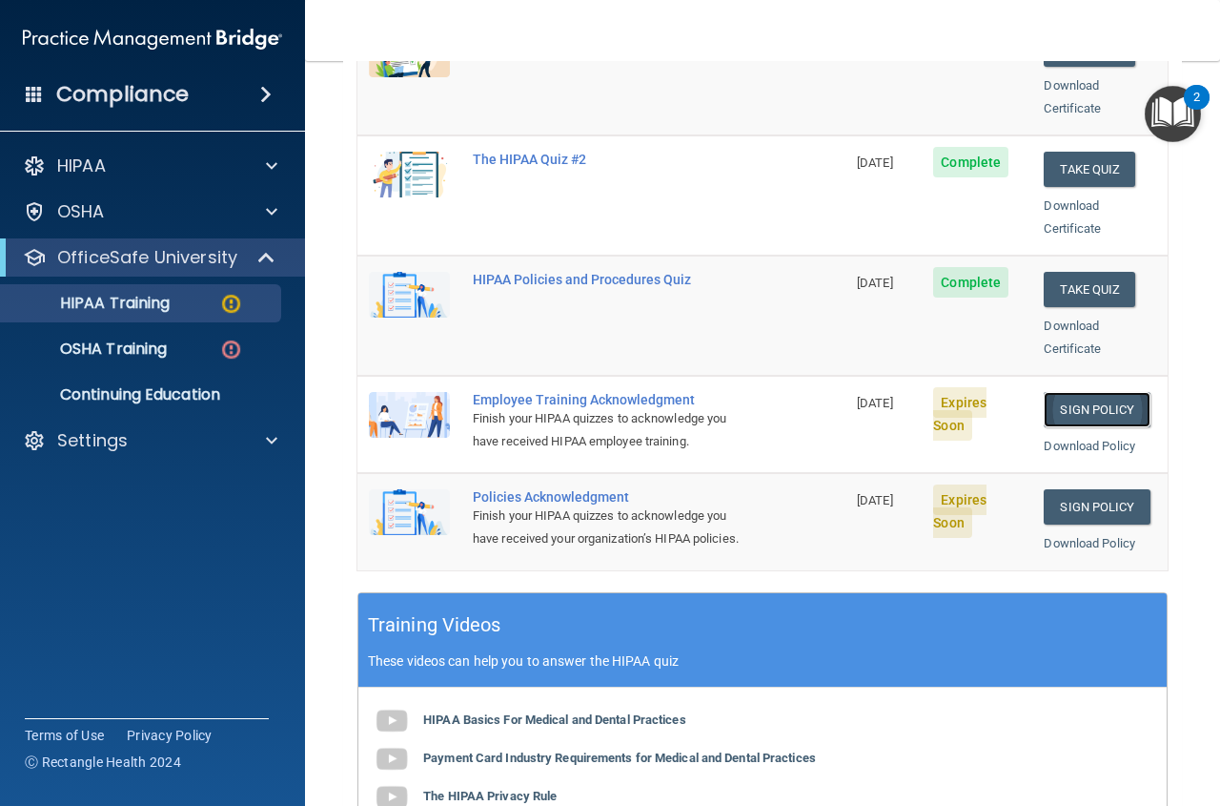
click at [1095, 392] on link "Sign Policy" at bounding box center [1097, 409] width 106 height 35
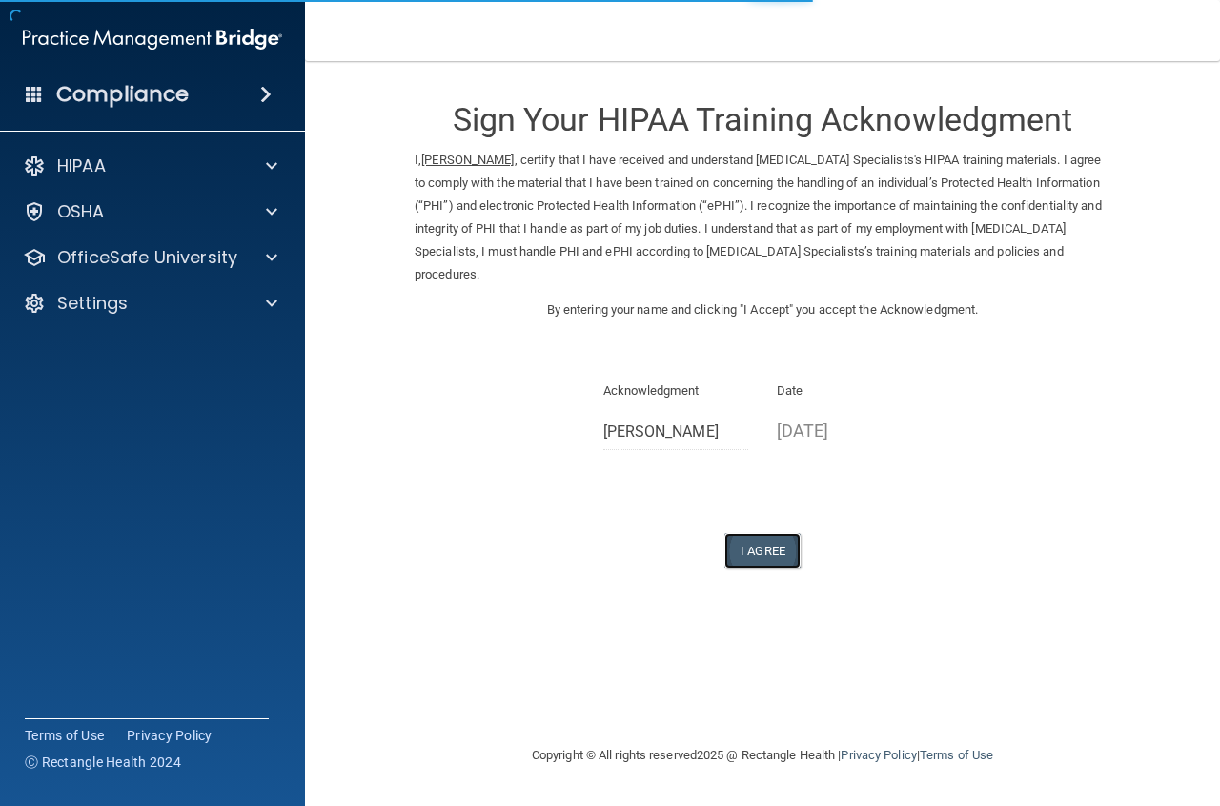
click at [734, 549] on button "I Agree" at bounding box center [763, 550] width 76 height 35
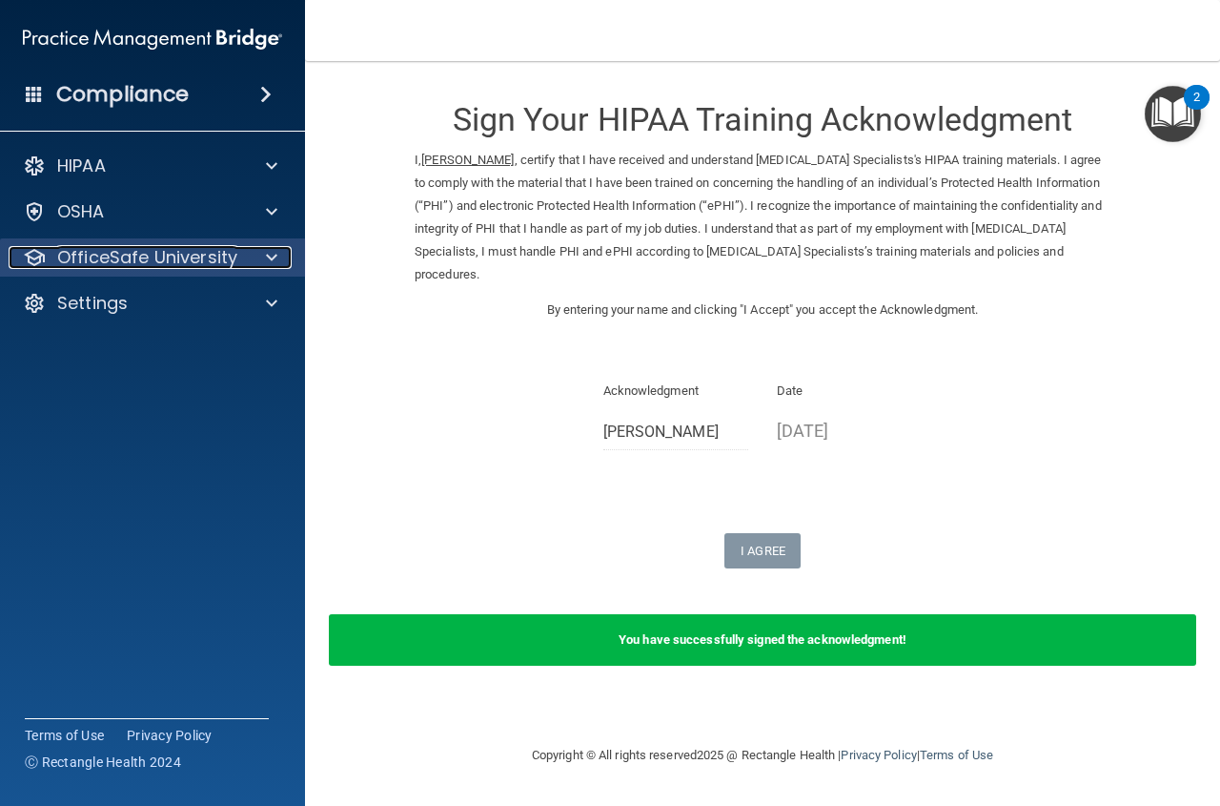
click at [271, 251] on span at bounding box center [271, 257] width 11 height 23
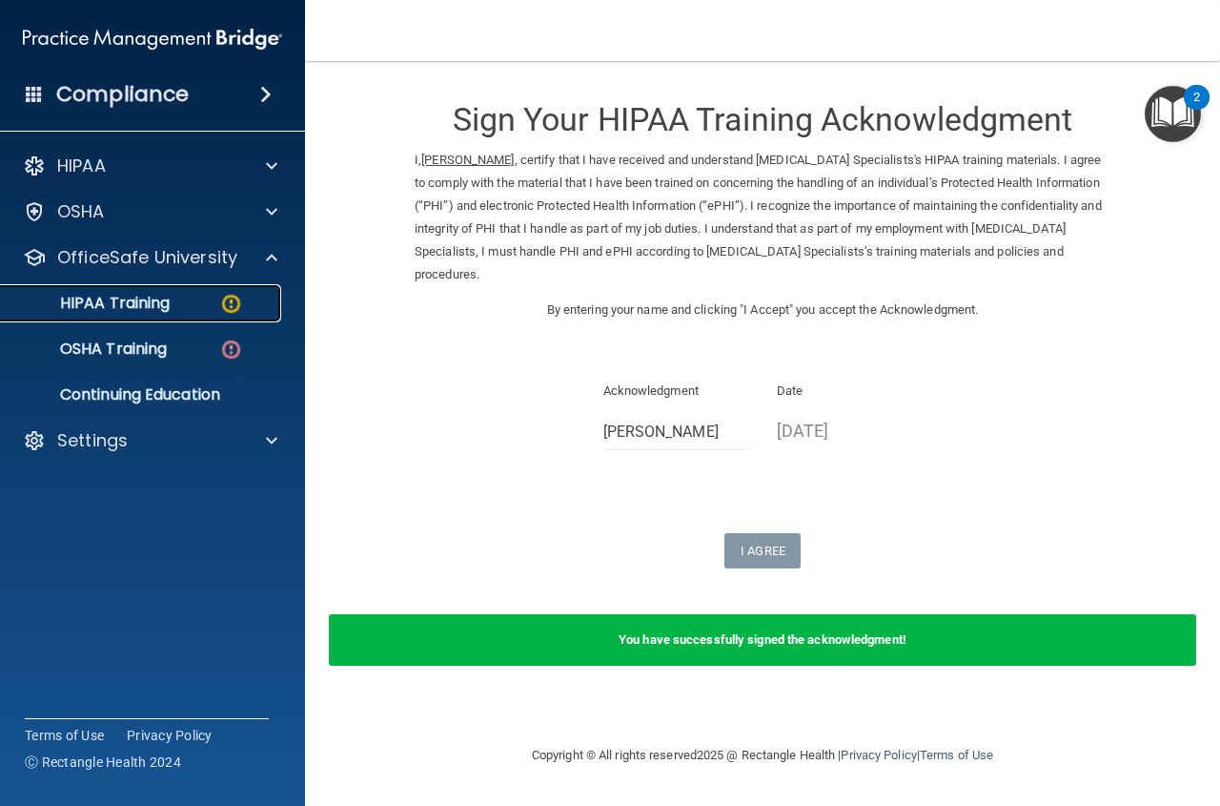
click at [238, 297] on img at bounding box center [231, 304] width 24 height 24
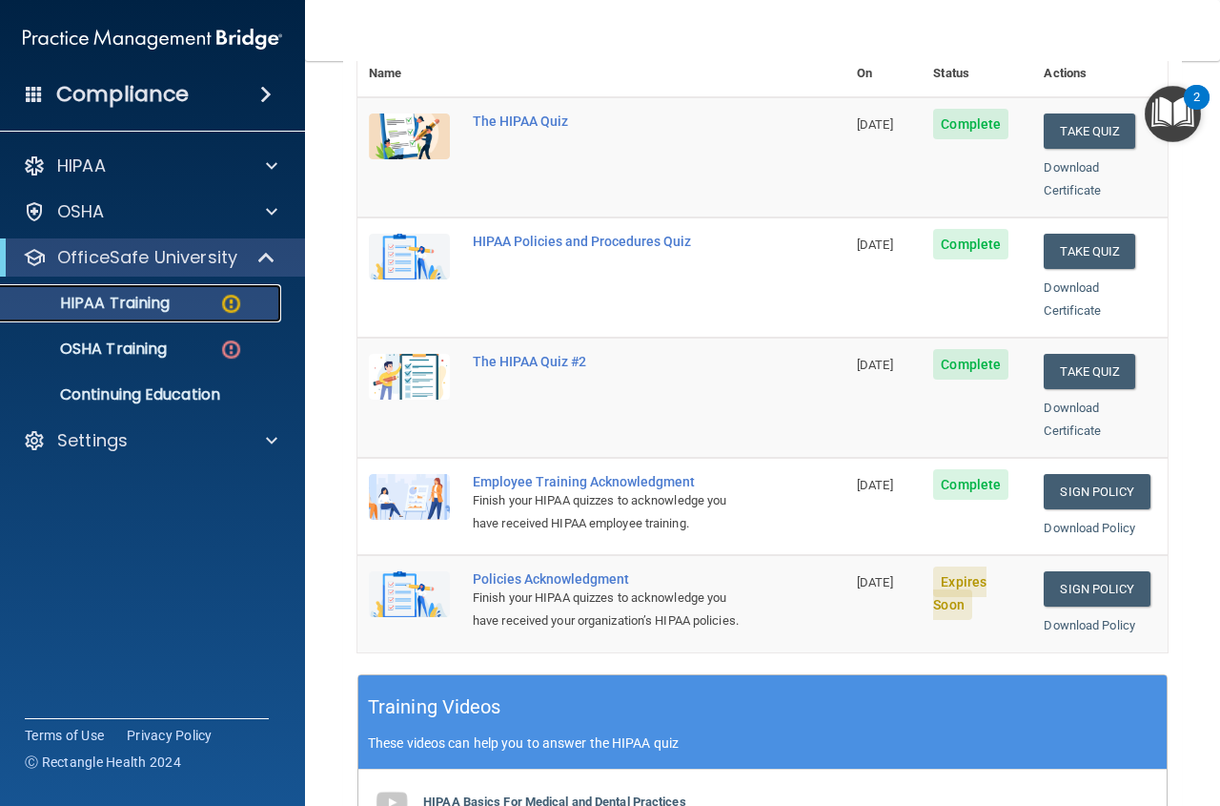
scroll to position [245, 0]
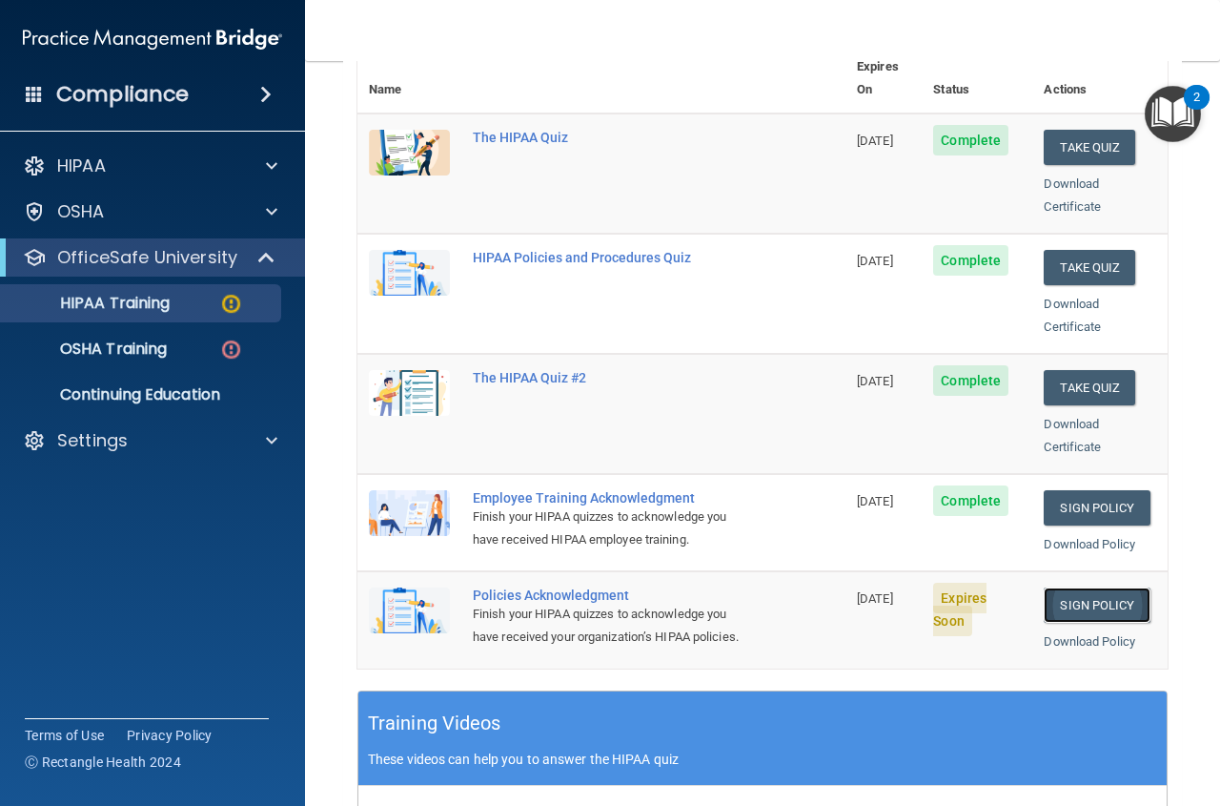
click at [1089, 587] on link "Sign Policy" at bounding box center [1097, 604] width 106 height 35
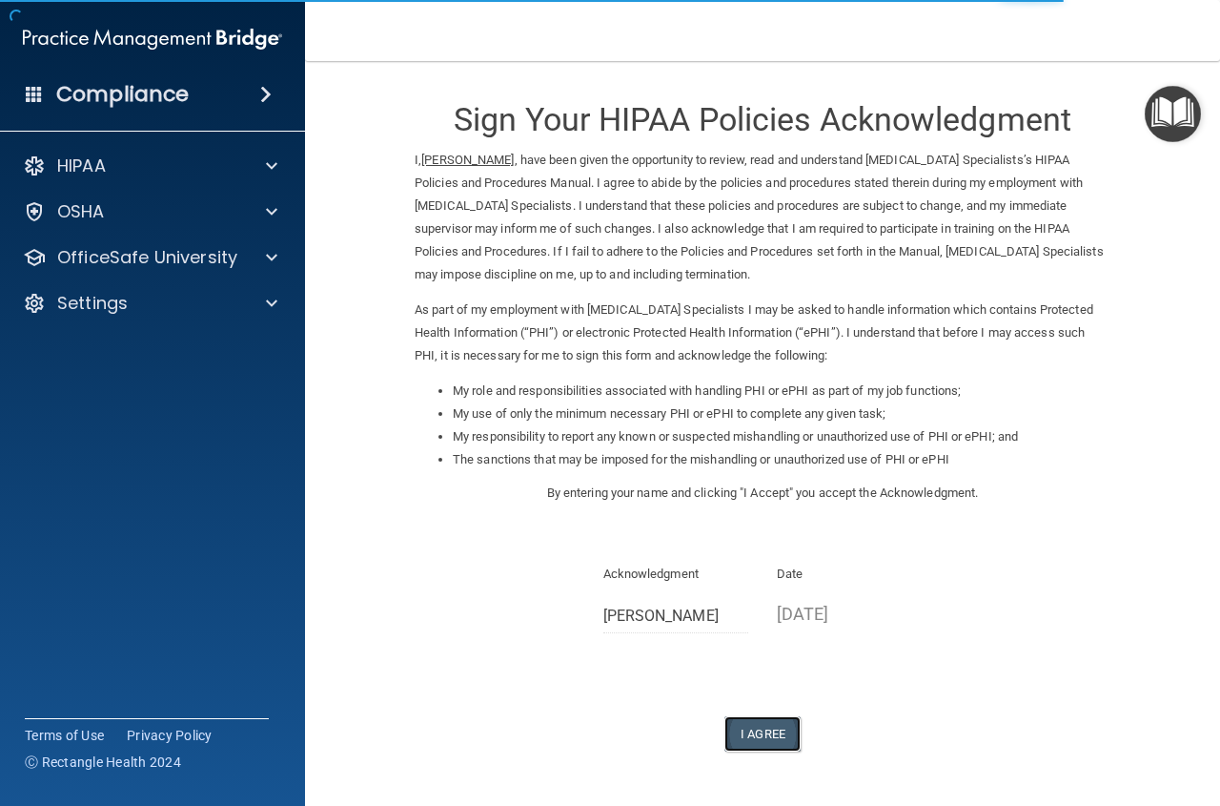
click at [761, 731] on button "I Agree" at bounding box center [763, 733] width 76 height 35
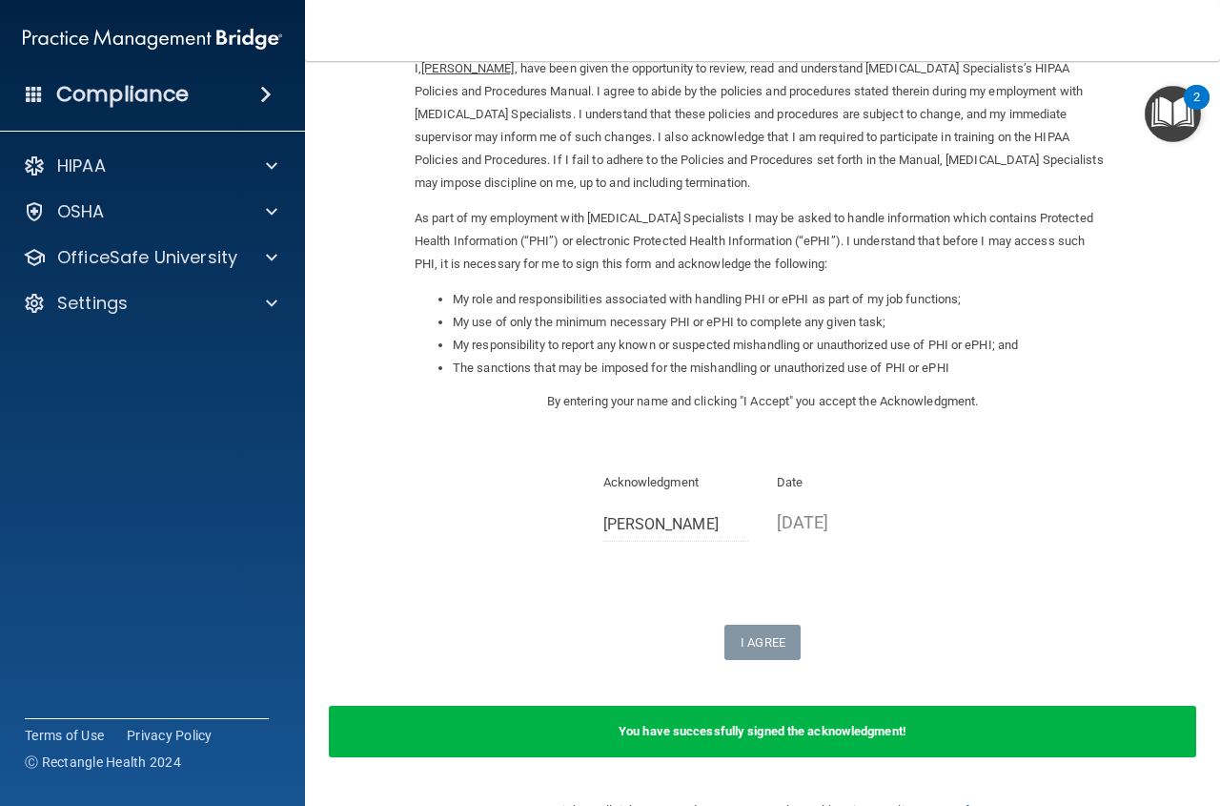
scroll to position [132, 0]
